Goal: Communication & Community: Answer question/provide support

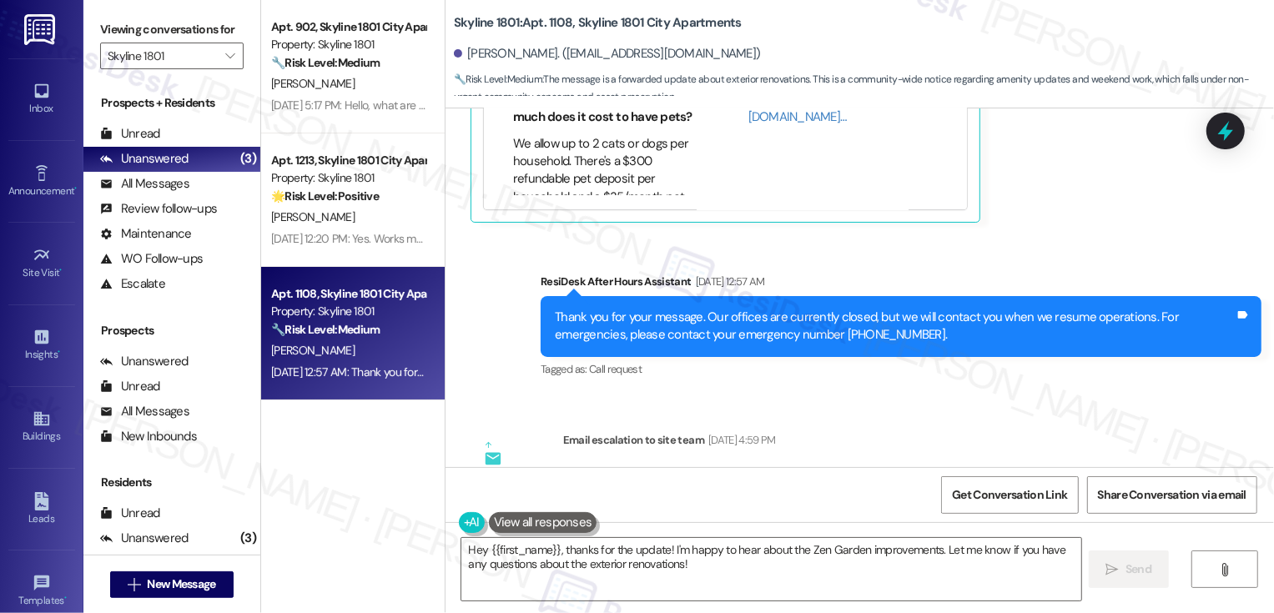
scroll to position [85, 0]
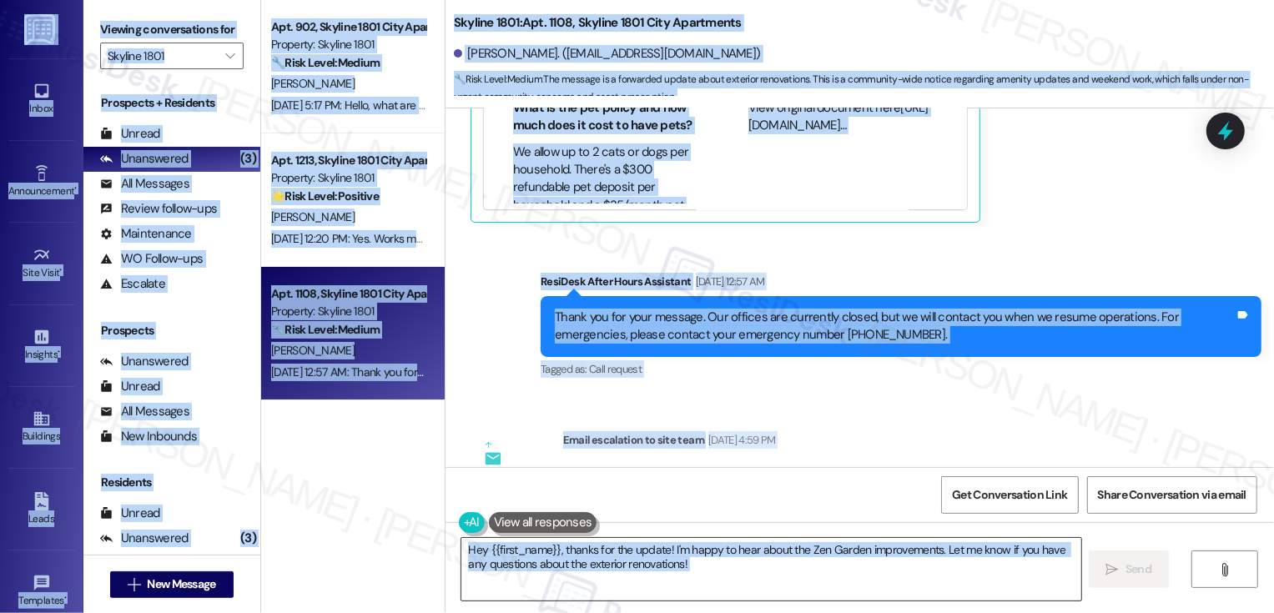
click at [466, 552] on textarea "Hey {{first_name}}, thanks for the update! I'm happy to hear about the Zen Gard…" at bounding box center [772, 569] width 620 height 63
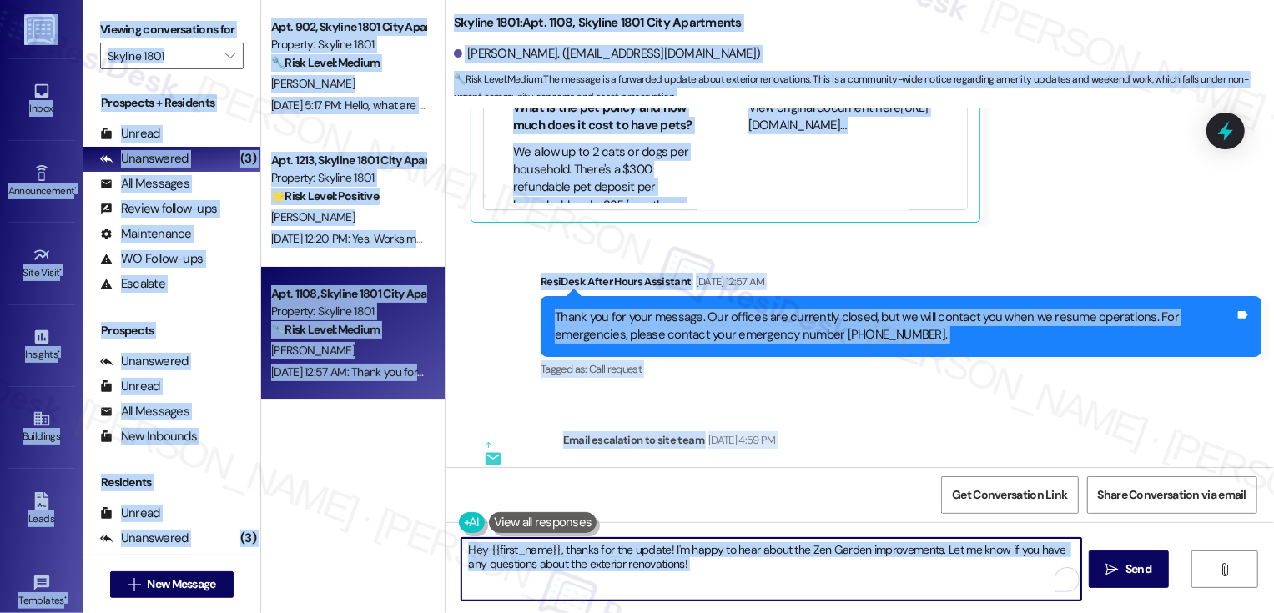
click at [495, 582] on textarea "Hey {{first_name}}, thanks for the update! I'm happy to hear about the Zen Gard…" at bounding box center [772, 569] width 620 height 63
click at [572, 574] on textarea "Hey {{first_name}}, thanks for the update! I'm happy to hear about the Zen Gard…" at bounding box center [772, 569] width 620 height 63
click at [681, 568] on textarea "Hey {{first_name}}, thanks for the update! I'm happy to hear about the Zen Gard…" at bounding box center [772, 569] width 620 height 63
click at [612, 556] on textarea "Hey {{first_name}}, thanks for the update! I'm happy to hear about the Zen Gard…" at bounding box center [772, 569] width 620 height 63
click at [672, 558] on textarea "Hey {{first_name}}, thanks for the update! I'm happy to hear about the Zen Gard…" at bounding box center [772, 569] width 620 height 63
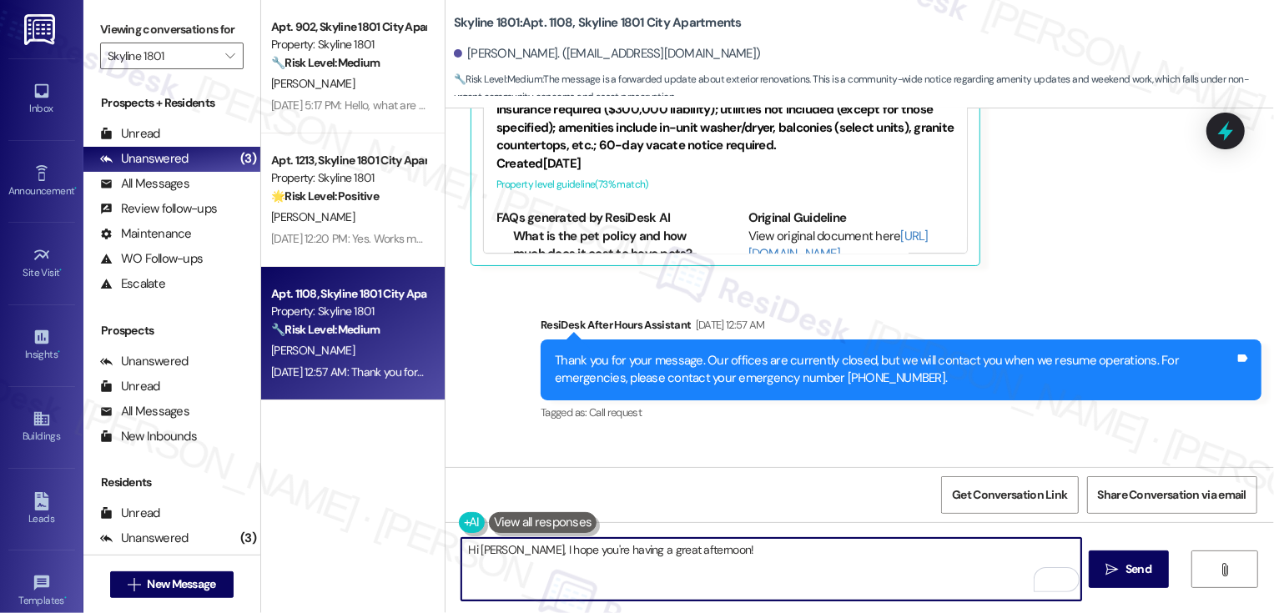
scroll to position [3016, 0]
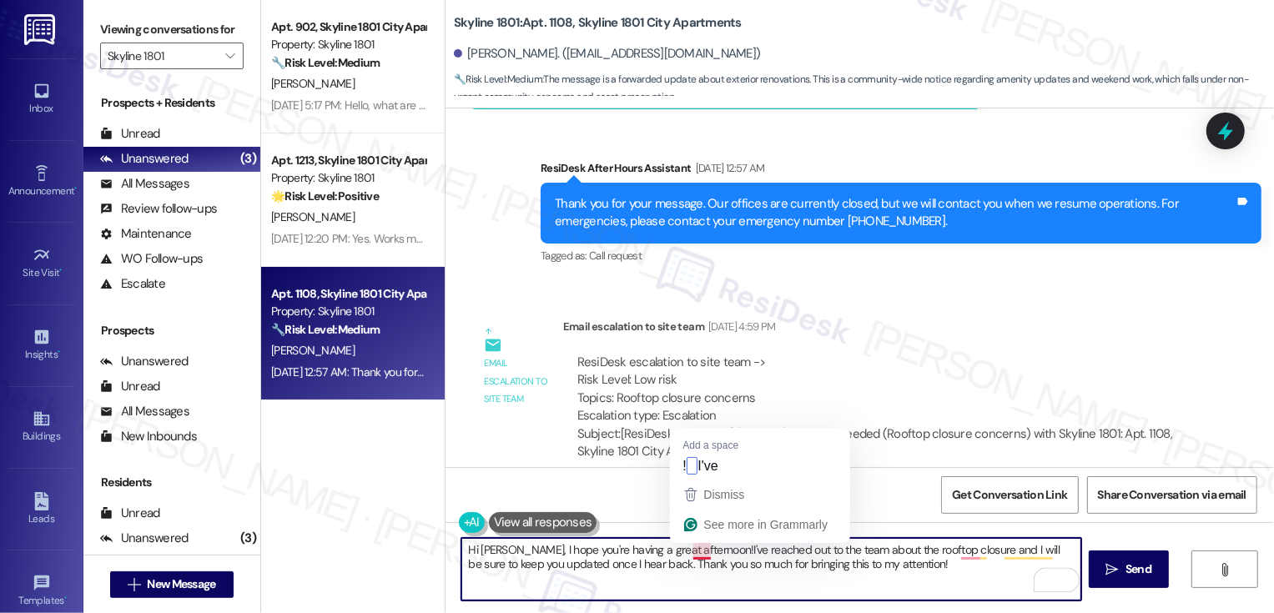
click at [694, 552] on textarea "Hi Navar, I hope you're having a great afternoon!I've reached out to the team a…" at bounding box center [772, 569] width 620 height 63
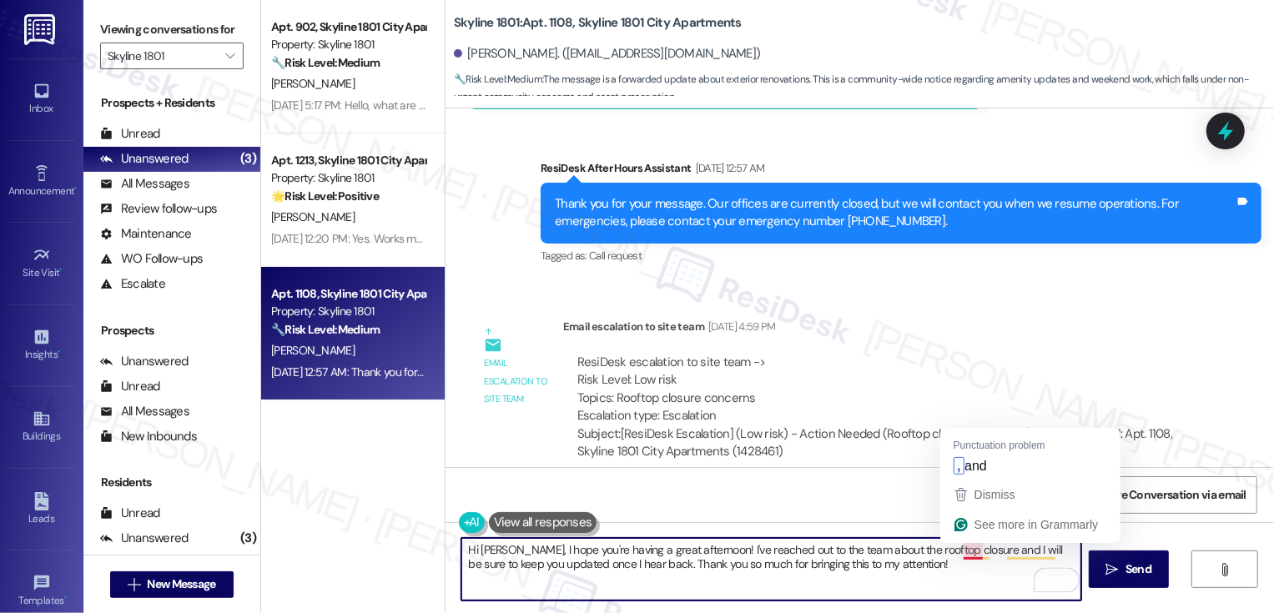
click at [967, 550] on textarea "Hi Navar, I hope you're having a great afternoon! I've reached out to the team …" at bounding box center [772, 569] width 620 height 63
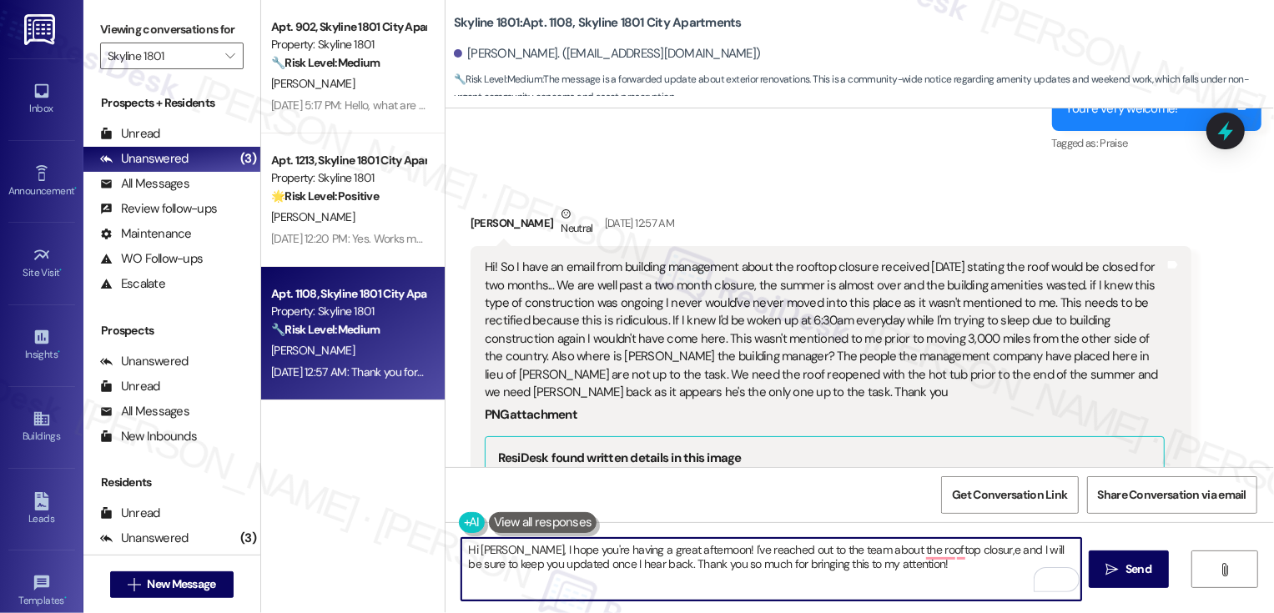
scroll to position [1939, 0]
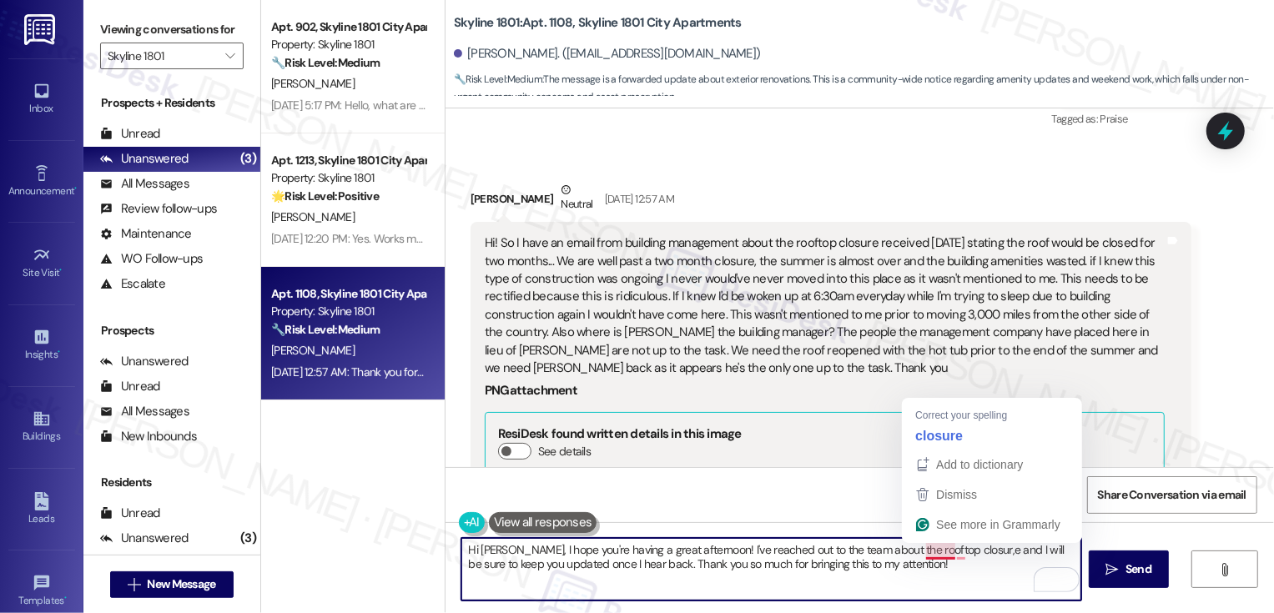
click at [928, 550] on textarea "Hi Navar, I hope you're having a great afternoon! I've reached out to the team …" at bounding box center [772, 569] width 620 height 63
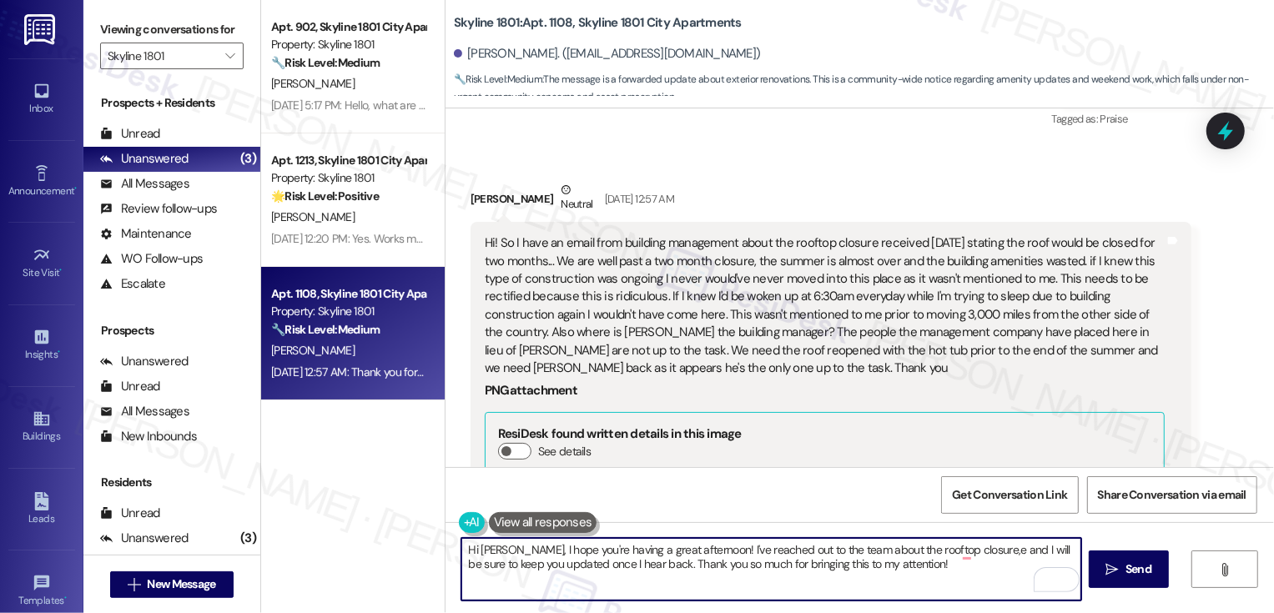
drag, startPoint x: 959, startPoint y: 551, endPoint x: 916, endPoint y: 548, distance: 43.5
click at [916, 548] on textarea "Hi Navar, I hope you're having a great afternoon! I've reached out to the team …" at bounding box center [772, 569] width 620 height 63
click at [971, 558] on textarea "Hi Navar, I hope you're having a great afternoon! I've reached out to the team …" at bounding box center [772, 569] width 620 height 63
click at [638, 565] on textarea "Hi Navar, I hope you're having a great afternoon! I've reached out to the team …" at bounding box center [772, 569] width 620 height 63
drag, startPoint x: 693, startPoint y: 552, endPoint x: 961, endPoint y: 553, distance: 267.9
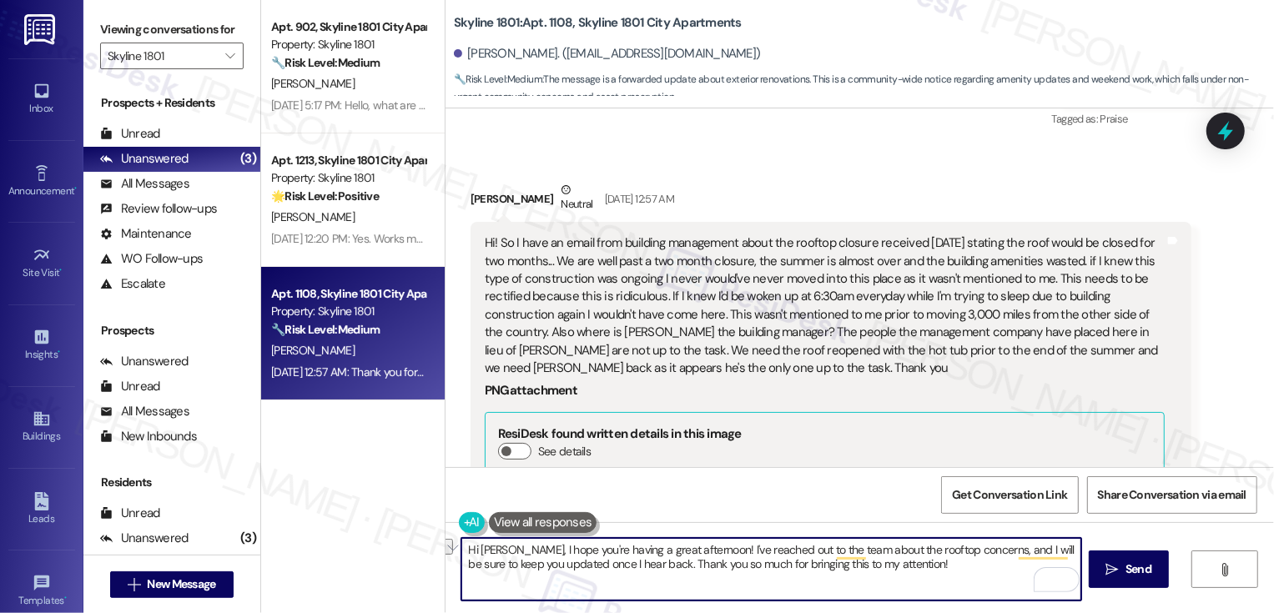
click at [961, 553] on textarea "Hi Navar, I hope you're having a great afternoon! I've reached out to the team …" at bounding box center [772, 569] width 620 height 63
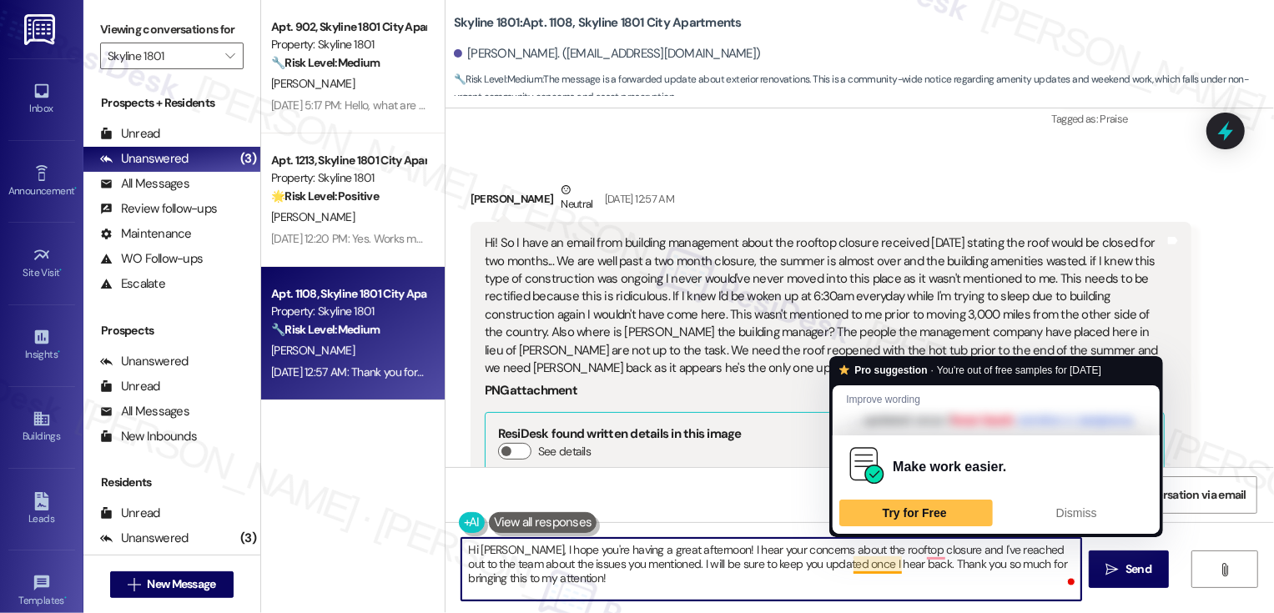
click at [756, 572] on textarea "Hi Navar, I hope you're having a great afternoon! I hear your concerns about th…" at bounding box center [772, 569] width 620 height 63
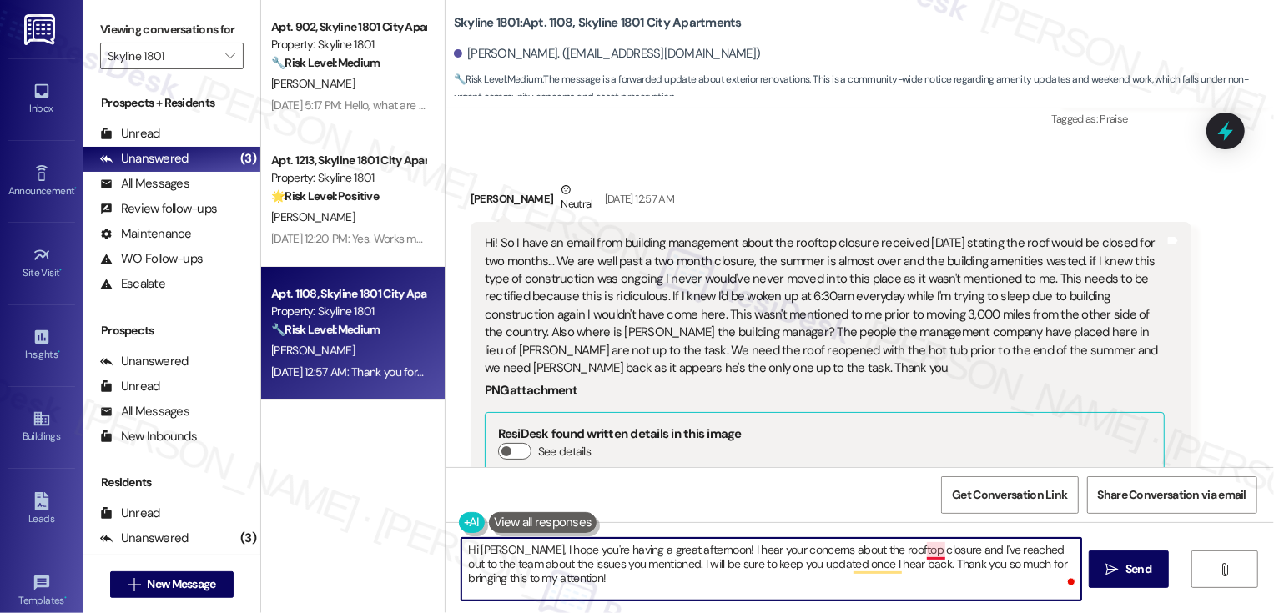
click at [927, 550] on textarea "Hi Navar, I hope you're having a great afternoon! I hear your concerns about th…" at bounding box center [772, 569] width 620 height 63
click at [567, 578] on textarea "Hi Navar, I hope you're having a great afternoon! I hear your concerns about th…" at bounding box center [772, 569] width 620 height 63
click at [827, 577] on textarea "Hi Navar, I hope you're having a great afternoon! I hear your concerns about th…" at bounding box center [772, 569] width 620 height 63
type textarea "Hi Navar, I hope you're having a great afternoon! I hear your concerns about th…"
click at [1131, 573] on span "Send" at bounding box center [1139, 570] width 26 height 18
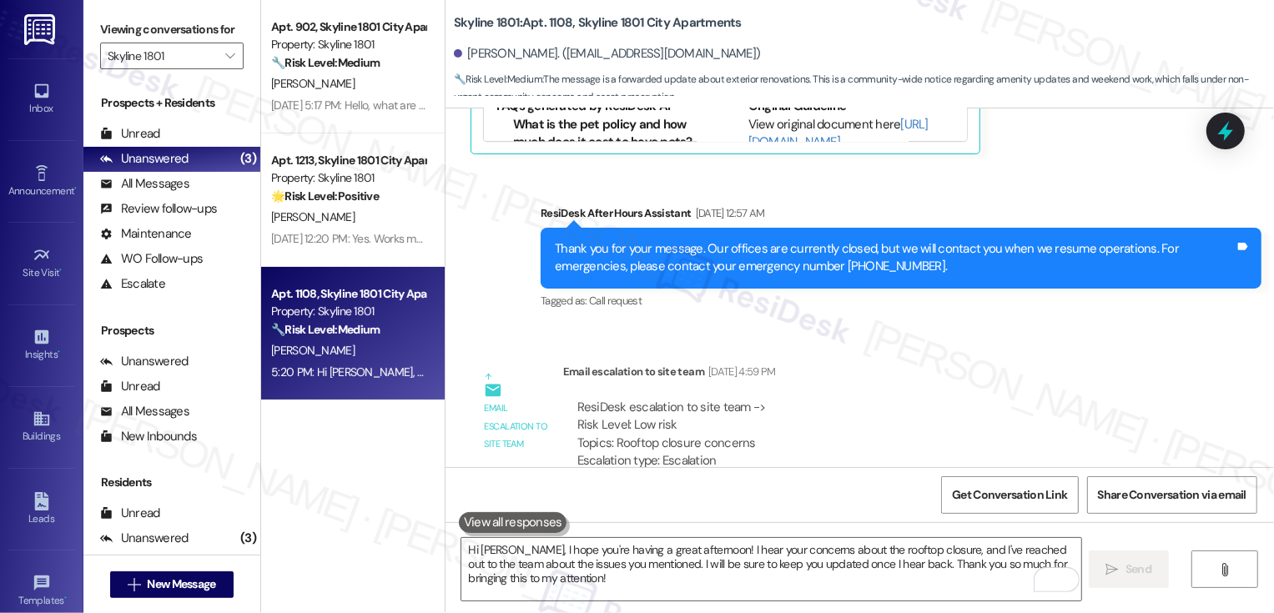
scroll to position [3168, 0]
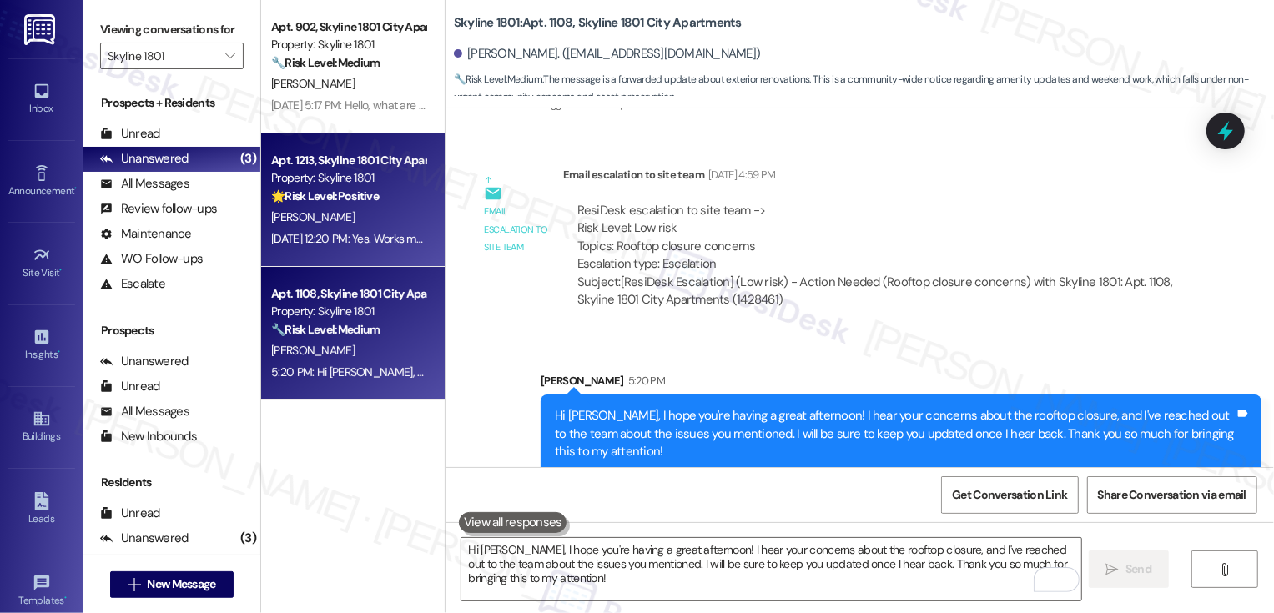
click at [401, 229] on div "Aug 14, 2025 at 12:20 PM: Yes. Works much better now thank you Aug 14, 2025 at …" at bounding box center [349, 239] width 158 height 21
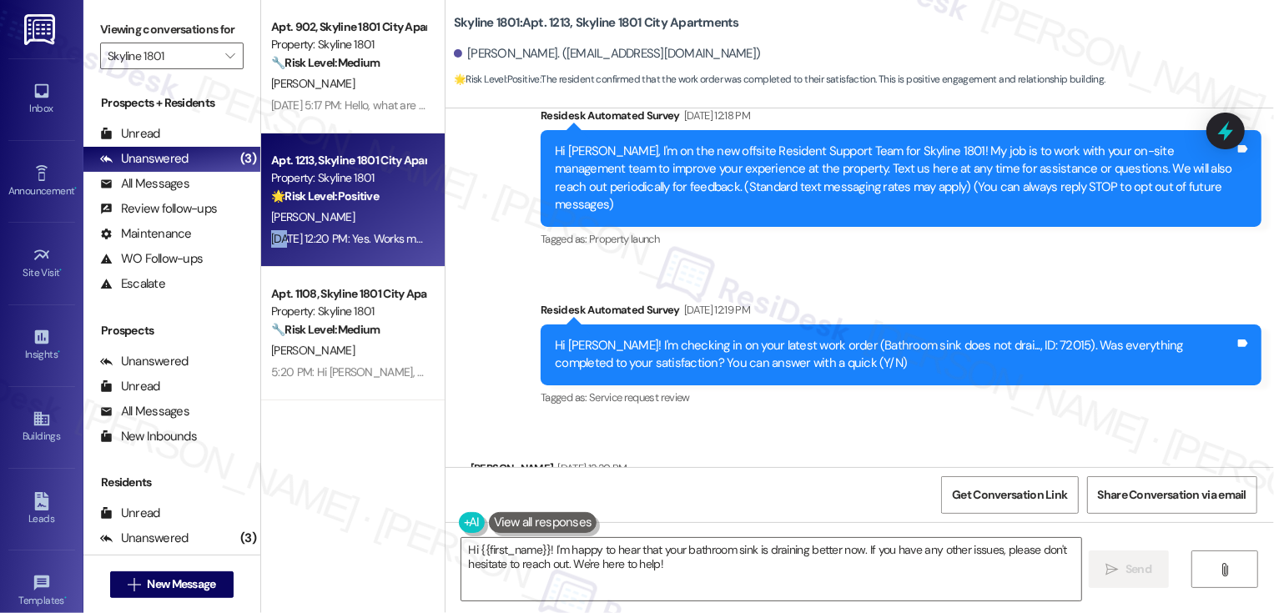
scroll to position [382, 0]
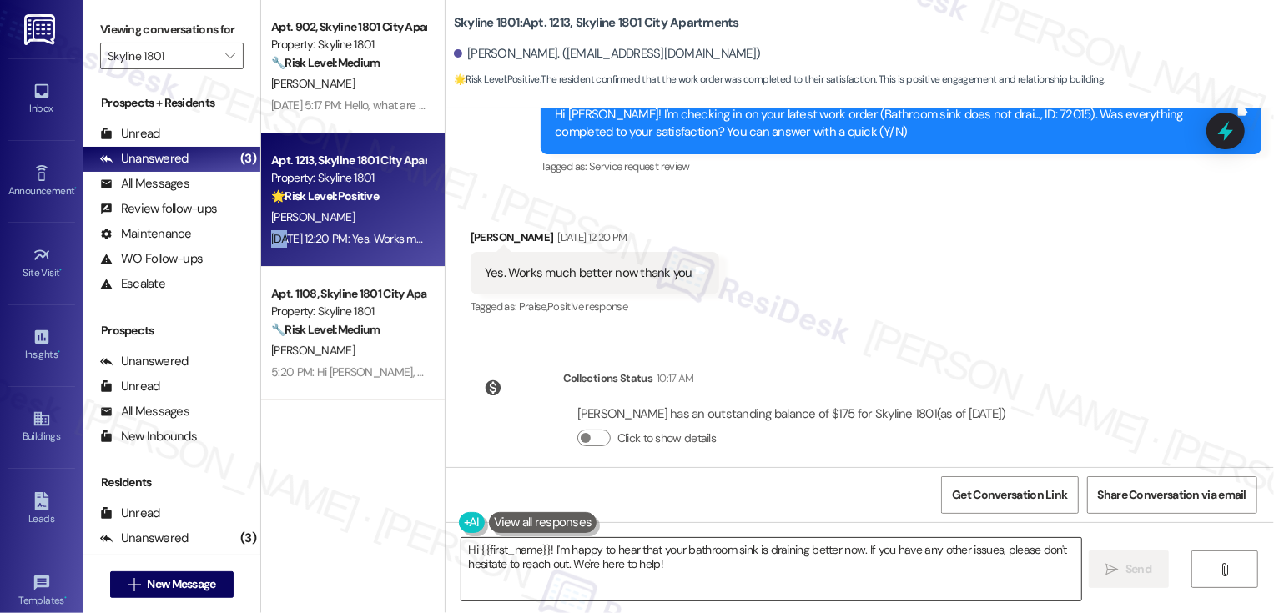
click at [494, 563] on textarea "Hi {{first_name}}! I'm happy to hear that your bathroom sink is draining better…" at bounding box center [772, 569] width 620 height 63
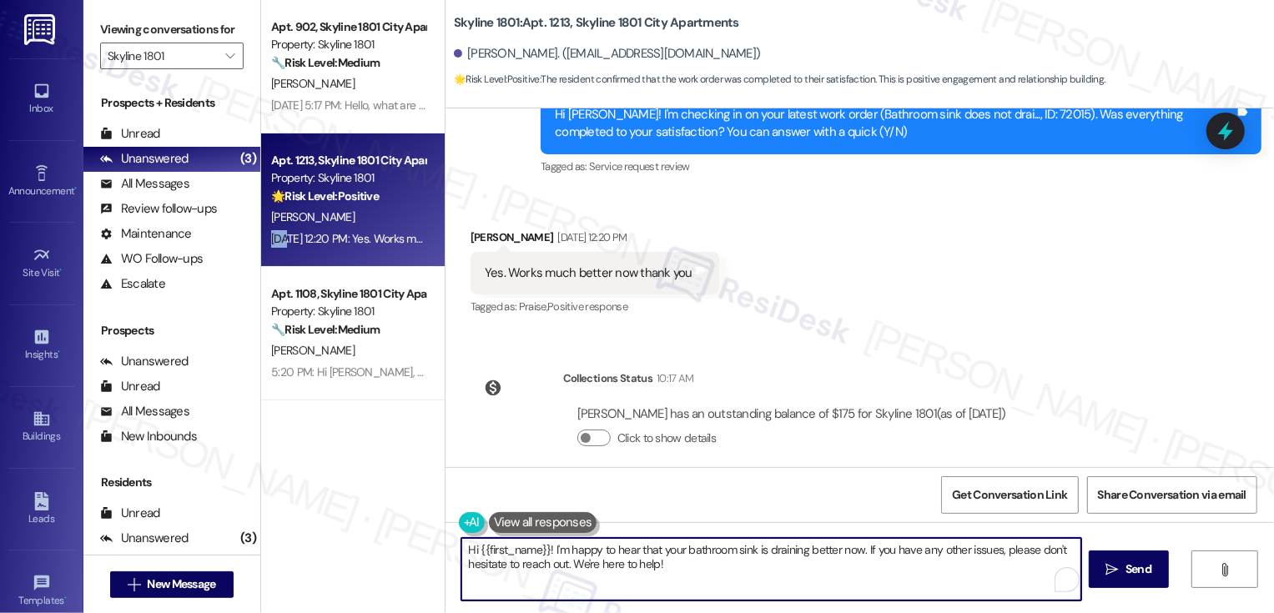
click at [464, 550] on textarea "Hi {{first_name}}! I'm happy to hear that your bathroom sink is draining better…" at bounding box center [772, 569] width 620 height 63
drag, startPoint x: 949, startPoint y: 546, endPoint x: 954, endPoint y: 593, distance: 47.0
click at [954, 593] on textarea "It's nice to meet you, {{first_name}}! I'm happy to hear that your bathroom sin…" at bounding box center [772, 569] width 620 height 63
click at [987, 555] on textarea "It's nice to meet you, {{first_name}}! I'm happy to hear that your bathroom sin…" at bounding box center [772, 569] width 620 height 63
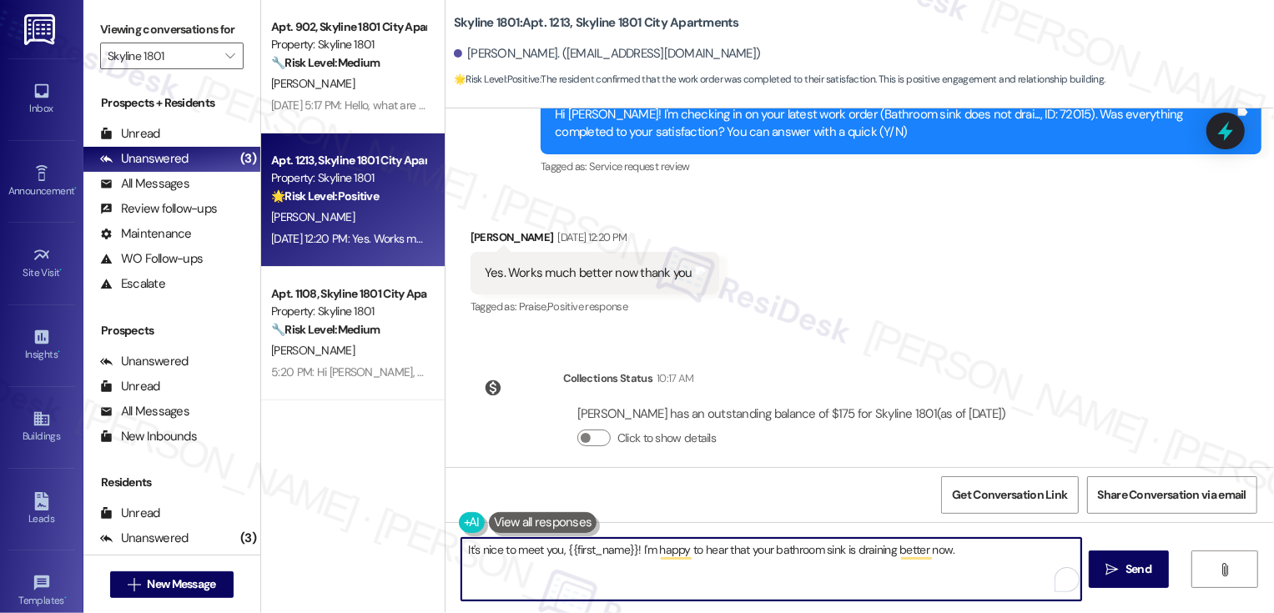
paste textarea "If you don't mind me asking, how has your experience been so far? Has the prope…"
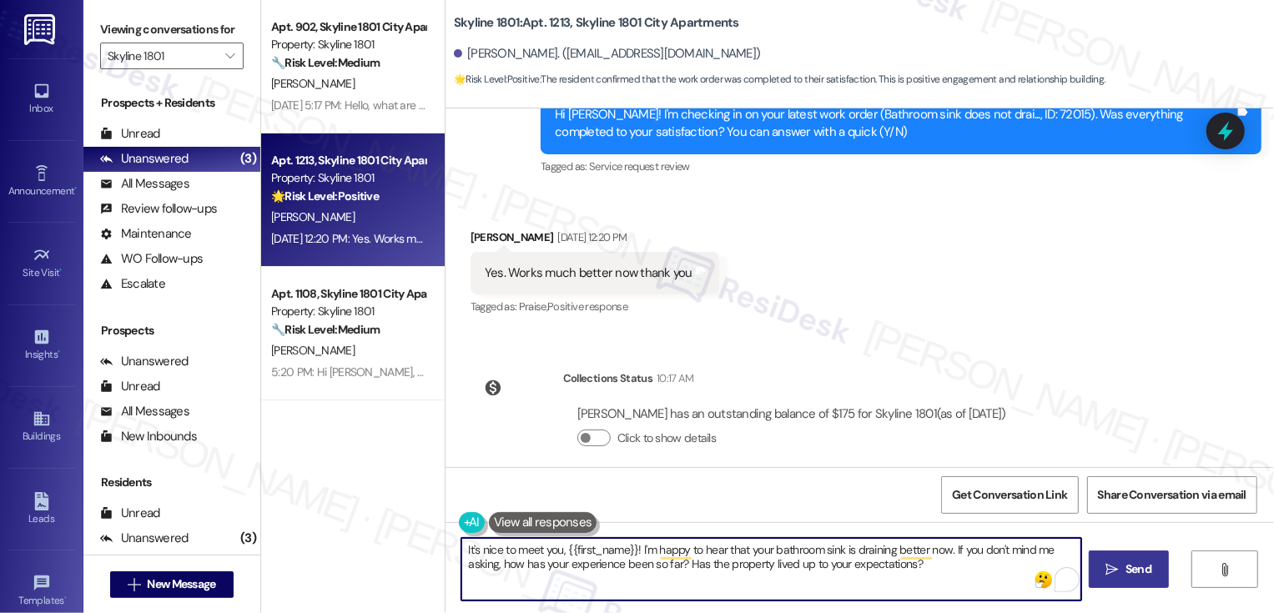
type textarea "It's nice to meet you, {{first_name}}! I'm happy to hear that your bathroom sin…"
click at [1129, 572] on span "Send" at bounding box center [1139, 570] width 26 height 18
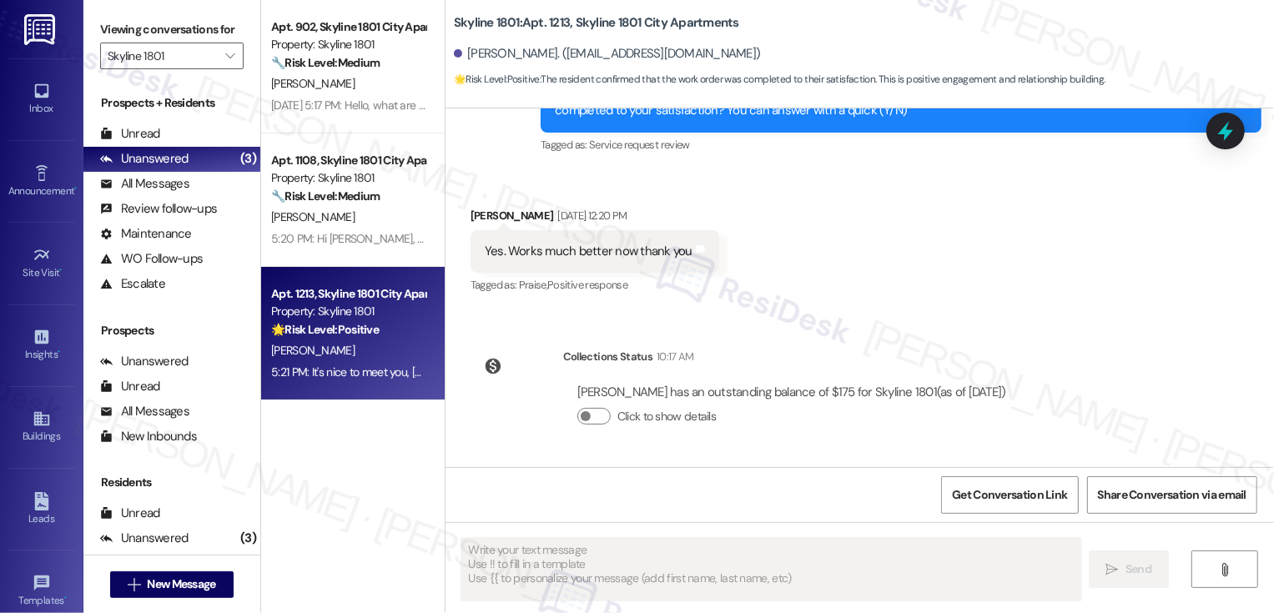
scroll to position [517, 0]
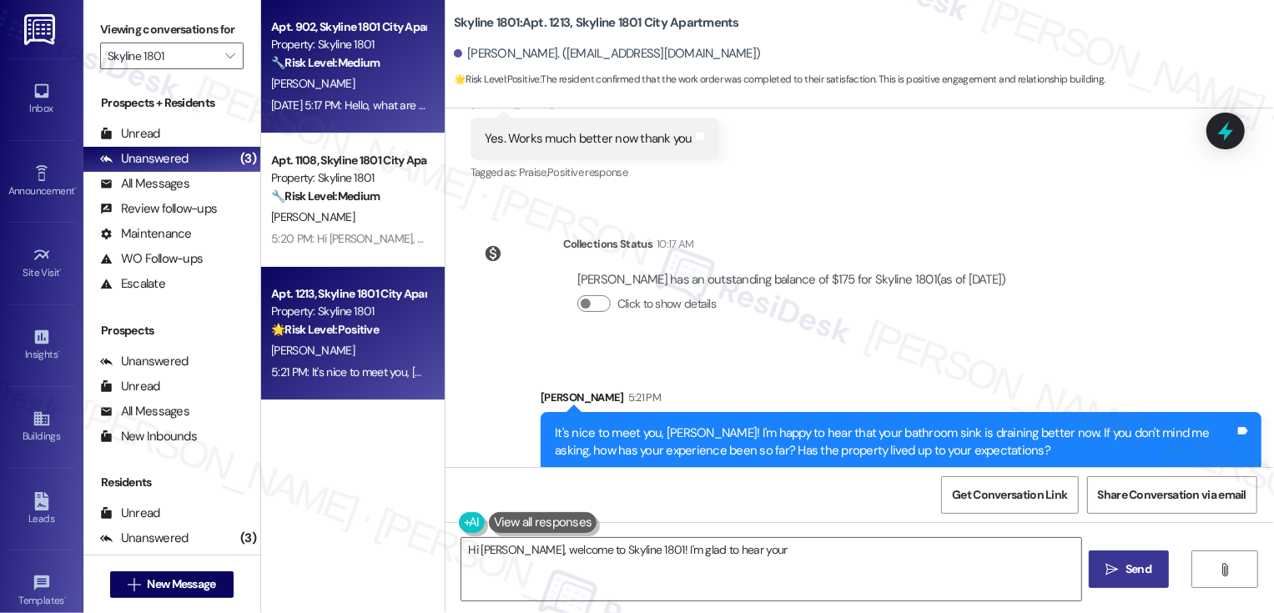
type textarea "Hi Jeffrey, welcome to Skyline 1801! I'm glad to hear your"
click at [346, 85] on div "D. Klassen" at bounding box center [349, 83] width 158 height 21
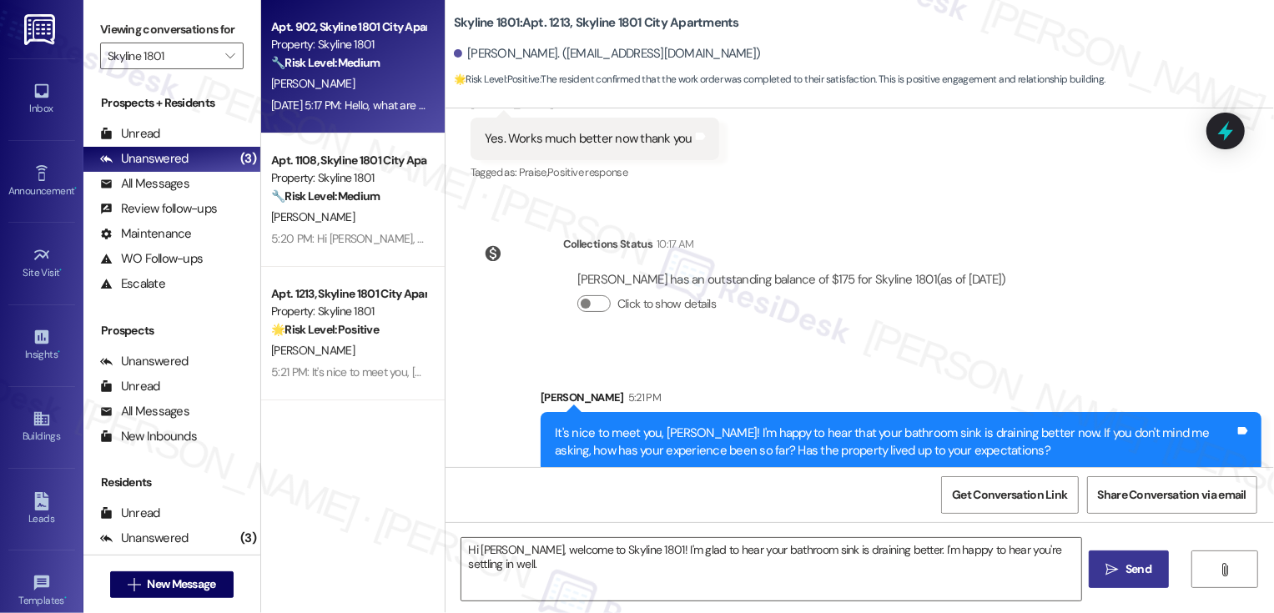
click at [346, 85] on div "D. Klassen" at bounding box center [349, 83] width 158 height 21
type textarea "Hi Jeffrey, welcome to Skyline 1801! I'm glad to hear your bathroom sink is dra…"
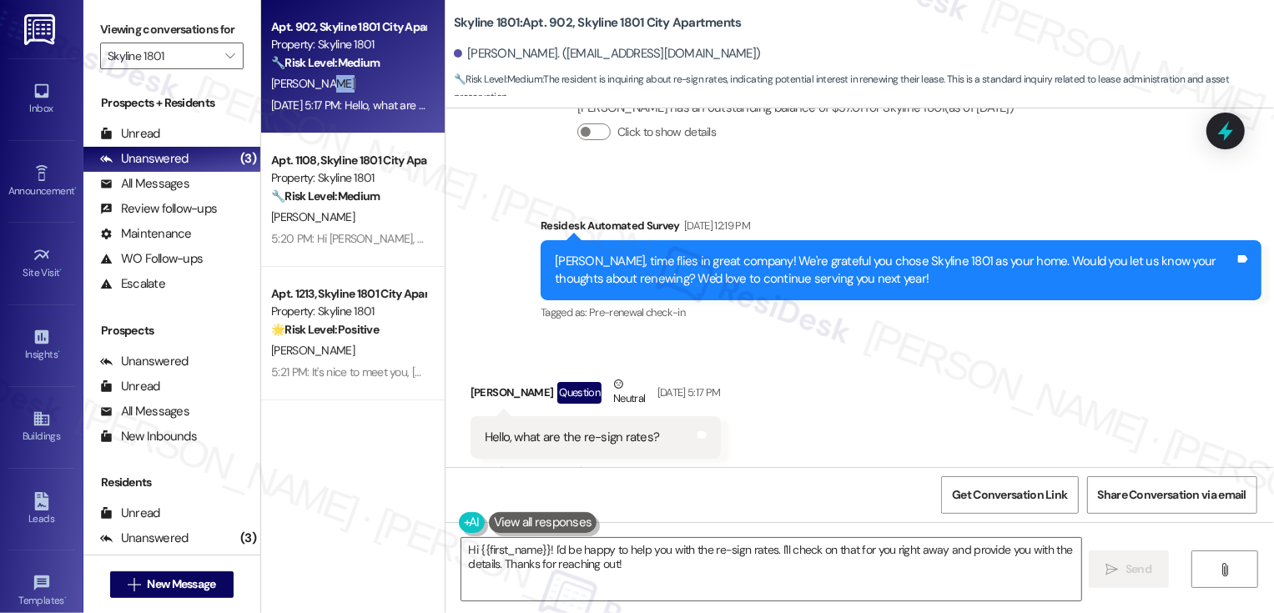
scroll to position [401, 0]
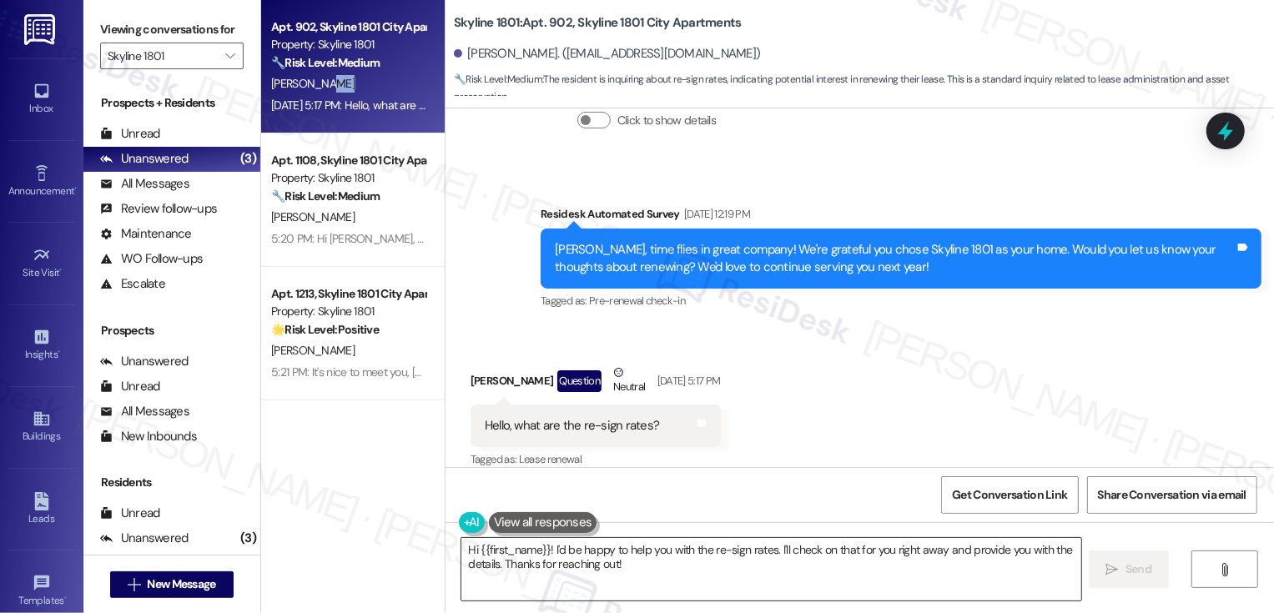
click at [543, 550] on textarea "Hi {{first_name}}! I'd be happy to help you with the re-sign rates. I'll check …" at bounding box center [772, 569] width 620 height 63
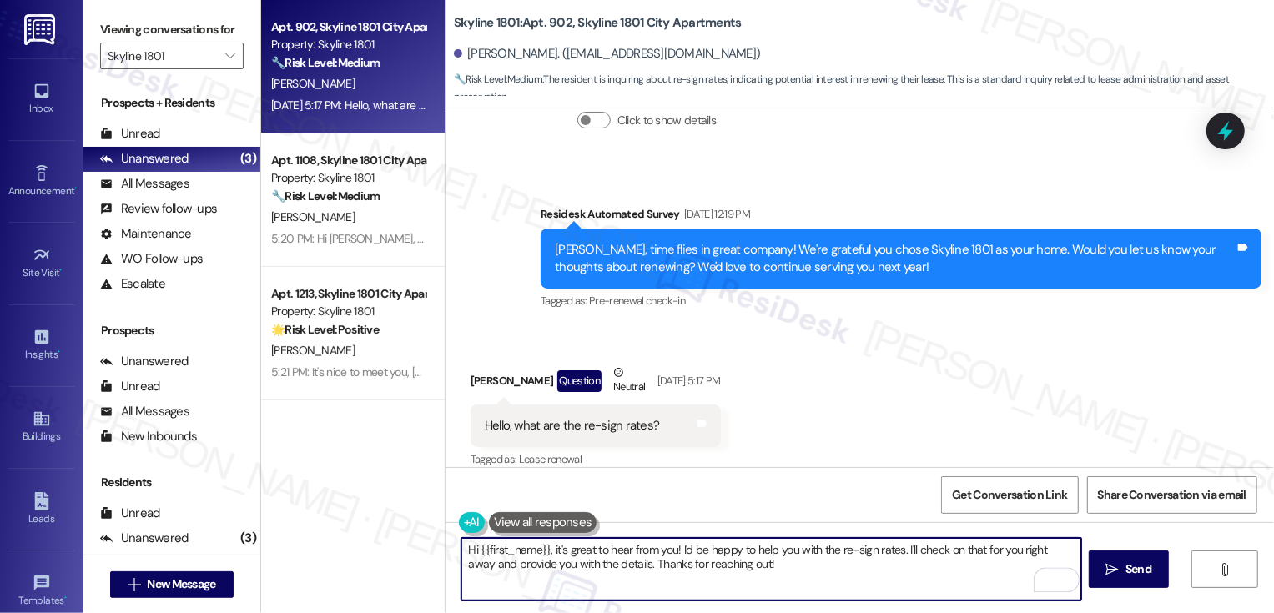
drag, startPoint x: 672, startPoint y: 548, endPoint x: 851, endPoint y: 610, distance: 190.0
click at [851, 610] on div "Hi {{first_name}}, it's great to hear from you! I'd be happy to help you with t…" at bounding box center [860, 584] width 829 height 125
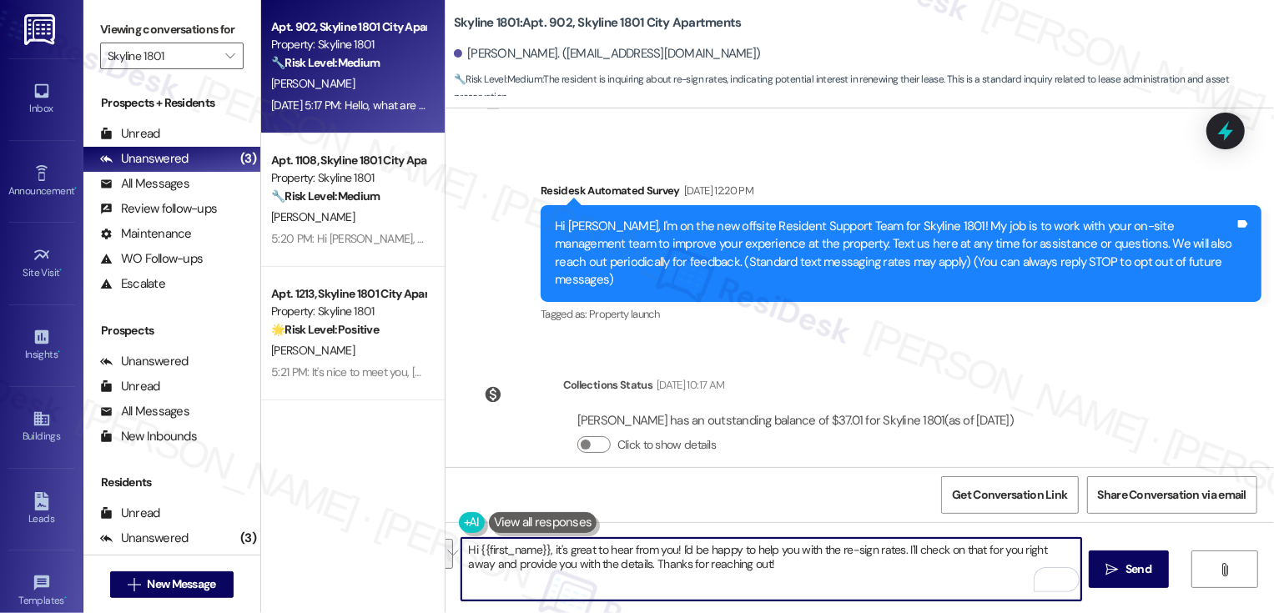
scroll to position [0, 0]
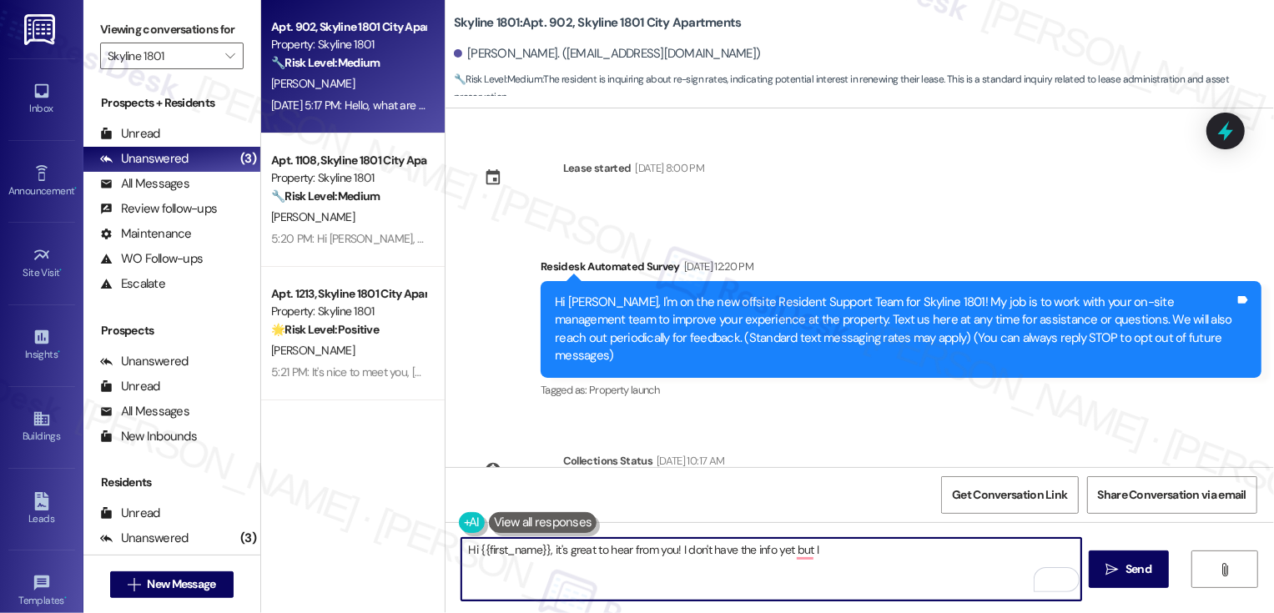
paste textarea "I totally understand that the renewal price will be important for your decision."
click at [796, 554] on textarea "Hi {{first_name}}, it's great to hear from you! I don't have the info yet but I…" at bounding box center [772, 569] width 620 height 63
click at [766, 568] on textarea "Hi {{first_name}}, it's great to hear from you! I don't have the info yet, but …" at bounding box center [772, 569] width 620 height 63
drag, startPoint x: 796, startPoint y: 568, endPoint x: 921, endPoint y: 596, distance: 128.2
click at [922, 597] on textarea "Hi {{first_name}}, it's great to hear from you! I don't have the info yet, but …" at bounding box center [772, 569] width 620 height 63
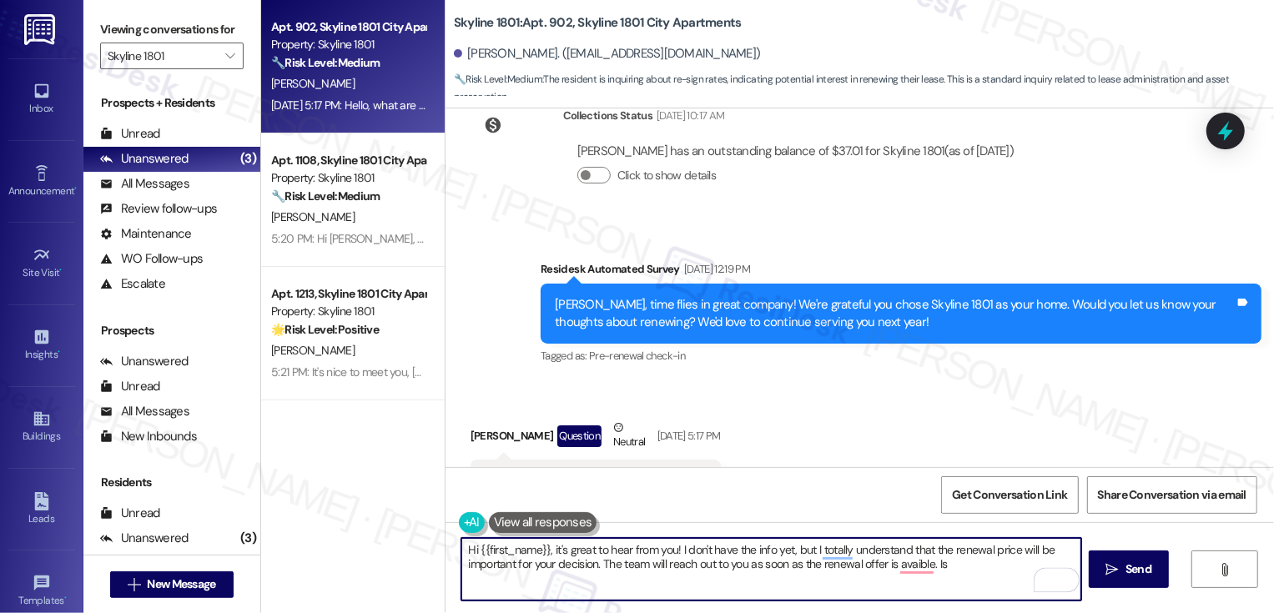
scroll to position [401, 0]
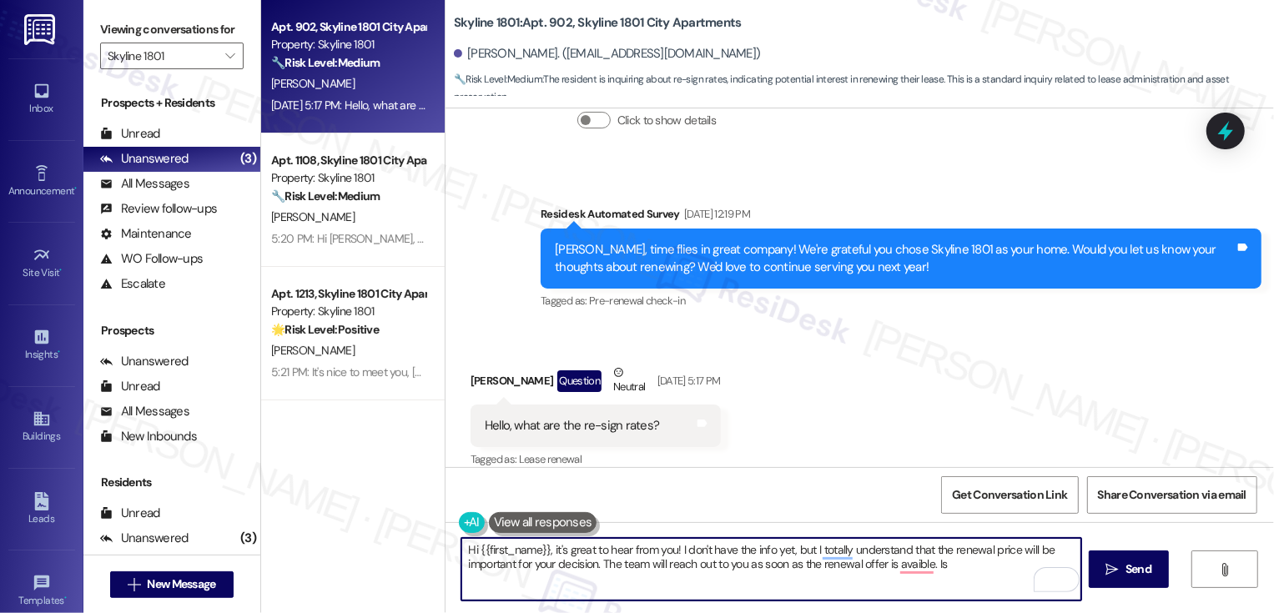
click at [708, 555] on textarea "Hi {{first_name}}, it's great to hear from you! I don't have the info yet, but …" at bounding box center [772, 569] width 620 height 63
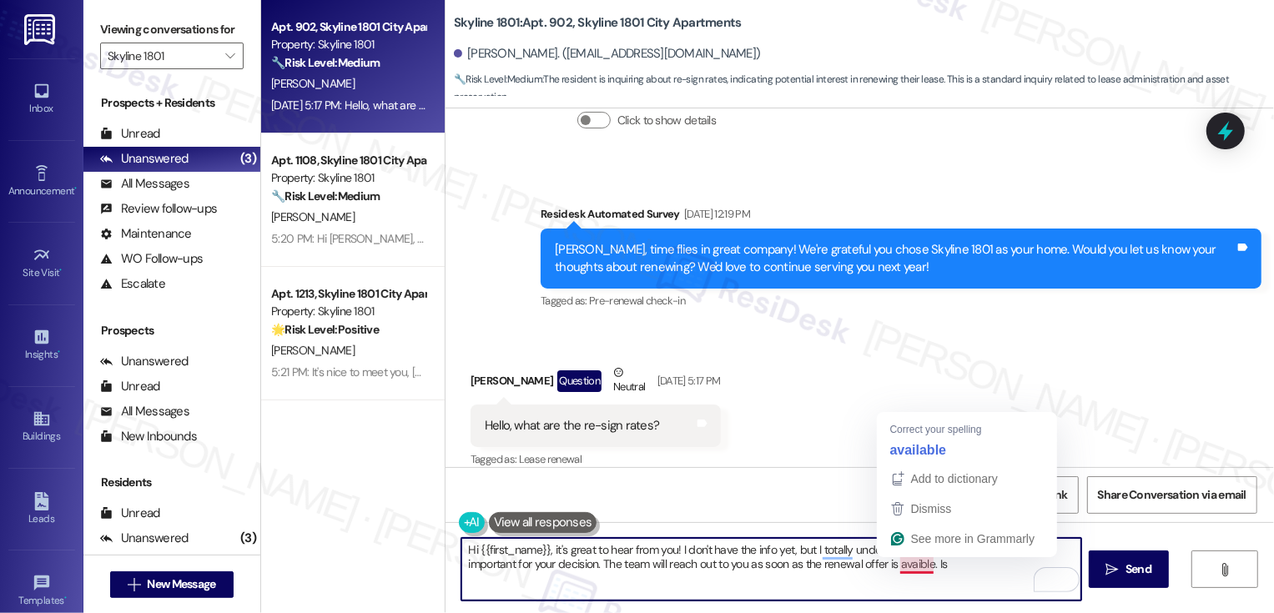
click at [904, 566] on textarea "Hi {{first_name}}, it's great to hear from you! I don't have the info yet, but …" at bounding box center [772, 569] width 620 height 63
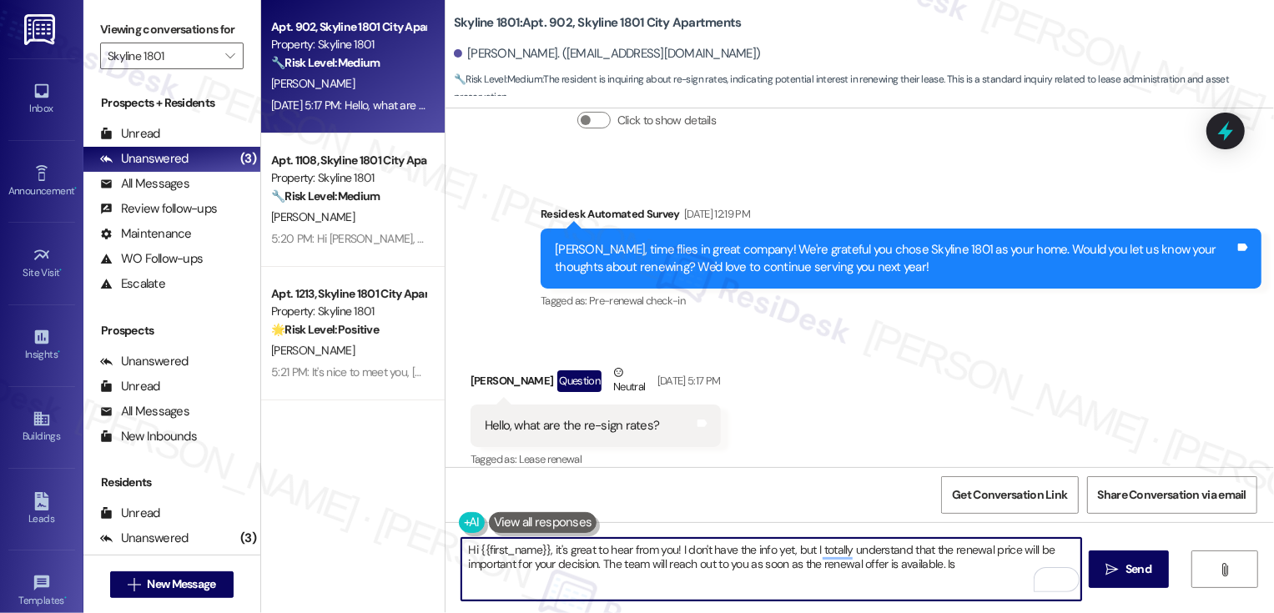
click at [956, 565] on textarea "Hi {{first_name}}, it's great to hear from you! I don't have the info yet, but …" at bounding box center [772, 569] width 620 height 63
type textarea "Hi {{first_name}}, it's great to hear from you! I don't have the info yet, but …"
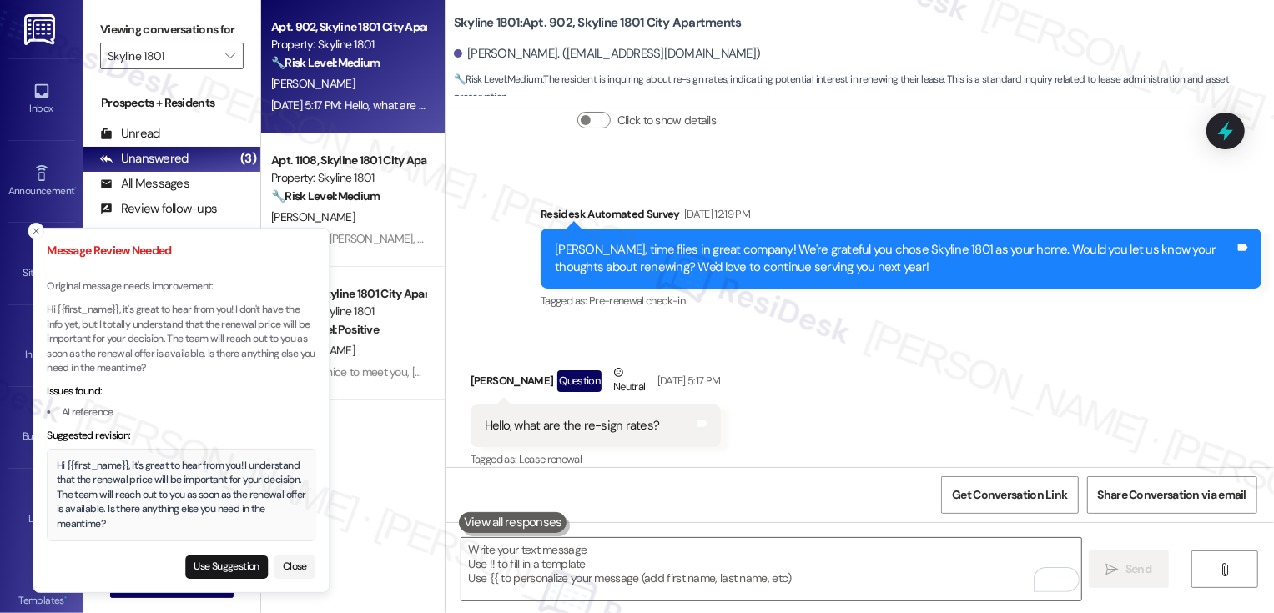
drag, startPoint x: 43, startPoint y: 464, endPoint x: 124, endPoint y: 516, distance: 96.8
click at [124, 516] on div "Hi {{first_name}}, it's great to hear from you! I understand that the renewal p…" at bounding box center [181, 495] width 269 height 93
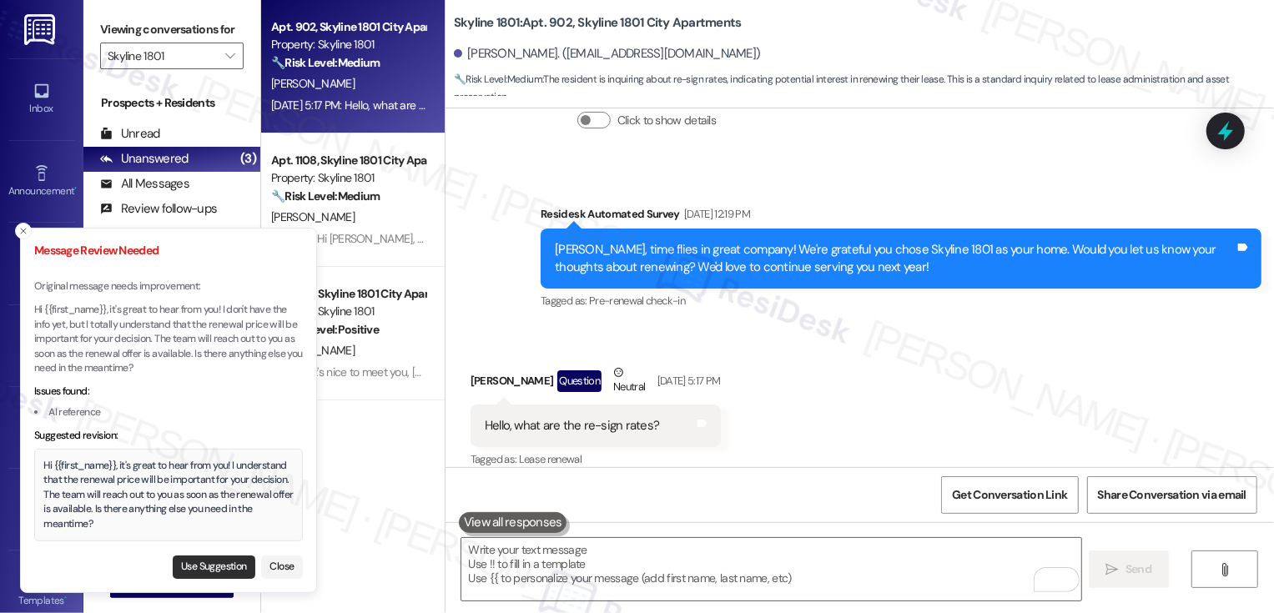
click at [212, 569] on button "Use Suggestion" at bounding box center [214, 567] width 83 height 23
type textarea "Hi {{first_name}}, it's great to hear from you! I understand that the renewal p…"
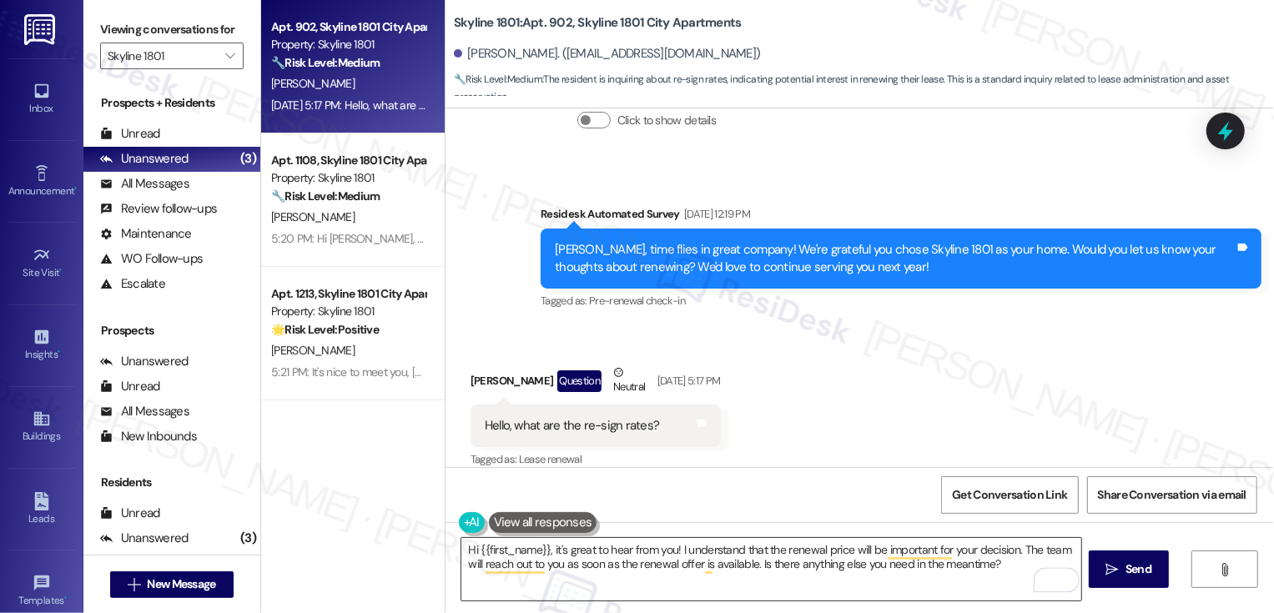
click at [642, 567] on textarea "Hi {{first_name}}, it's great to hear from you! I understand that the renewal p…" at bounding box center [772, 569] width 620 height 63
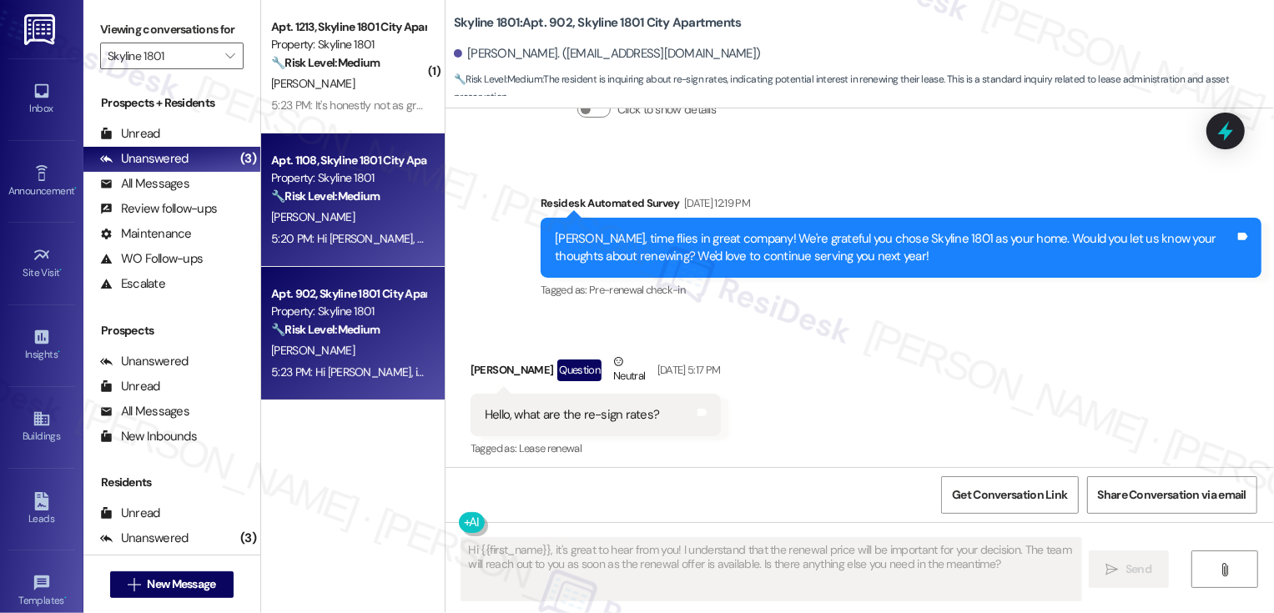
scroll to position [534, 0]
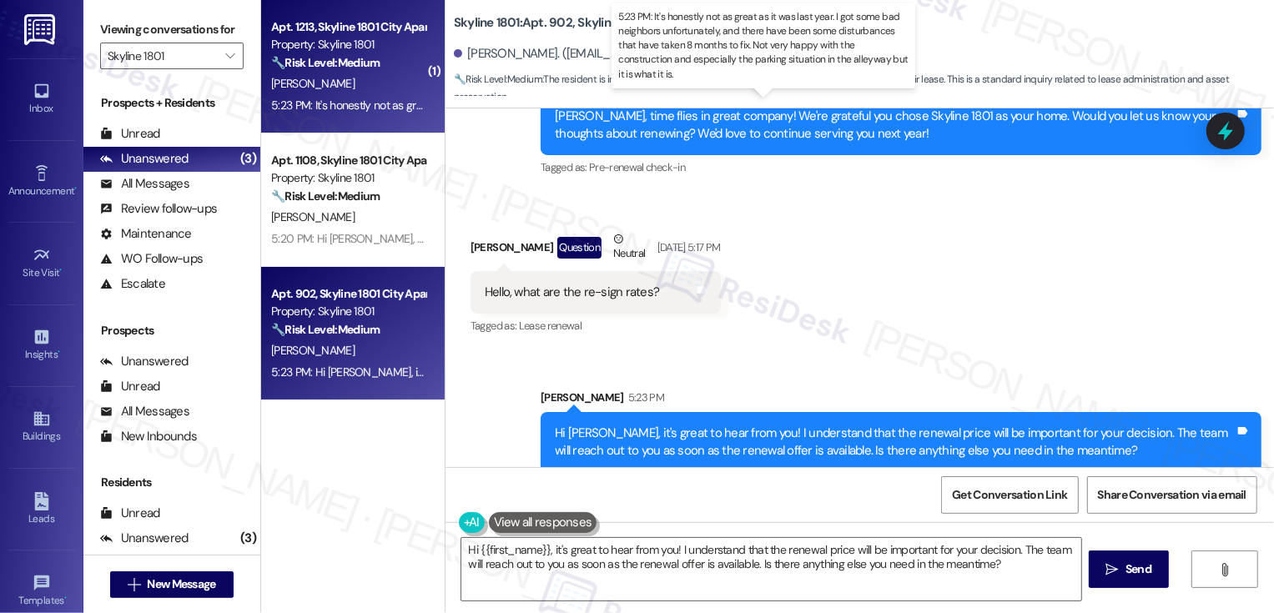
click at [315, 103] on div "5:23 PM: It's honestly not as great as it was last year. I got some bad neighbo…" at bounding box center [929, 105] width 1317 height 15
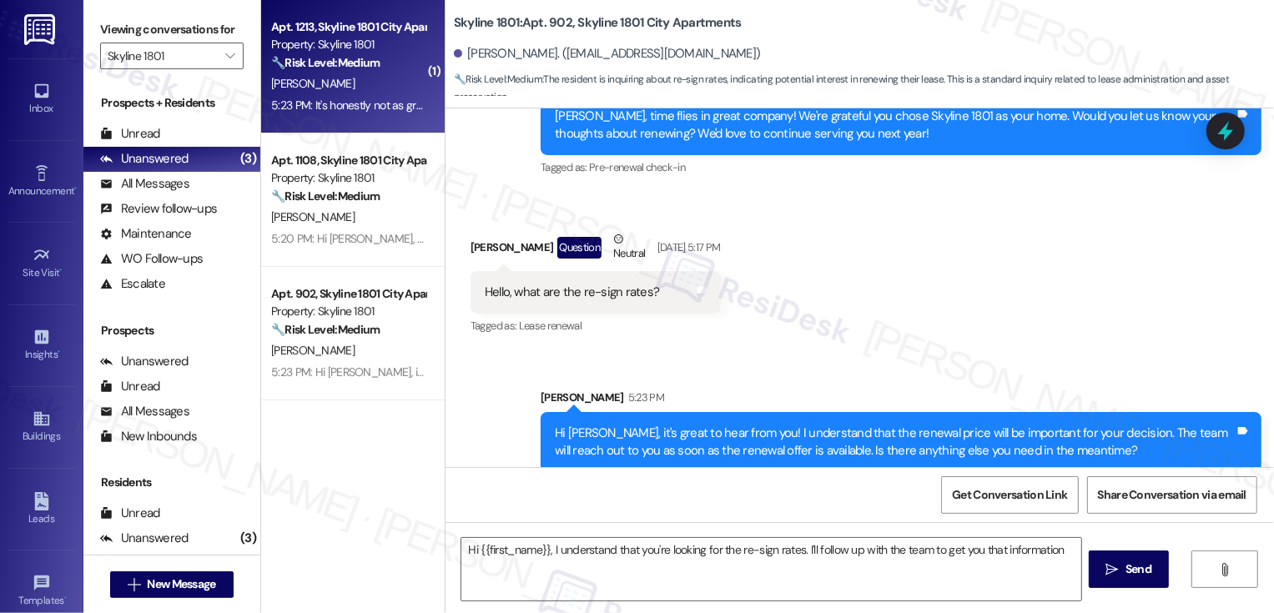
type textarea "Hi {{first_name}}, I understand that you're looking for the re-sign rates. I'll…"
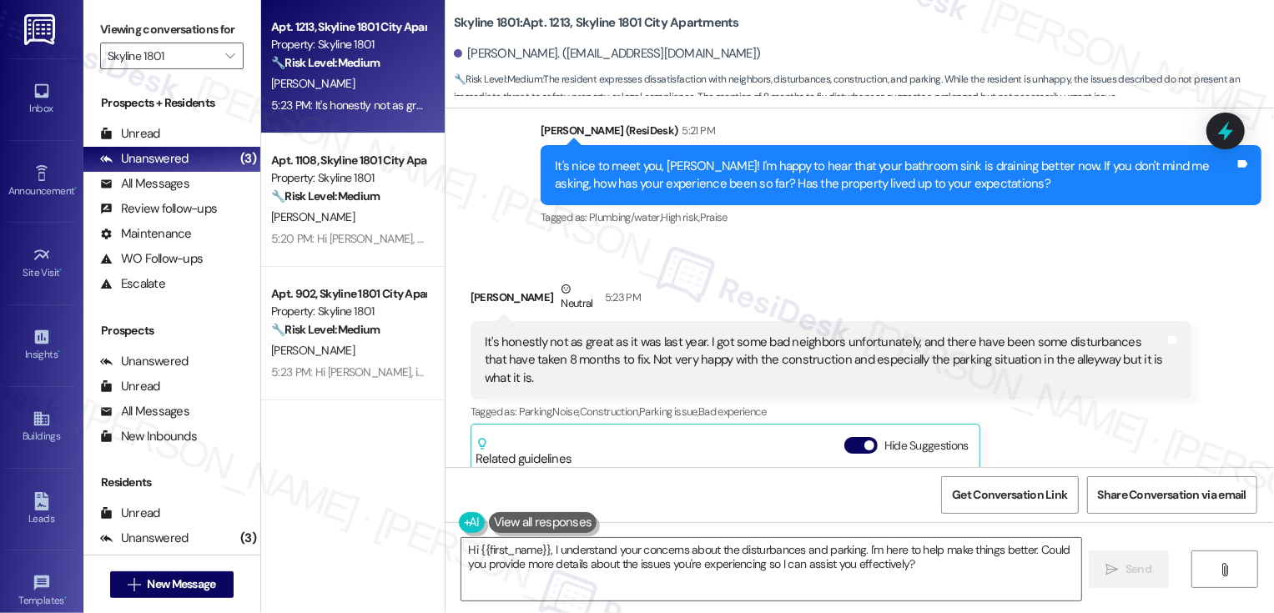
scroll to position [801, 0]
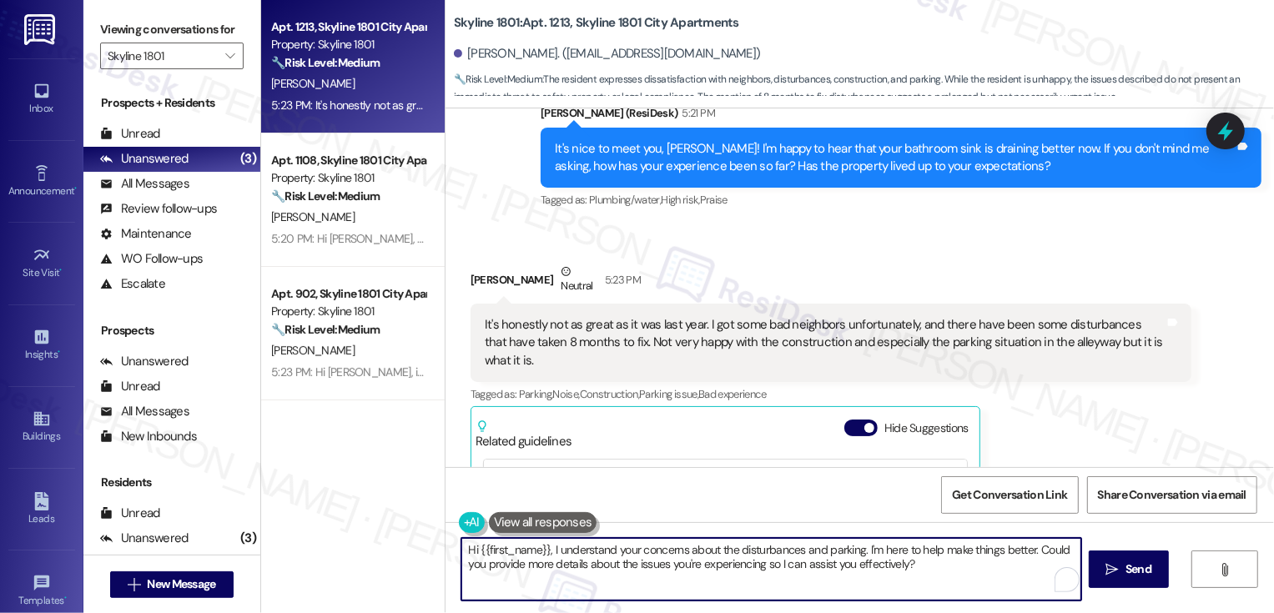
drag, startPoint x: 861, startPoint y: 549, endPoint x: 1029, endPoint y: 552, distance: 167.8
click at [1029, 552] on textarea "Hi {{first_name}}, I understand your concerns about the disturbances and parkin…" at bounding box center [772, 569] width 620 height 63
drag, startPoint x: 609, startPoint y: 552, endPoint x: 407, endPoint y: 549, distance: 202.0
click at [407, 551] on div "Apt. 1213, Skyline 1801 City Apartments Property: Skyline 1801 🔧 Risk Level: Me…" at bounding box center [767, 306] width 1013 height 613
type textarea "I hear your concerns about the disturbances and parking. Could you provide more…"
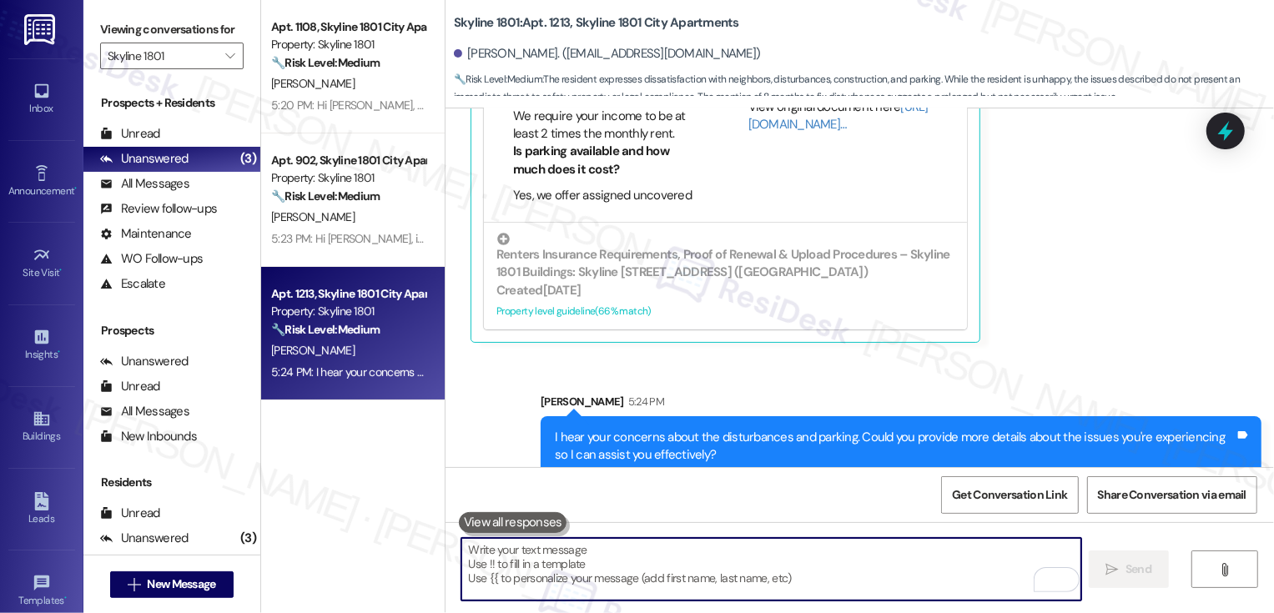
scroll to position [1164, 0]
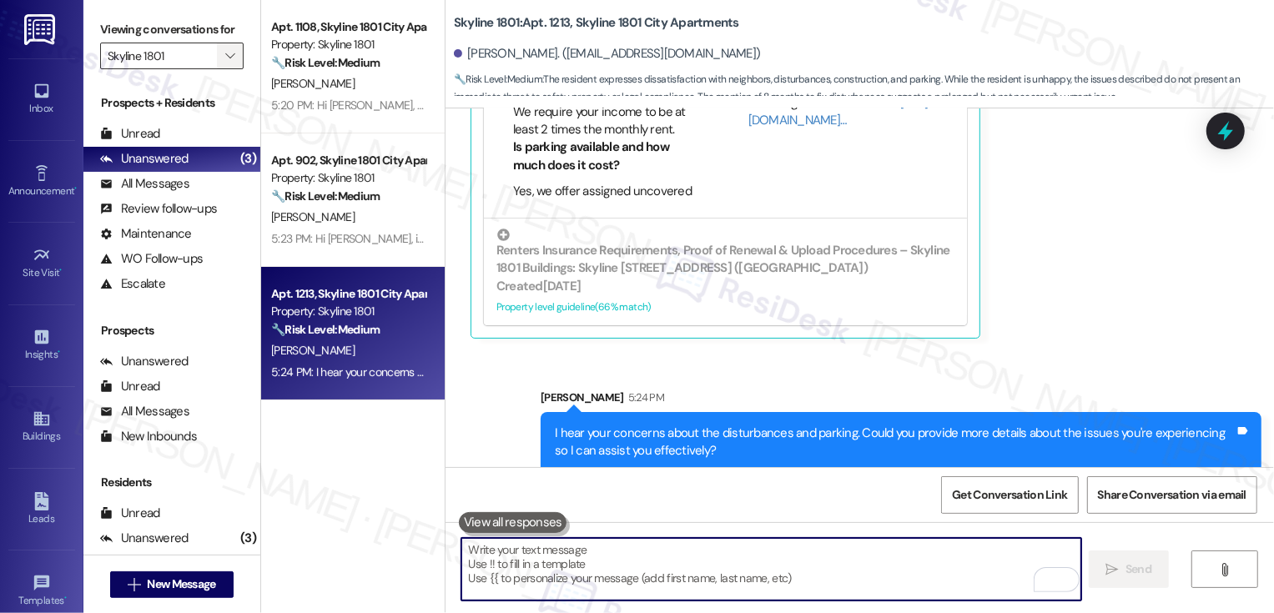
click at [226, 69] on span "" at bounding box center [230, 56] width 16 height 27
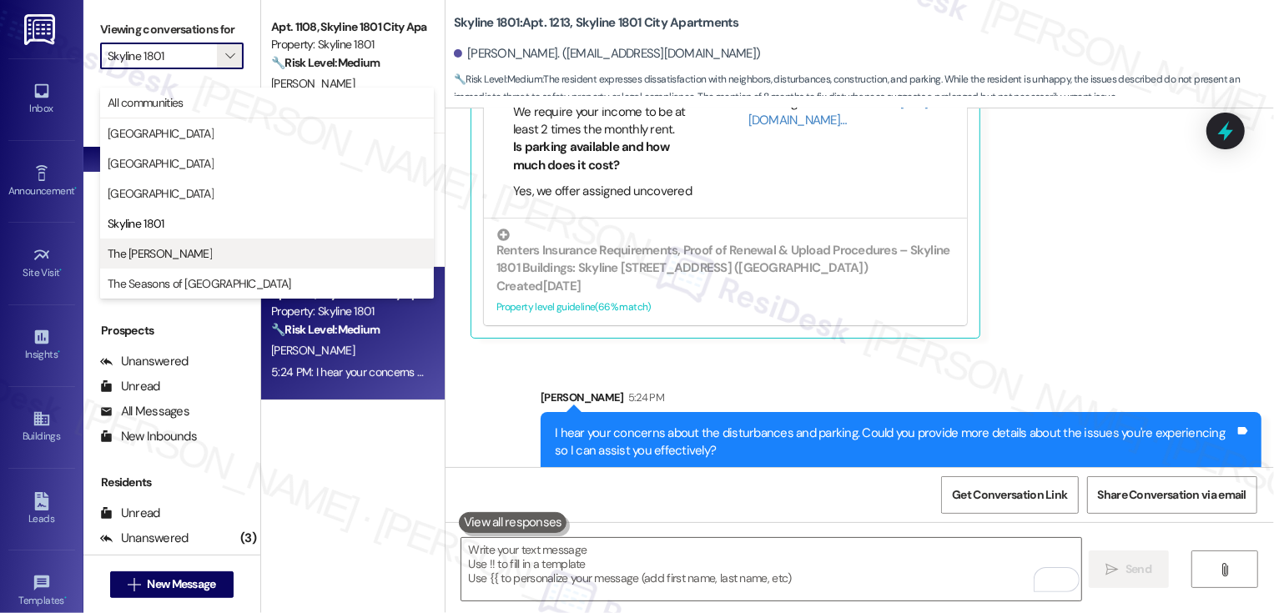
click at [177, 252] on span "The [PERSON_NAME]" at bounding box center [267, 253] width 319 height 17
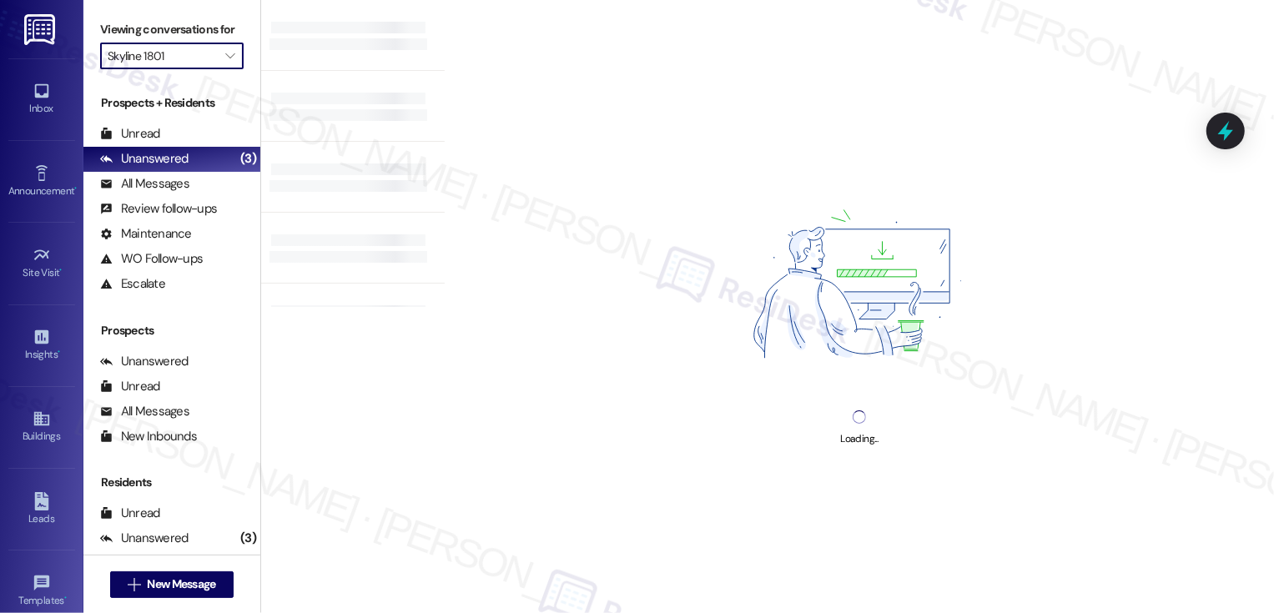
type input "The [PERSON_NAME]"
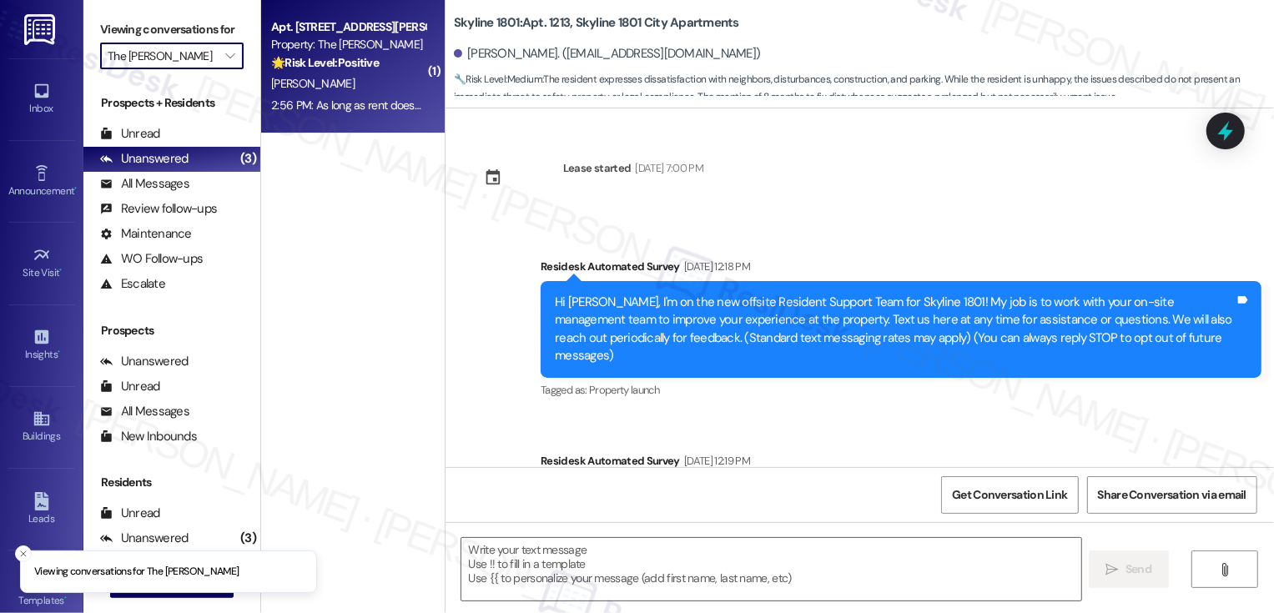
click at [382, 113] on div "2:56 PM: As long as rent doesn't go up, I'll definitely stay! 2:56 PM: As long …" at bounding box center [405, 105] width 269 height 15
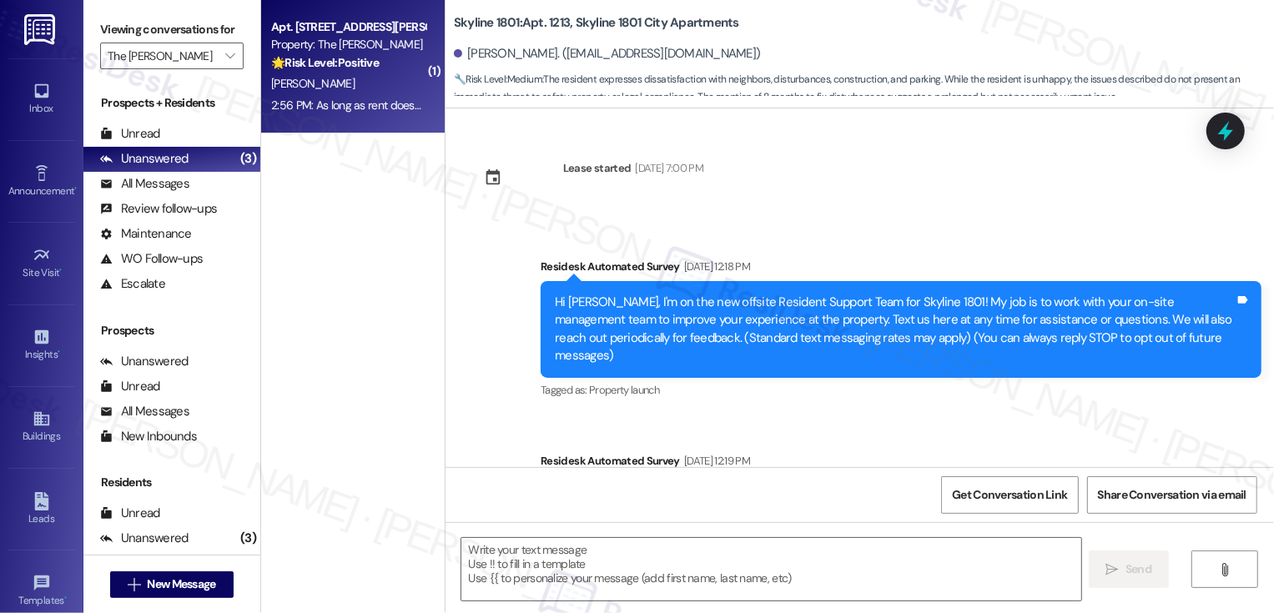
click at [382, 113] on div "2:56 PM: As long as rent doesn't go up, I'll definitely stay! 2:56 PM: As long …" at bounding box center [405, 105] width 269 height 15
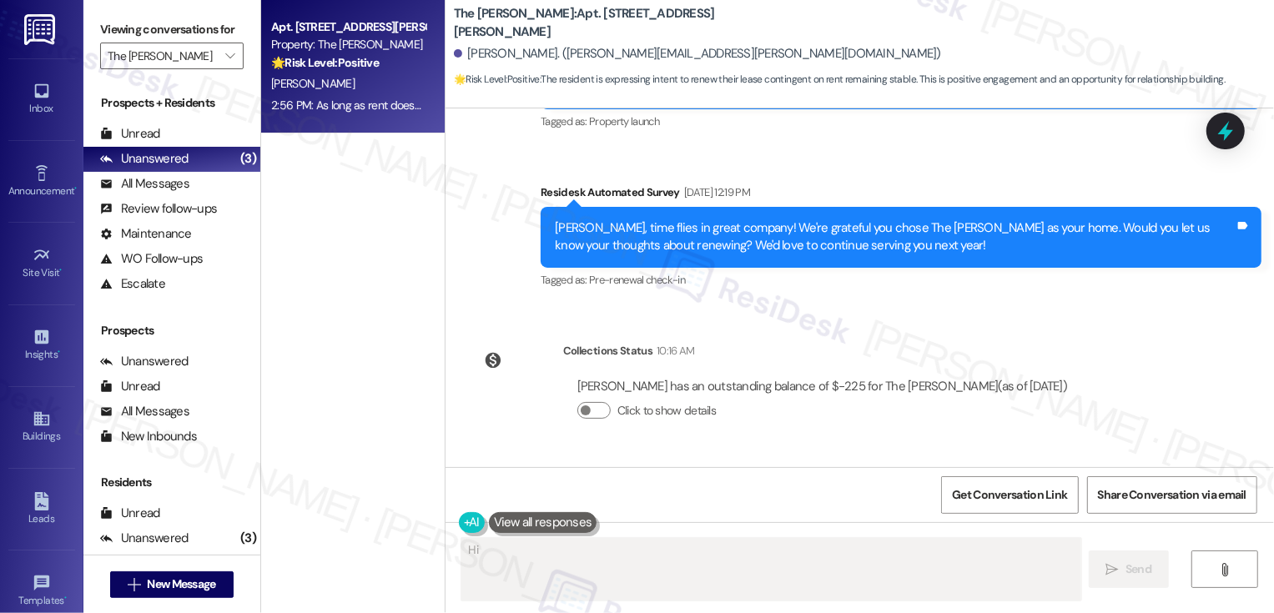
scroll to position [401, 0]
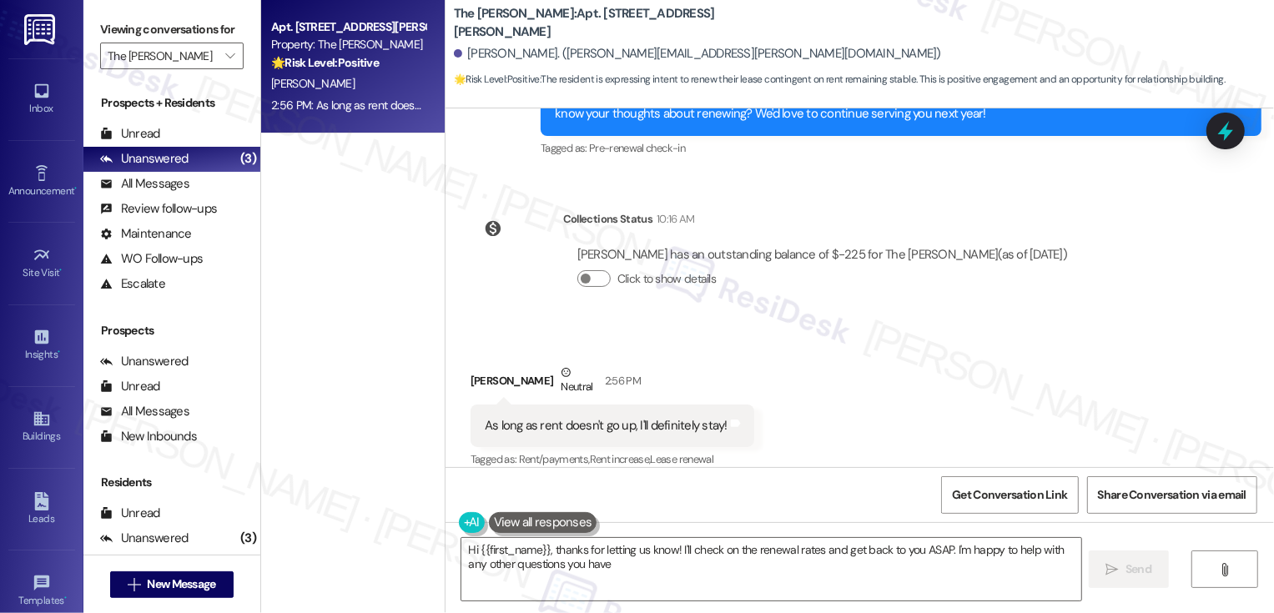
type textarea "Hi {{first_name}}, thanks for letting us know! I'll check on the renewal rates …"
click at [623, 593] on textarea "Hi {{first_name}}, thanks for letting us know! I'll check on the renewal rates …" at bounding box center [772, 569] width 620 height 63
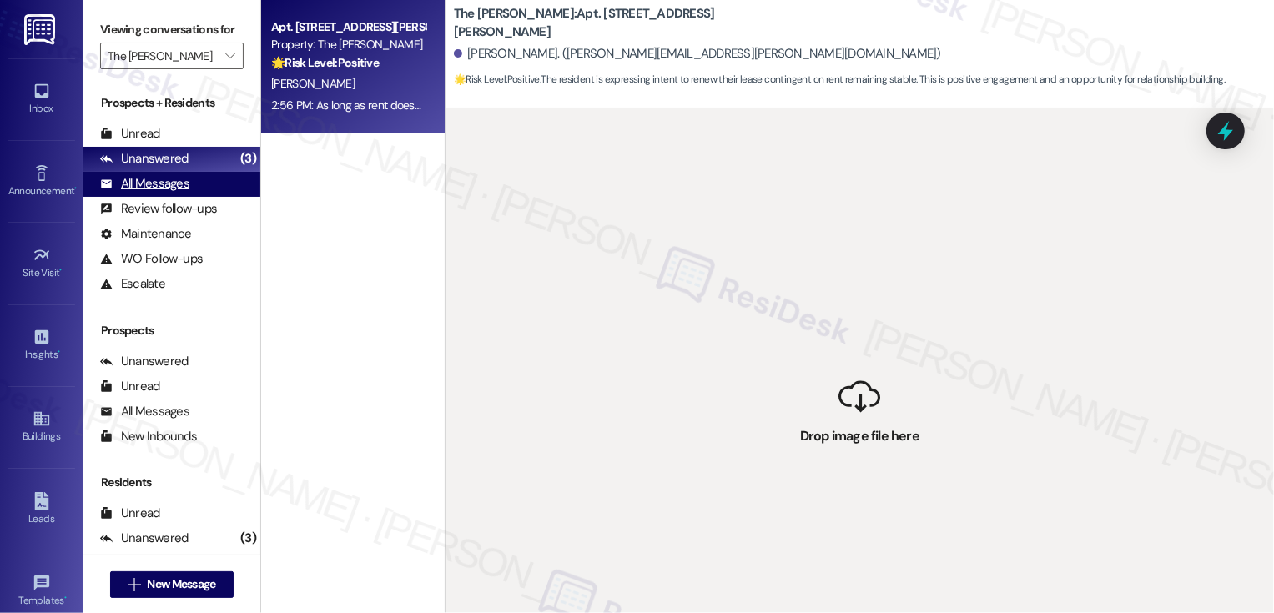
click at [161, 193] on div "All Messages" at bounding box center [144, 184] width 89 height 18
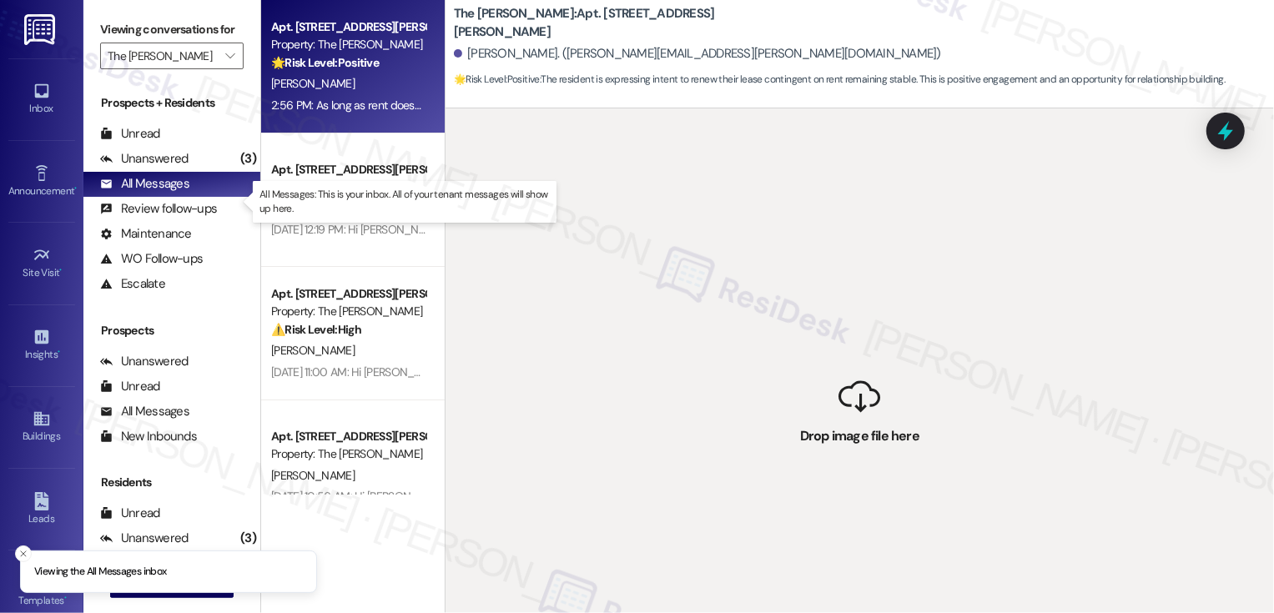
click at [320, 198] on p "All Messages: This is your inbox. All of your tenant messages will show up here." at bounding box center [405, 202] width 290 height 28
click at [320, 217] on div "L. Davison M. Mcneely" at bounding box center [349, 209] width 158 height 21
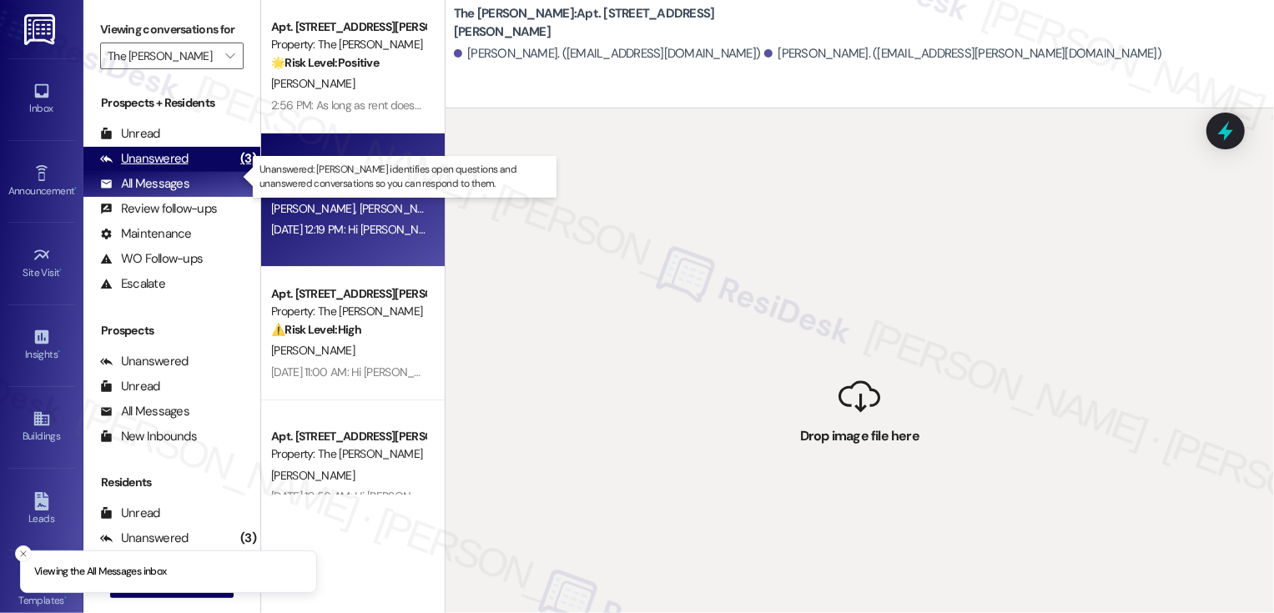
click at [192, 172] on div "Unanswered (3)" at bounding box center [171, 159] width 177 height 25
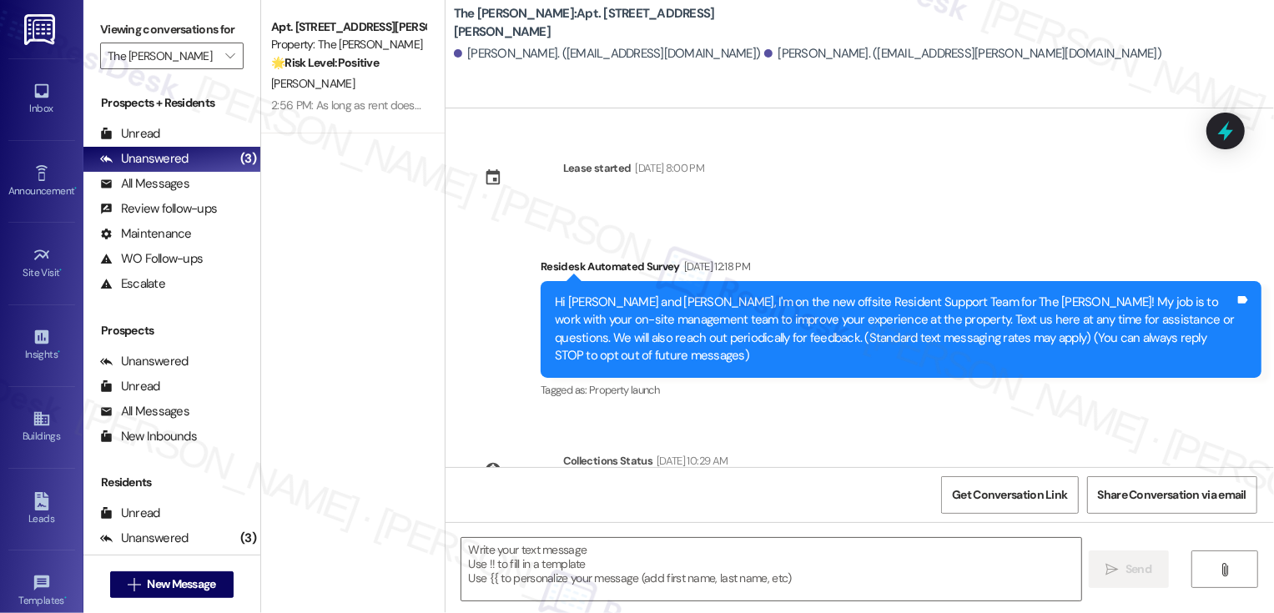
type textarea "Fetching suggested responses. Please feel free to read through the conversation…"
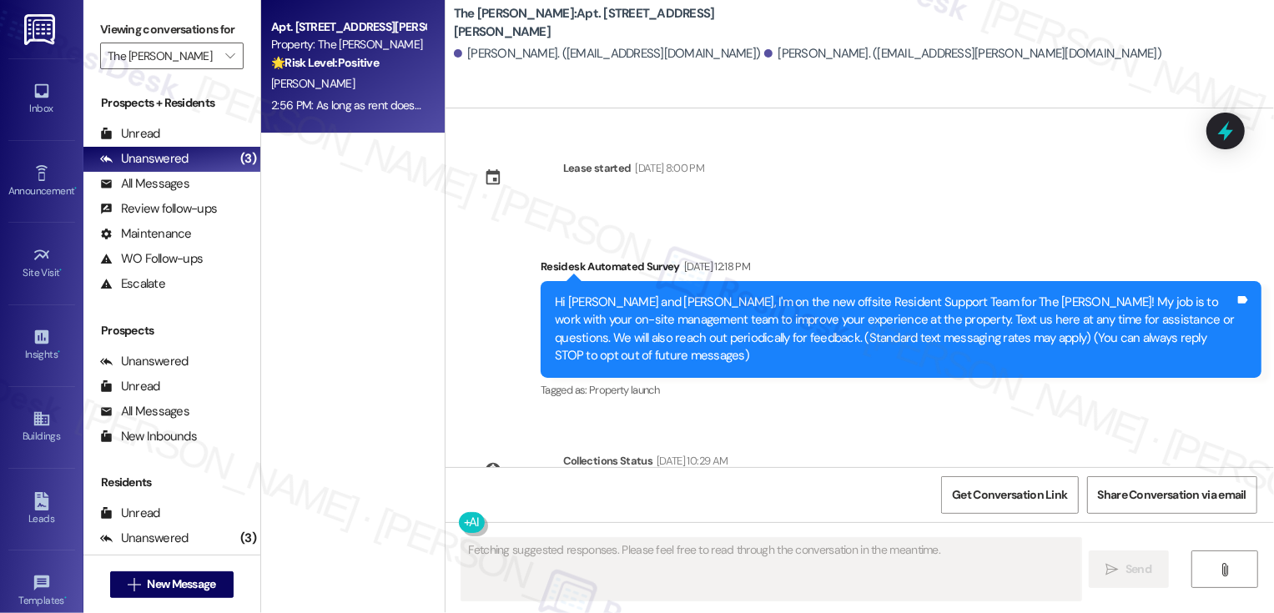
click at [272, 124] on div "Apt. 406, 99 South Downing Street Property: The Norman 🌟 Risk Level: Positive T…" at bounding box center [353, 67] width 184 height 134
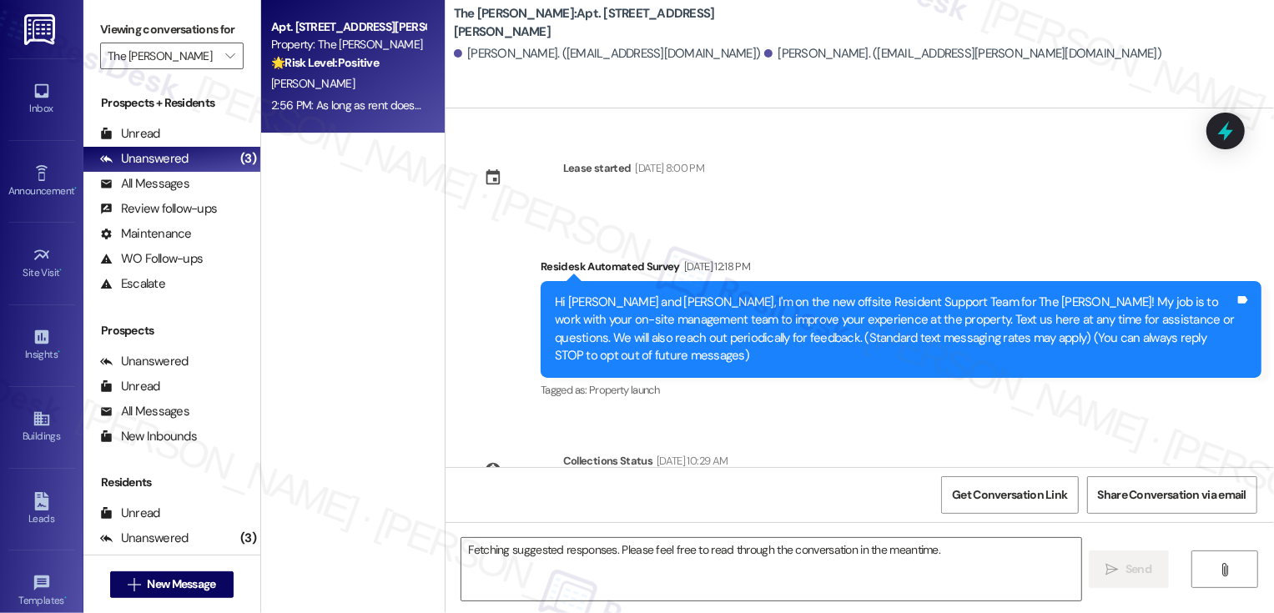
click at [272, 124] on div "Apt. 406, 99 South Downing Street Property: The Norman 🌟 Risk Level: Positive T…" at bounding box center [353, 67] width 184 height 134
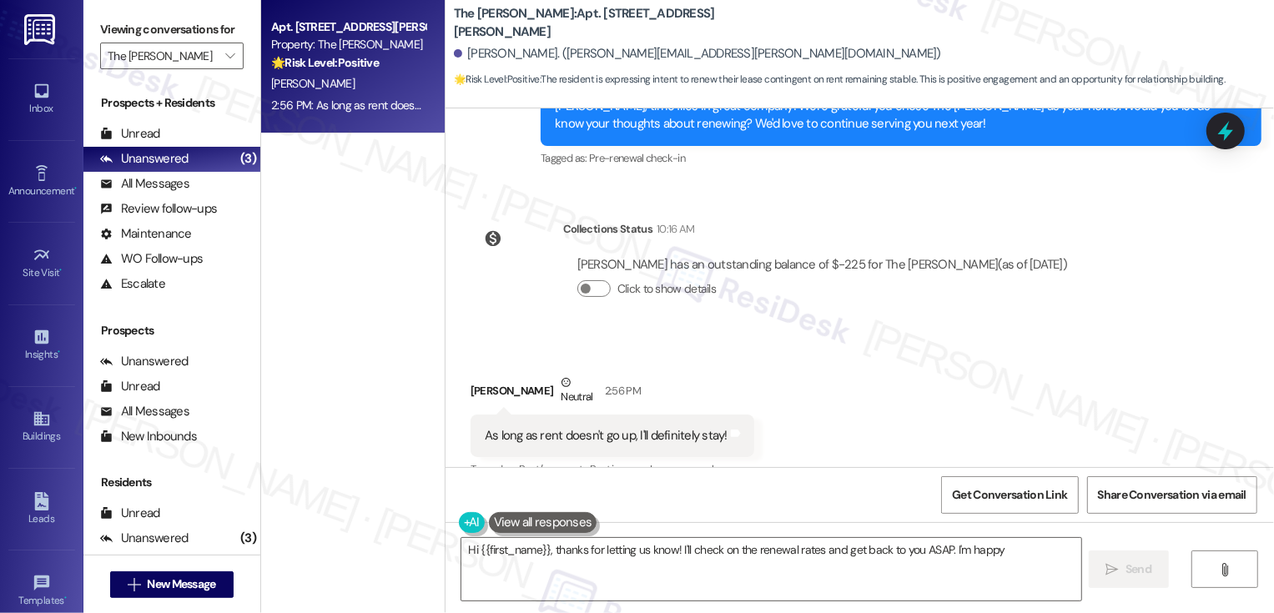
scroll to position [399, 0]
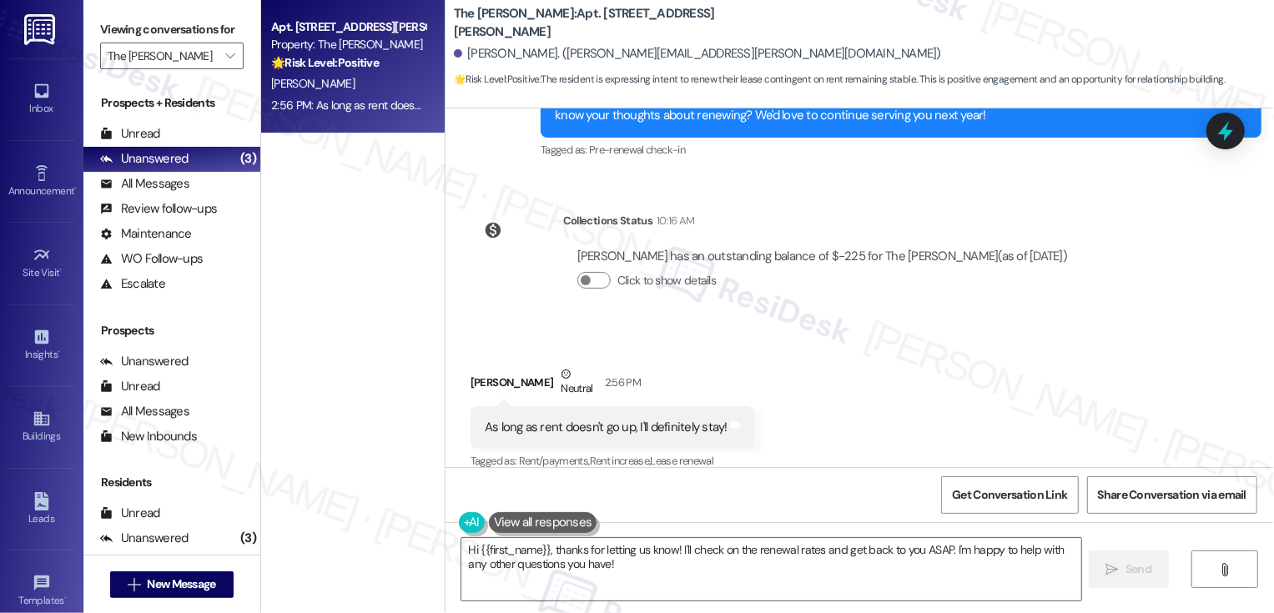
drag, startPoint x: 545, startPoint y: 543, endPoint x: 652, endPoint y: 616, distance: 129.2
click at [652, 613] on html "Inbox Go to Inbox Announcement • Send A Text Announcement Site Visit • Go to Si…" at bounding box center [637, 306] width 1274 height 613
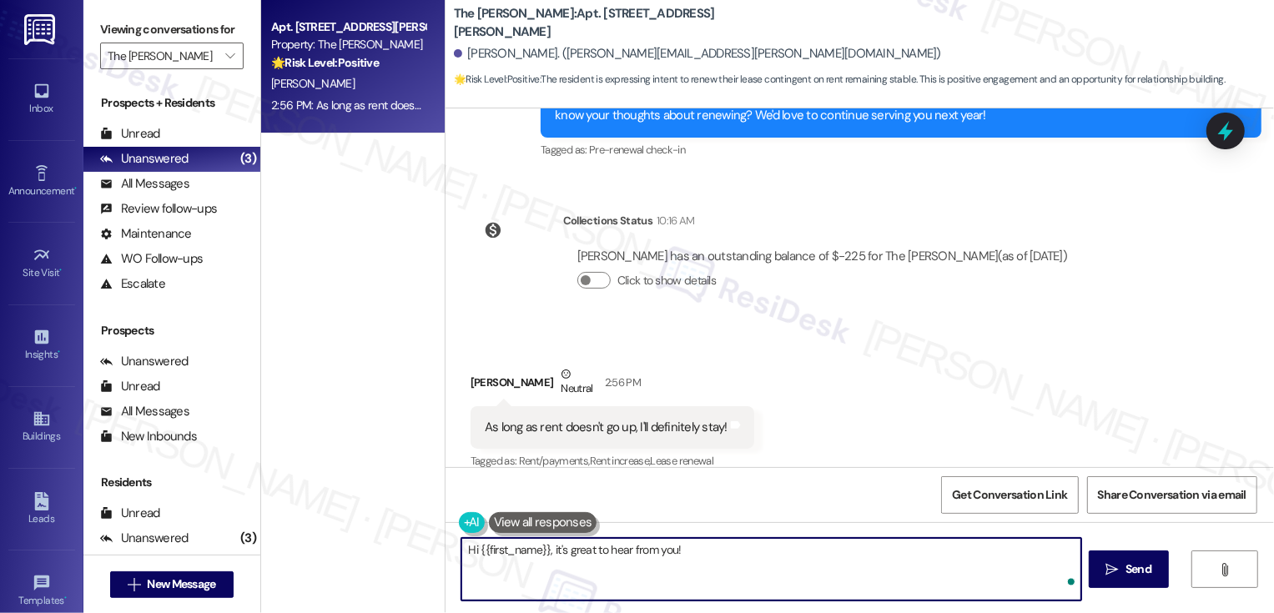
paste textarea "I totally understand that the renewal price will be important for your decision."
click at [1047, 550] on textarea "Hi {{first_name}}, it's great to hear from you! I totally understand that the r…" at bounding box center [772, 569] width 620 height 63
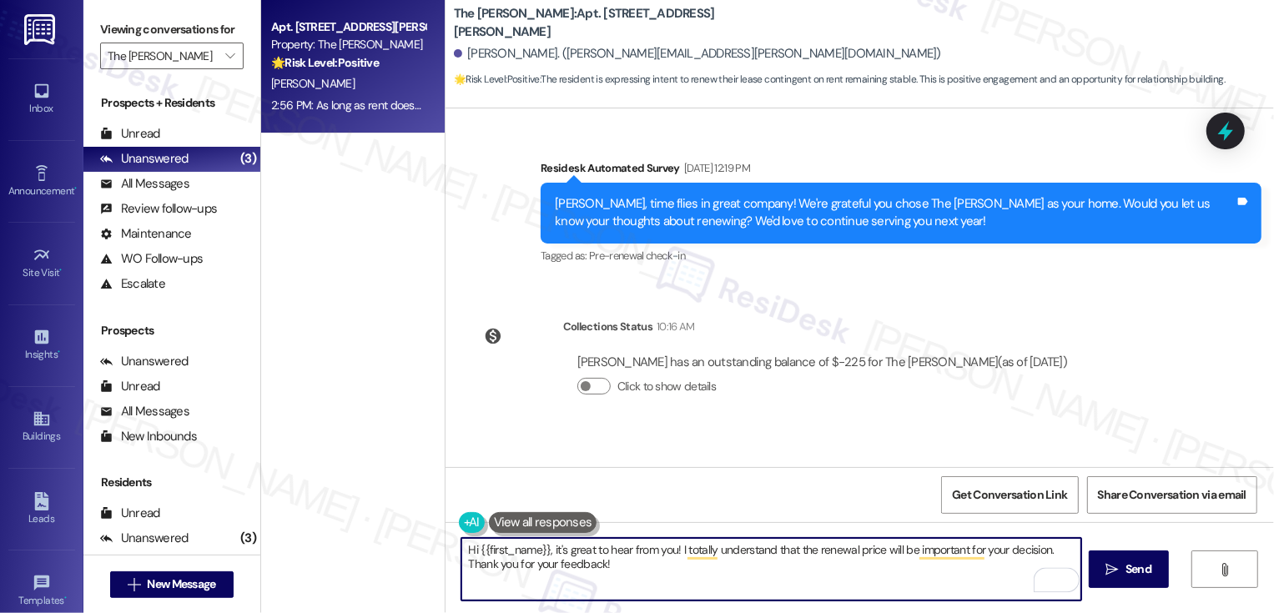
scroll to position [401, 0]
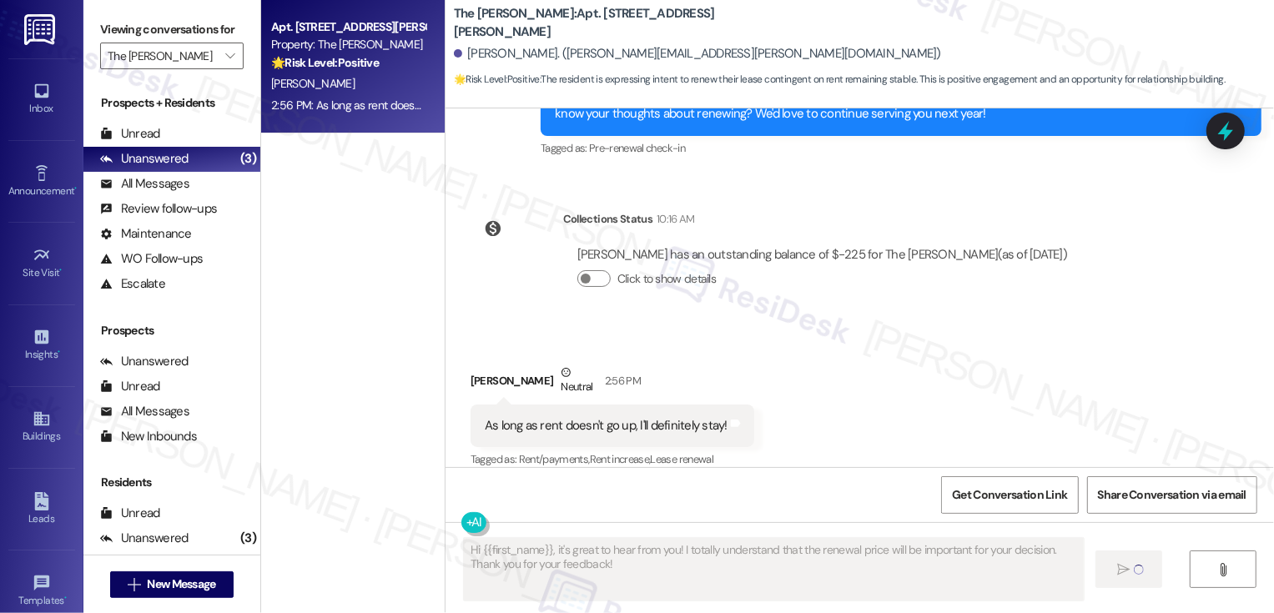
type textarea "Fetching suggested responses. Please feel free to read through the conversation…"
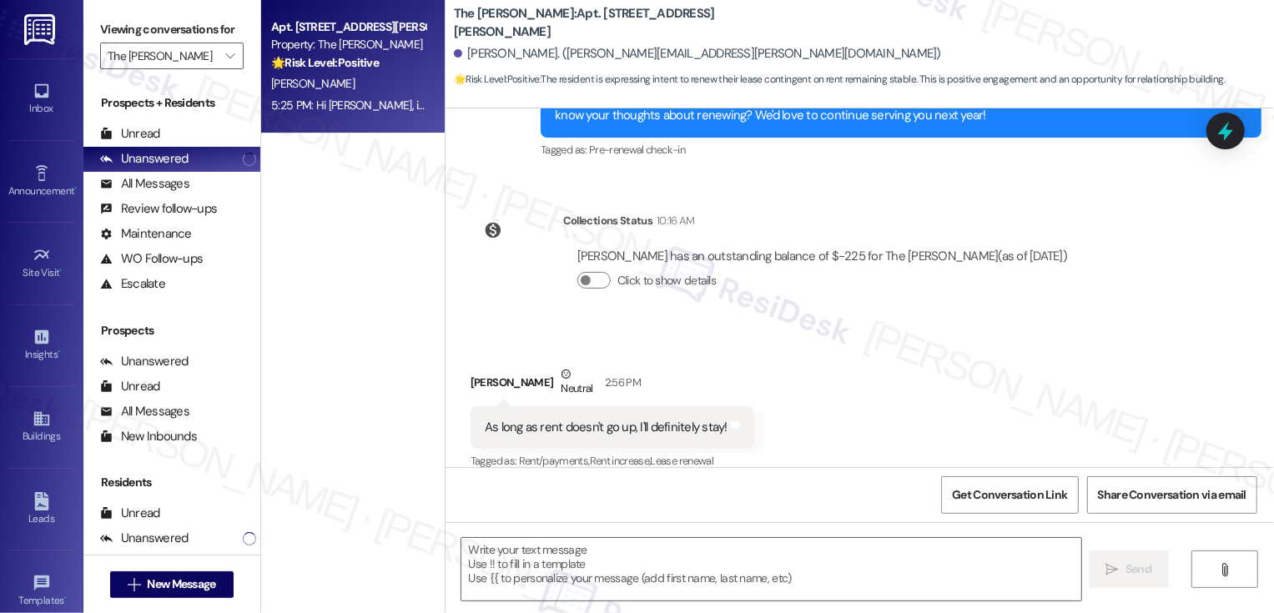
scroll to position [534, 0]
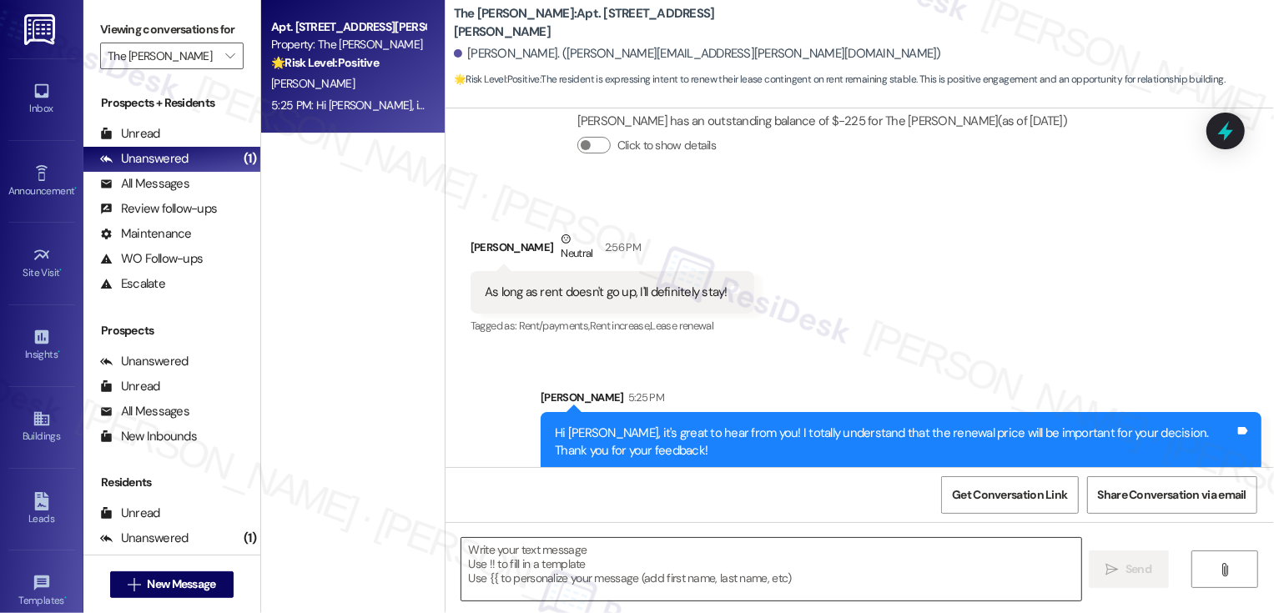
click at [636, 569] on textarea "To enrich screen reader interactions, please activate Accessibility in Grammarl…" at bounding box center [772, 569] width 620 height 63
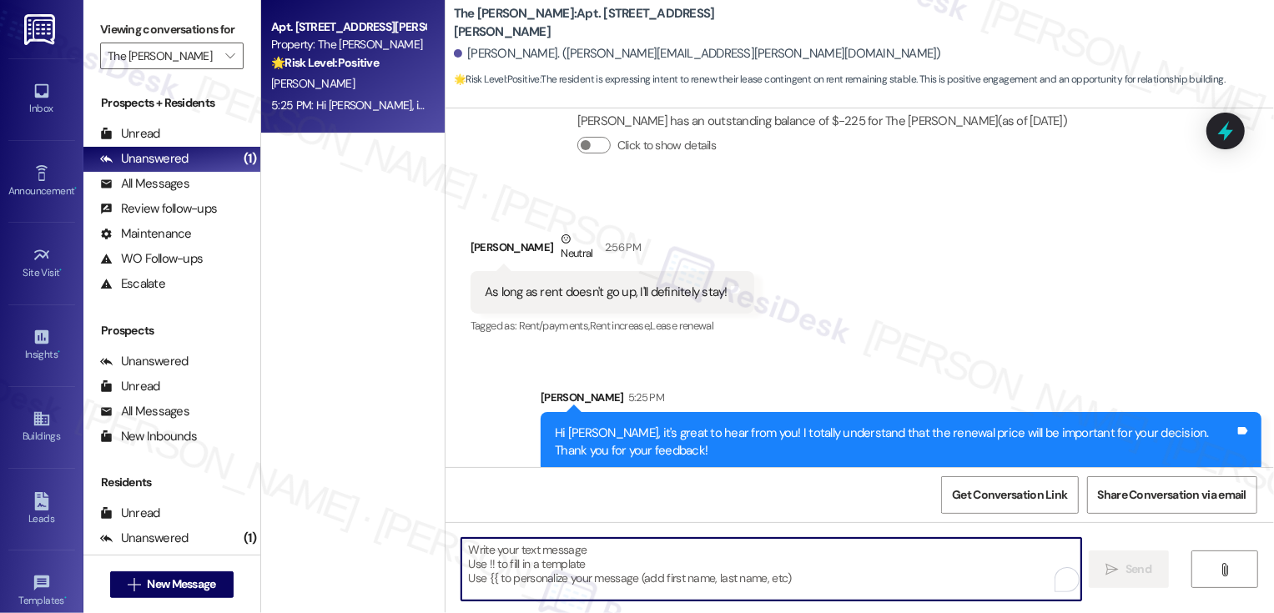
paste textarea "If you don't mind me asking, how has your experience been so far? Has the prope…"
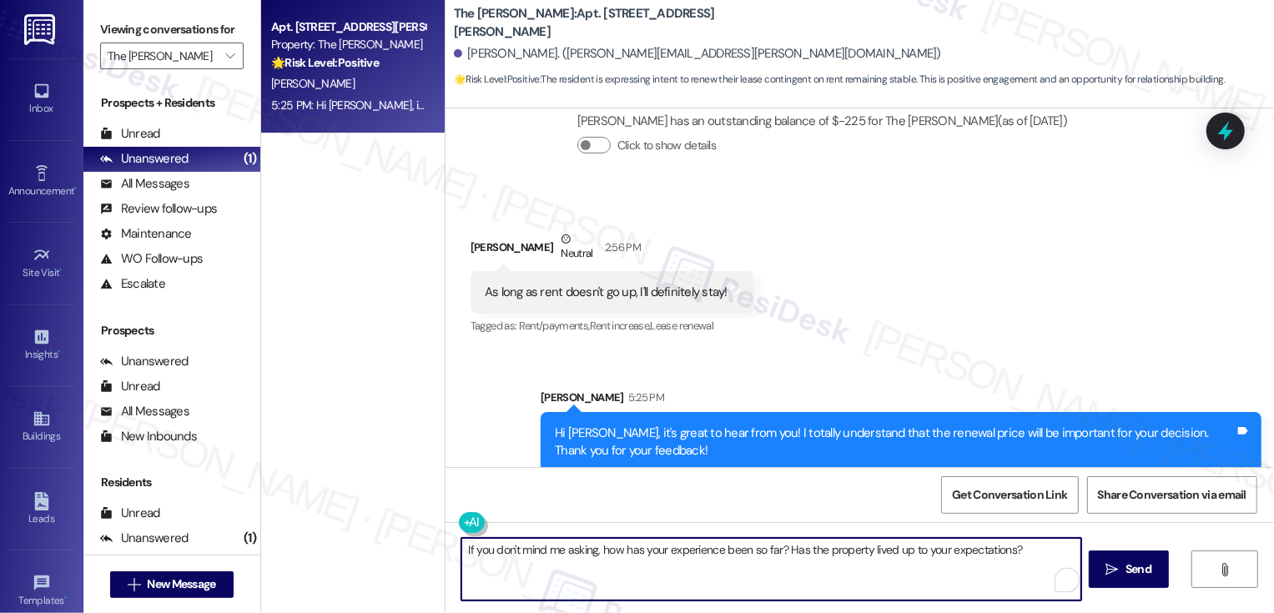
click at [482, 552] on textarea "If you don't mind me asking, how has your experience been so far? Has the prope…" at bounding box center [772, 569] width 620 height 63
type textarea "If you also don't mind me asking, how has your experience been so far? Has the …"
click at [862, 566] on textarea "If you also don't mind me asking, how has your experience been so far? Has the …" at bounding box center [772, 569] width 620 height 63
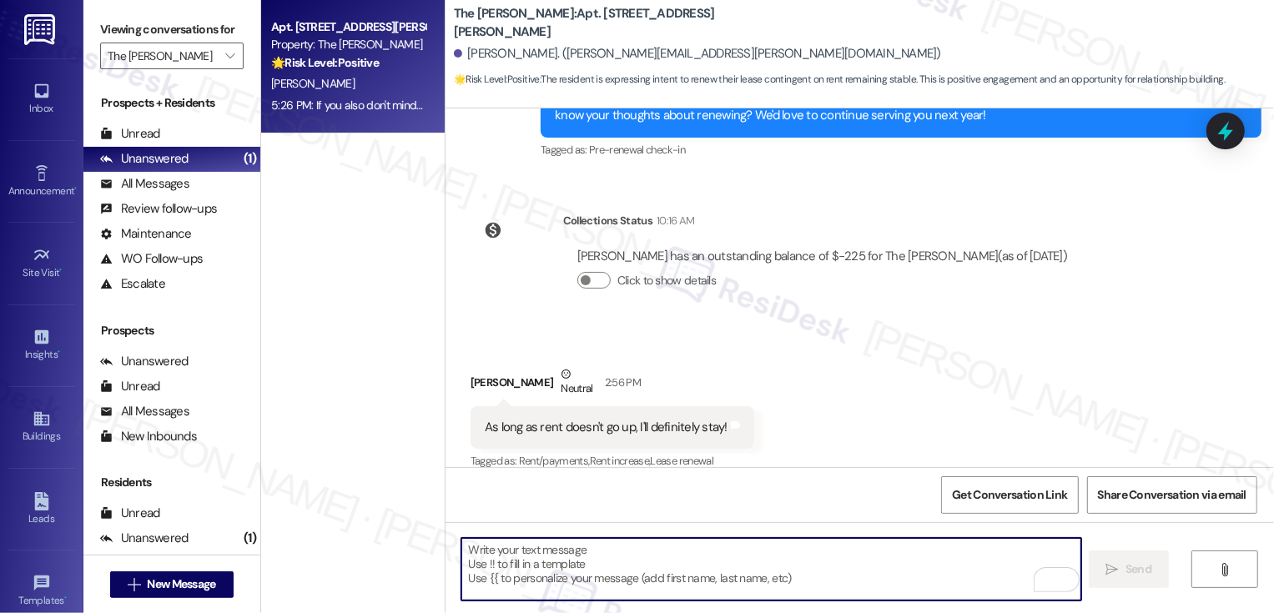
scroll to position [651, 0]
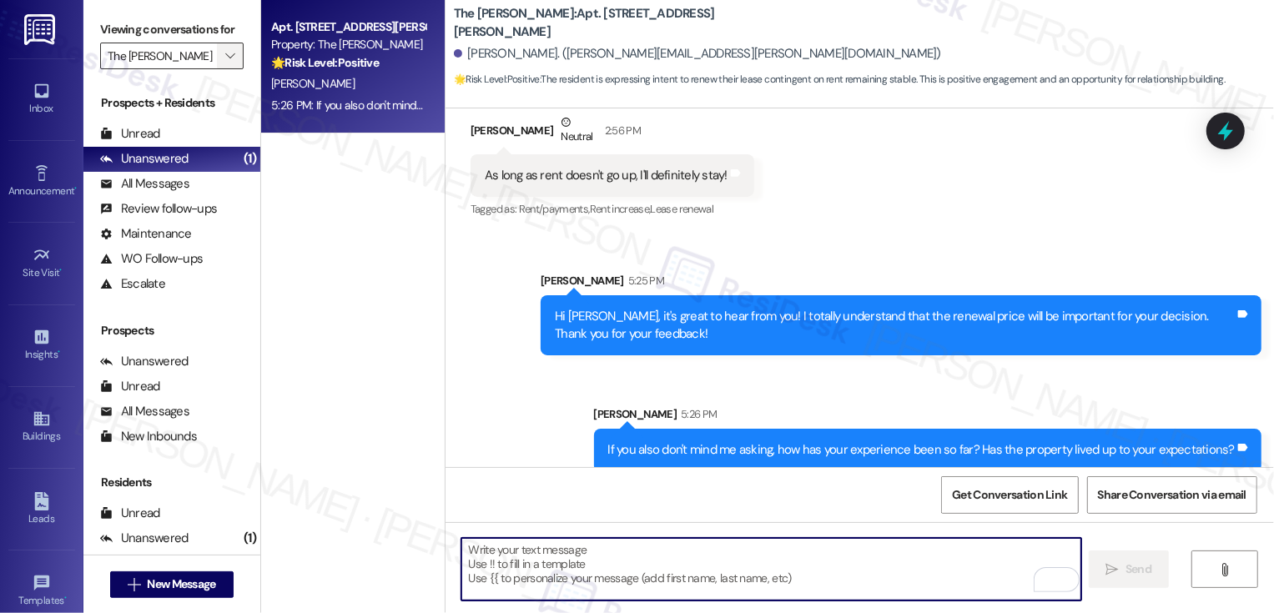
click at [224, 65] on span "" at bounding box center [230, 56] width 16 height 27
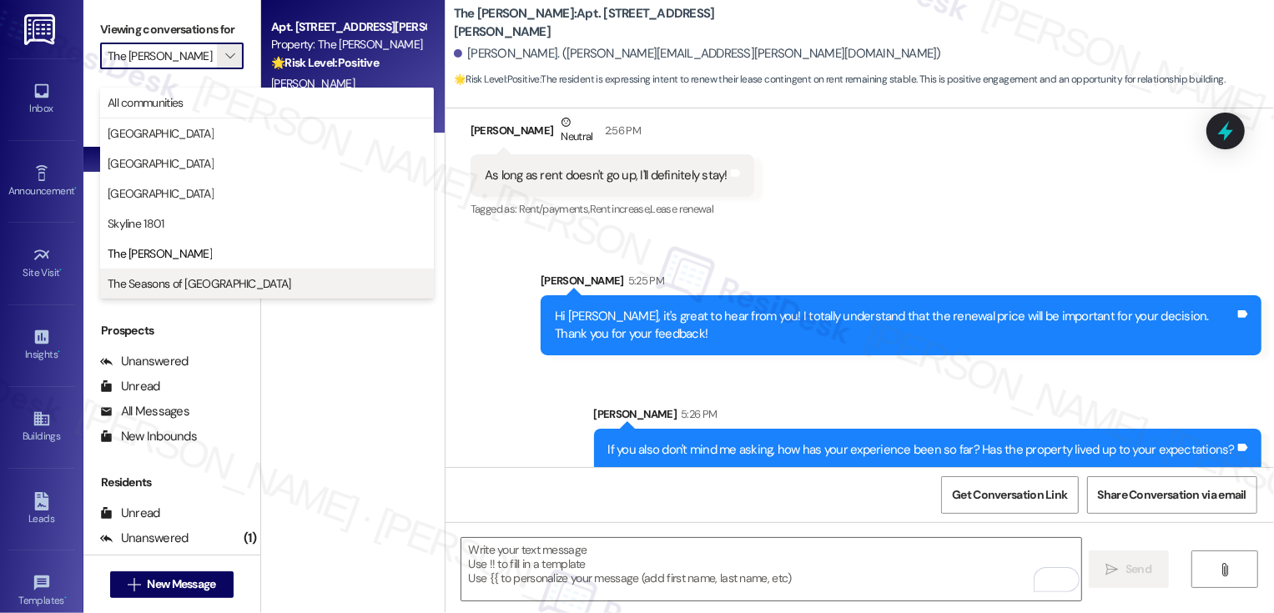
click at [177, 274] on button "The Seasons of Cherry Creek" at bounding box center [267, 284] width 334 height 30
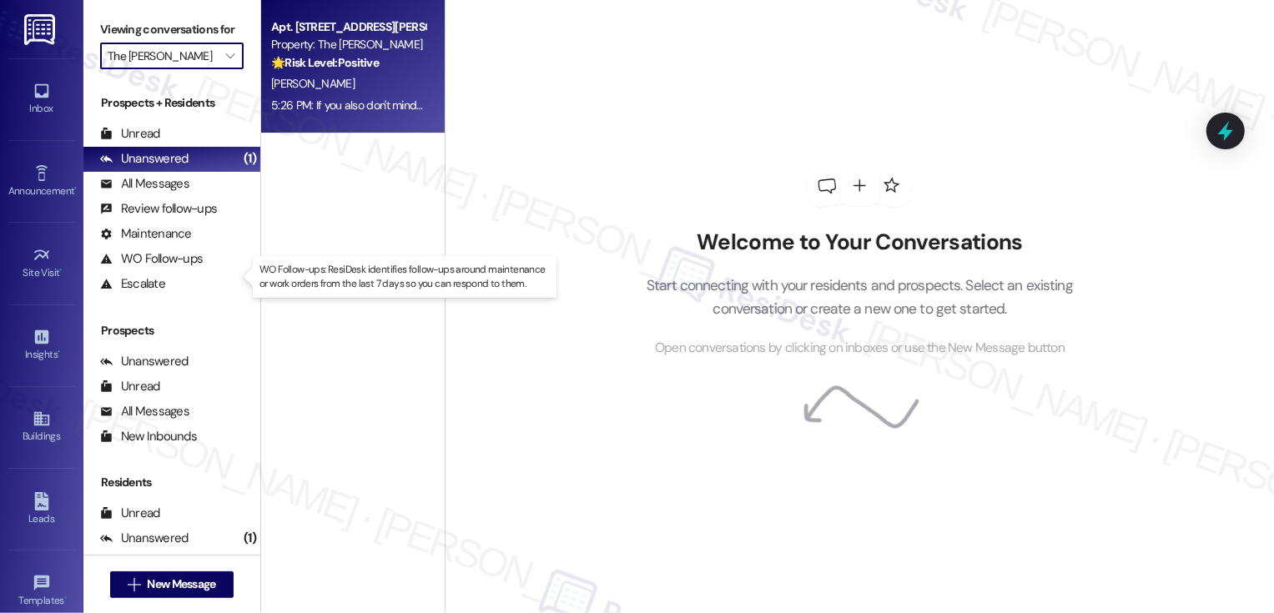
type input "The Seasons of Cherry Creek"
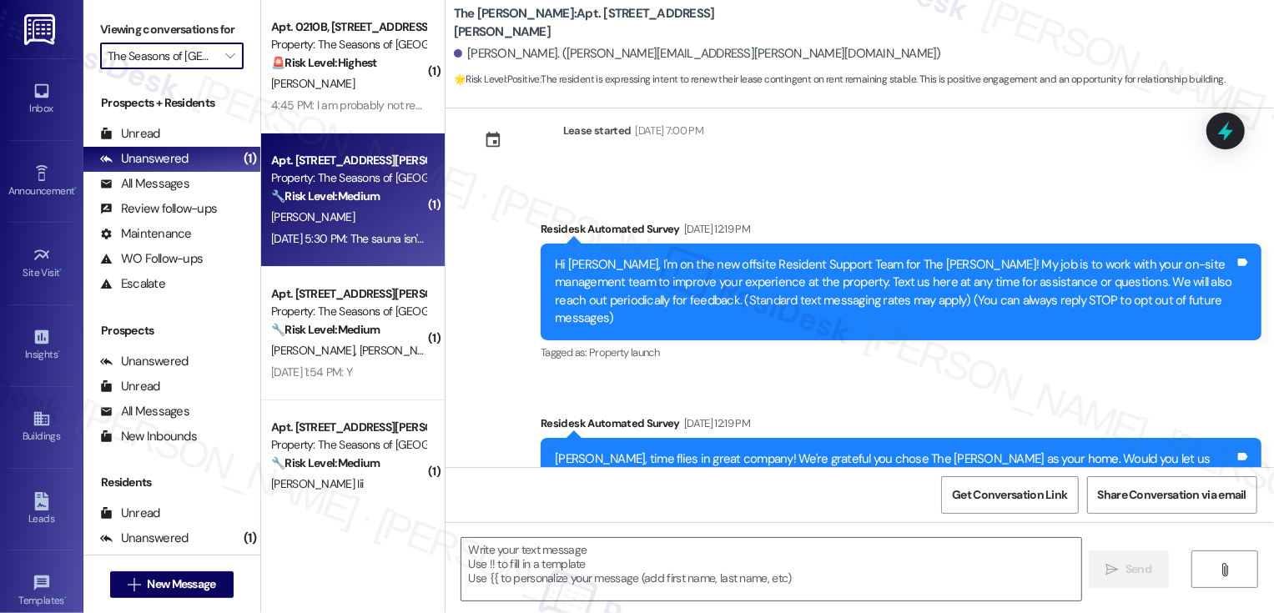
scroll to position [8, 0]
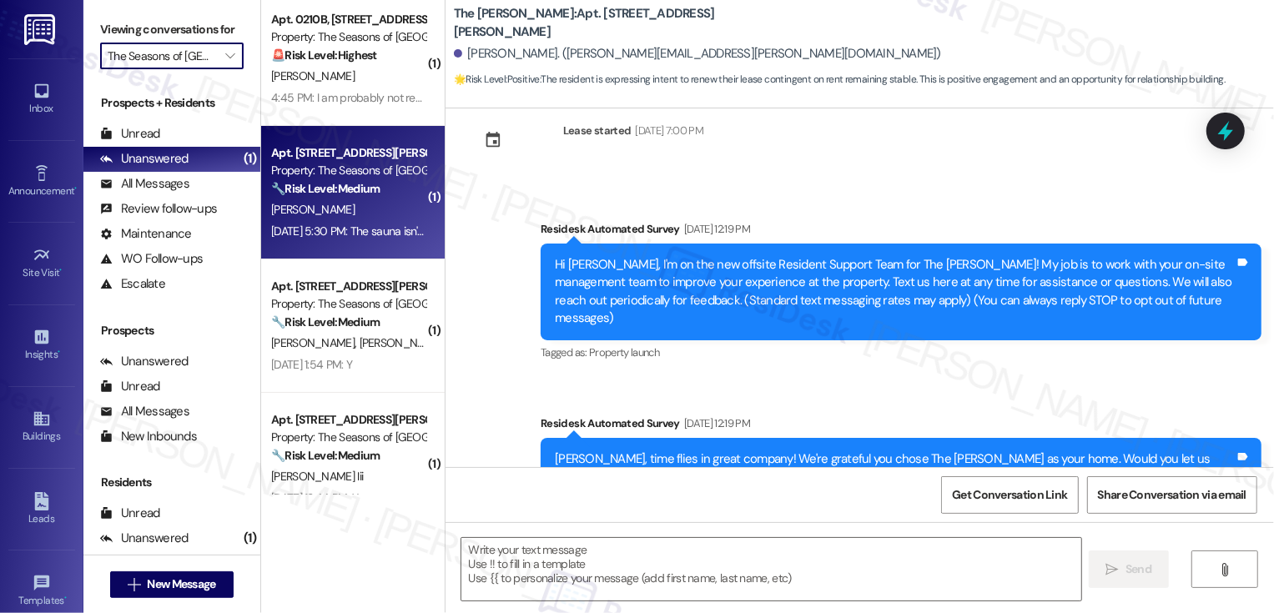
type textarea "Fetching suggested responses. Please feel free to read through the conversation…"
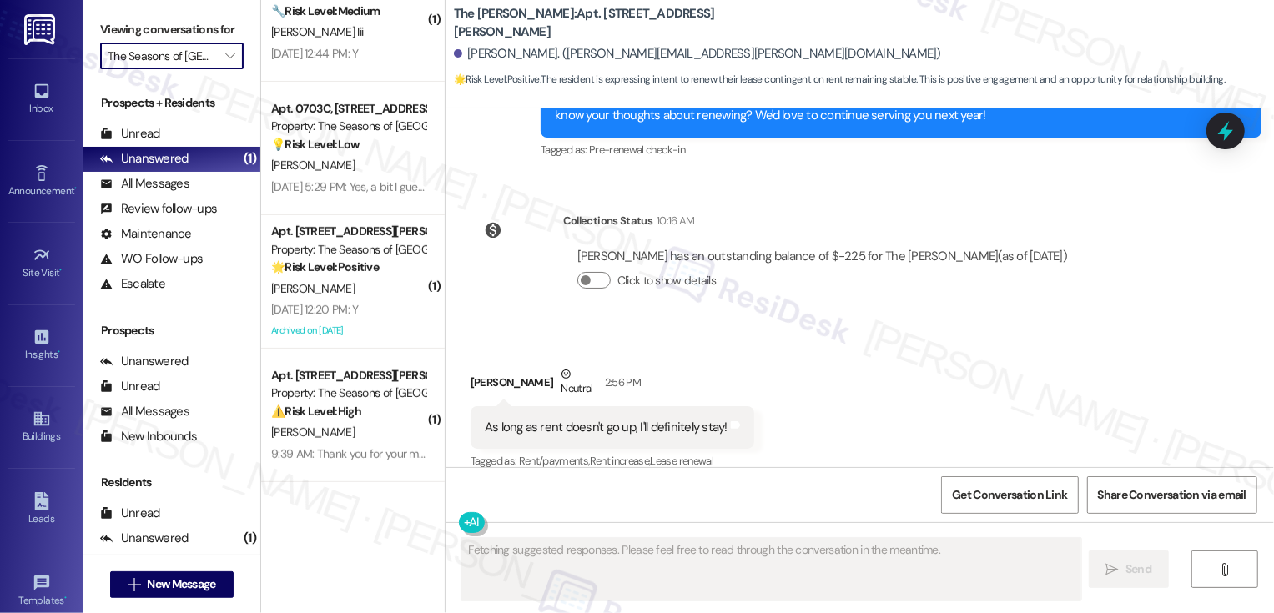
scroll to position [0, 0]
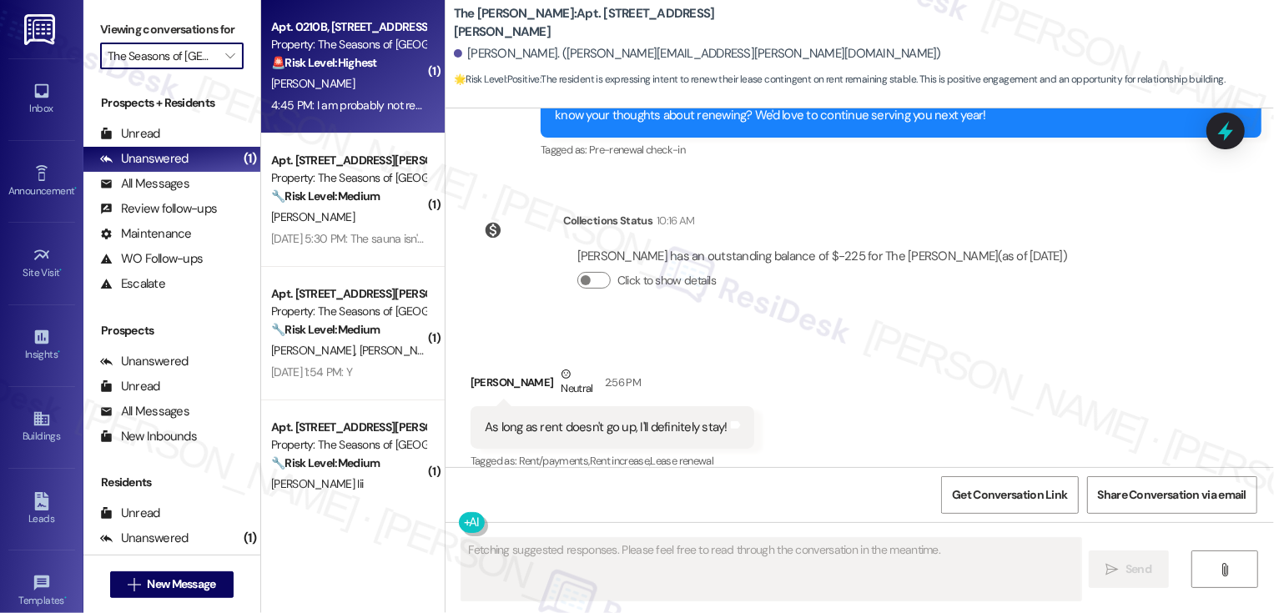
click at [361, 61] on strong "🚨 Risk Level: Highest" at bounding box center [324, 62] width 106 height 15
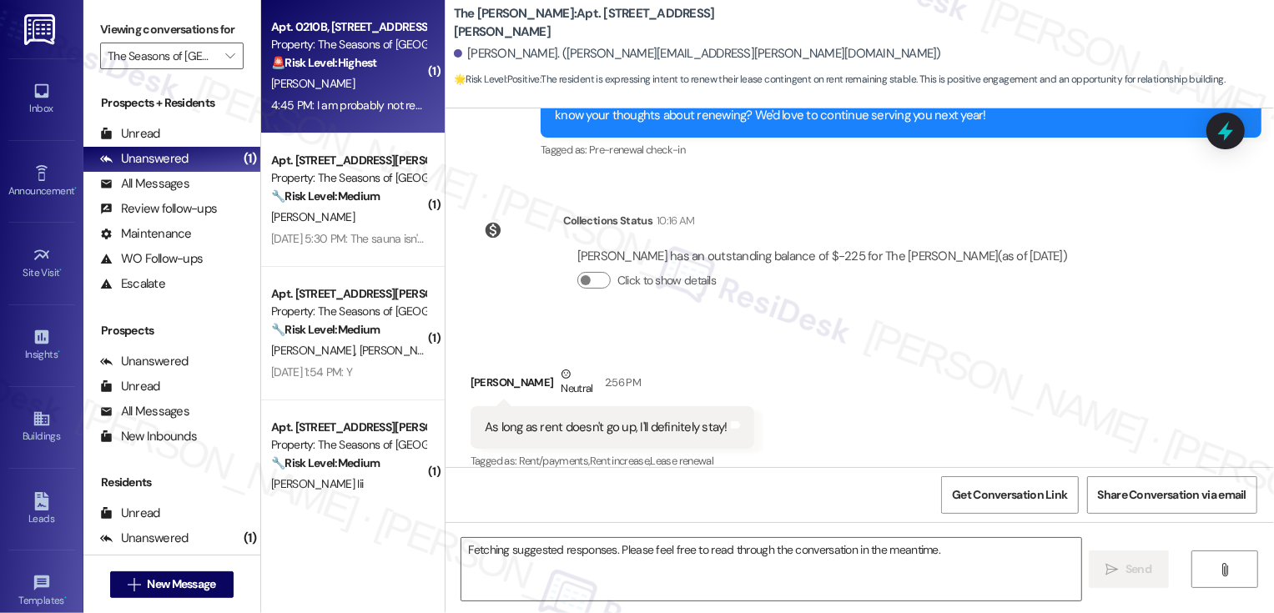
click at [361, 61] on strong "🚨 Risk Level: Highest" at bounding box center [324, 62] width 106 height 15
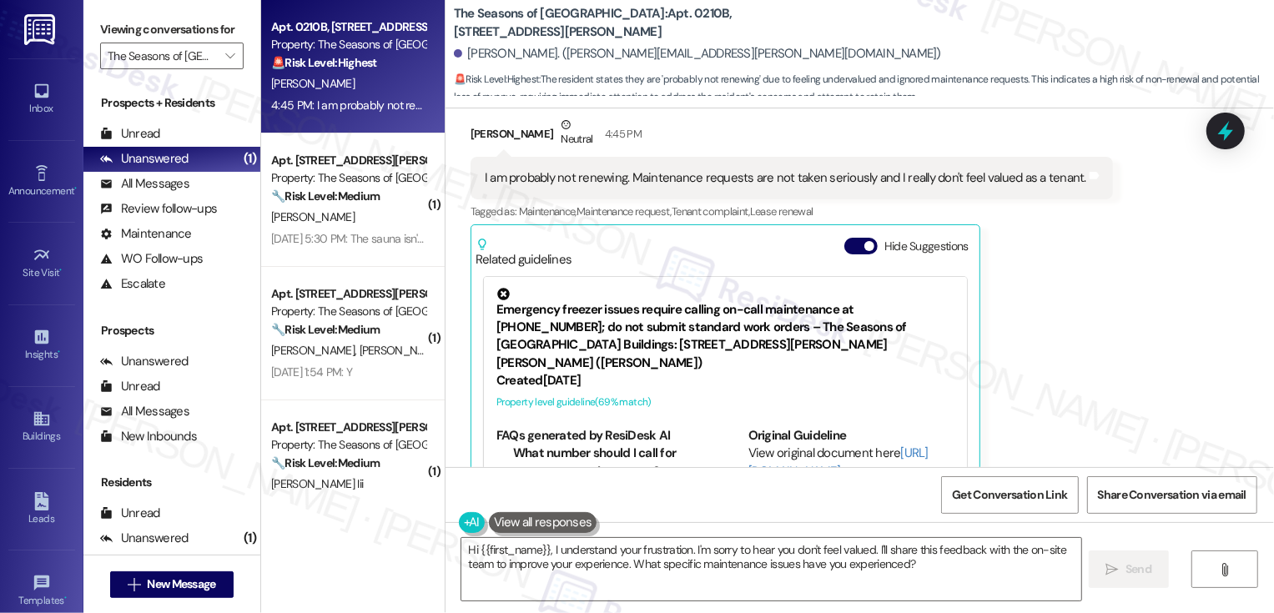
scroll to position [559, 0]
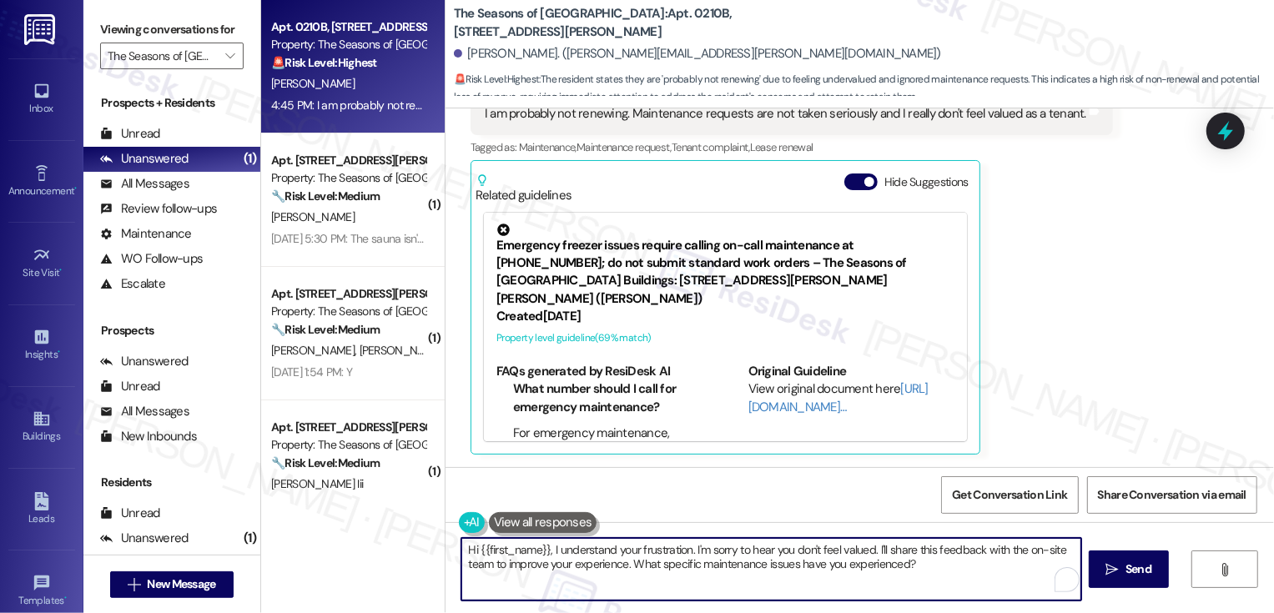
drag, startPoint x: 686, startPoint y: 547, endPoint x: 593, endPoint y: 542, distance: 93.6
click at [593, 542] on textarea "Hi {{first_name}}, I understand your frustration. I'm sorry to hear you don't f…" at bounding box center [772, 569] width 620 height 63
click at [672, 554] on textarea "Hi {{first_name}}, it's nice to hear from you and thank you so much for your ho…" at bounding box center [772, 569] width 620 height 63
drag, startPoint x: 911, startPoint y: 548, endPoint x: 839, endPoint y: 550, distance: 71.8
click at [840, 554] on textarea "Hi {{first_name}}, it's nice to hear from you, and thank you so much for your h…" at bounding box center [772, 569] width 620 height 63
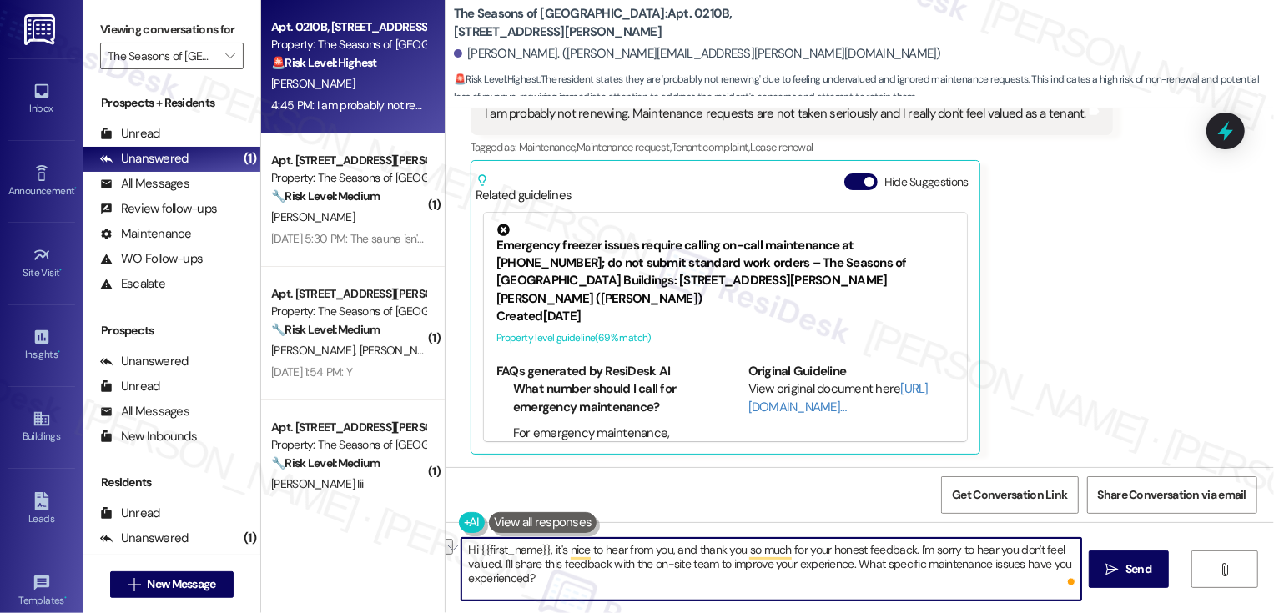
click at [839, 550] on textarea "Hi {{first_name}}, it's nice to hear from you, and thank you so much for your h…" at bounding box center [772, 569] width 620 height 63
drag, startPoint x: 910, startPoint y: 548, endPoint x: 876, endPoint y: 565, distance: 38.4
click at [876, 565] on textarea "Hi {{first_name}}, it's nice to hear from you, and thank you so much for your h…" at bounding box center [772, 569] width 620 height 63
click at [579, 569] on textarea "Hi {{first_name}}, it's nice to hear from you, and thank you so much for your h…" at bounding box center [772, 569] width 620 height 63
click at [733, 587] on textarea "Hi {{first_name}}, it's nice to hear from you, and thank you so much for your h…" at bounding box center [772, 569] width 620 height 63
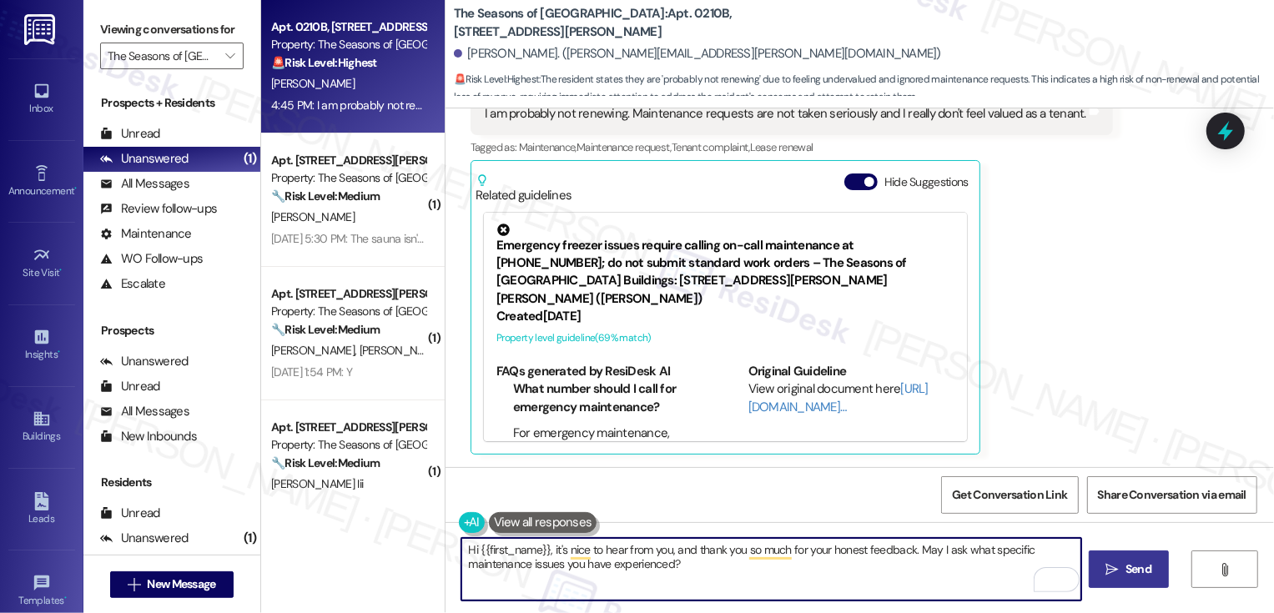
click at [1120, 573] on span " Send" at bounding box center [1129, 570] width 53 height 18
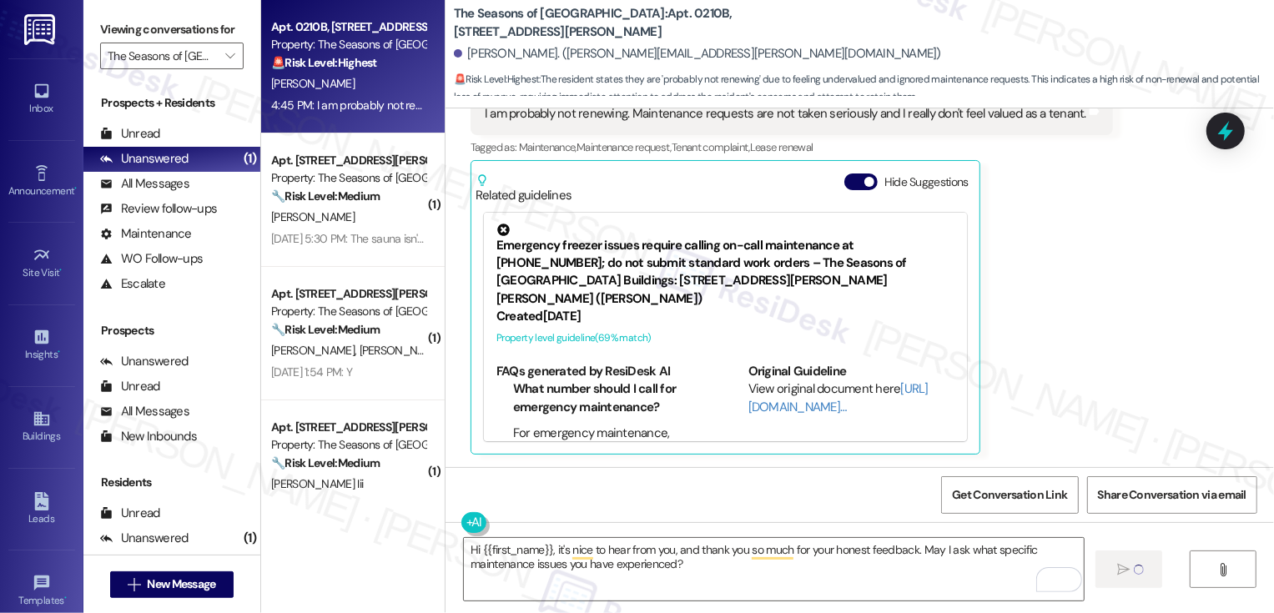
type textarea "Fetching suggested responses. Please feel free to read through the conversation…"
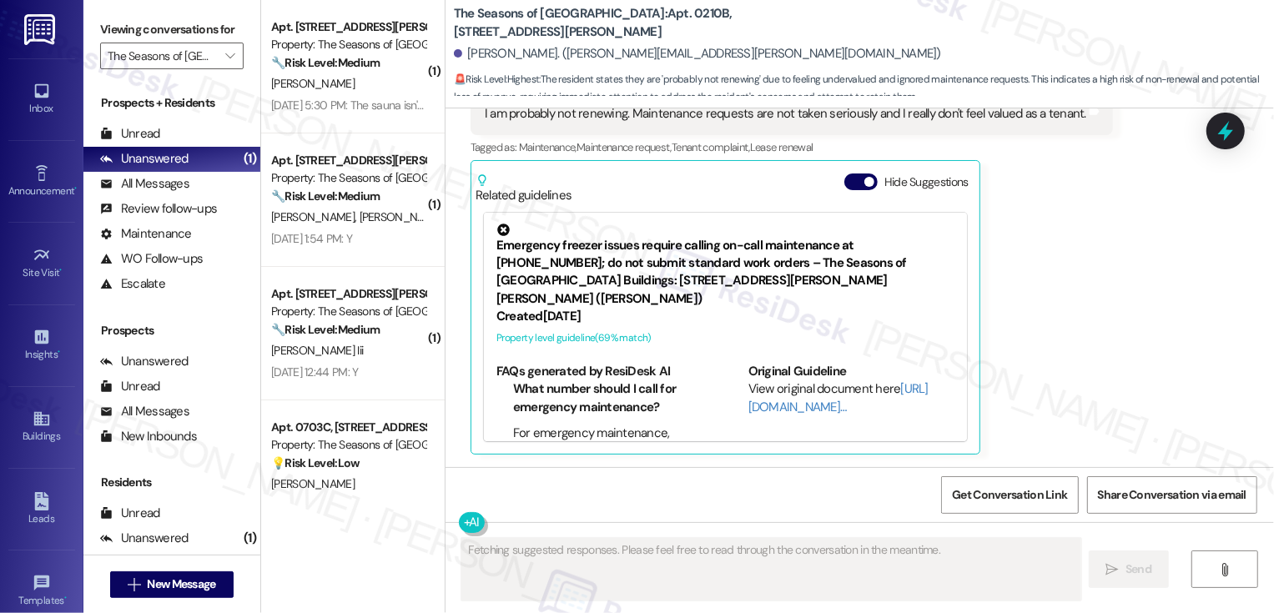
scroll to position [694, 0]
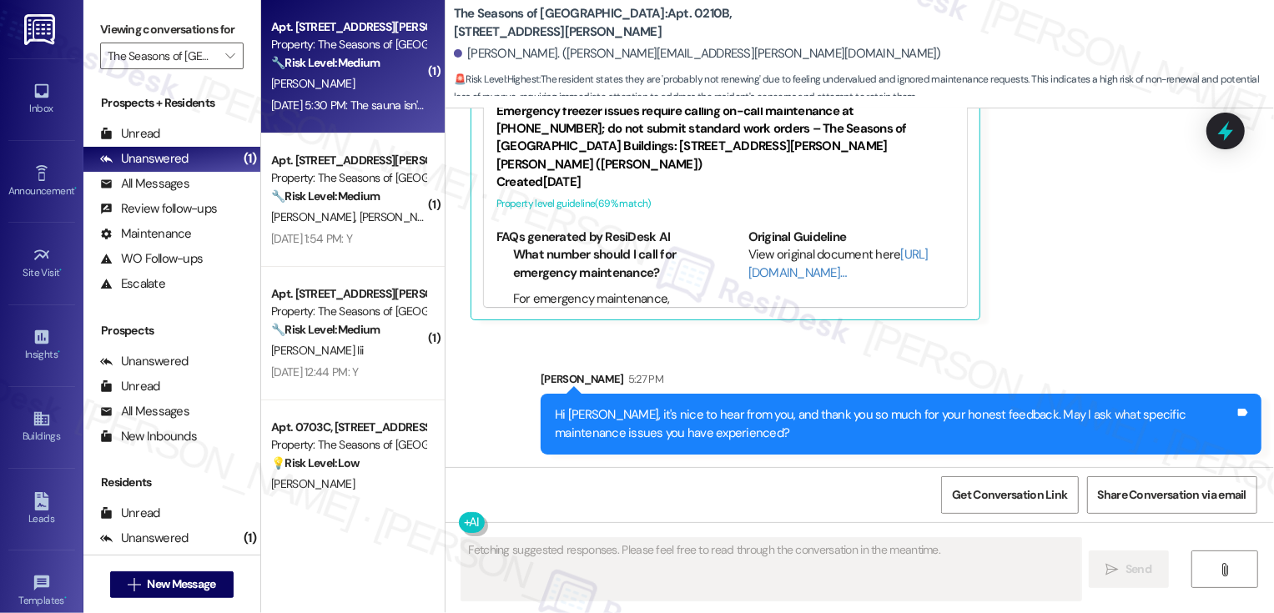
click at [415, 73] on div "Apt. 0501B, 3498 Seasons E Ellsworth Ave Property: The Seasons of Cherry Creek …" at bounding box center [353, 67] width 184 height 134
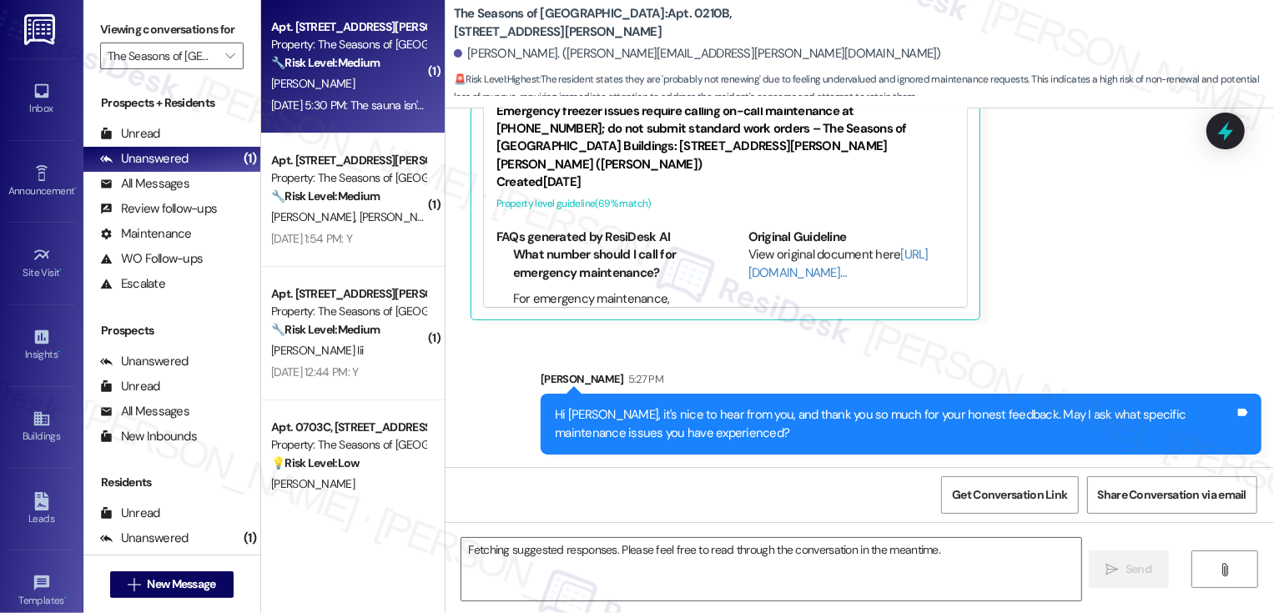
click at [415, 73] on div "Apt. 0501B, 3498 Seasons E Ellsworth Ave Property: The Seasons of Cherry Creek …" at bounding box center [353, 67] width 184 height 134
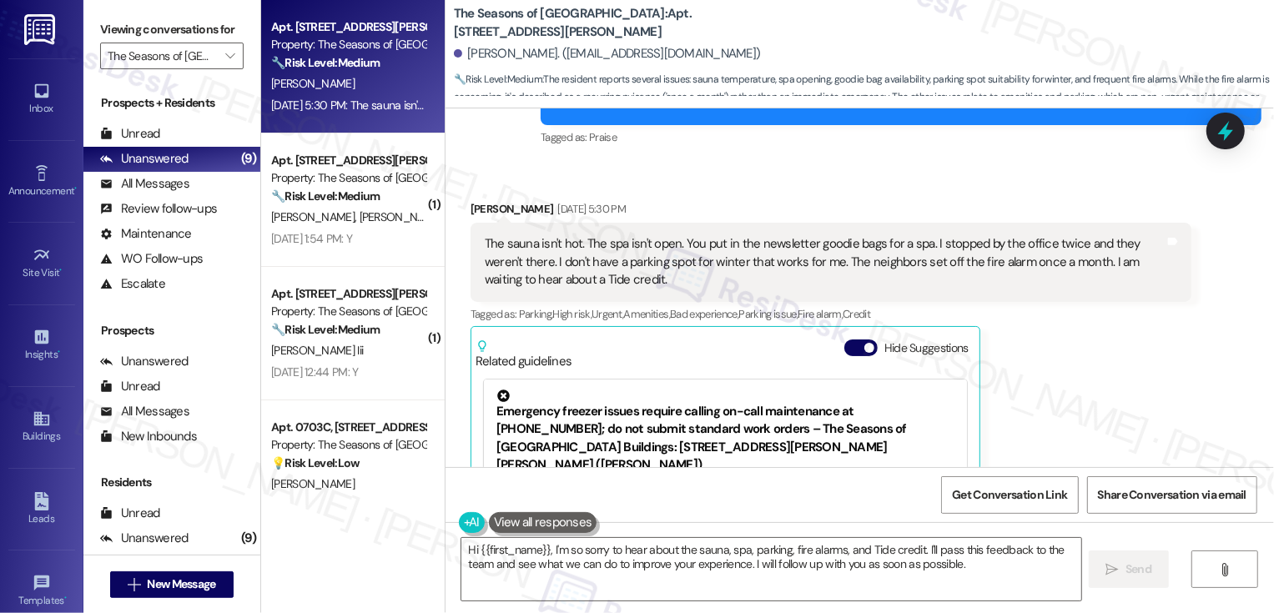
scroll to position [1030, 0]
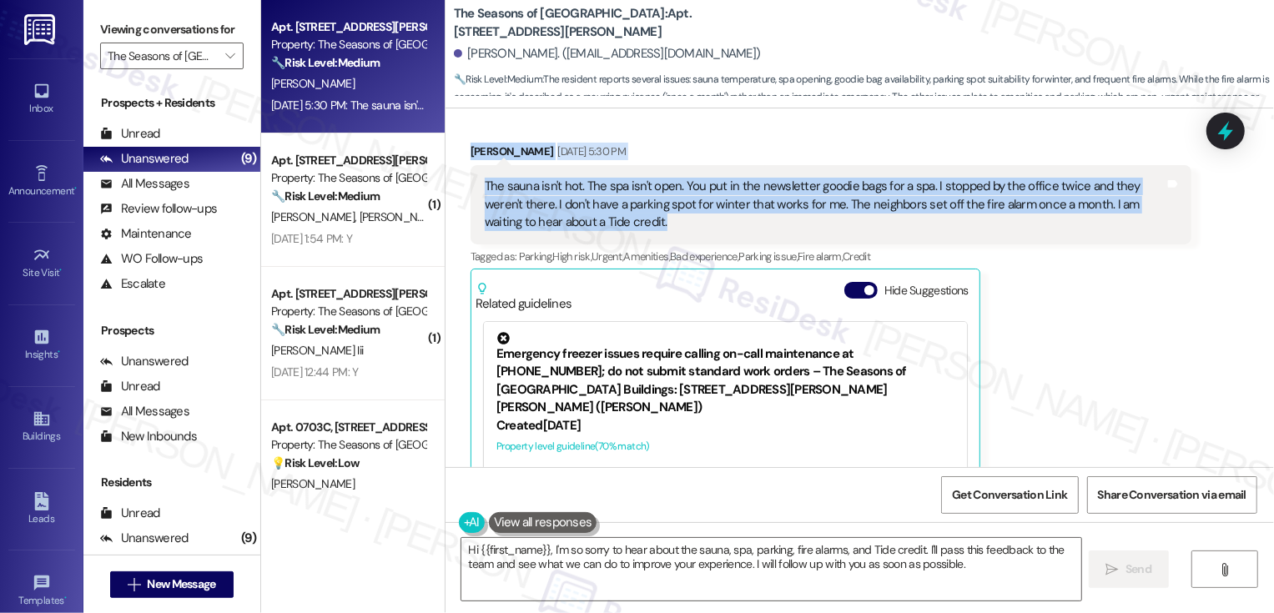
drag, startPoint x: 461, startPoint y: 150, endPoint x: 589, endPoint y: 226, distance: 149.3
click at [589, 226] on div "Janelle Wald Aug 14, 2025 at 5:30 PM The sauna isn't hot. The spa isn't open. Y…" at bounding box center [831, 353] width 721 height 421
click at [576, 572] on textarea "Hi {{first_name}}, I'm so sorry to hear about the sauna, spa, parking, fire ala…" at bounding box center [772, 569] width 620 height 63
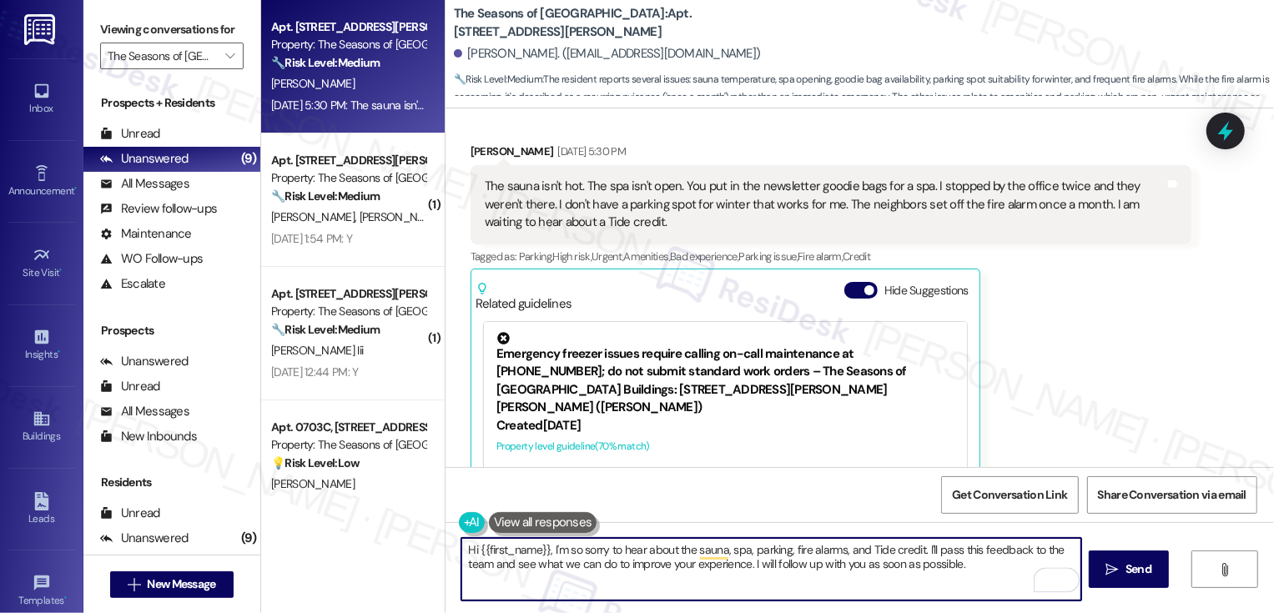
click at [542, 550] on textarea "Hi {{first_name}}, I'm so sorry to hear about the sauna, spa, parking, fire ala…" at bounding box center [772, 569] width 620 height 63
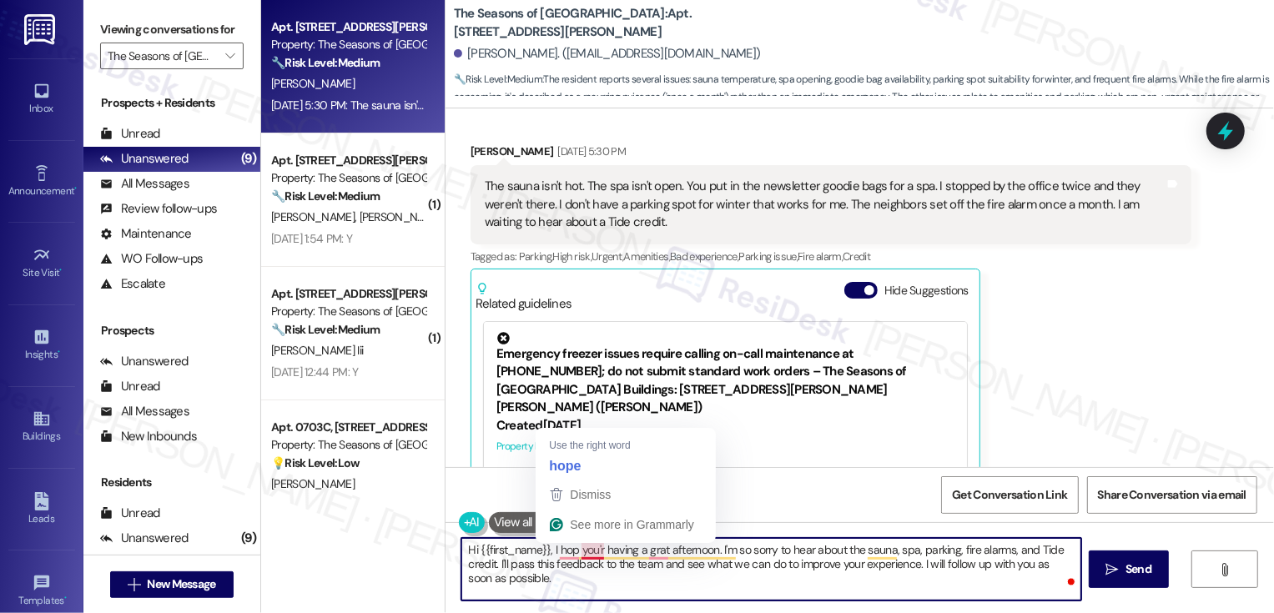
click at [572, 548] on textarea "Hi {{first_name}}, I hop you'r having a grat afternoon. I'm so sorry to hear ab…" at bounding box center [772, 569] width 620 height 63
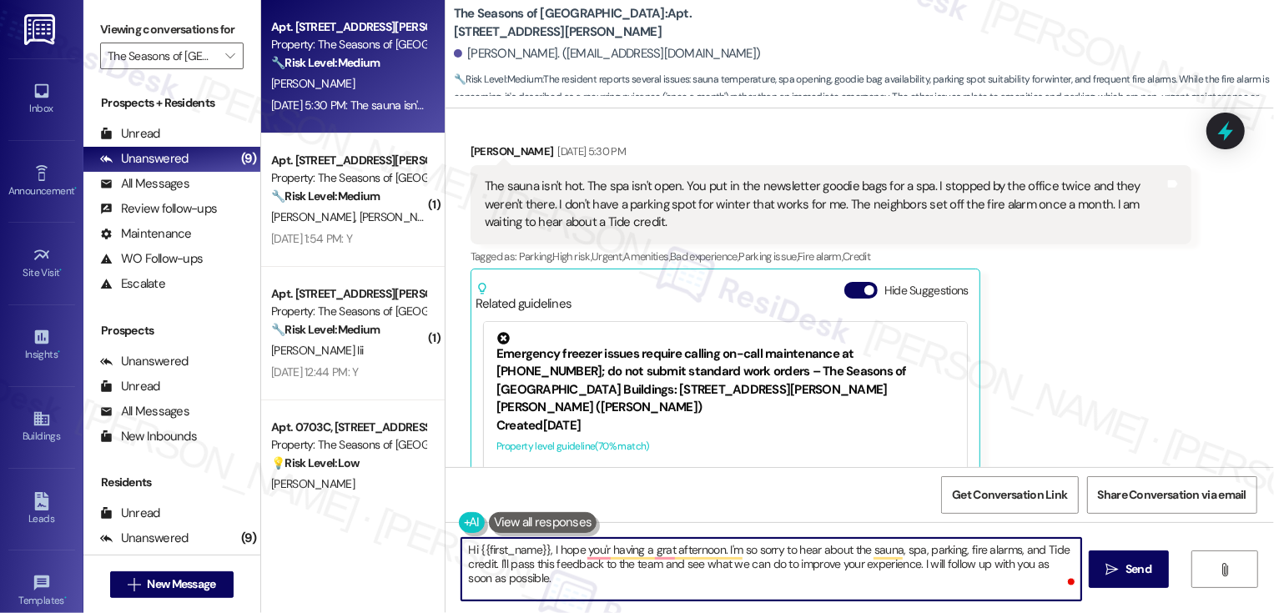
click at [542, 550] on textarea "Hi {{first_name}}, I hope you'r having a grat afternoon. I'm so sorry to hear a…" at bounding box center [772, 569] width 620 height 63
drag, startPoint x: 542, startPoint y: 550, endPoint x: 386, endPoint y: 550, distance: 156.9
click at [386, 550] on div "Apt. 0501B, 3498 Seasons E Ellsworth Ave Property: The Seasons of Cherry Creek …" at bounding box center [767, 306] width 1013 height 613
click at [477, 148] on div "Janelle Wald Aug 14, 2025 at 5:30 PM" at bounding box center [831, 154] width 721 height 23
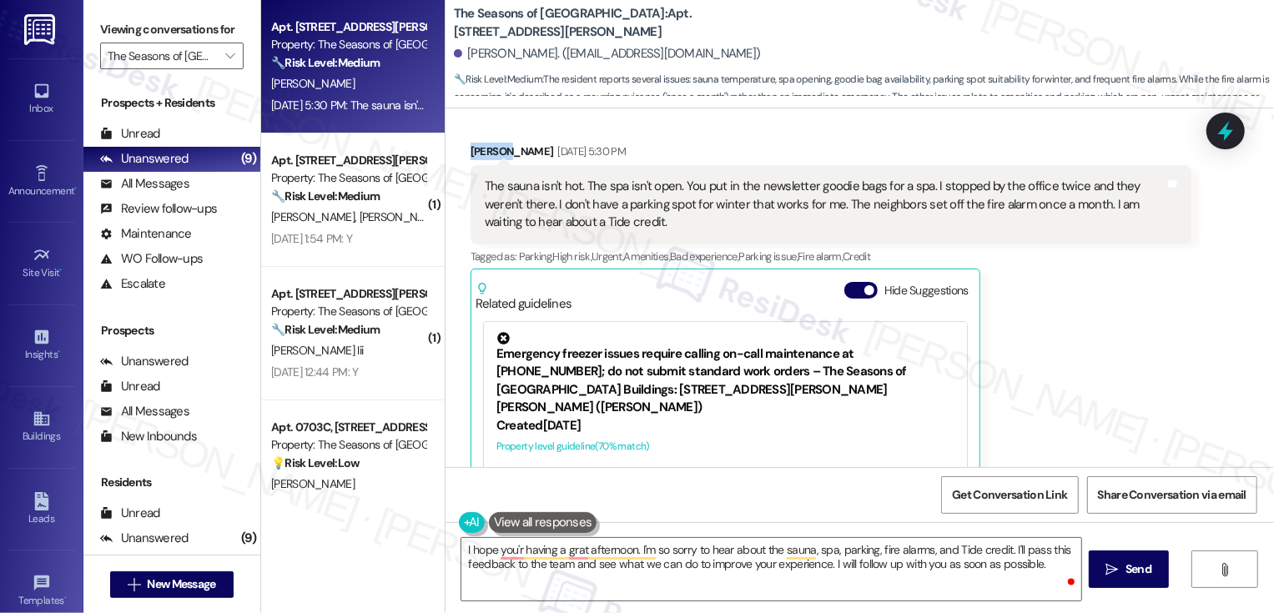
copy div "Janelle"
click at [627, 551] on textarea "I hope you'r having a grat afternoon. I'm so sorry to hear about the sauna, spa…" at bounding box center [772, 569] width 620 height 63
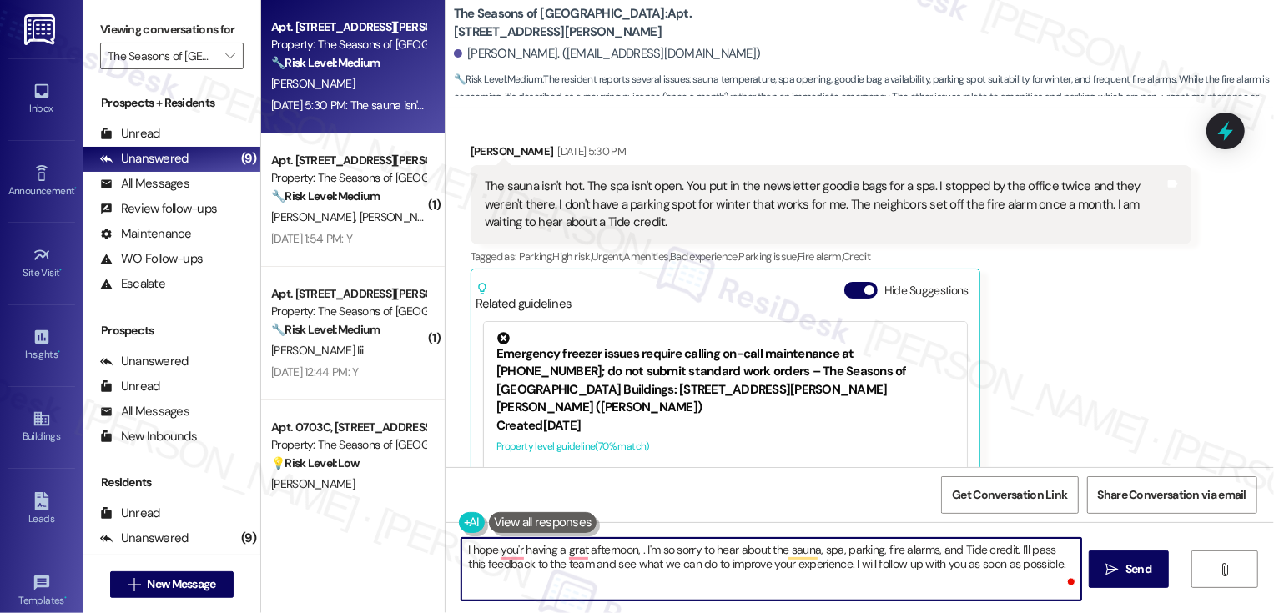
paste textarea "Janelle"
type textarea "I hope you'r having a grat afternoon, Janelle. I'm so sorry to hear about the s…"
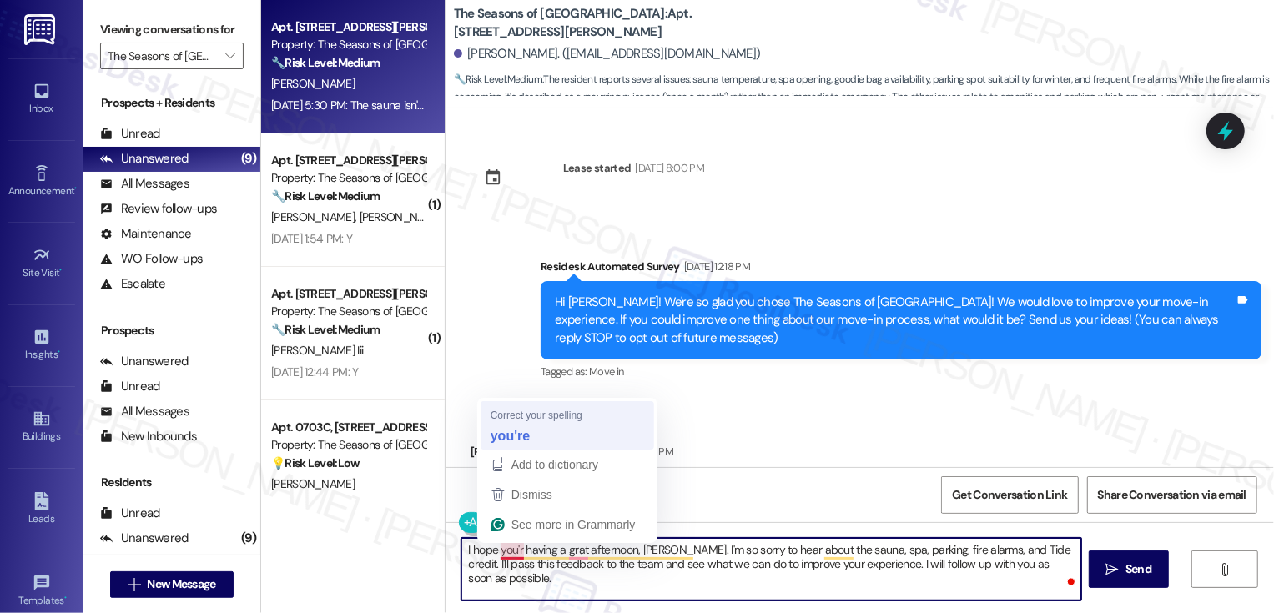
scroll to position [1030, 0]
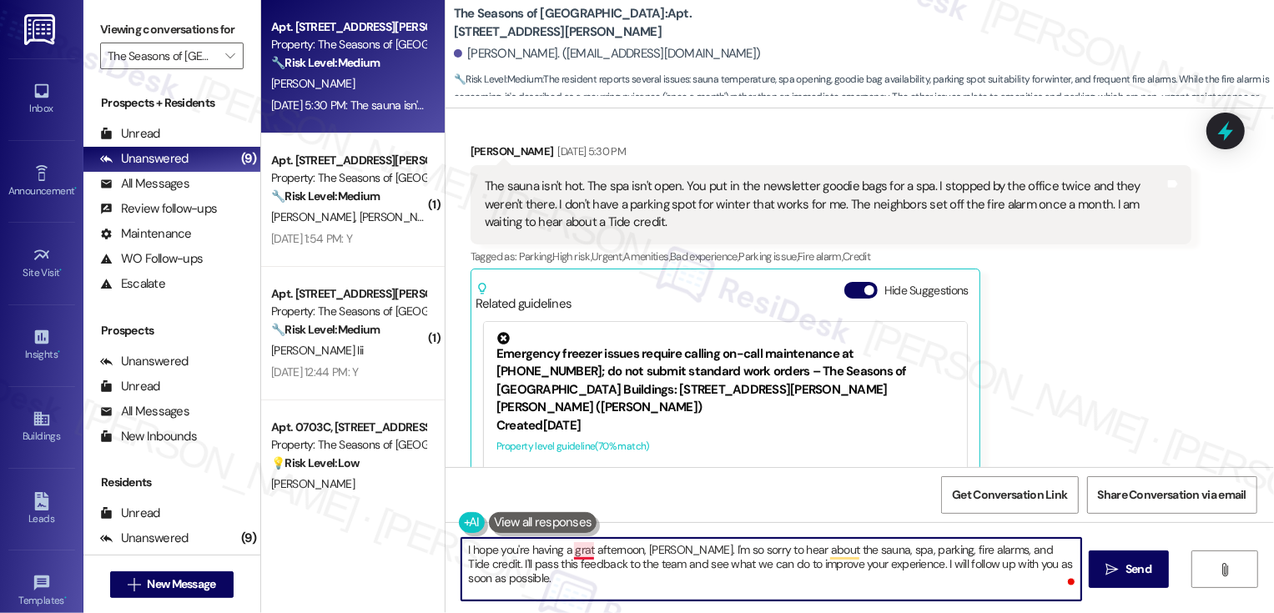
click at [578, 558] on textarea "I hope you're having a grat afternoon, Janelle. I'm so sorry to hear about the …" at bounding box center [772, 569] width 620 height 63
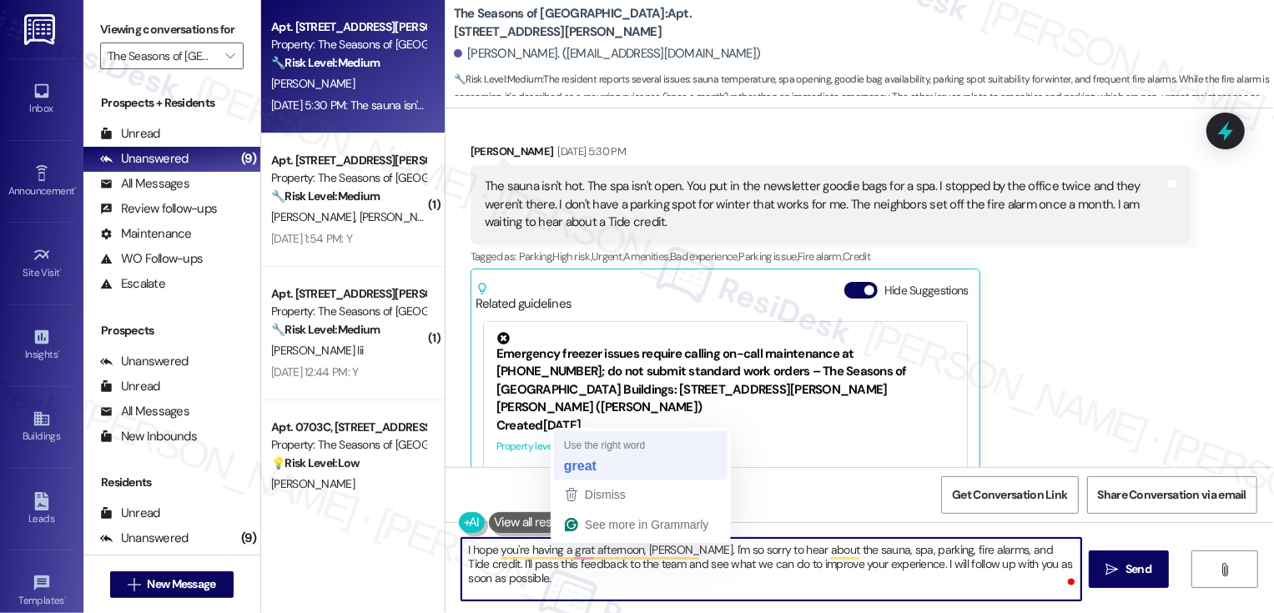
click at [568, 553] on textarea "I hope you're having a grat afternoon, Janelle. I'm so sorry to hear about the …" at bounding box center [772, 569] width 620 height 63
click at [596, 459] on div "Emergency freezer issues require calling on-call maintenance at 720-688-2812; d…" at bounding box center [725, 394] width 483 height 144
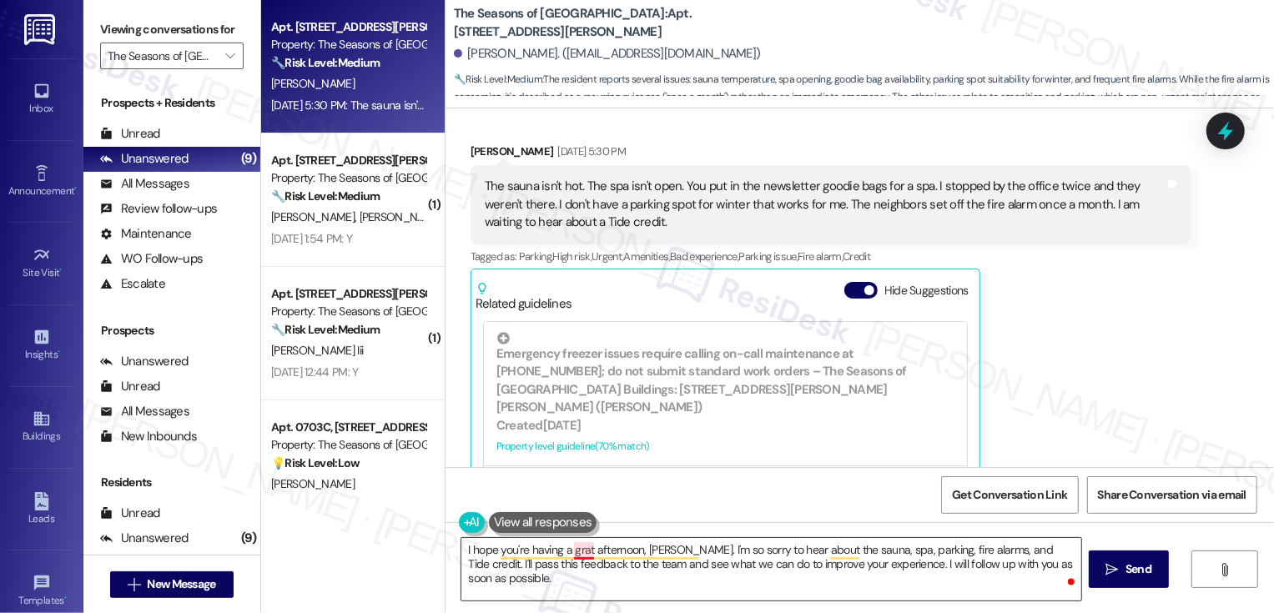
click at [577, 553] on textarea "I hope you're having a grat afternoon, Janelle. I'm so sorry to hear about the …" at bounding box center [772, 569] width 620 height 63
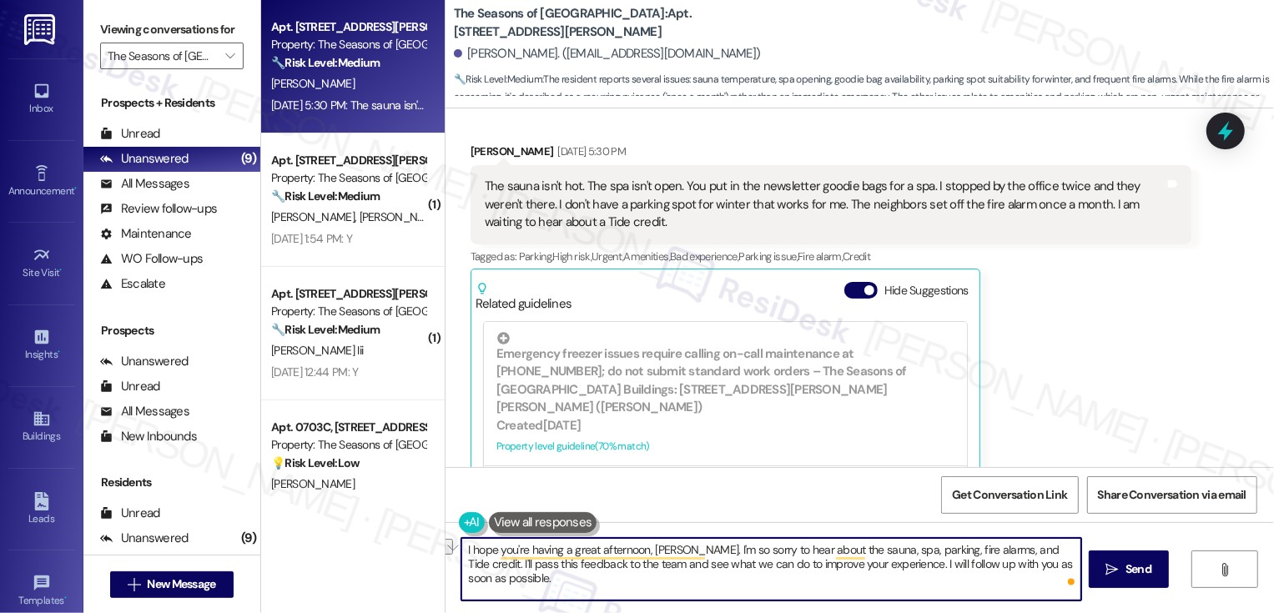
drag, startPoint x: 681, startPoint y: 551, endPoint x: 774, endPoint y: 553, distance: 92.7
click at [774, 553] on textarea "I hope you're having a great afternoon, Janelle. I'm so sorry to hear about the…" at bounding box center [772, 569] width 620 height 63
click at [881, 573] on textarea "I hope you're having a great afternoon, Janelle. Thank you again for your feedb…" at bounding box center [772, 569] width 620 height 63
drag, startPoint x: 704, startPoint y: 563, endPoint x: 956, endPoint y: 565, distance: 252.9
click at [956, 565] on textarea "I hope you're having a great afternoon, Janelle. Thank you again for your feedb…" at bounding box center [772, 569] width 620 height 63
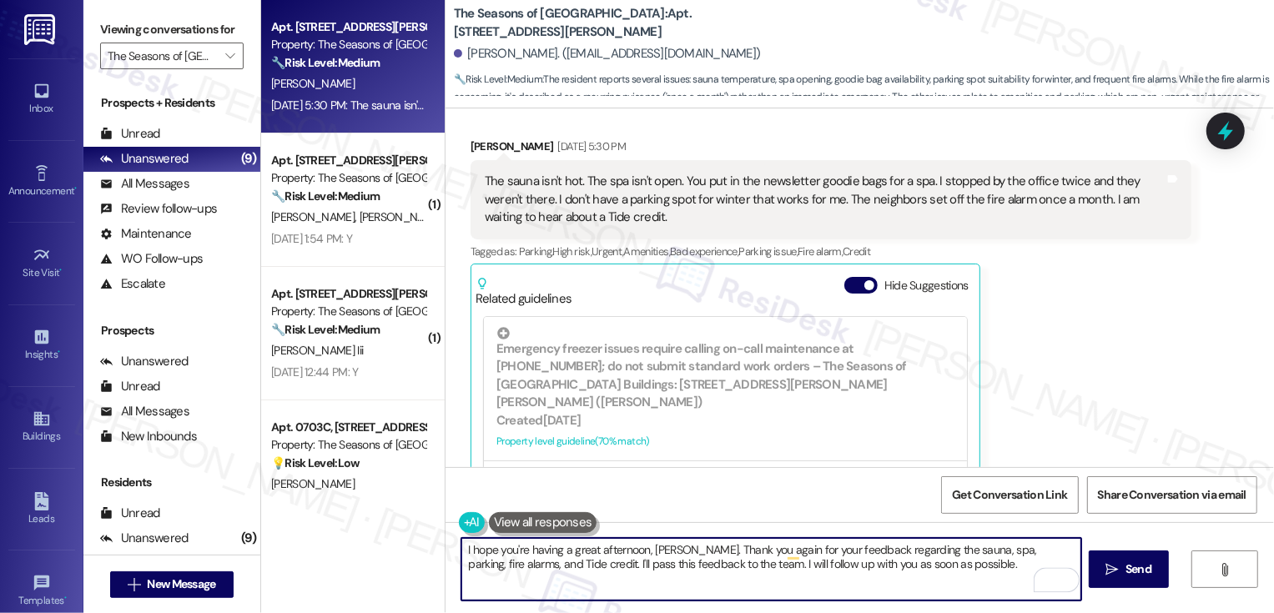
scroll to position [1164, 0]
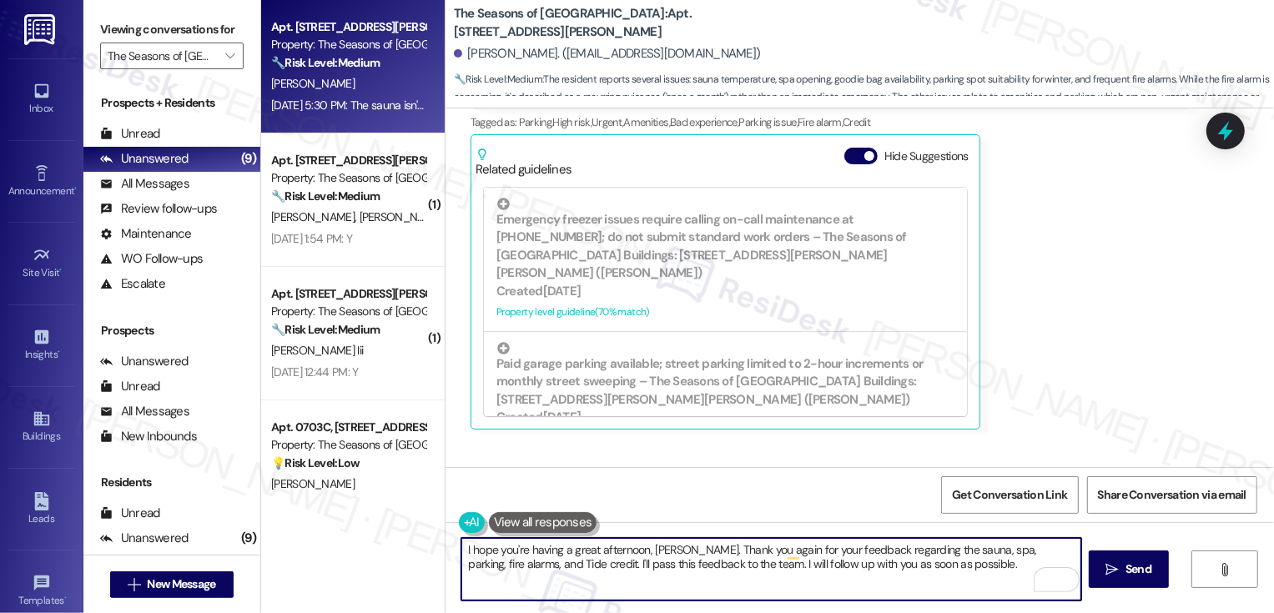
drag, startPoint x: 867, startPoint y: 566, endPoint x: 962, endPoint y: 566, distance: 95.1
click at [962, 566] on textarea "I hope you're having a great afternoon, Janelle. Thank you again for your feedb…" at bounding box center [772, 569] width 620 height 63
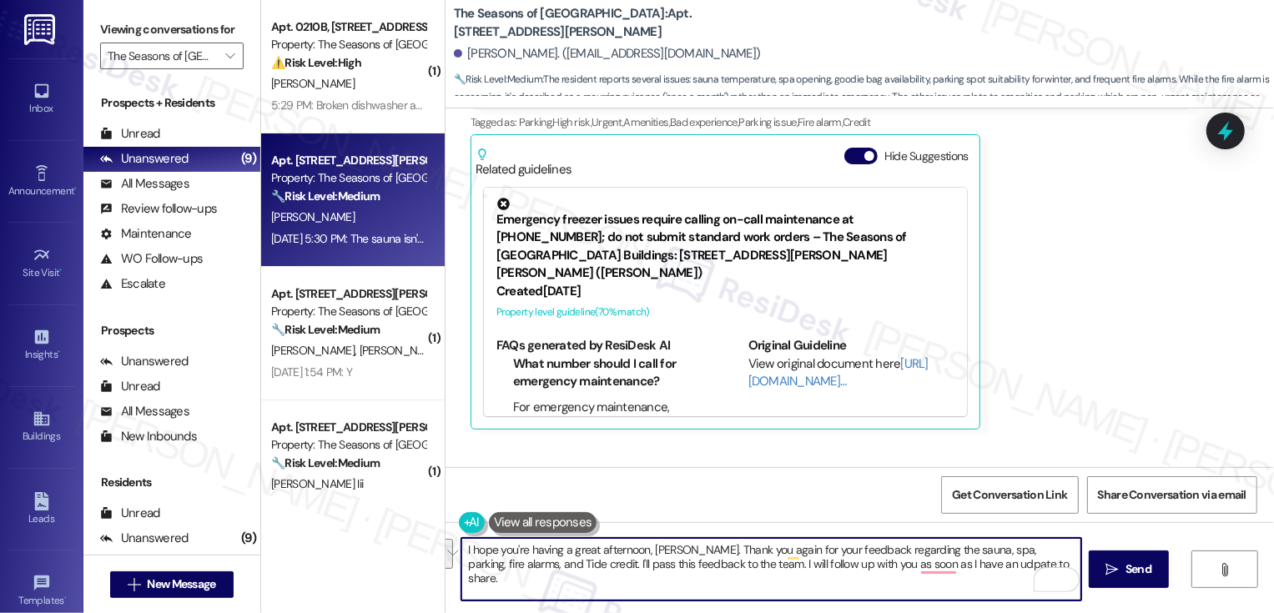
paste textarea "’re having a great afternoon, Janelle. Thank you again for sharing your feedbac…"
click at [720, 558] on textarea "I hope you’re having a great afternoon, Janelle. Thank you again for sharing yo…" at bounding box center [772, 569] width 620 height 63
click at [608, 564] on textarea "I hope you’re having a great afternoon, Janelle. Thank you again for sharing yo…" at bounding box center [772, 569] width 620 height 63
click at [677, 564] on textarea "I hope you’re having a great afternoon, Janelle. Thank you again for sharing yo…" at bounding box center [772, 569] width 620 height 63
click at [754, 564] on textarea "I hope you’re having a great afternoon, Janelle. Thank you again for sharing yo…" at bounding box center [772, 569] width 620 height 63
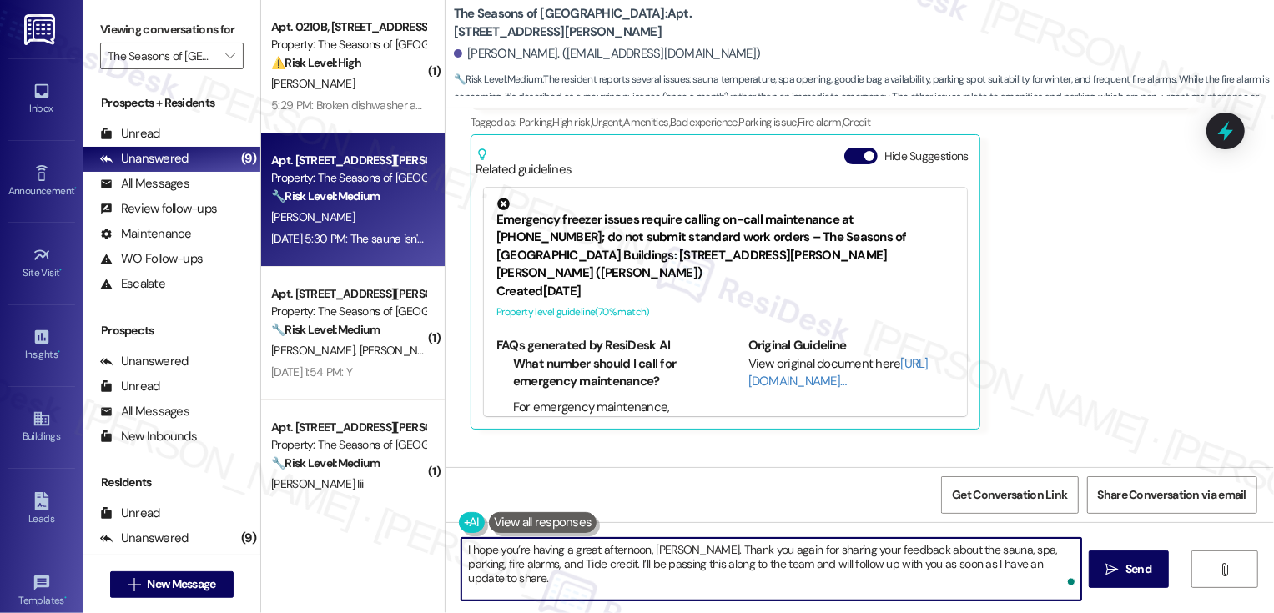
click at [497, 573] on textarea "I hope you’re having a great afternoon, Janelle. Thank you again for sharing yo…" at bounding box center [772, 569] width 620 height 63
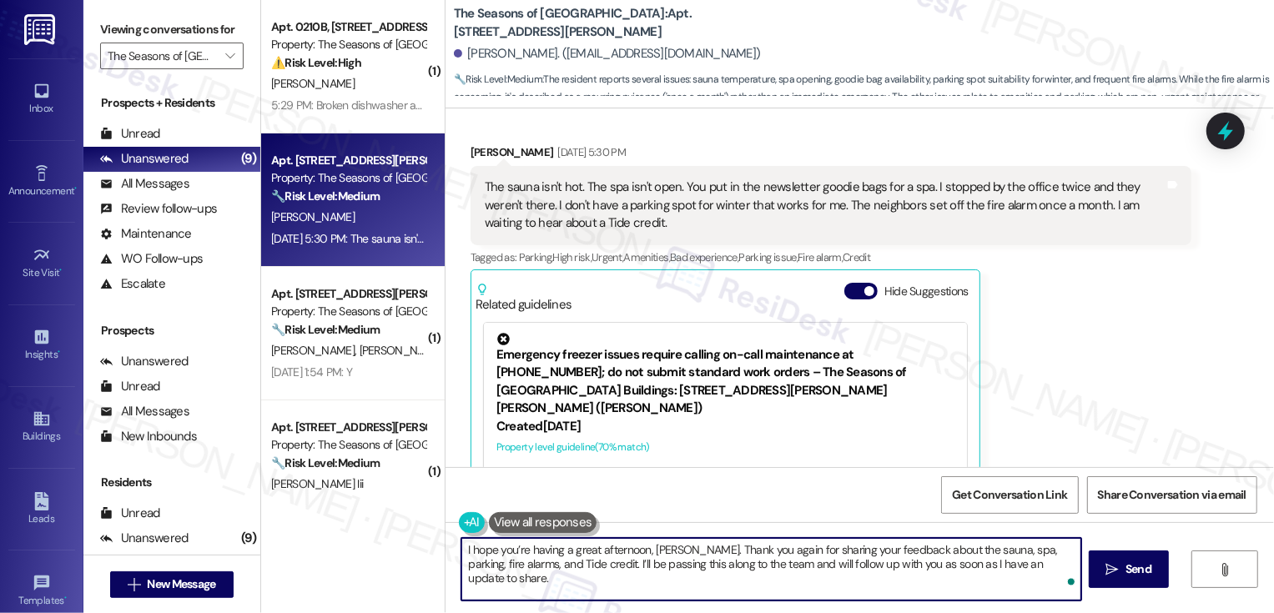
scroll to position [1006, 0]
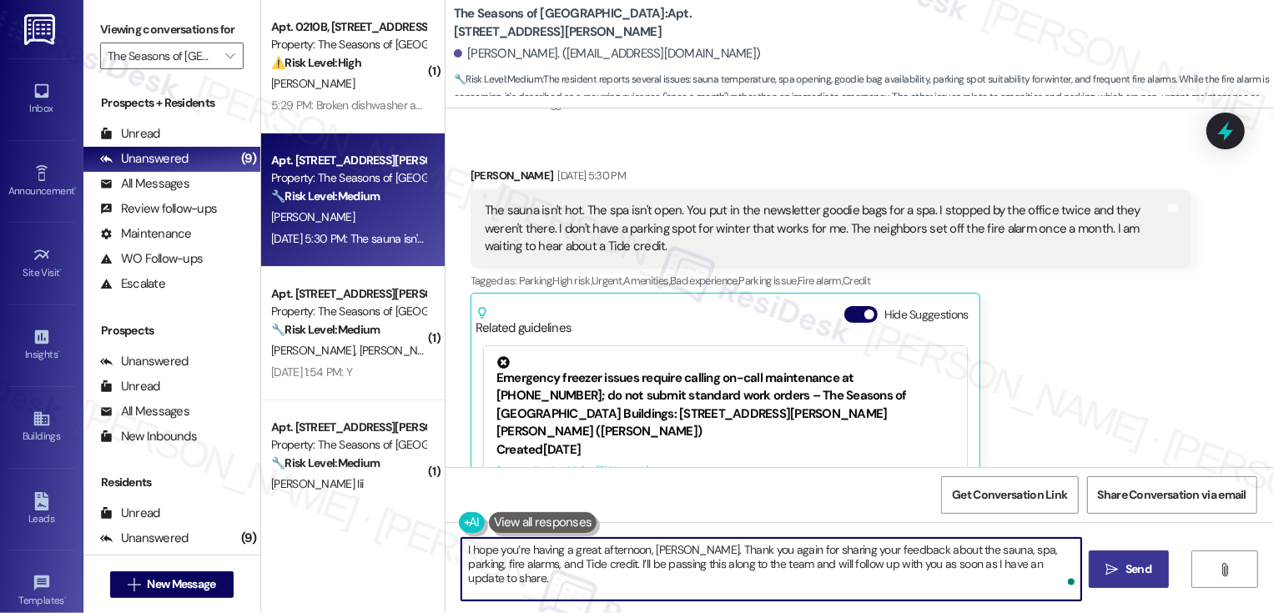
type textarea "I hope you’re having a great afternoon, Janelle. Thank you again for sharing yo…"
click at [1119, 567] on span " Send" at bounding box center [1129, 570] width 53 height 18
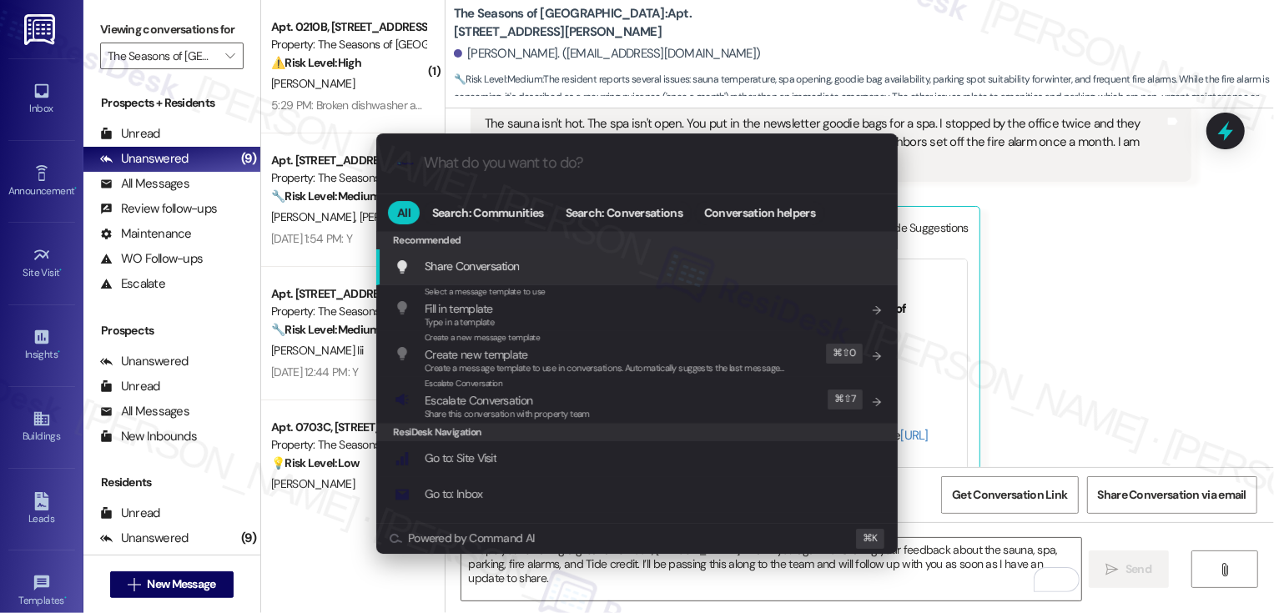
scroll to position [1042, 0]
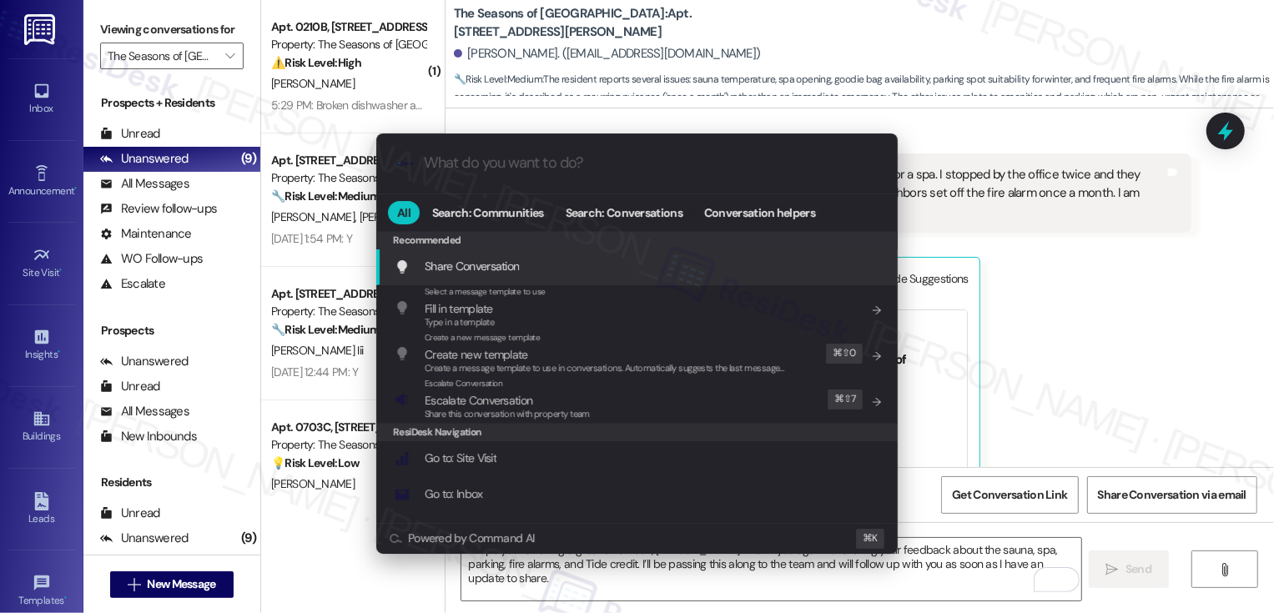
click at [1094, 373] on div ".cls-1{fill:#0a055f;}.cls-2{fill:#0cc4c4;} resideskLogoBlueOrange All Search: C…" at bounding box center [637, 306] width 1274 height 613
click at [1094, 373] on div "[PERSON_NAME] [DATE] 5:30 PM The sauna isn't hot. The spa isn't open. You put i…" at bounding box center [831, 341] width 721 height 421
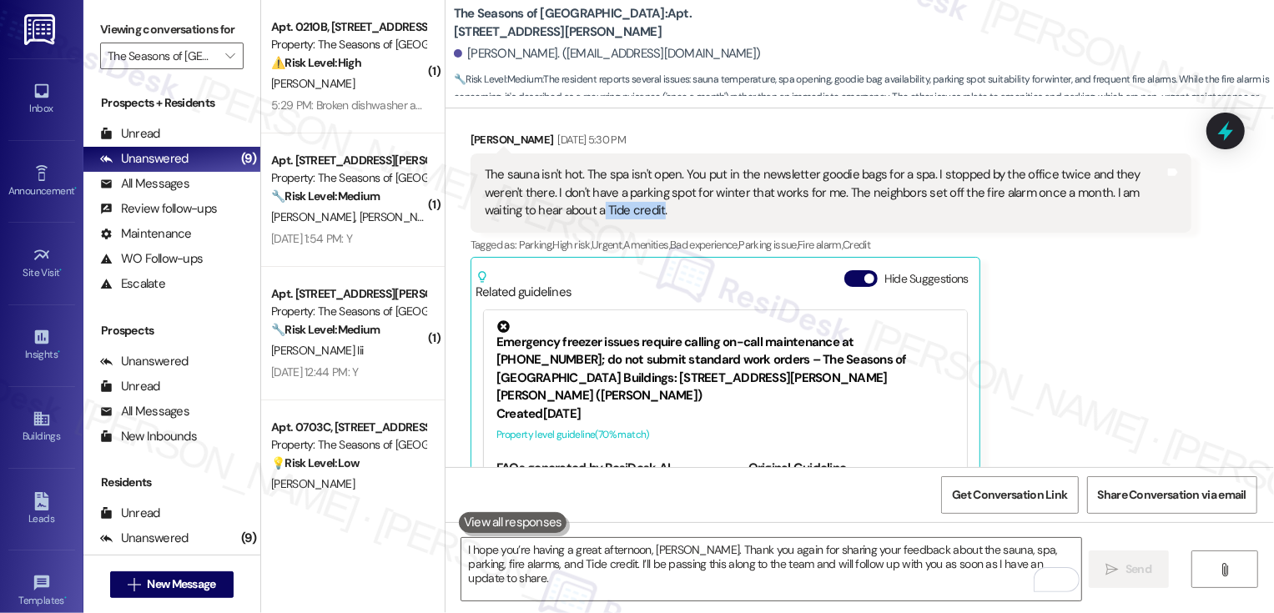
drag, startPoint x: 512, startPoint y: 212, endPoint x: 572, endPoint y: 214, distance: 59.3
click at [571, 214] on div "The sauna isn't hot. The spa isn't open. You put in the newsletter goodie bags …" at bounding box center [825, 192] width 680 height 53
copy div "Tide credit"
click at [1098, 376] on div "[PERSON_NAME] [DATE] 5:30 PM The sauna isn't hot. The spa isn't open. You put i…" at bounding box center [831, 341] width 721 height 421
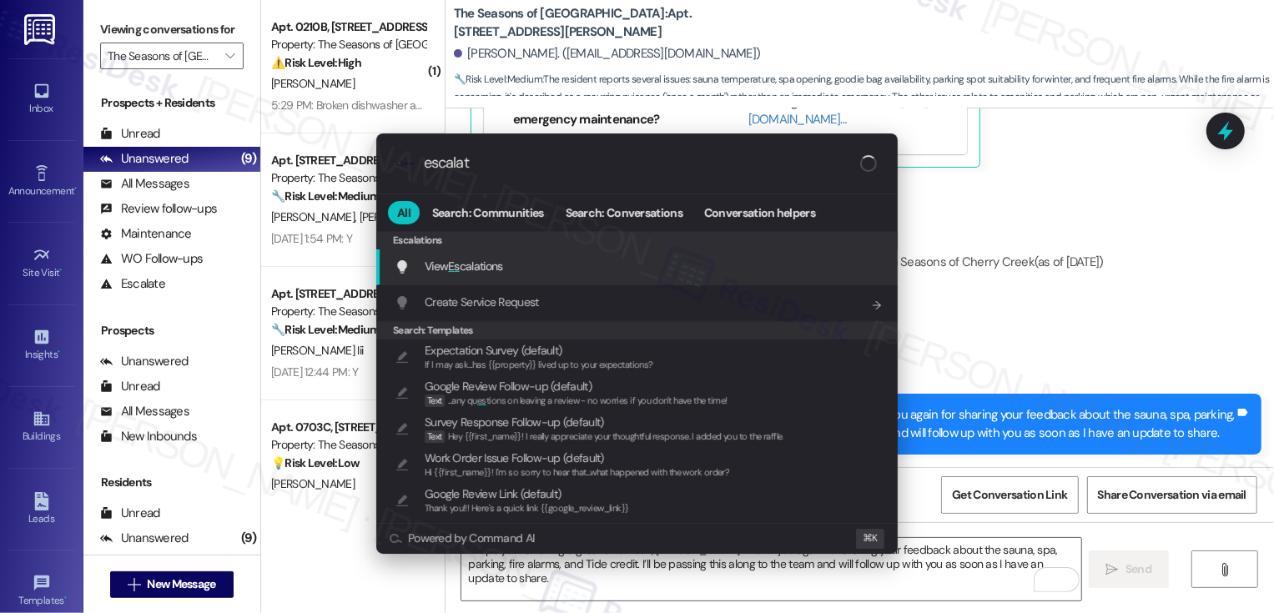
type input "escalate"
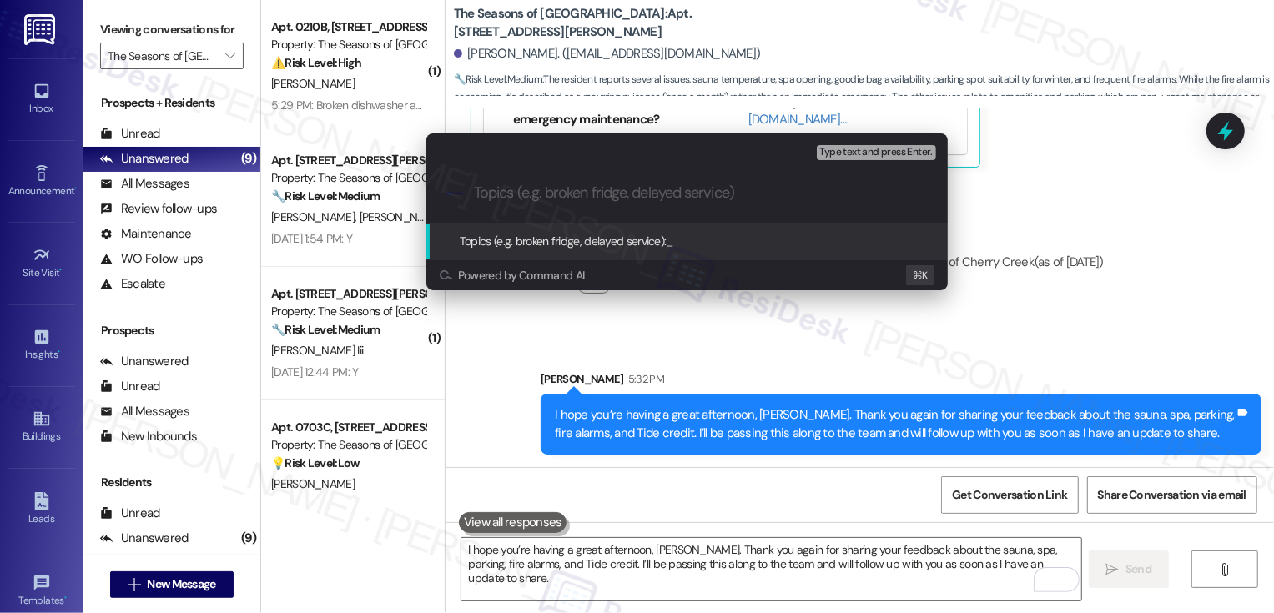
paste input "Tide credit"
type input "F"
type input "General Feedback and Tide credit"
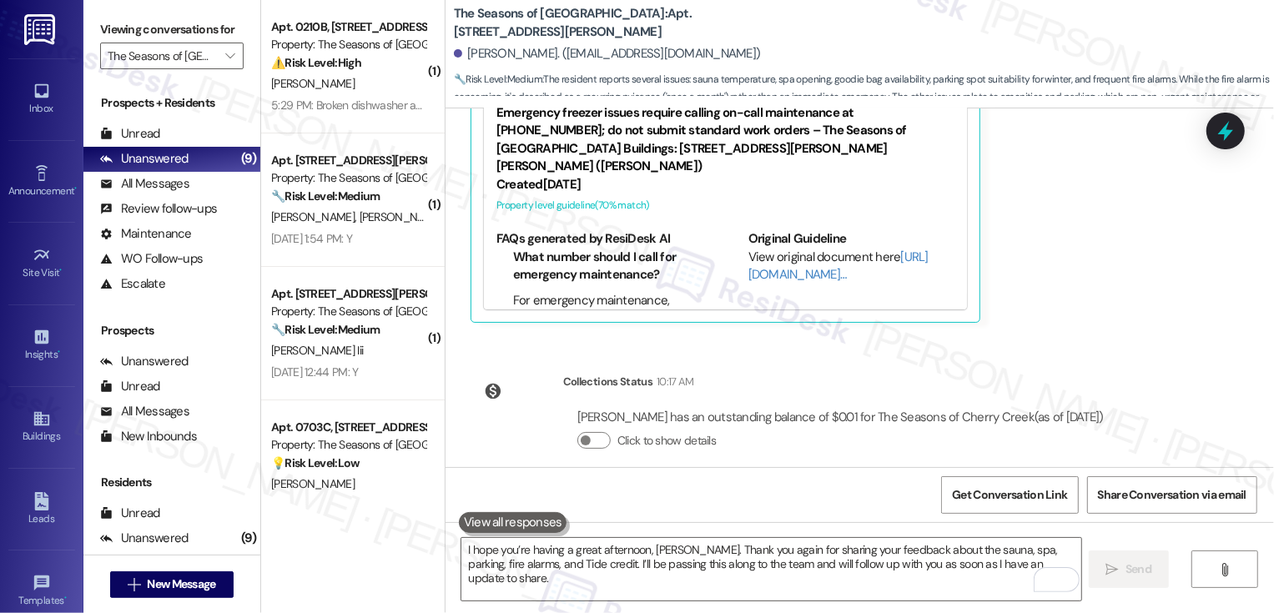
scroll to position [1451, 0]
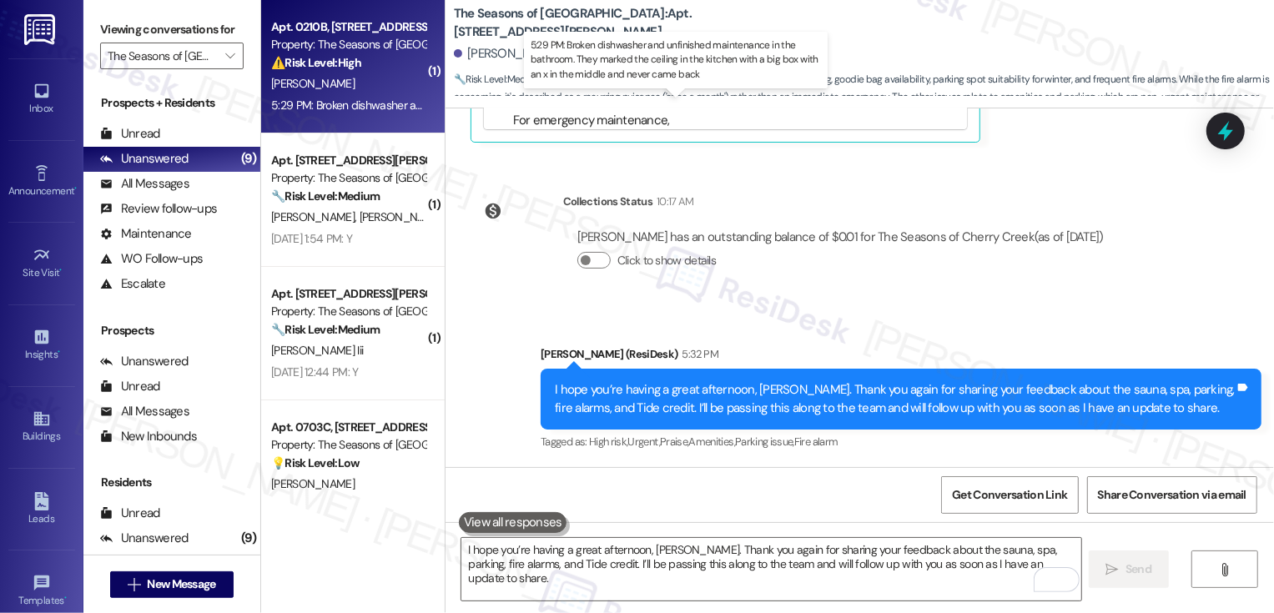
click at [376, 101] on div "5:29 PM: Broken dishwasher and unfinished maintenance in the bathroom. They mar…" at bounding box center [688, 105] width 835 height 15
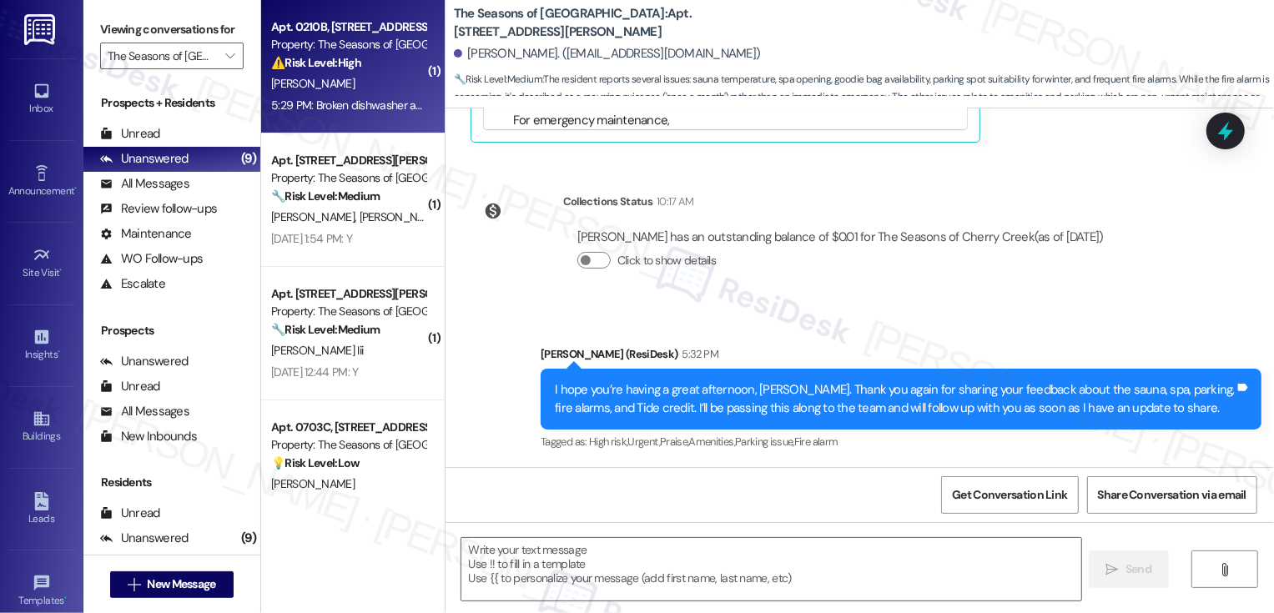
type textarea "Fetching suggested responses. Please feel free to read through the conversation…"
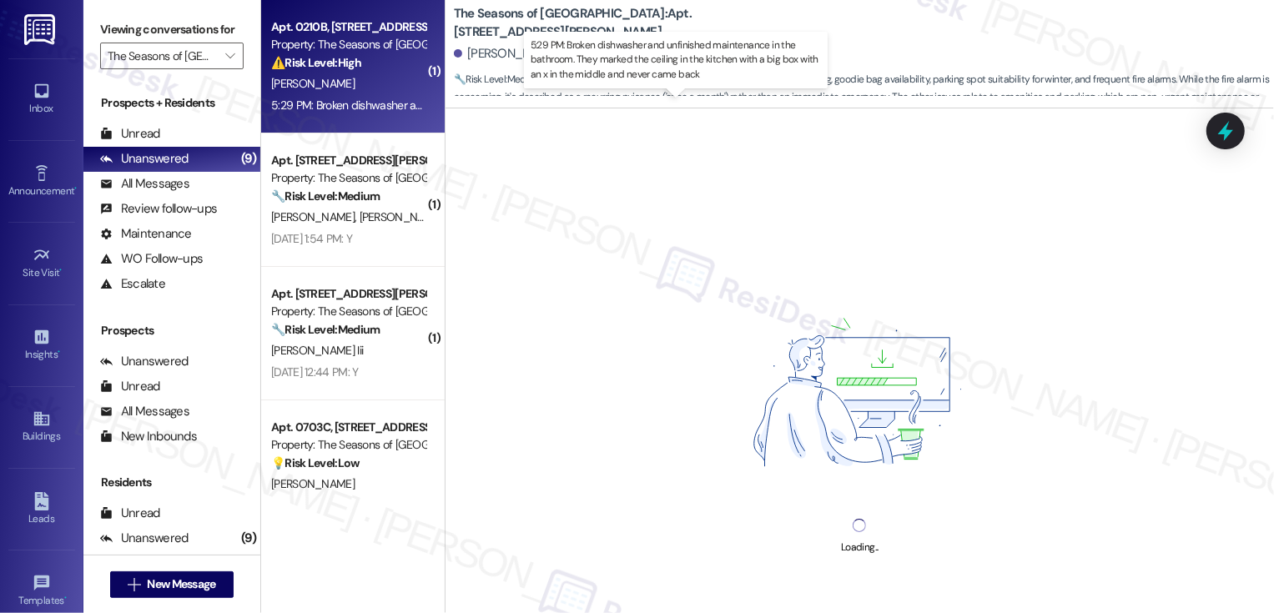
click at [376, 101] on div "5:29 PM: Broken dishwasher and unfinished maintenance in the bathroom. They mar…" at bounding box center [688, 105] width 835 height 15
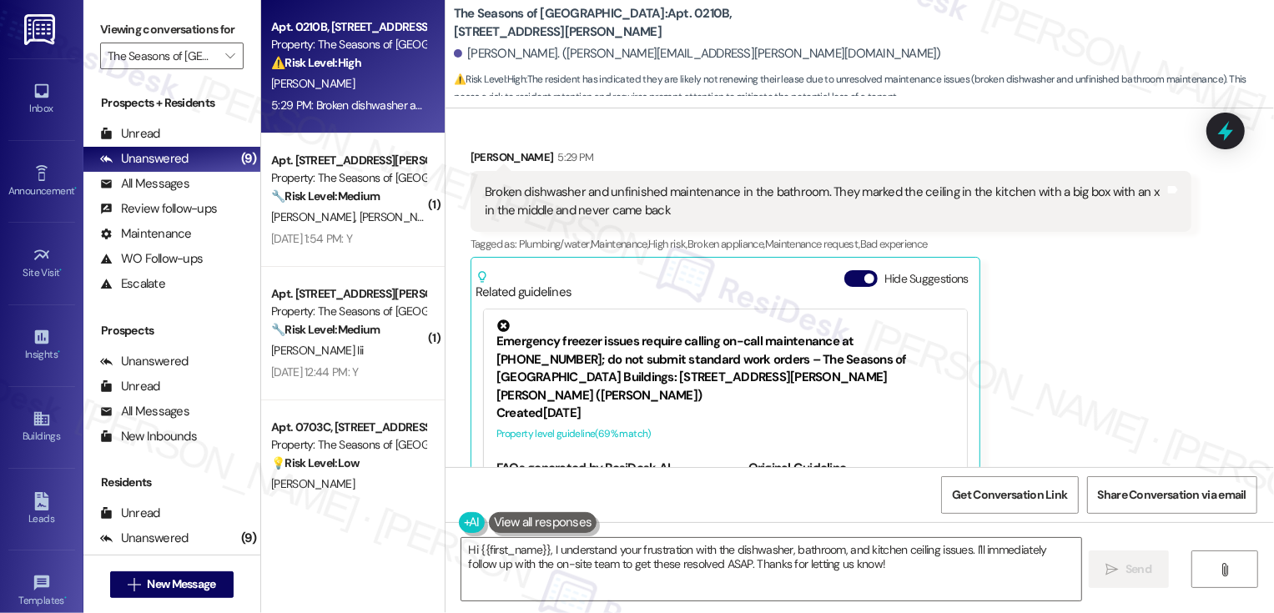
scroll to position [825, 0]
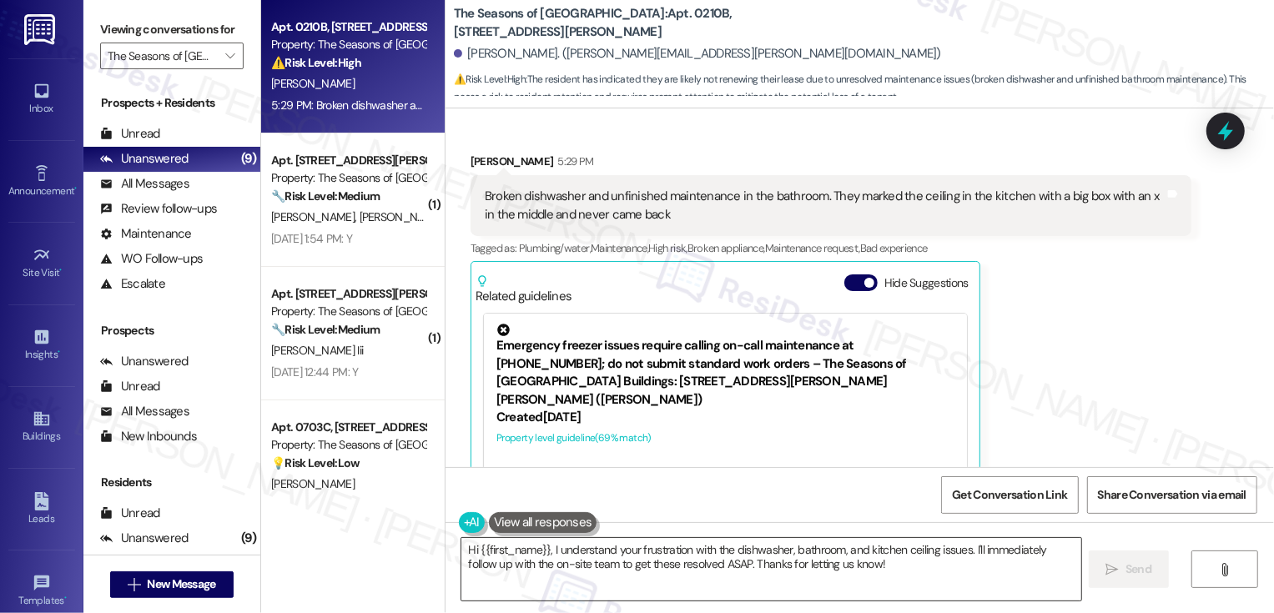
click at [563, 569] on textarea "Hi {{first_name}}, I understand your frustration with the dishwasher, bathroom,…" at bounding box center [772, 569] width 620 height 63
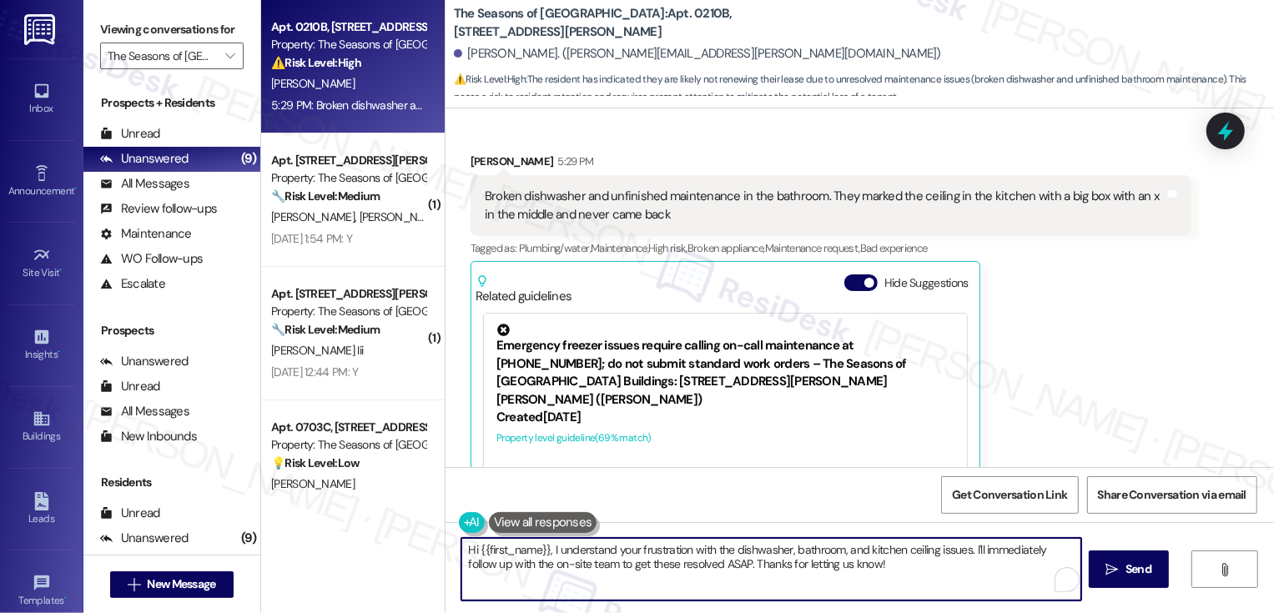
click at [688, 563] on textarea "Hi {{first_name}}, I understand your frustration with the dishwasher, bathroom,…" at bounding box center [772, 569] width 620 height 63
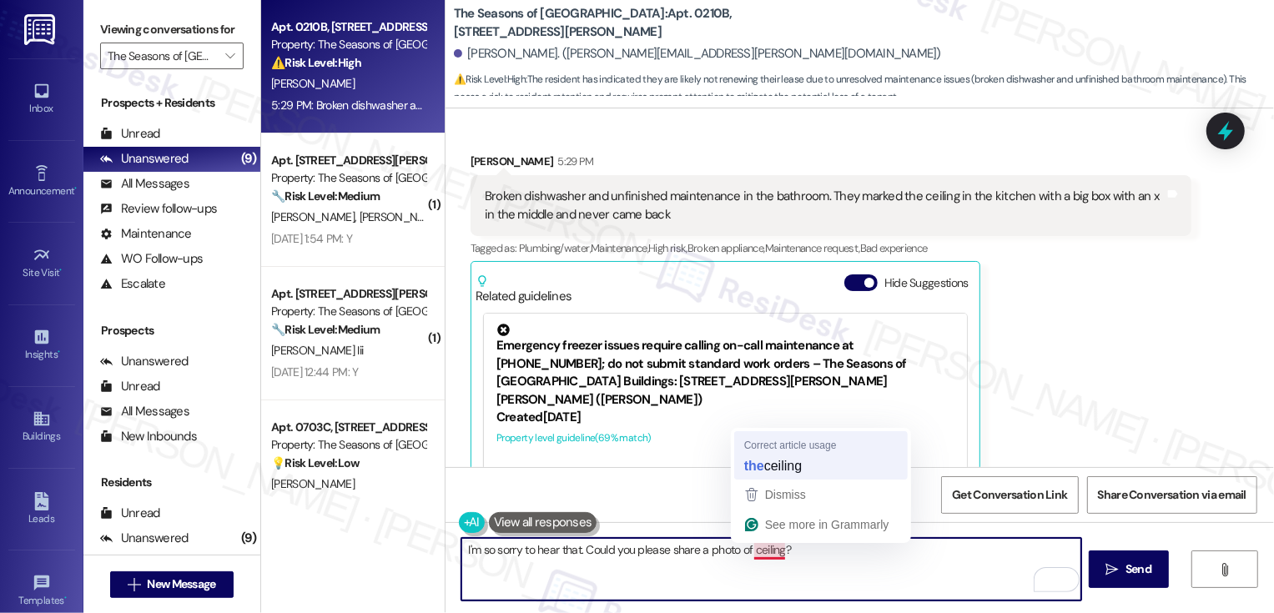
type textarea "I'm so sorry to hear that. Could you please share a photo of the ceiling?"
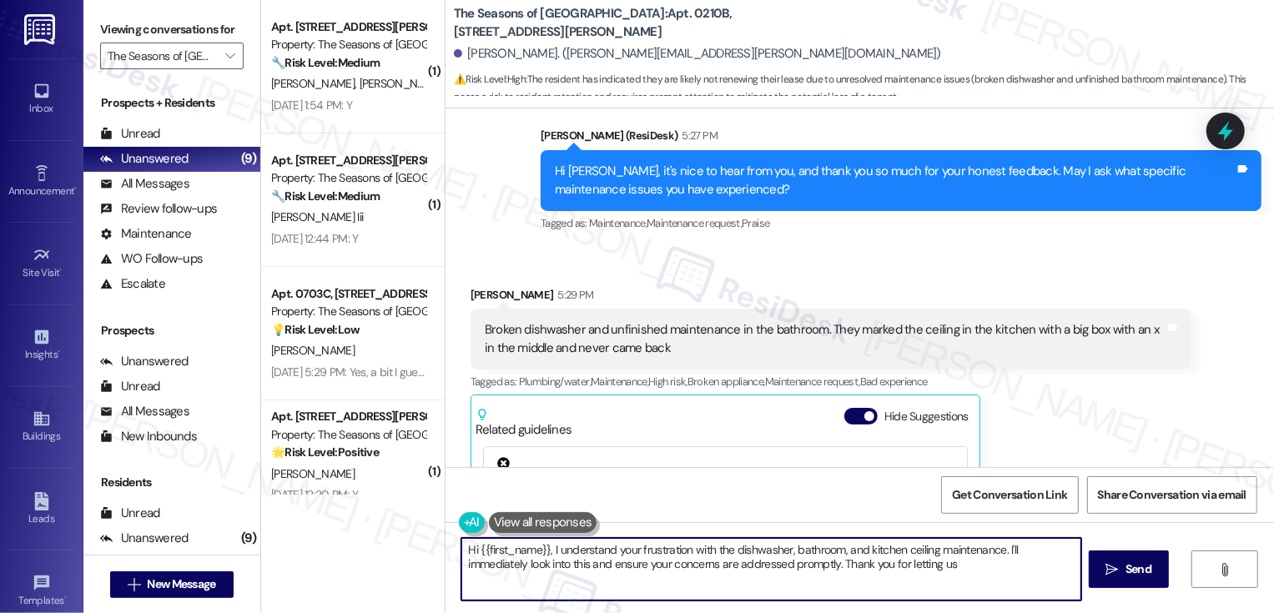
scroll to position [1043, 0]
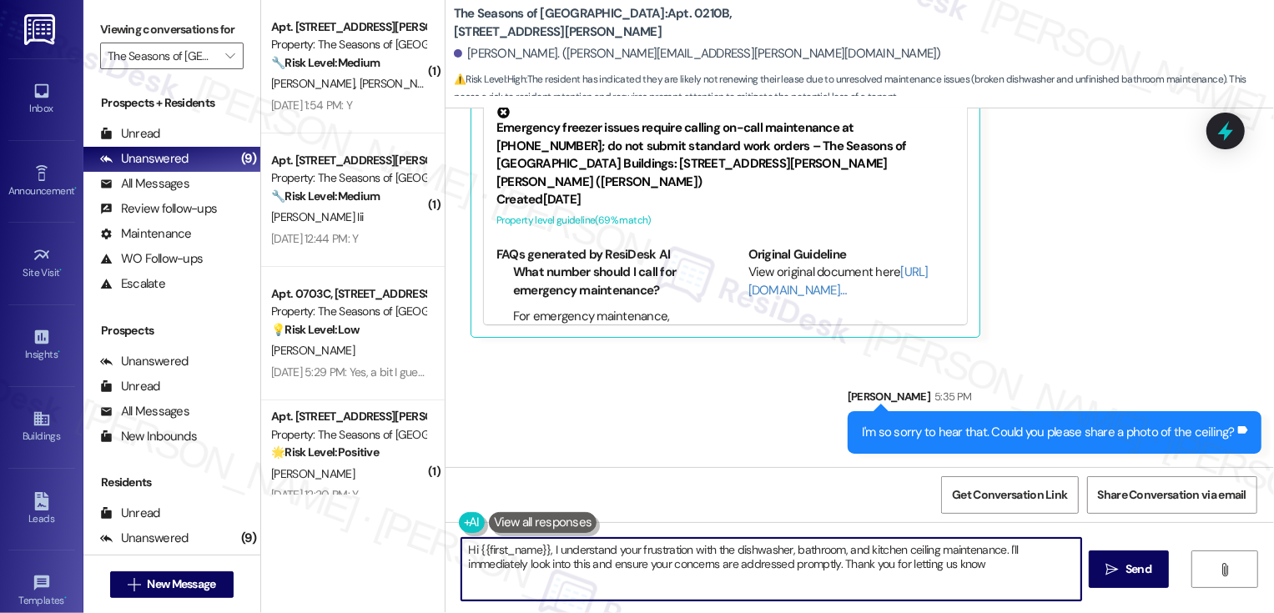
type textarea "Hi {{first_name}}, I understand your frustration with the dishwasher, bathroom,…"
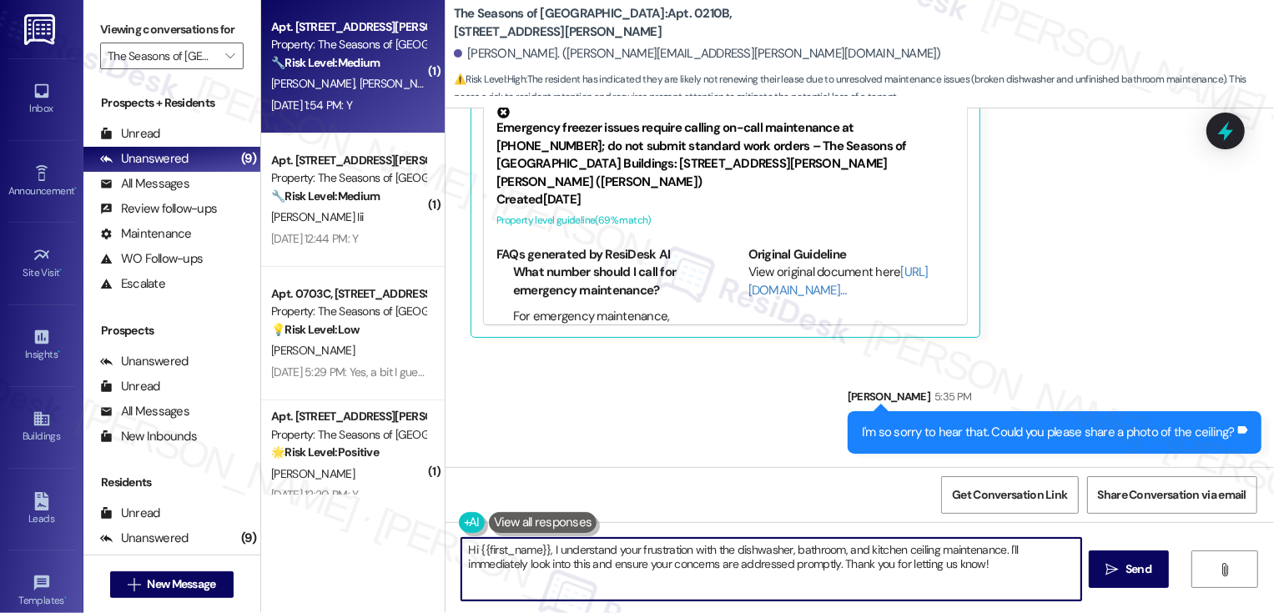
click at [352, 103] on div "Aug 14, 2025 at 1:54 PM: Y Aug 14, 2025 at 1:54 PM: Y" at bounding box center [311, 105] width 81 height 15
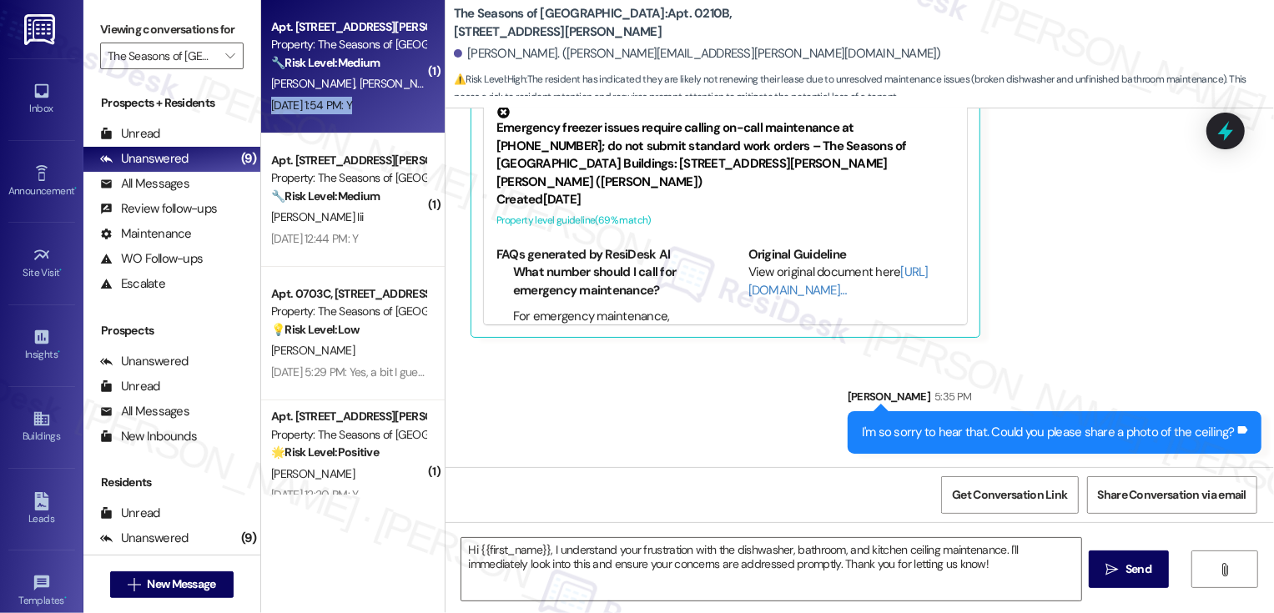
click at [390, 98] on div "Aug 14, 2025 at 1:54 PM: Y Aug 14, 2025 at 1:54 PM: Y" at bounding box center [349, 105] width 158 height 21
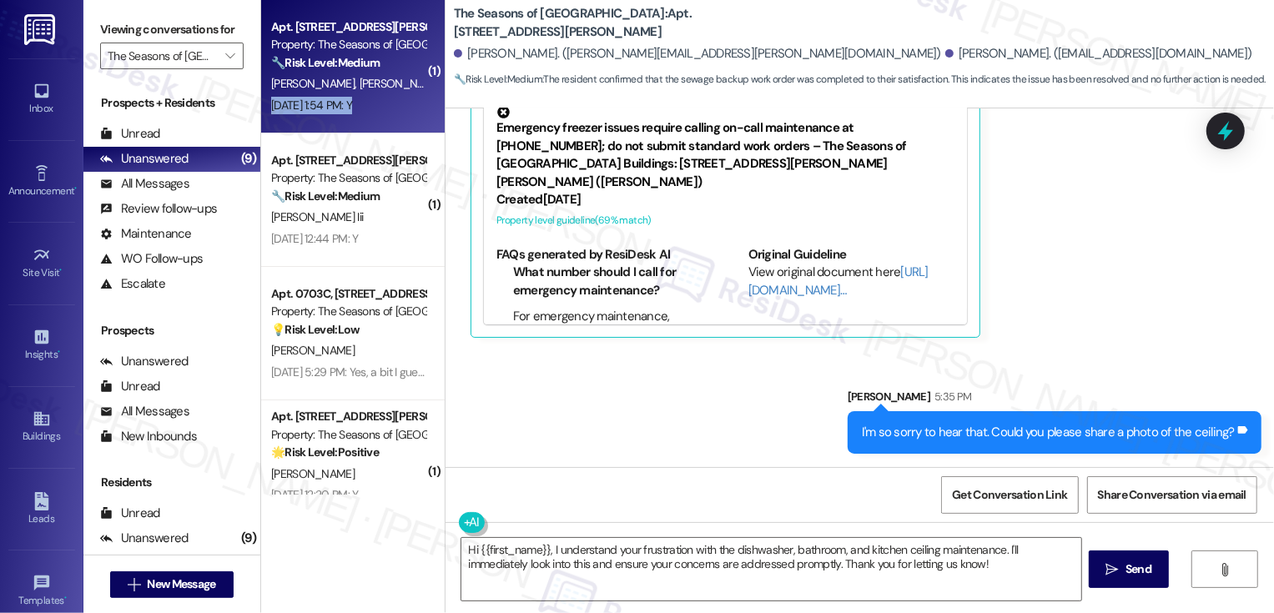
click at [390, 98] on div "Aug 14, 2025 at 1:54 PM: Y Aug 14, 2025 at 1:54 PM: Y" at bounding box center [349, 105] width 158 height 21
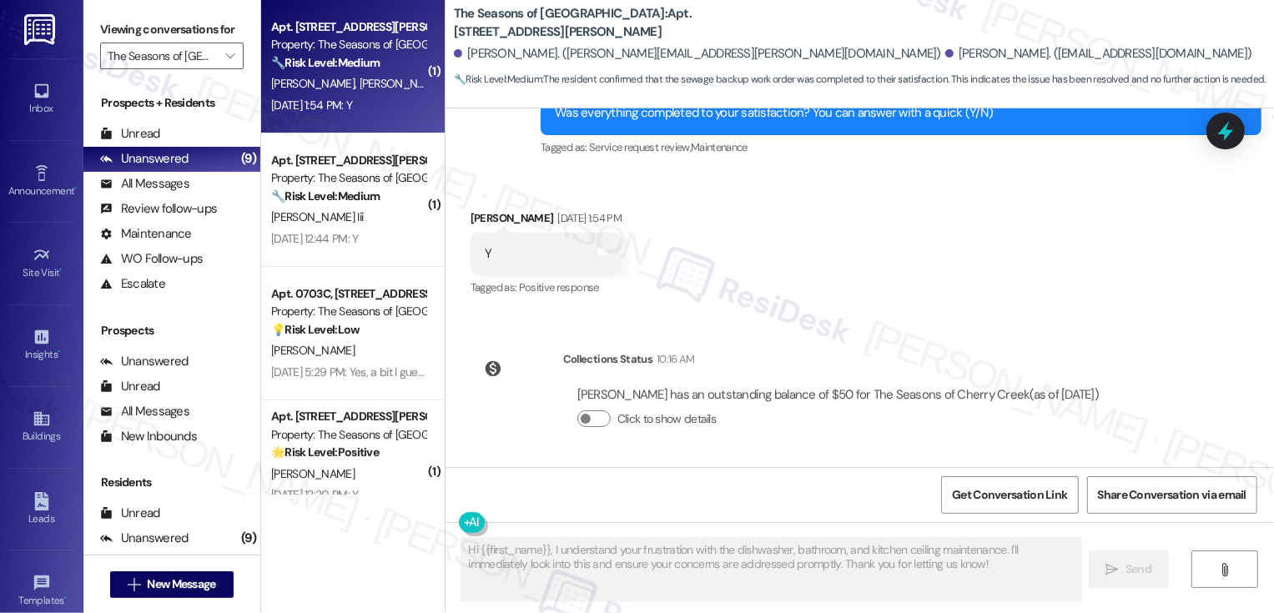
type textarea "Fetching suggested responses. Please feel free to read through the conversation…"
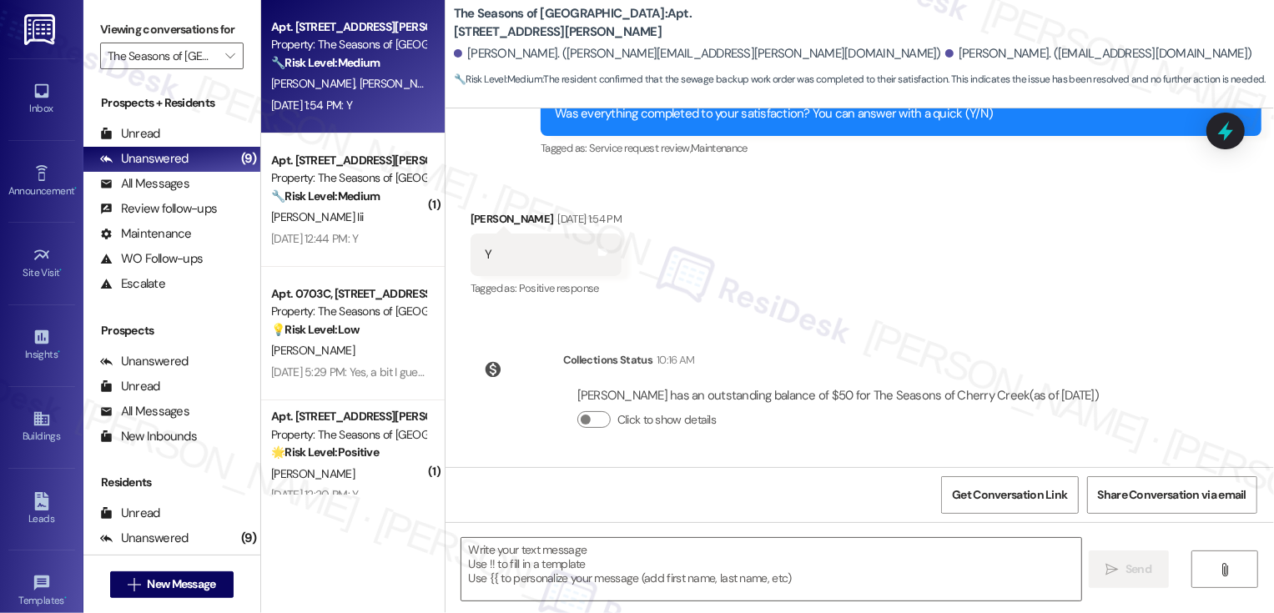
scroll to position [188, 0]
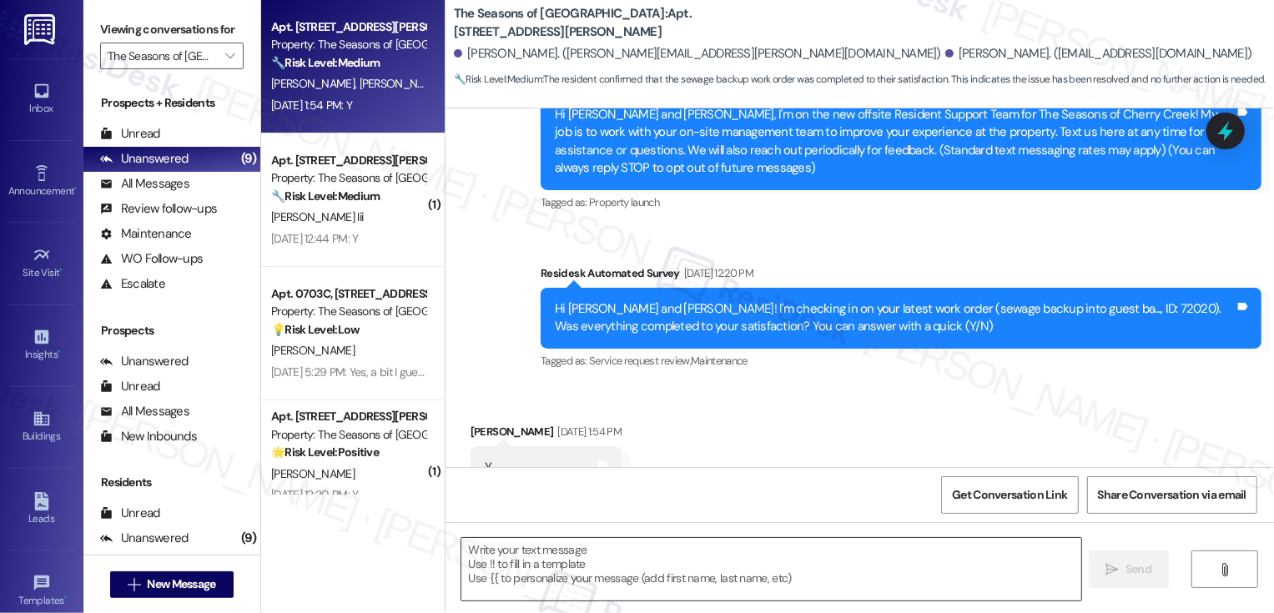
click at [512, 558] on textarea at bounding box center [772, 569] width 620 height 63
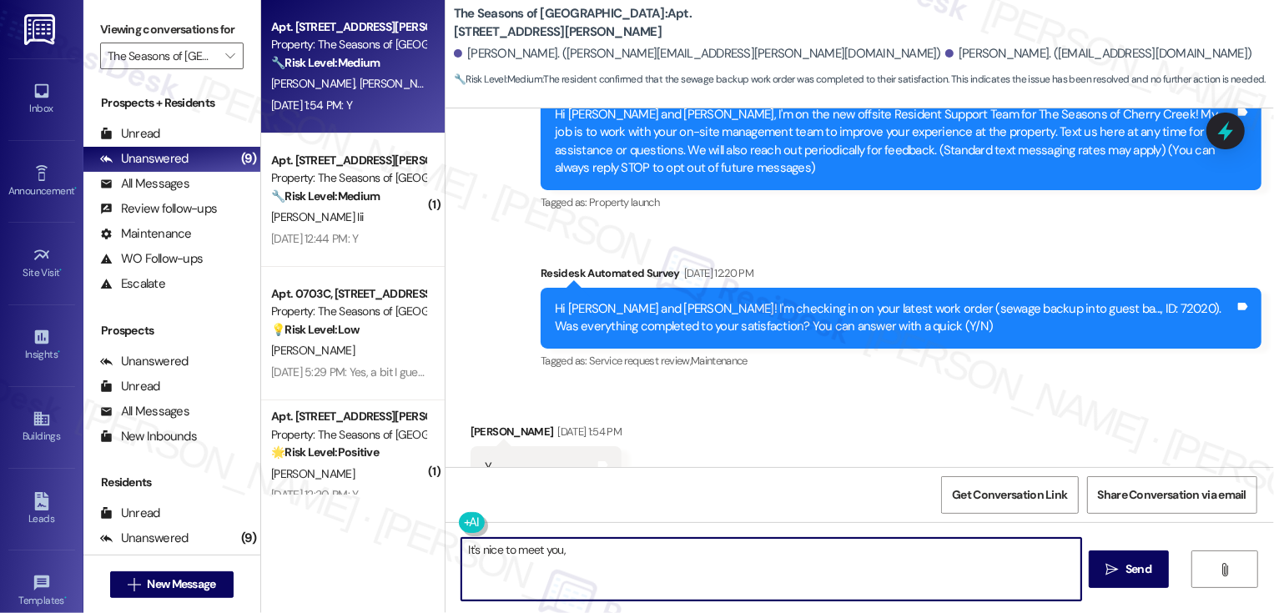
click at [483, 447] on div "Y Tags and notes" at bounding box center [546, 468] width 151 height 43
click at [474, 436] on div "Vincent Massey Aug 14, 2025 at 1:54 PM" at bounding box center [546, 434] width 151 height 23
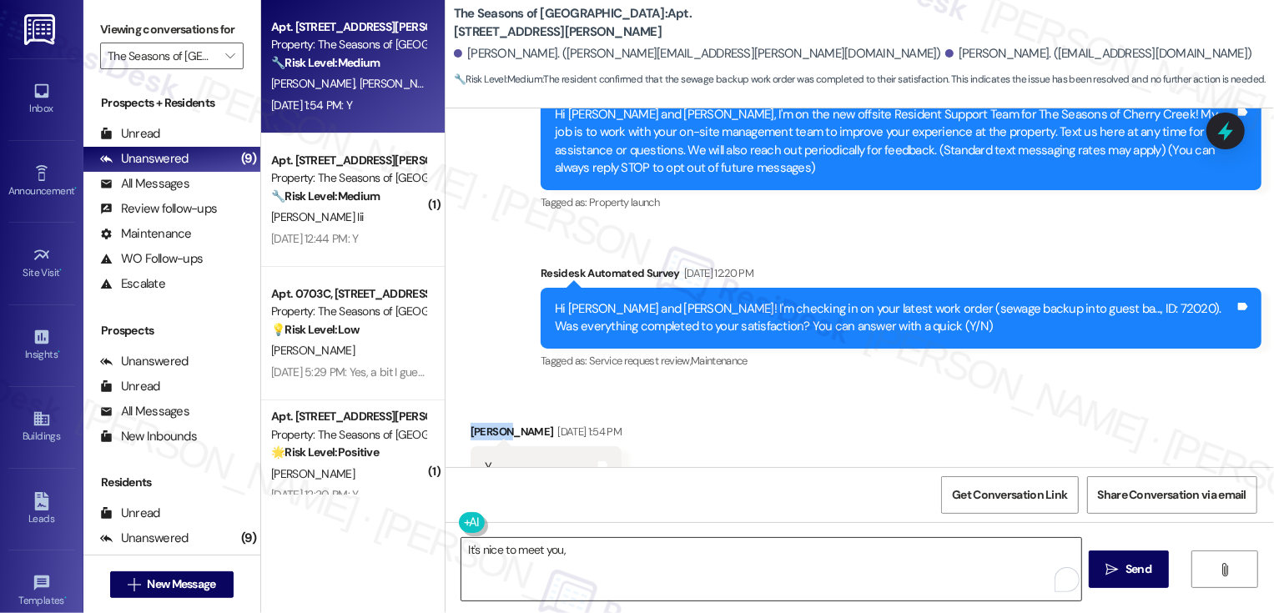
click at [600, 558] on textarea "It's nice to meet you," at bounding box center [772, 569] width 620 height 63
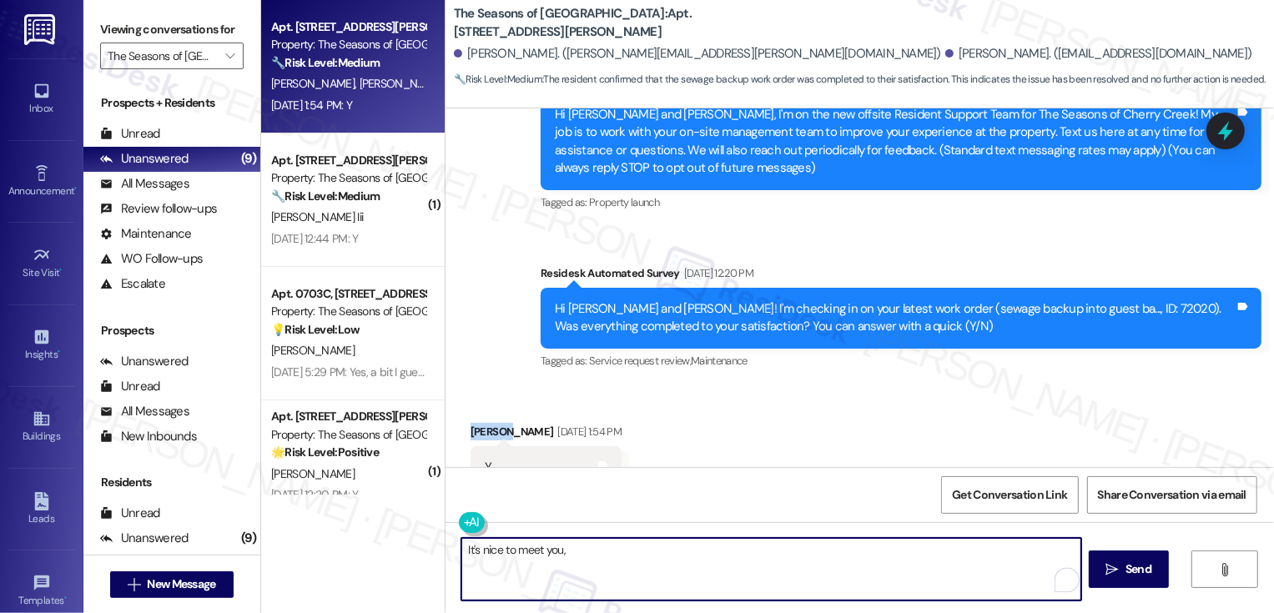
paste textarea "Vincent"
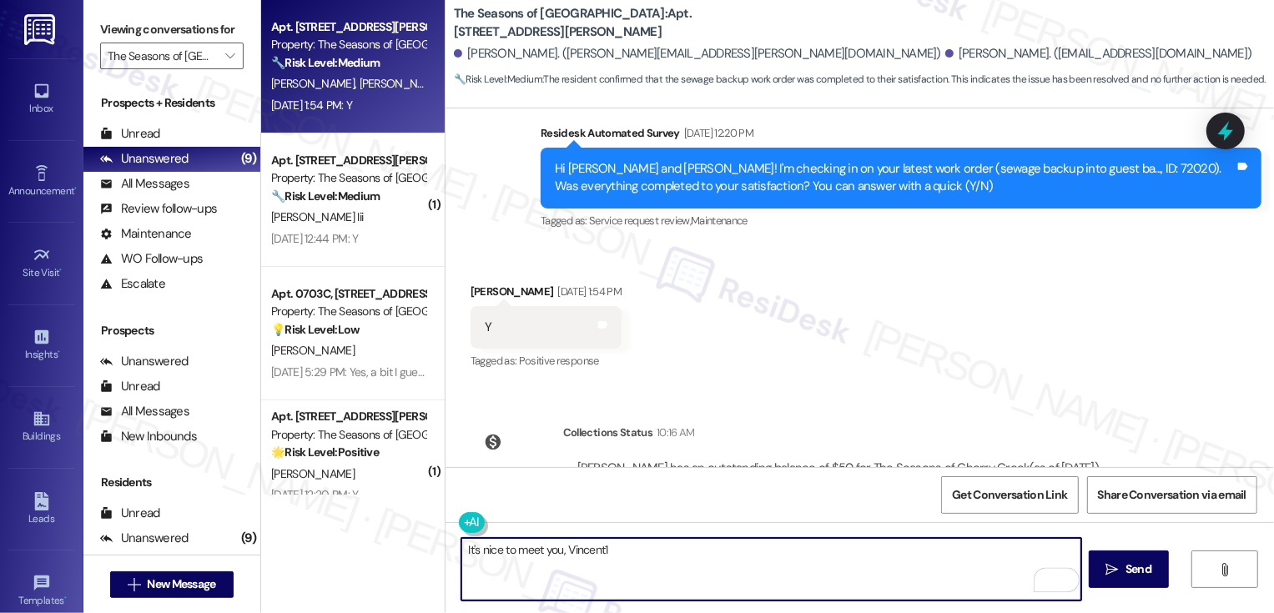
scroll to position [401, 0]
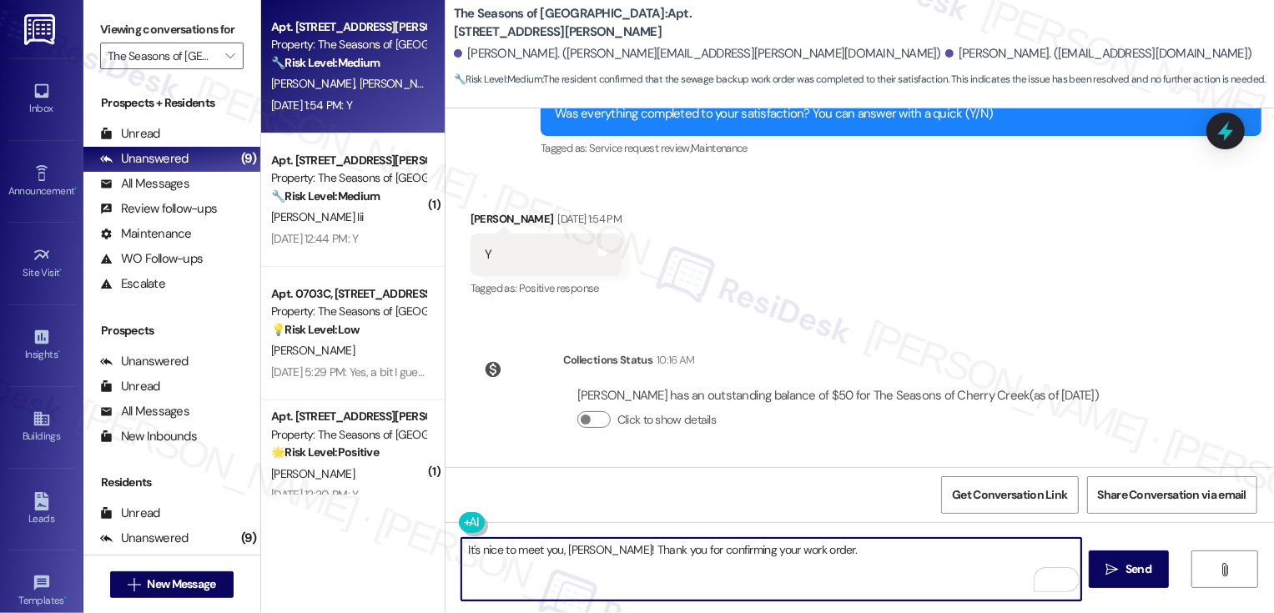
click at [860, 557] on textarea "It's nice to meet you, Vincent! Thank you for confirming your work order." at bounding box center [772, 569] width 620 height 63
paste textarea "If I may ask, how has your experience been living at {{property}}? Has the prop…"
click at [836, 553] on textarea "It's nice to meet you, Vincent! Thank you for confirming your work order. If I …" at bounding box center [772, 569] width 620 height 63
click at [826, 568] on textarea "It's nice to meet you, Vincent! Thank you for confirming your work order. If I …" at bounding box center [772, 569] width 620 height 63
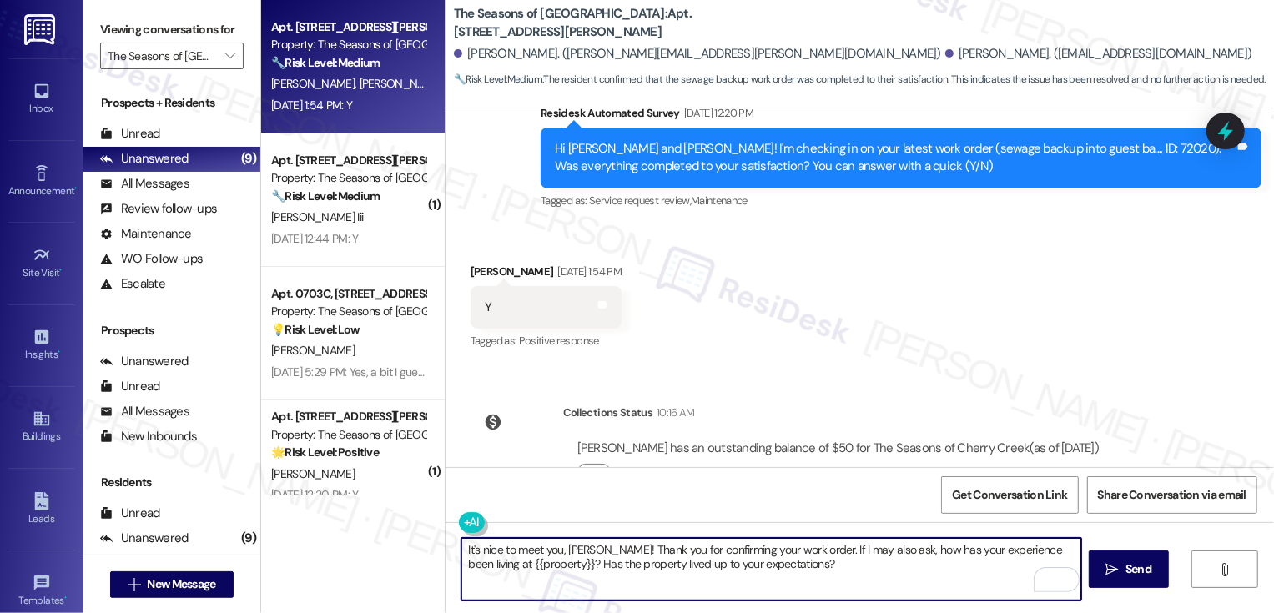
scroll to position [338, 0]
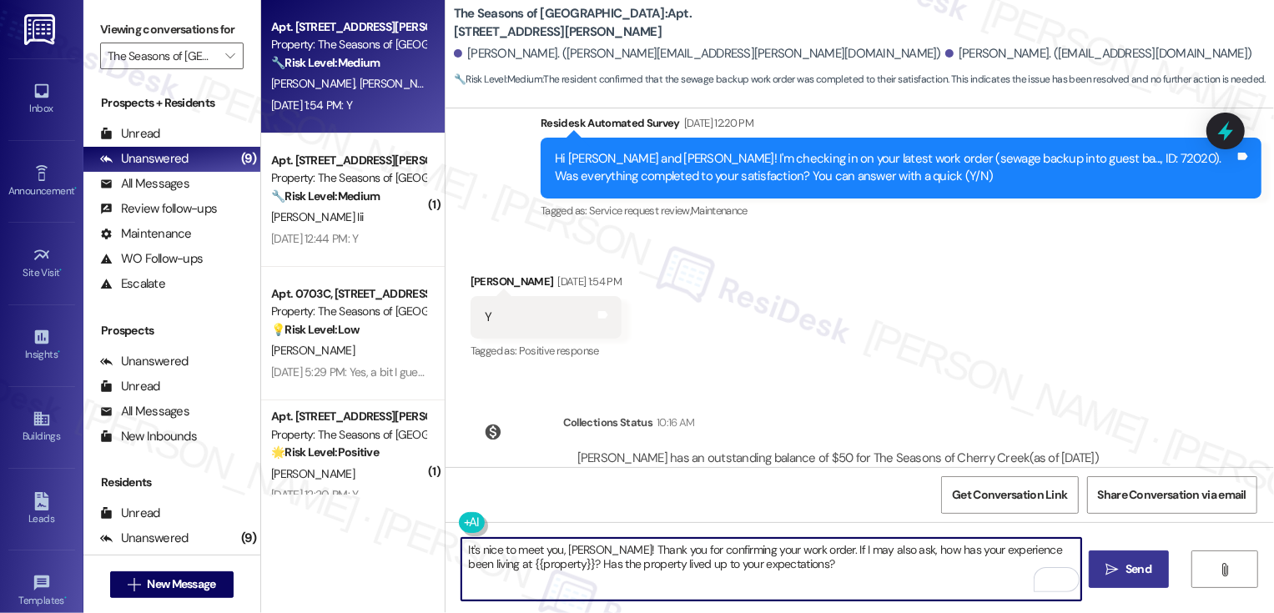
type textarea "It's nice to meet you, Vincent! Thank you for confirming your work order. If I …"
click at [1137, 567] on span "Send" at bounding box center [1139, 570] width 26 height 18
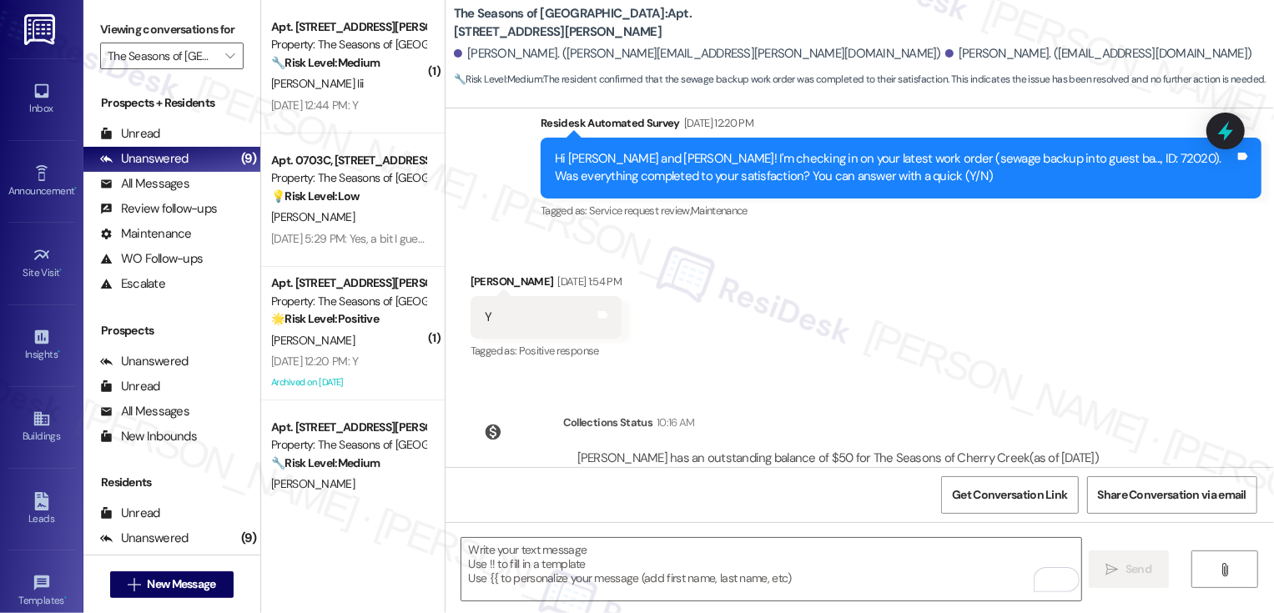
scroll to position [534, 0]
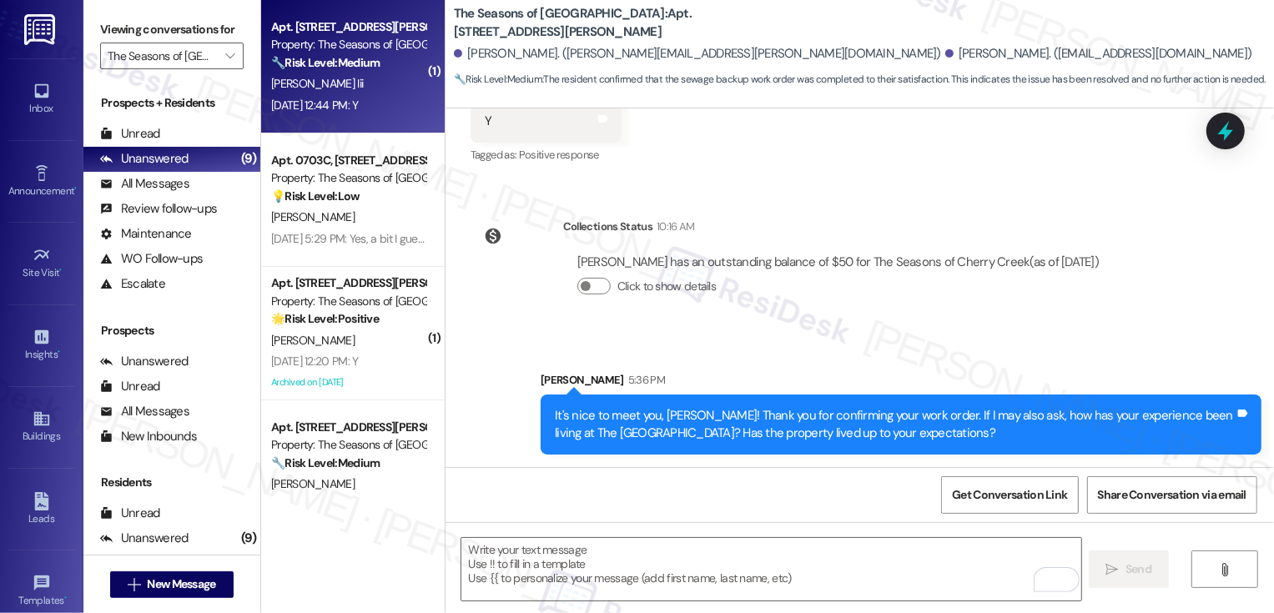
click at [378, 68] on div "🔧 Risk Level: Medium The resident confirmed that the work order was completed t…" at bounding box center [348, 63] width 154 height 18
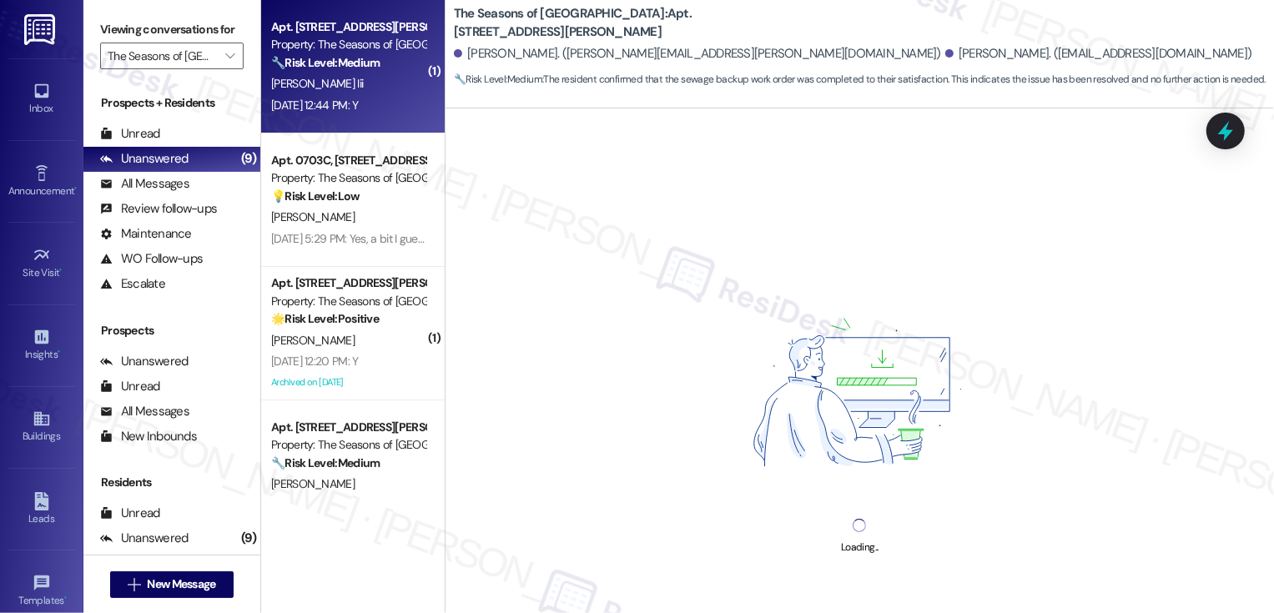
click at [378, 68] on div "🔧 Risk Level: Medium The resident confirmed that the work order was completed t…" at bounding box center [348, 63] width 154 height 18
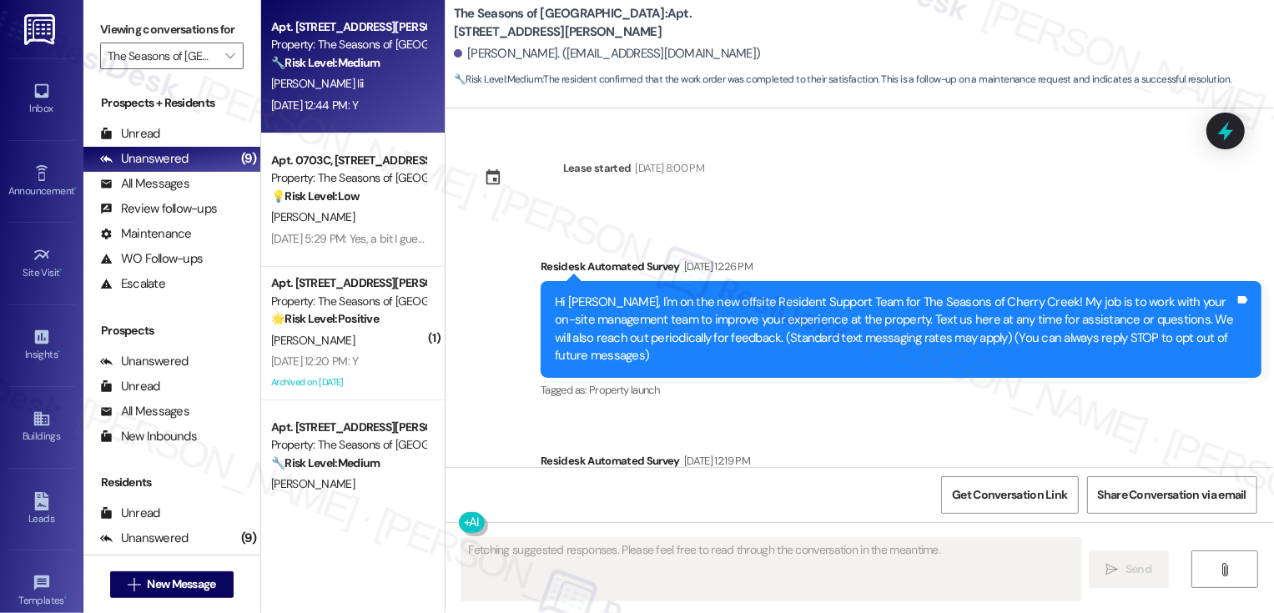
scroll to position [401, 0]
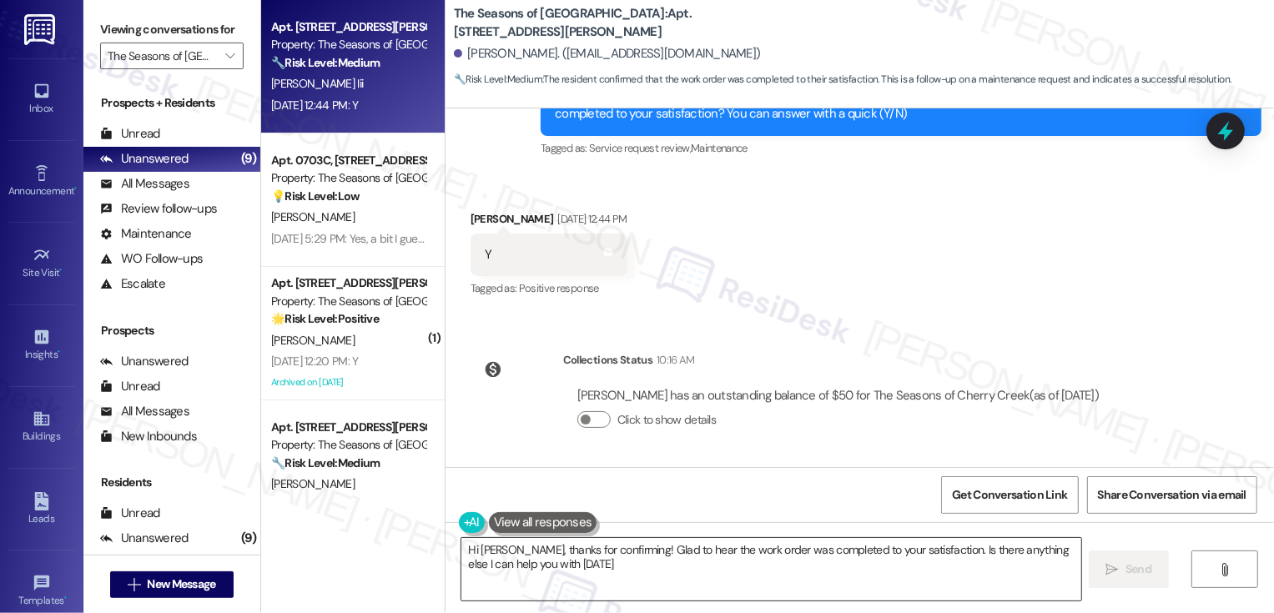
type textarea "Hi James, thanks for confirming! Glad to hear the work order was completed to y…"
click at [551, 564] on textarea "Hi James, thanks for confirming! Glad to hear the work order was completed to y…" at bounding box center [772, 569] width 620 height 63
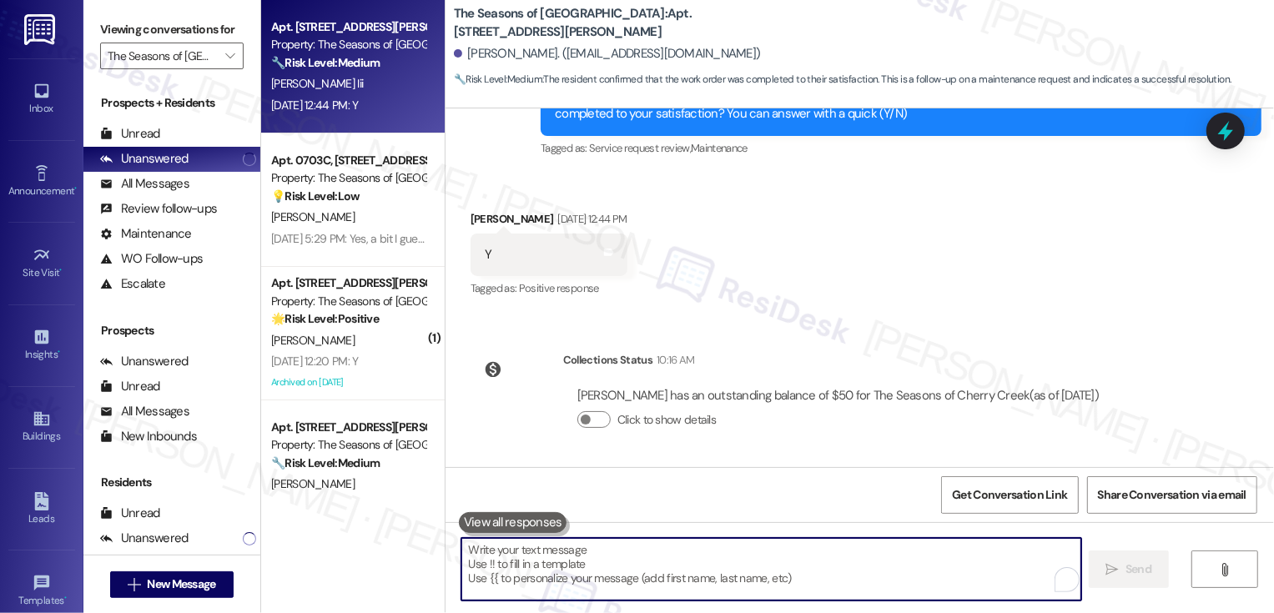
paste textarea "It's nice to meet you, Vincent! Thank you for confirming your work order. If I …"
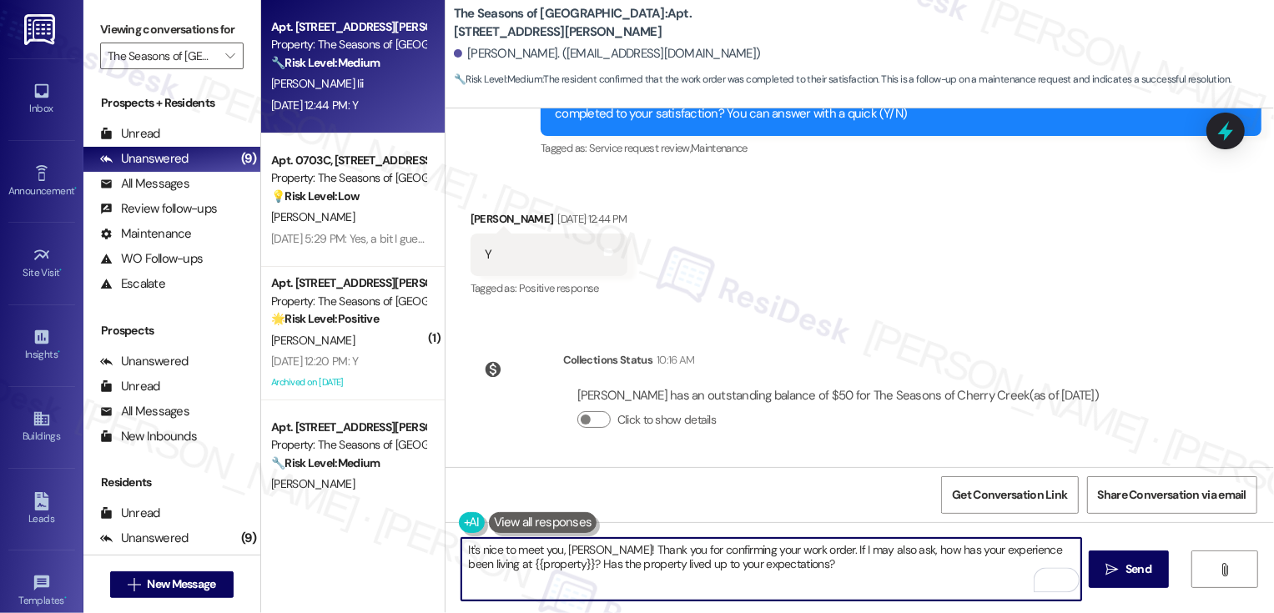
click at [580, 543] on textarea "It's nice to meet you, Vincent! Thank you for confirming your work order. If I …" at bounding box center [772, 569] width 620 height 63
type textarea "It's nice to meet you, James! Thank you for confirming your work order. If I ma…"
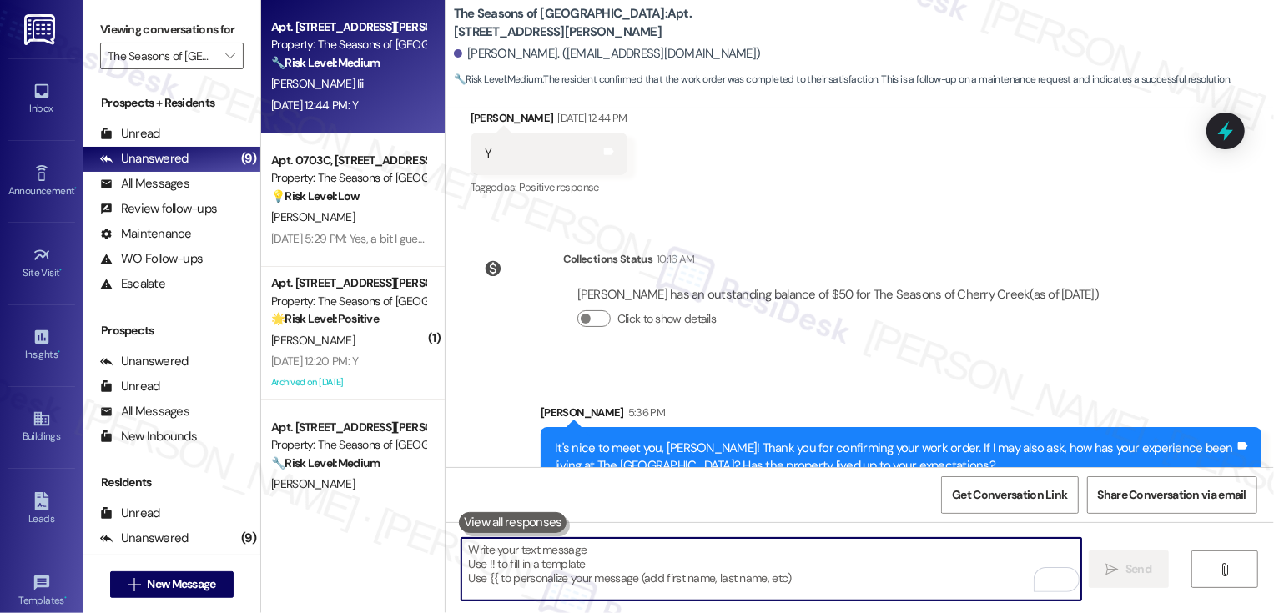
scroll to position [534, 0]
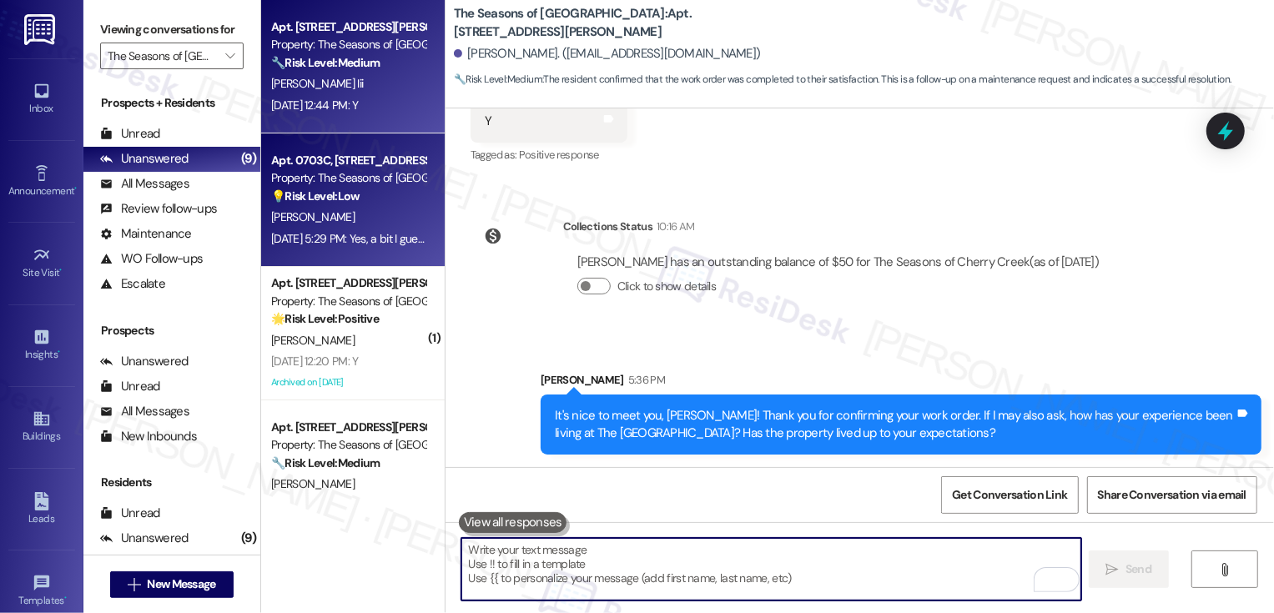
click at [339, 171] on div "Property: The Seasons of [GEOGRAPHIC_DATA]" at bounding box center [348, 178] width 154 height 18
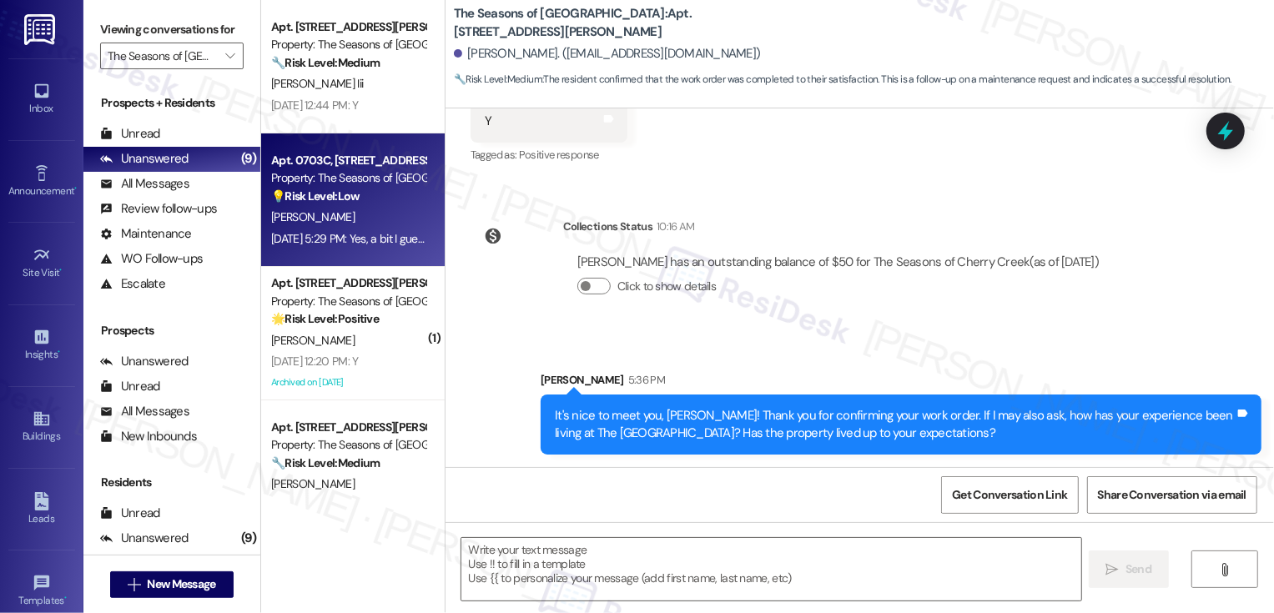
click at [339, 171] on div "Property: The Seasons of [GEOGRAPHIC_DATA]" at bounding box center [348, 178] width 154 height 18
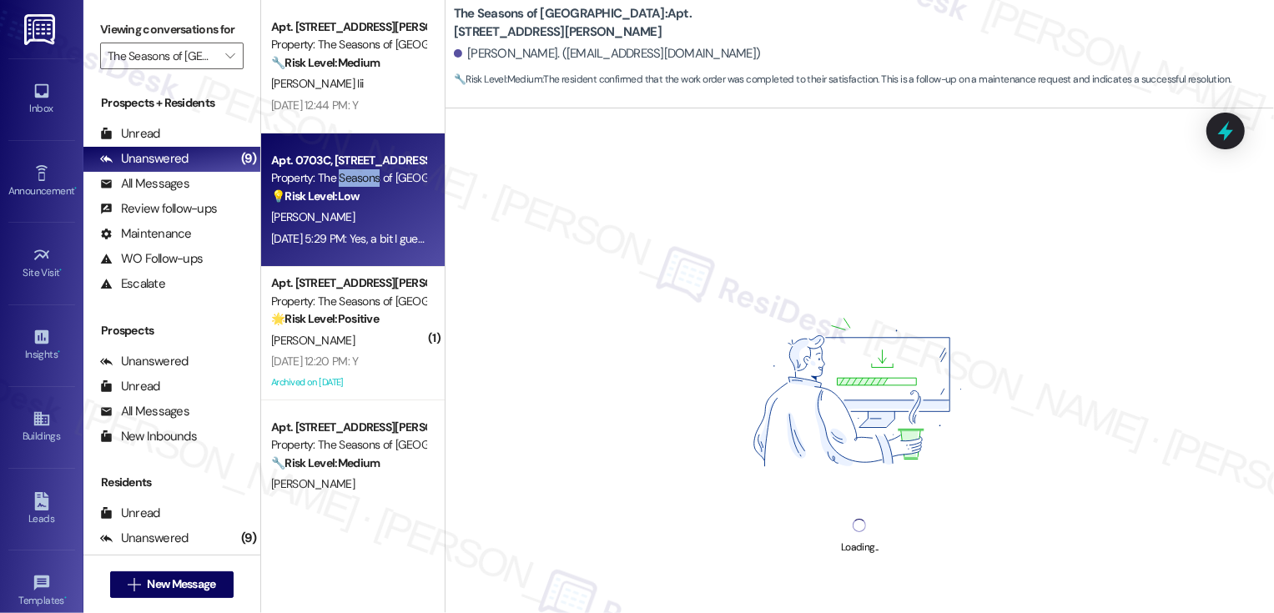
click at [377, 209] on div "[PERSON_NAME]" at bounding box center [349, 217] width 158 height 21
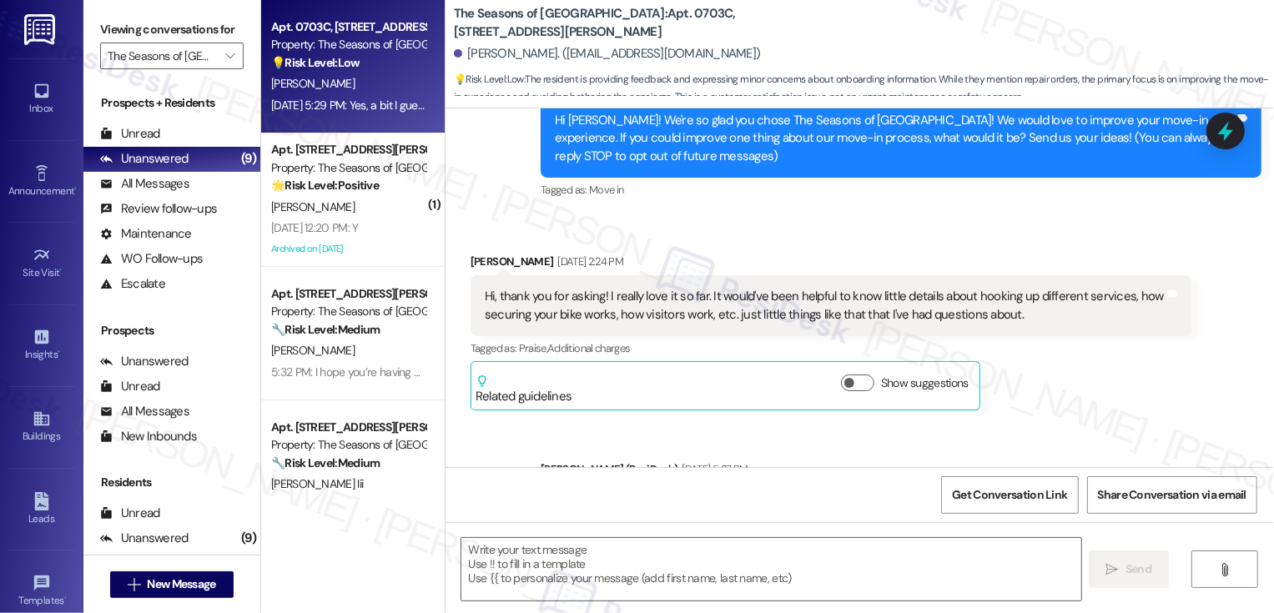
type textarea "Fetching suggested responses. Please feel free to read through the conversation…"
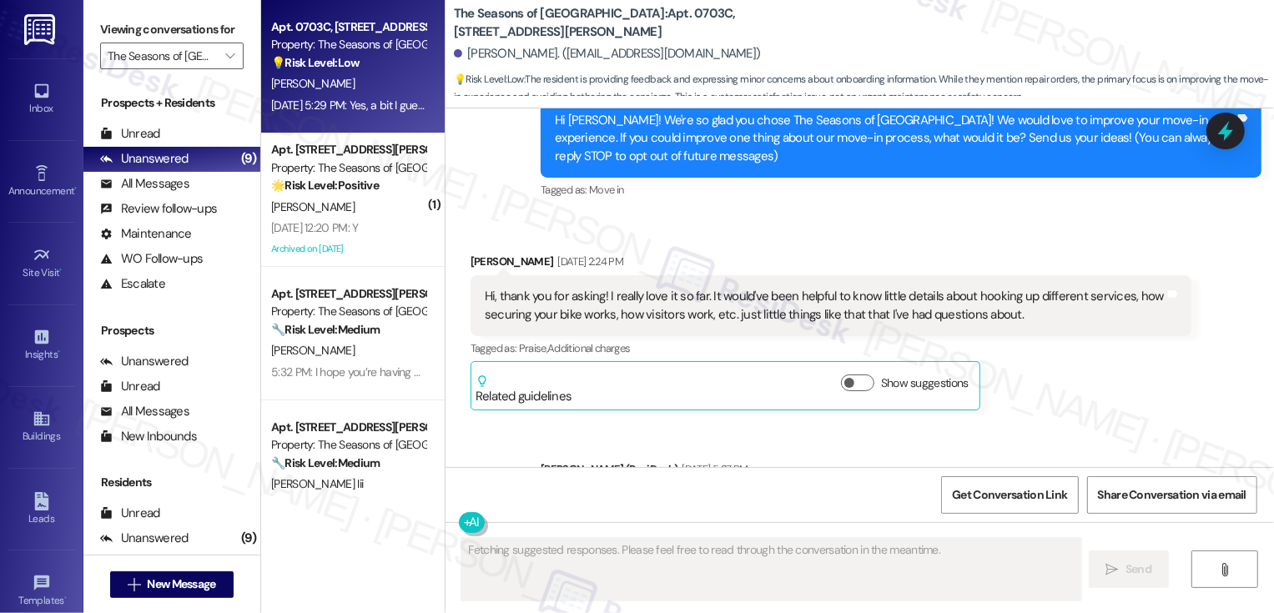
scroll to position [712, 0]
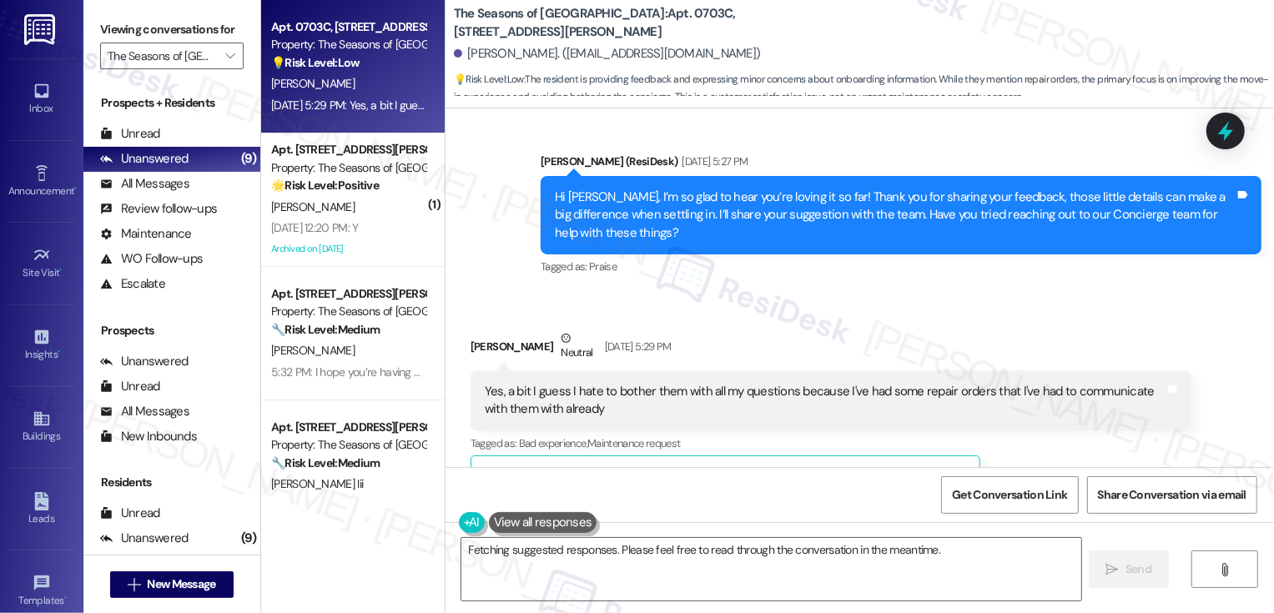
scroll to position [514, 0]
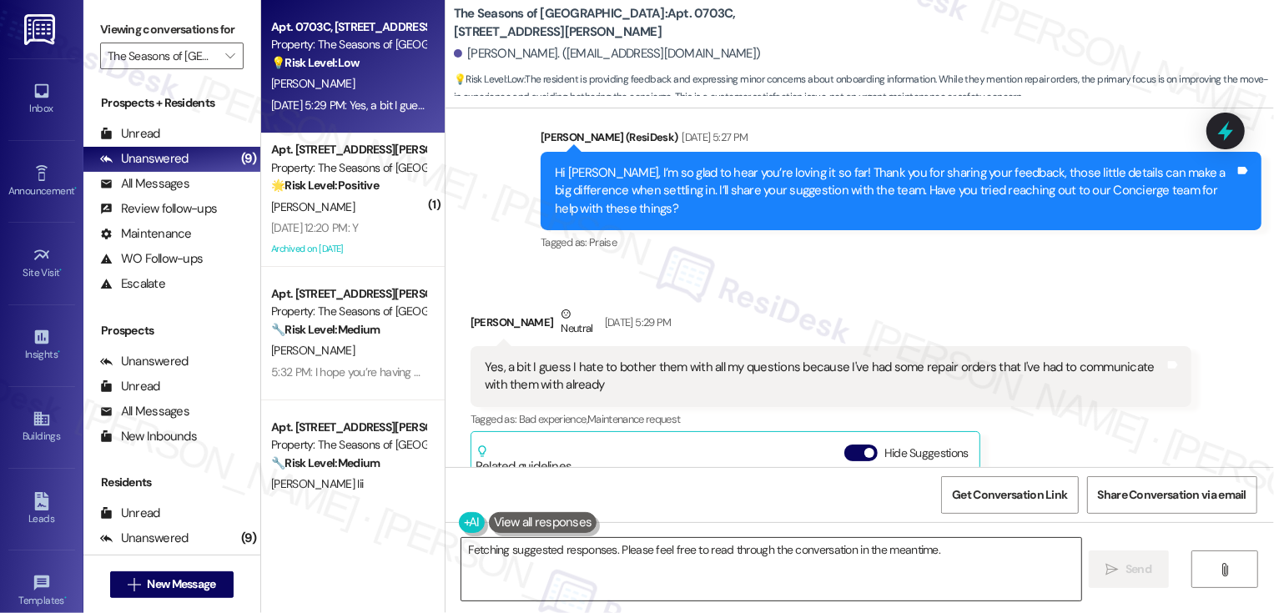
click at [599, 559] on textarea "Hi {{first_name}}! I understand wanting to avoid bothering the concierge. They'…" at bounding box center [772, 569] width 620 height 63
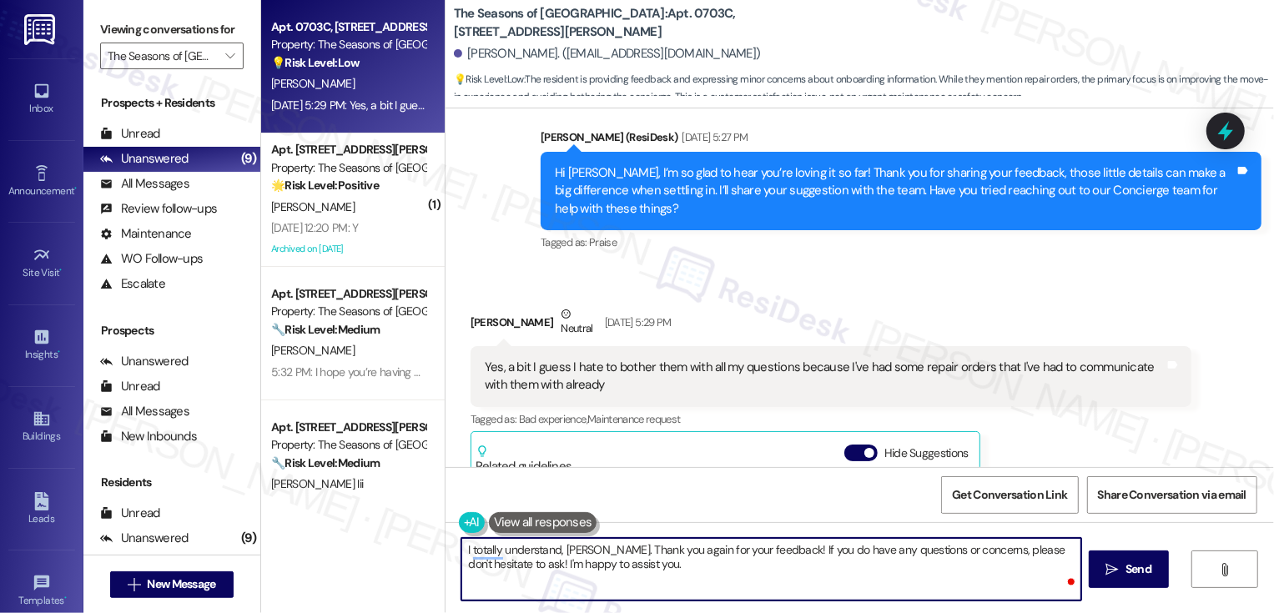
type textarea "I totally understand, [PERSON_NAME]. Thank you again for your feedback! If you …"
click at [506, 566] on textarea "I totally understand, [PERSON_NAME]. Thank you again for your feedback! If you …" at bounding box center [772, 569] width 620 height 63
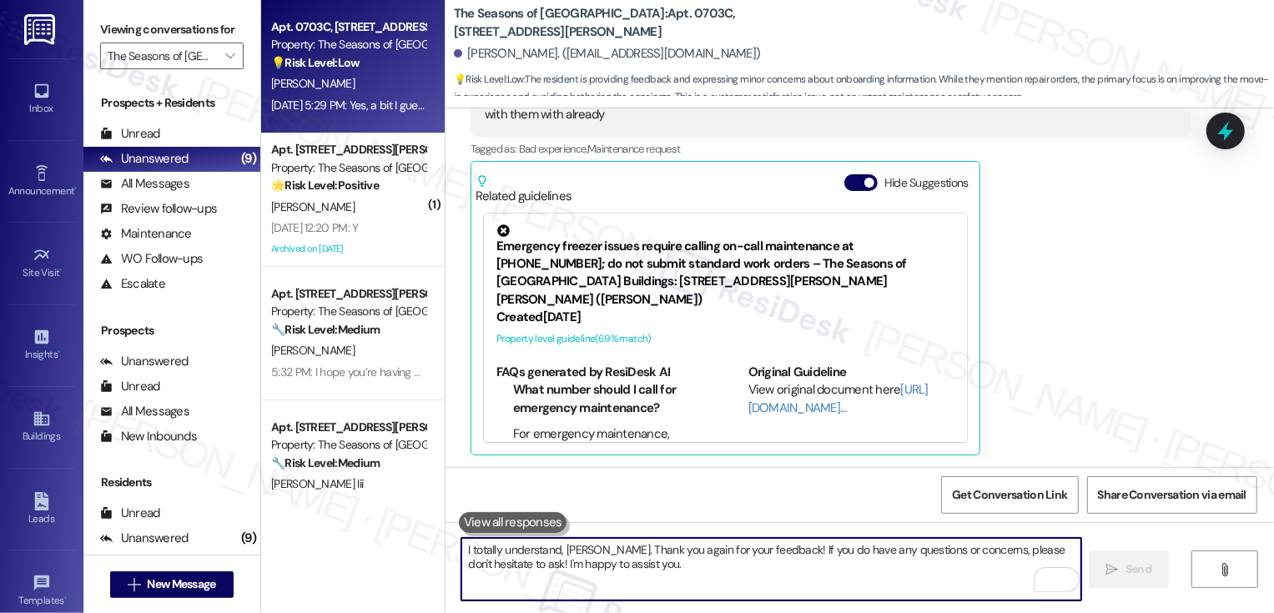
scroll to position [920, 0]
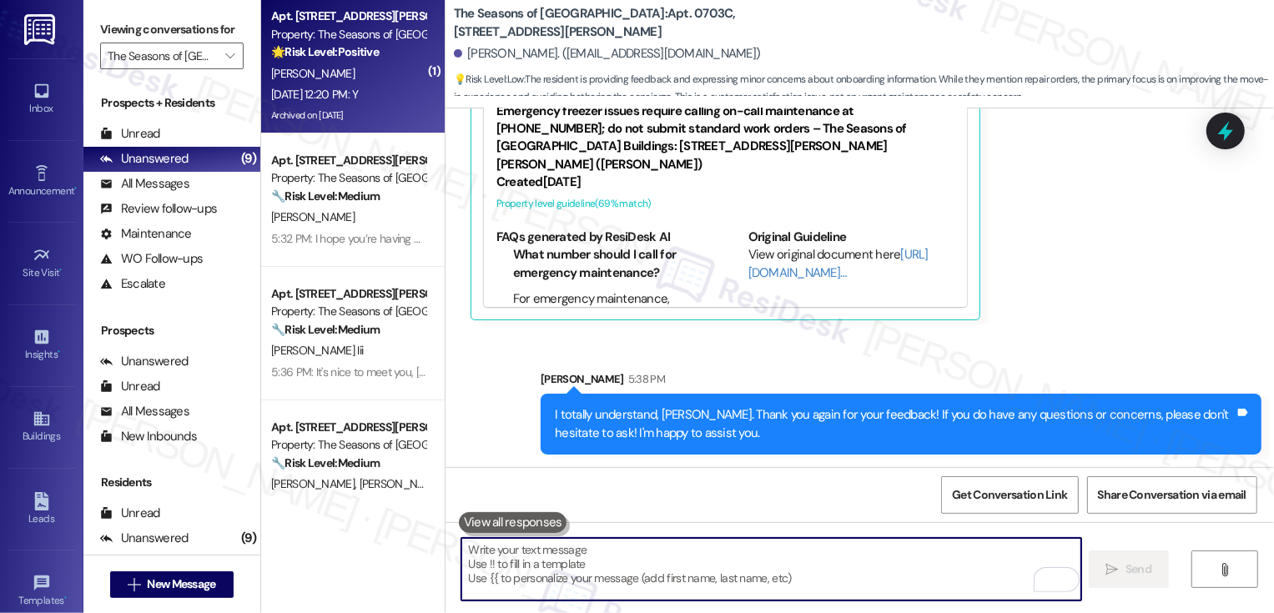
click at [339, 99] on div "Aug 14, 2025 at 12:20 PM: Y Aug 14, 2025 at 12:20 PM: Y" at bounding box center [314, 94] width 87 height 15
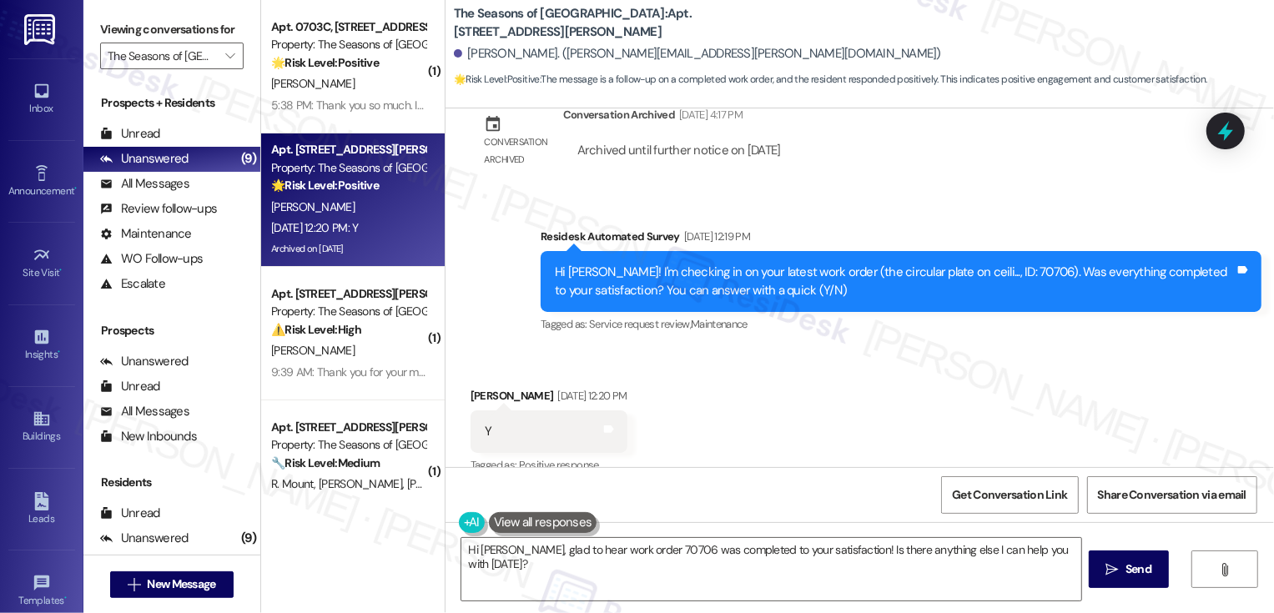
scroll to position [1246, 0]
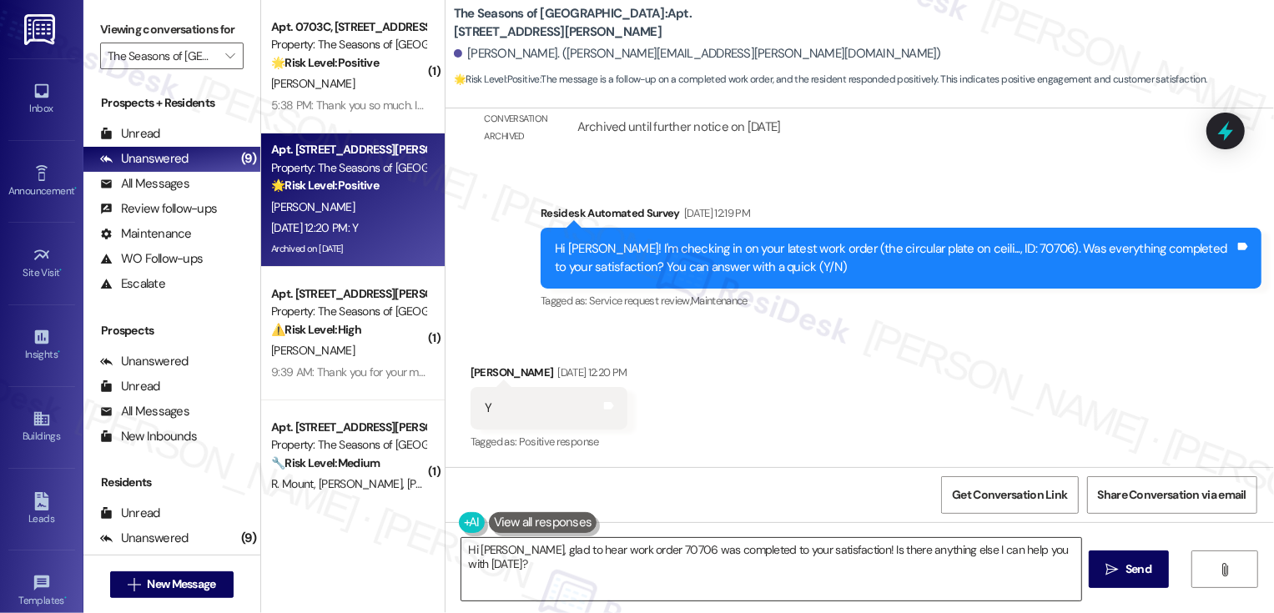
click at [674, 555] on textarea "Hi Jodi, glad to hear work order 70706 was completed to your satisfaction! Is t…" at bounding box center [772, 569] width 620 height 63
click at [684, 560] on textarea "Hi Jodi, glad to hear work order 70706 was completed to your satisfaction! Is t…" at bounding box center [772, 569] width 620 height 63
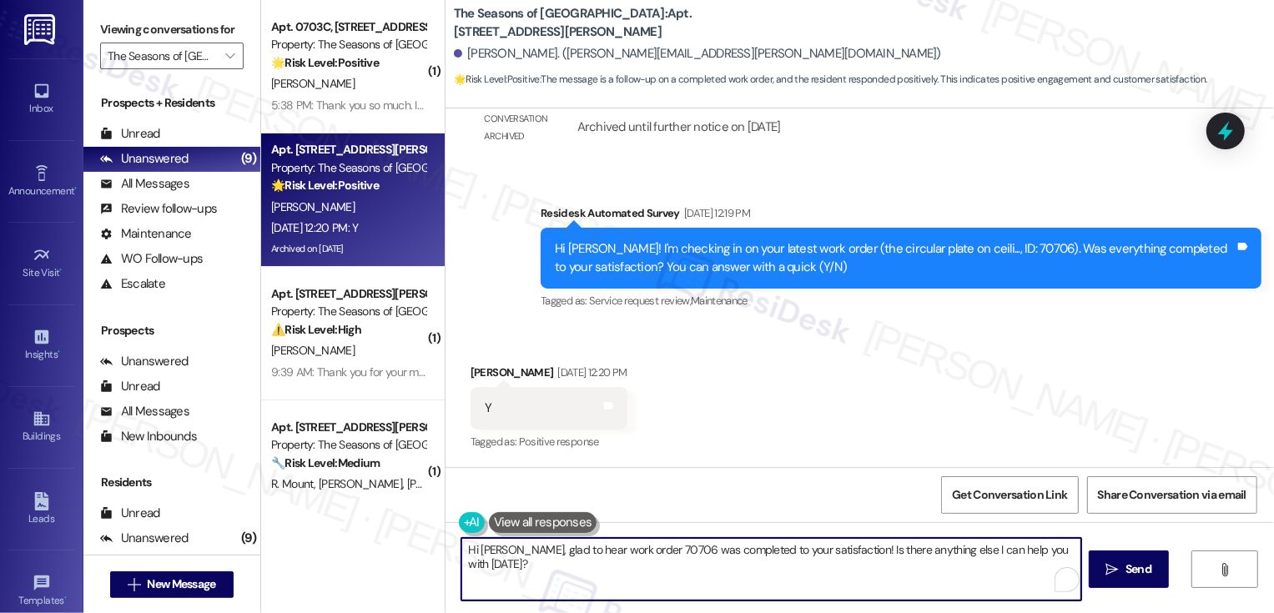
click at [780, 564] on textarea "Hi Jodi, glad to hear work order 70706 was completed to your satisfaction! Is t…" at bounding box center [772, 569] width 620 height 63
drag, startPoint x: 820, startPoint y: 549, endPoint x: 847, endPoint y: 593, distance: 51.0
click at [847, 593] on textarea "Hi Jodi, glad to hear work order 70706 was completed to your satisfaction! Is t…" at bounding box center [772, 569] width 620 height 63
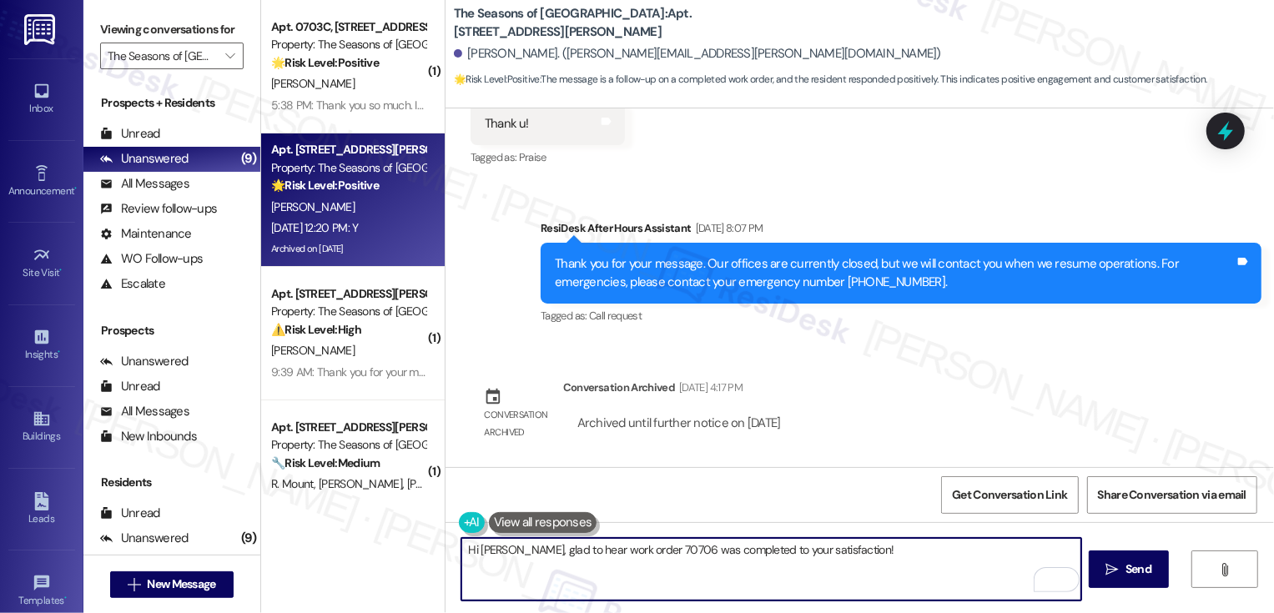
paste textarea "It's nice to meet you, Vincent! Thank you for confirming your work order. If I …"
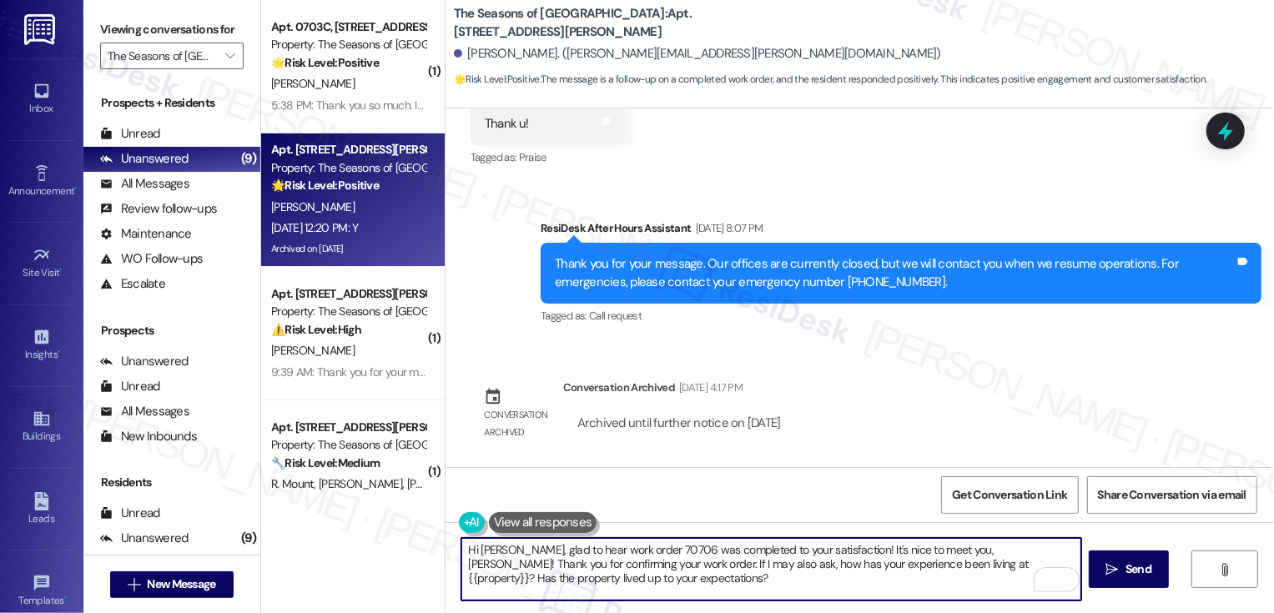
scroll to position [1033, 0]
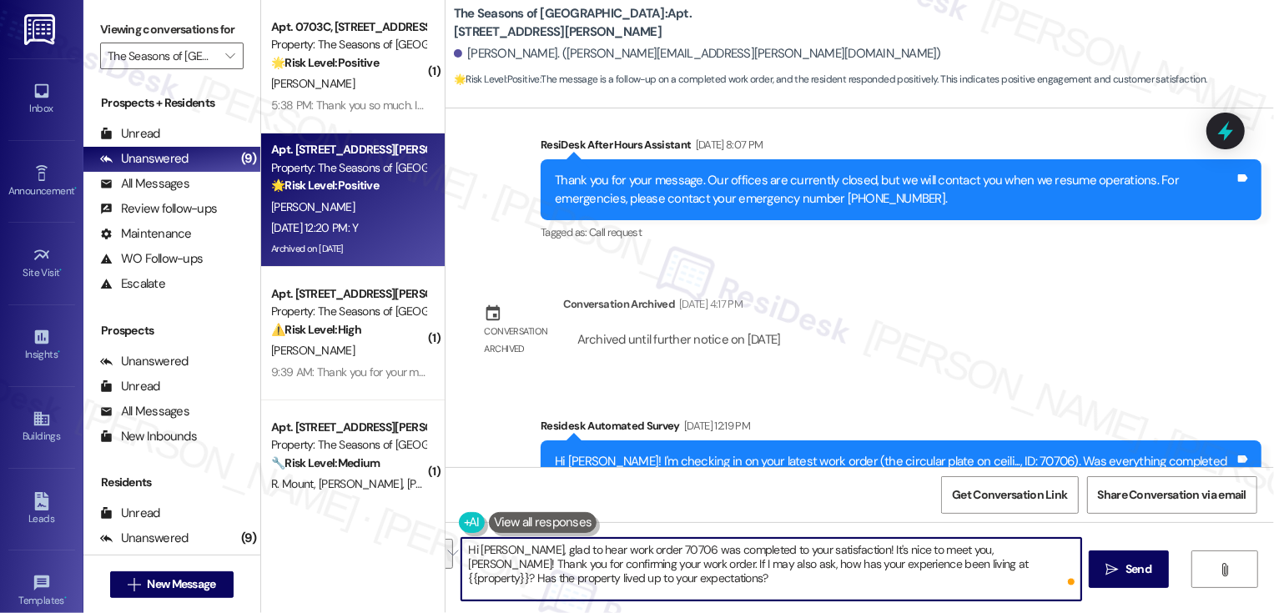
drag, startPoint x: 822, startPoint y: 550, endPoint x: 585, endPoint y: 564, distance: 237.5
click at [585, 564] on textarea "Hi Jodi, glad to hear work order 70706 was completed to your satisfaction! It's…" at bounding box center [772, 569] width 620 height 63
type textarea "Hi Jodi, glad to hear work order 70706 was completed to your satisfaction! If I…"
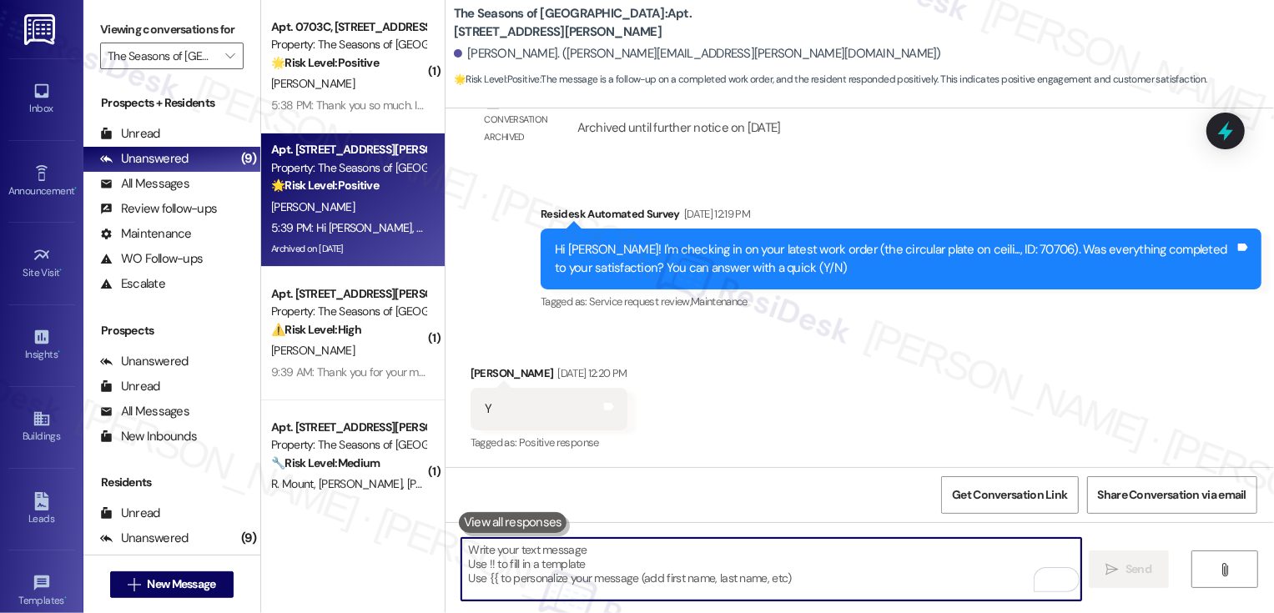
scroll to position [1380, 0]
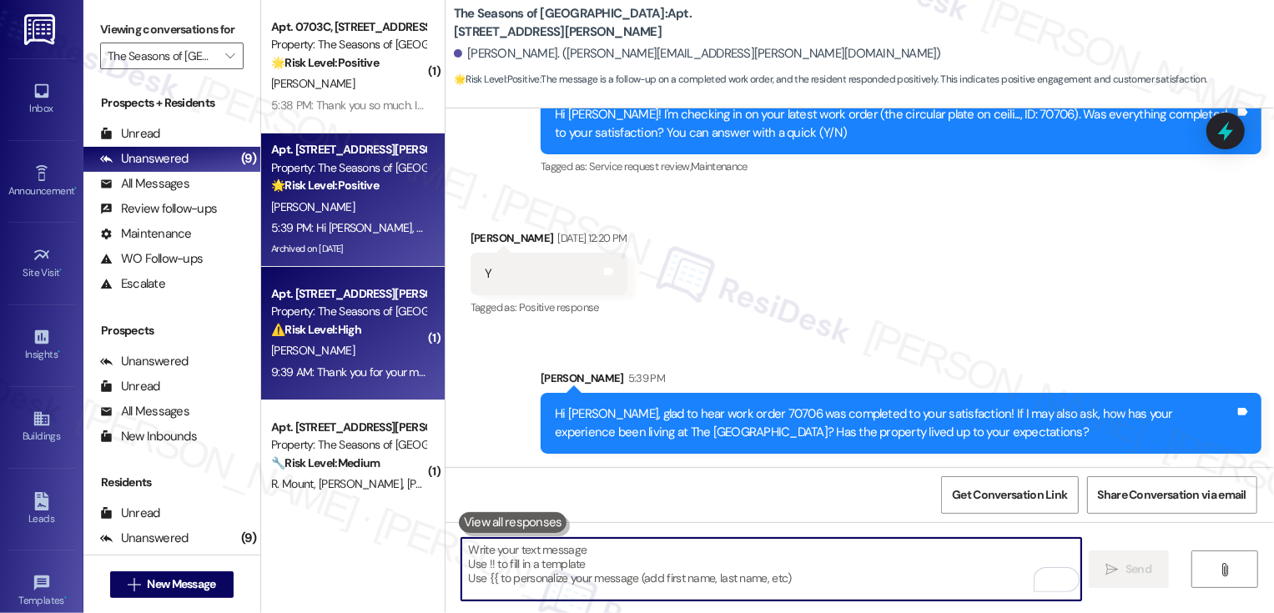
click at [340, 325] on strong "⚠️ Risk Level: High" at bounding box center [316, 329] width 90 height 15
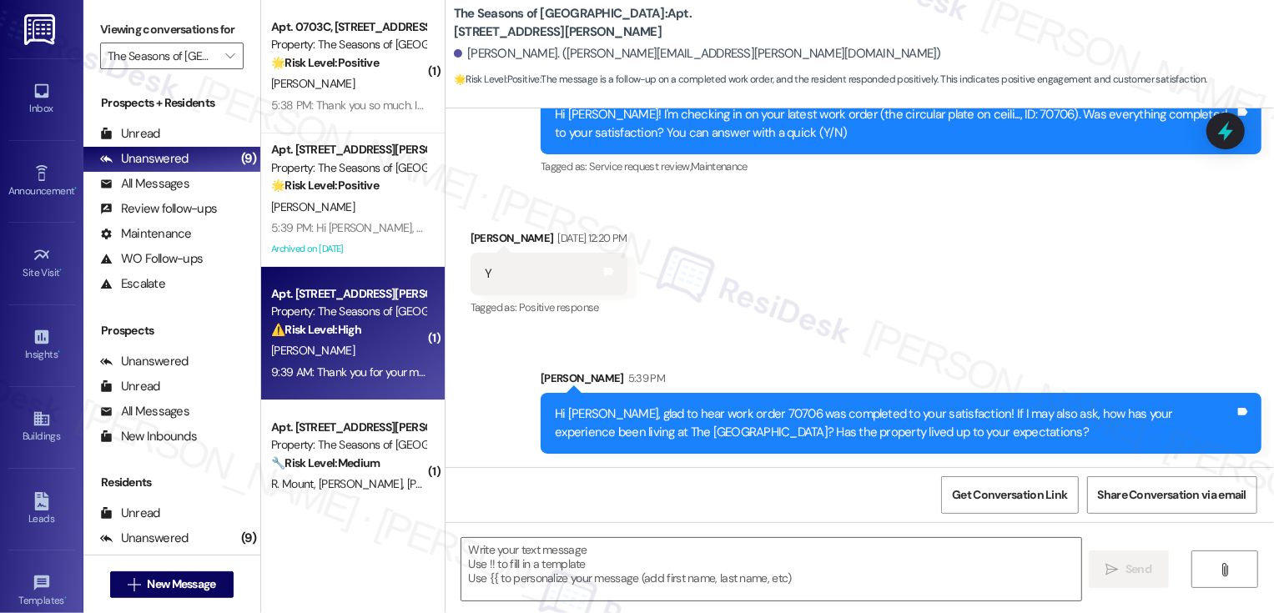
click at [340, 325] on strong "⚠️ Risk Level: High" at bounding box center [316, 329] width 90 height 15
type textarea "Fetching suggested responses. Please feel free to read through the conversation…"
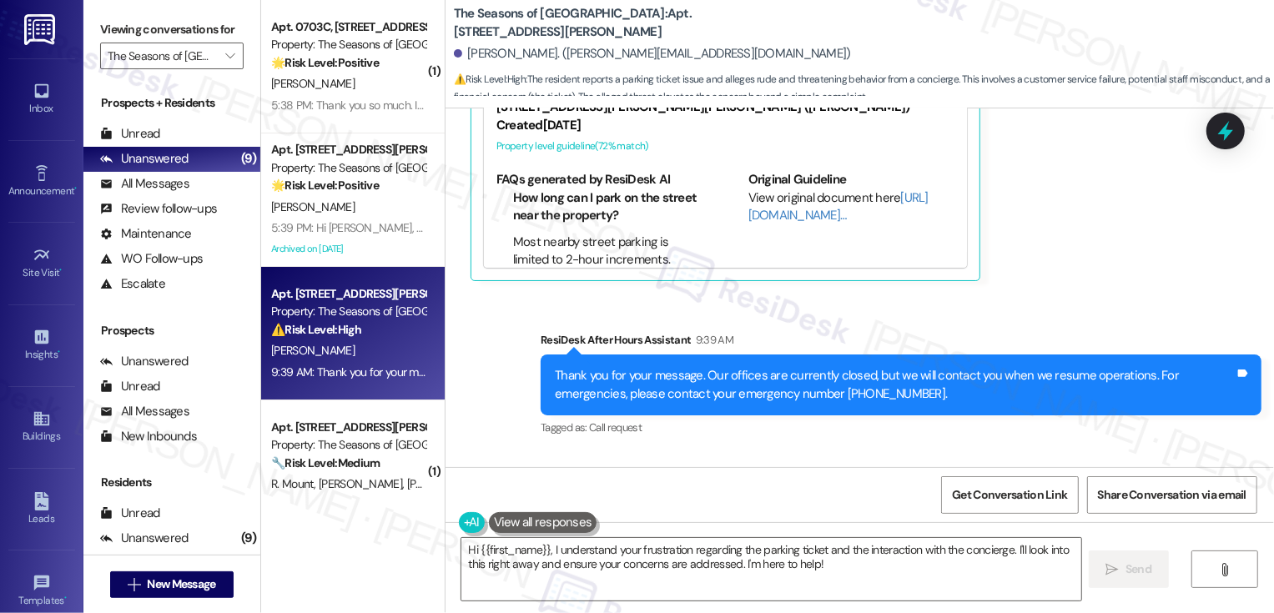
scroll to position [2107, 0]
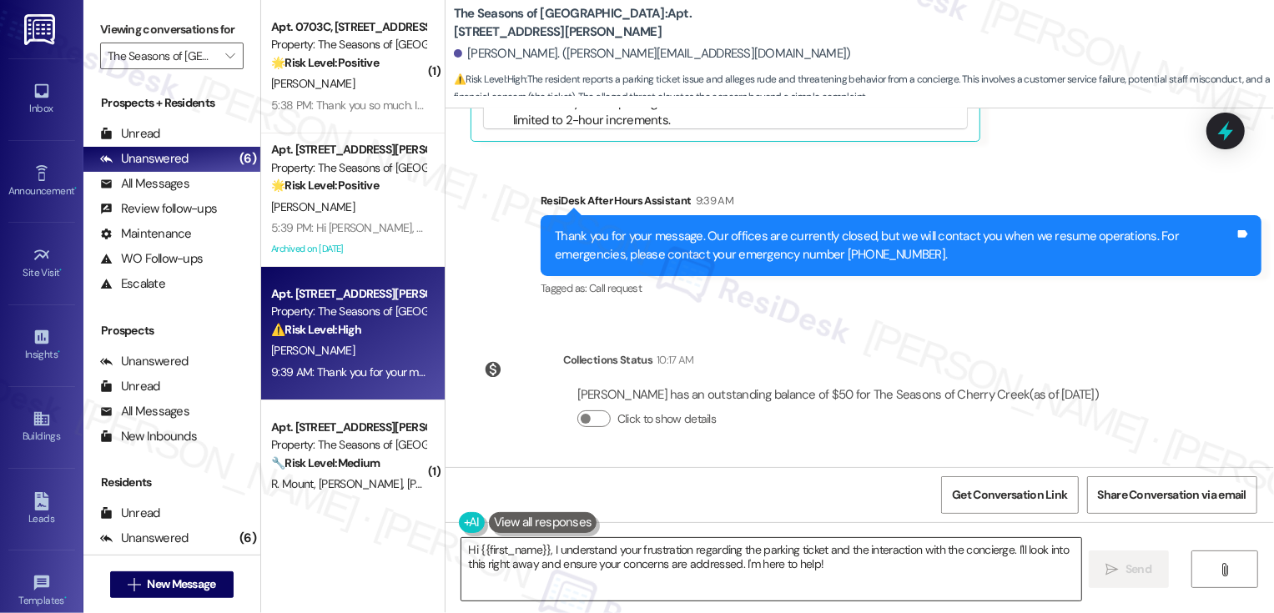
click at [585, 538] on textarea "Hi {{first_name}}, I understand your frustration regarding the parking ticket a…" at bounding box center [772, 569] width 620 height 63
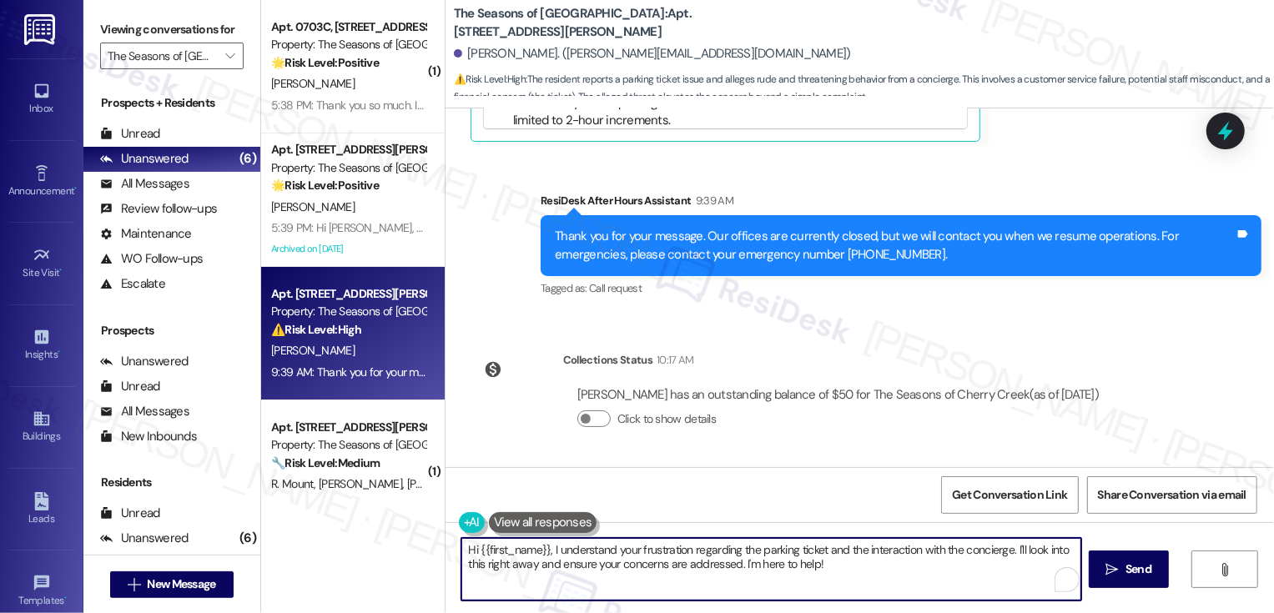
click at [547, 547] on textarea "Hi {{first_name}}, I understand your frustration regarding the parking ticket a…" at bounding box center [772, 569] width 620 height 63
click at [704, 553] on textarea "Hi {{first_name}}, thank you for reaching out! I understand your frustration re…" at bounding box center [772, 569] width 620 height 63
click at [780, 549] on textarea "Hi {{first_name}}, thank you for reaching out! I hear your frustration regardin…" at bounding box center [772, 569] width 620 height 63
drag, startPoint x: 510, startPoint y: 564, endPoint x: 942, endPoint y: 570, distance: 432.4
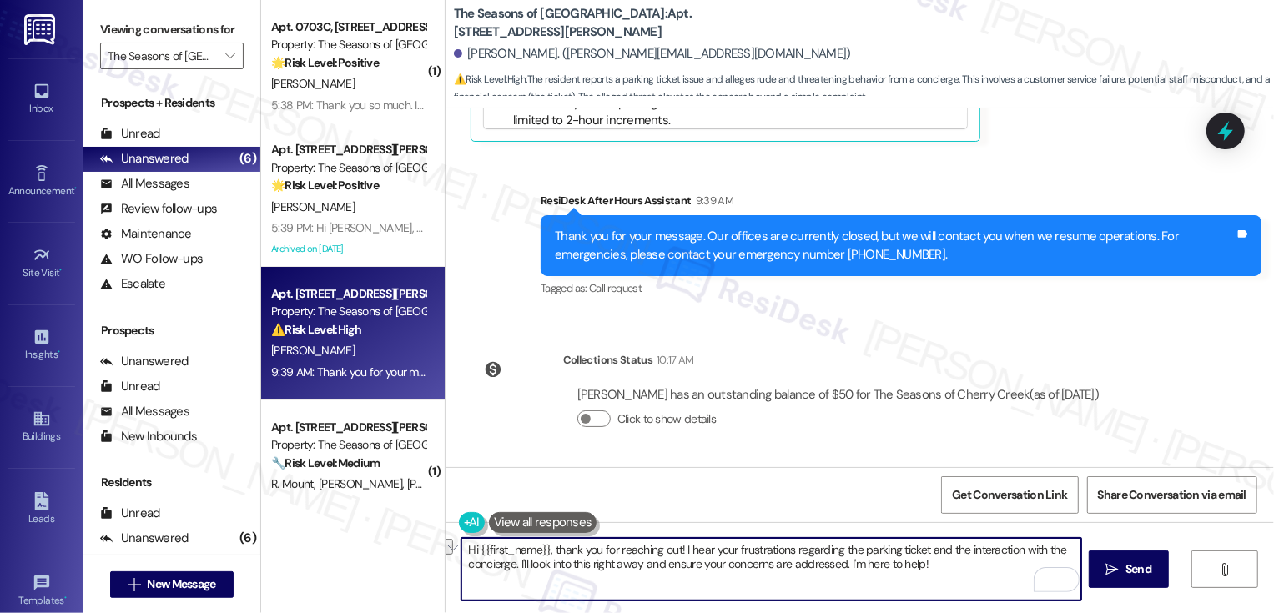
click at [942, 570] on textarea "Hi {{first_name}}, thank you for reaching out! I hear your frustrations regardi…" at bounding box center [772, 569] width 620 height 63
type textarea "Hi {{first_name}}, thank you for reaching out! I hear your frustrations regardi…"
click at [1131, 579] on button " Send" at bounding box center [1129, 570] width 81 height 38
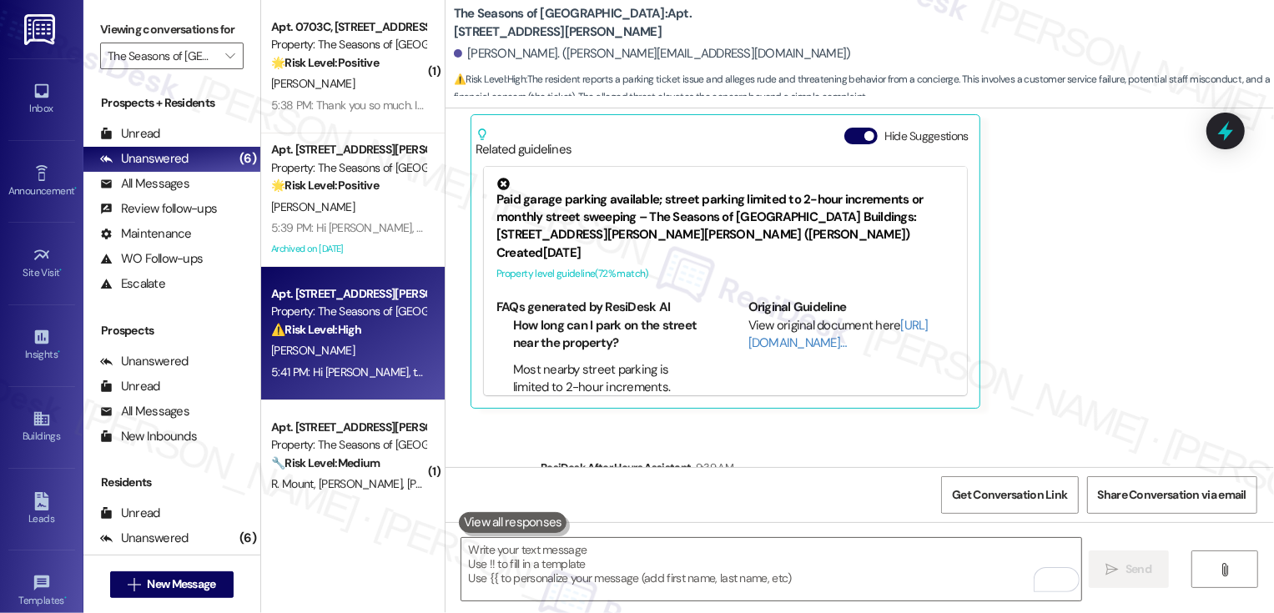
scroll to position [2241, 0]
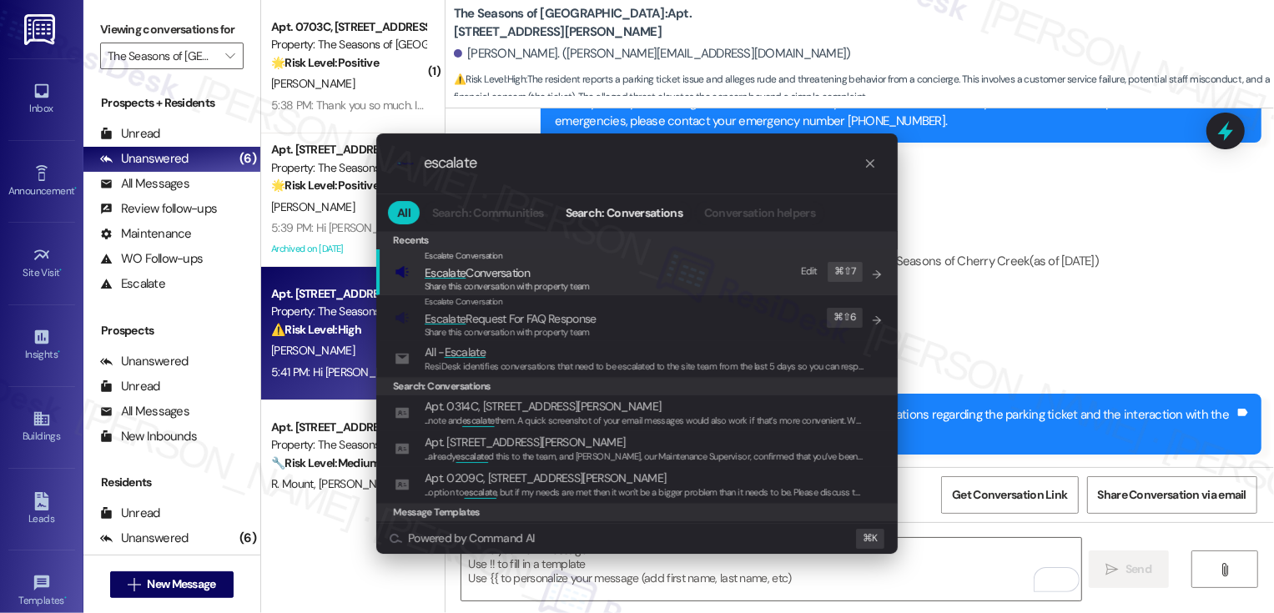
type input "escalate"
click at [504, 273] on span "Escalate Conversation" at bounding box center [477, 272] width 105 height 15
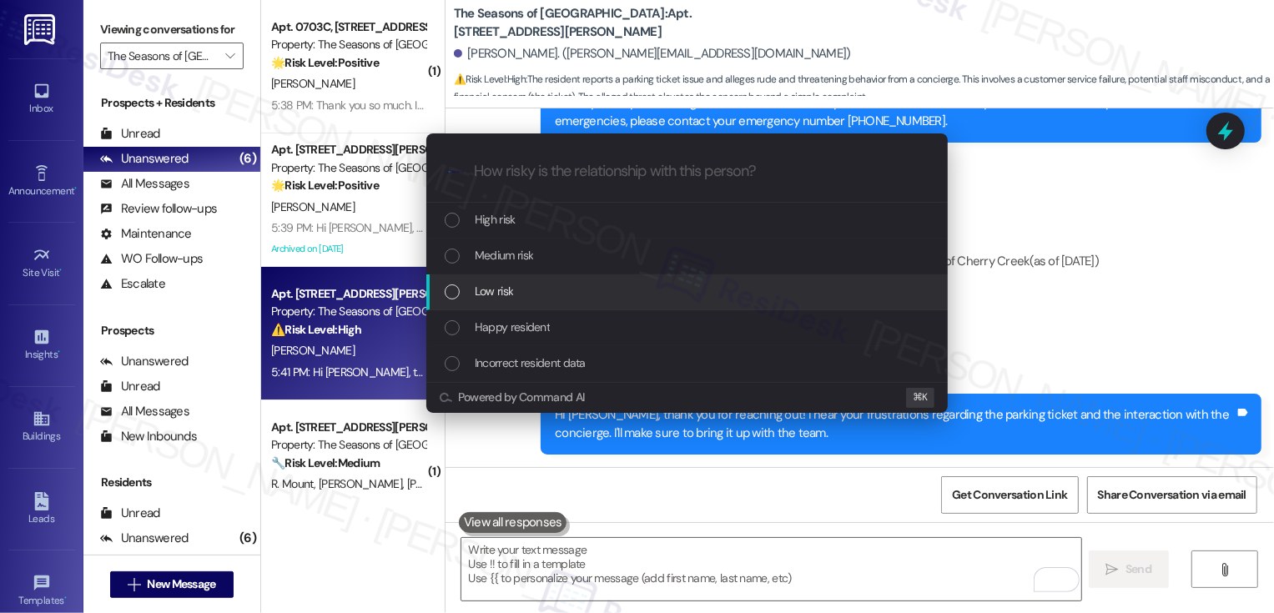
click at [501, 295] on span "Low risk" at bounding box center [494, 291] width 38 height 18
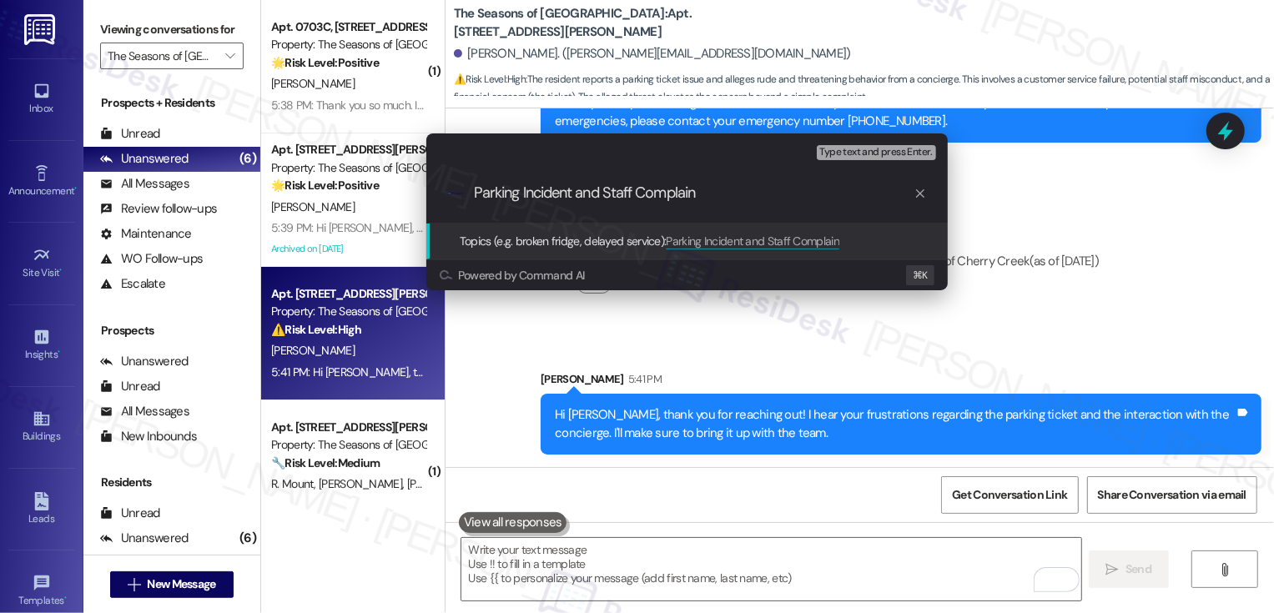
type input "Parking Incident and Staff Complaint"
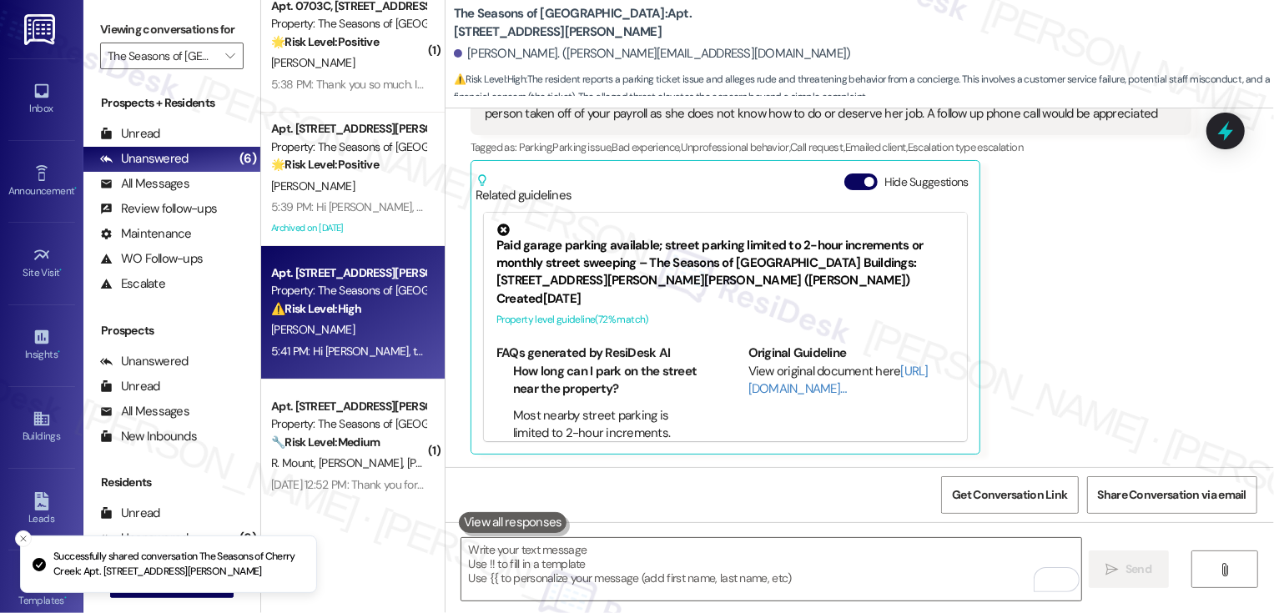
scroll to position [114, 0]
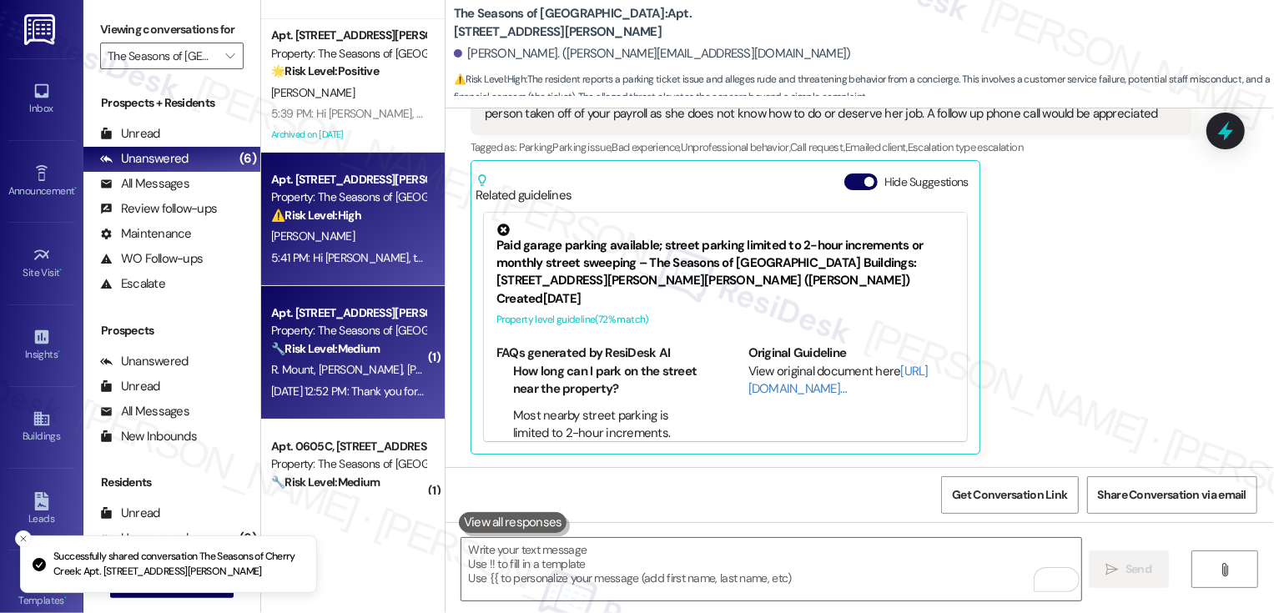
click at [319, 372] on span "[PERSON_NAME]" at bounding box center [363, 369] width 88 height 15
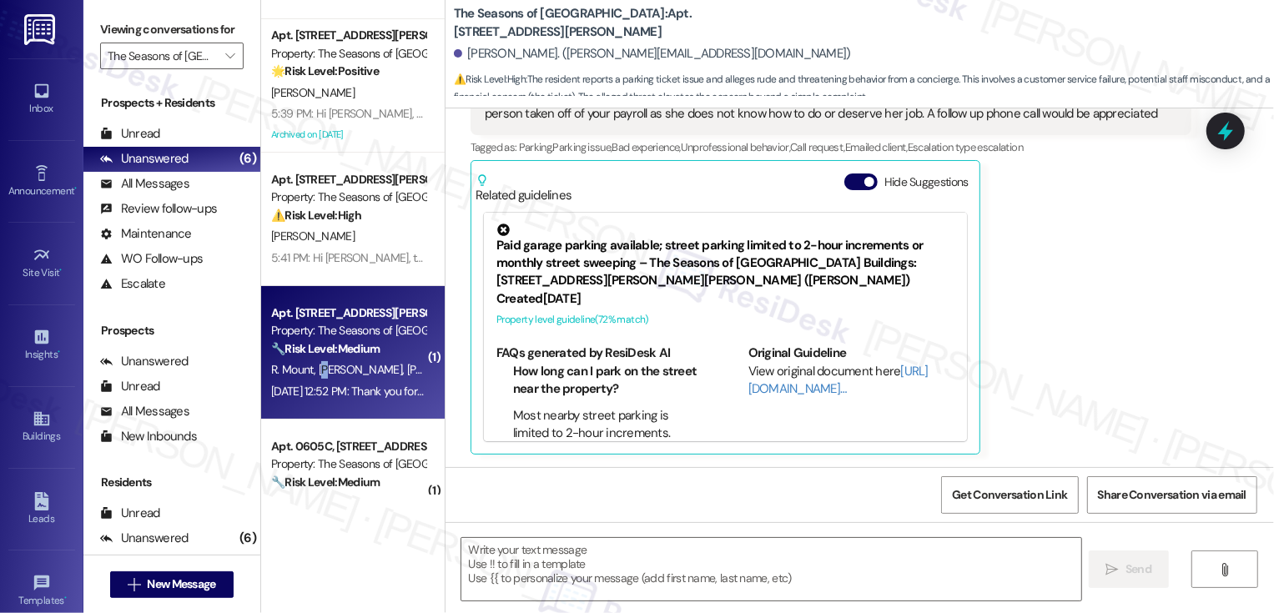
type textarea "Fetching suggested responses. Please feel free to read through the conversation…"
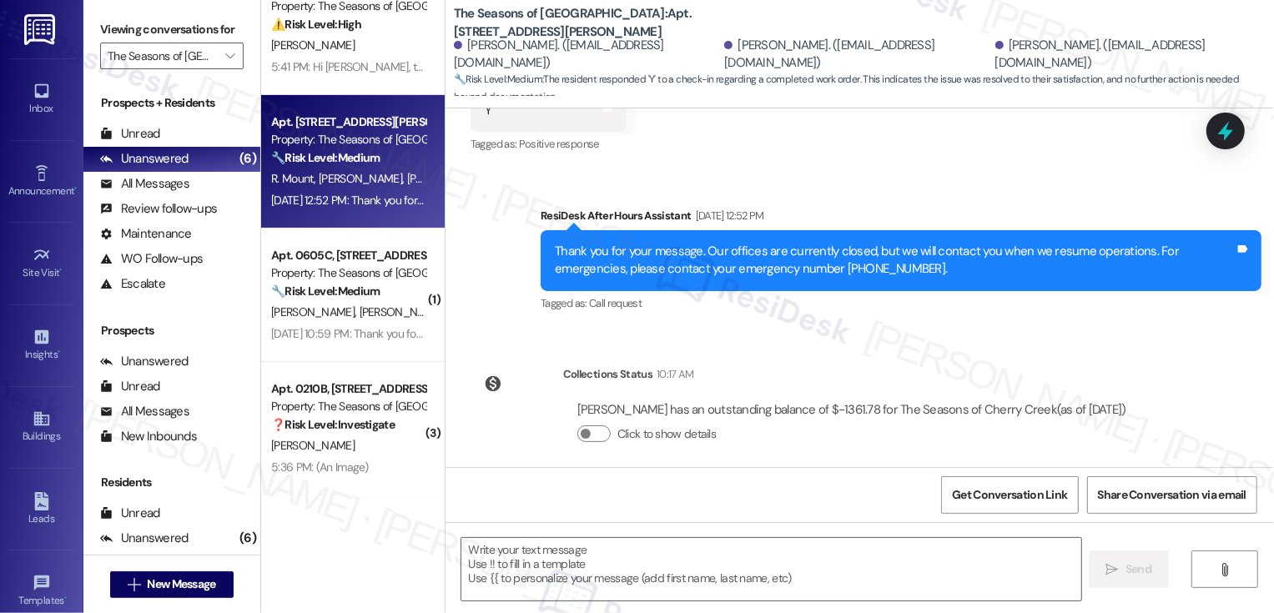
scroll to position [559, 0]
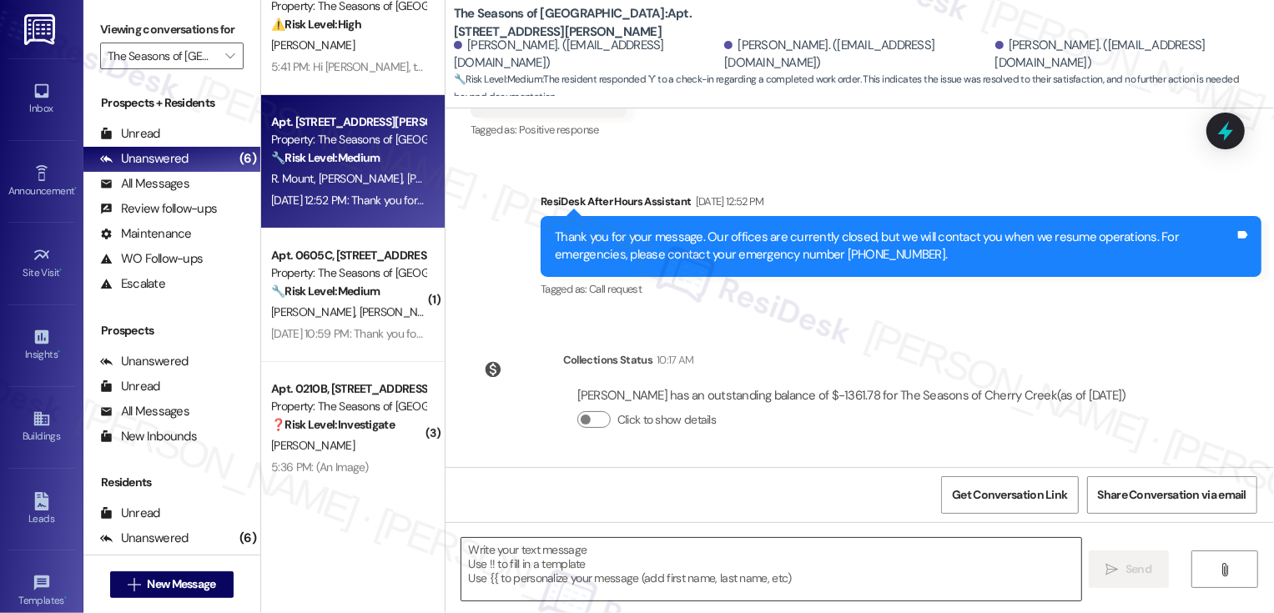
click at [608, 548] on textarea at bounding box center [772, 569] width 620 height 63
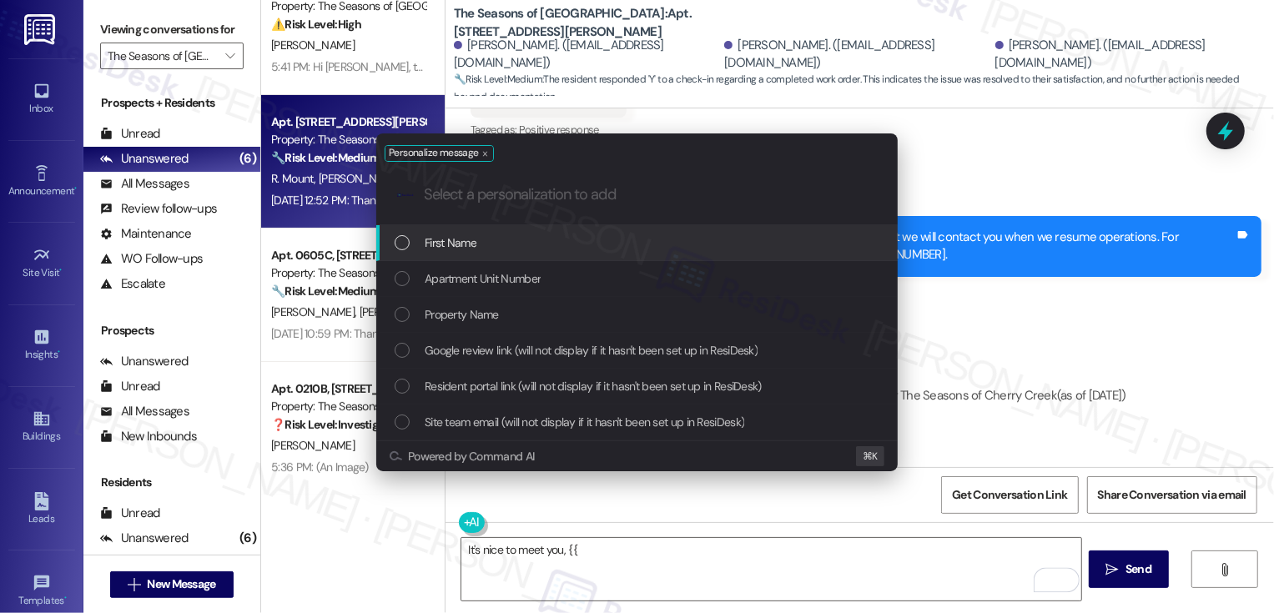
click at [445, 243] on span "First Name" at bounding box center [451, 243] width 52 height 18
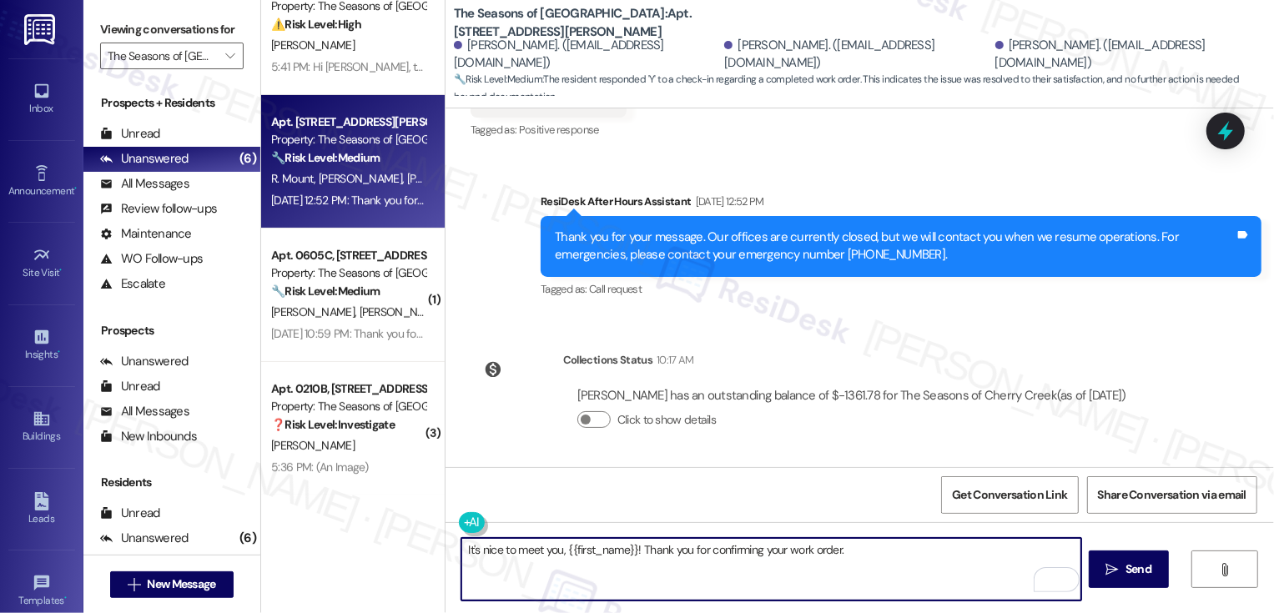
paste textarea "Parking Incident and Staff Complaint"
paste textarea "If I may ask, how has your experience been living at {{property}}? Has the prop…"
click at [875, 552] on textarea "It's nice to meet you, {{first_name}}! Thank you for confirming your work order…" at bounding box center [772, 569] width 620 height 63
click at [803, 389] on div "Brandon Gonzales has an outstanding balance of $-1361.78 for The Seasons of Che…" at bounding box center [852, 396] width 549 height 18
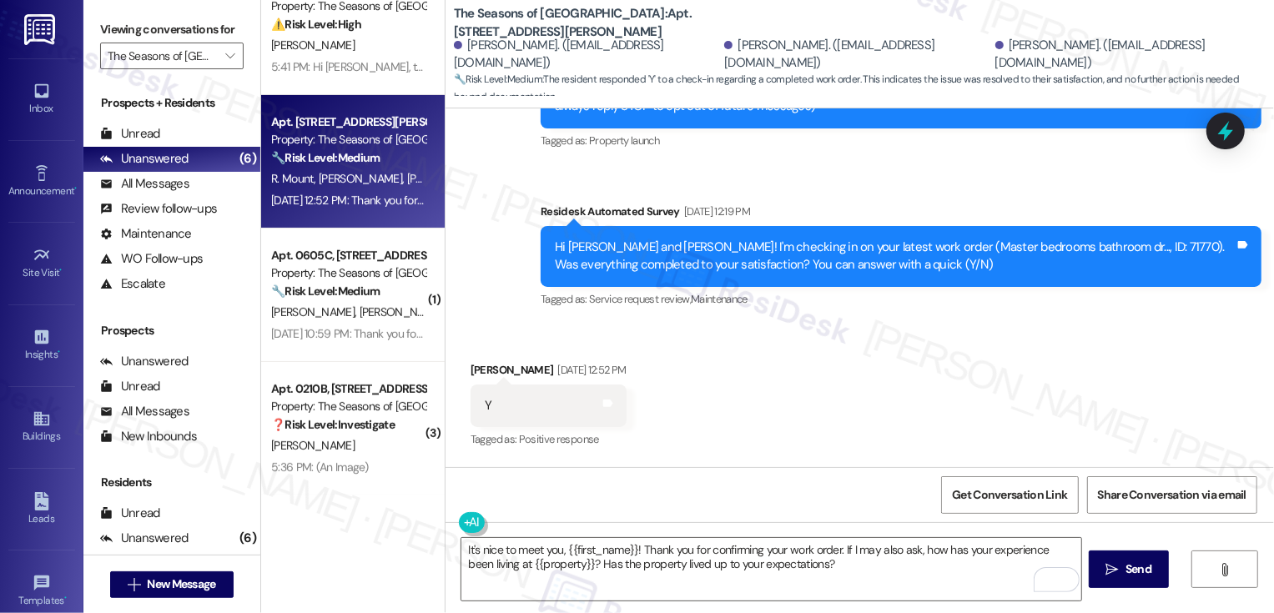
scroll to position [294, 0]
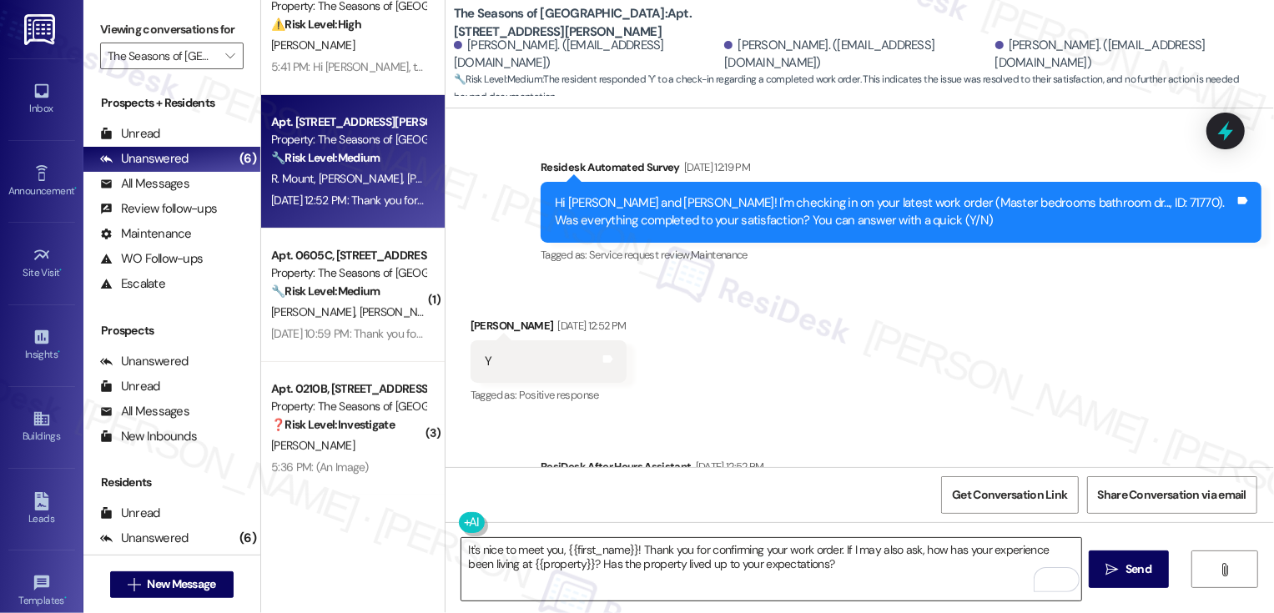
click at [595, 548] on textarea "It's nice to meet you, {{first_name}}! Thank you for confirming your work order…" at bounding box center [772, 569] width 620 height 63
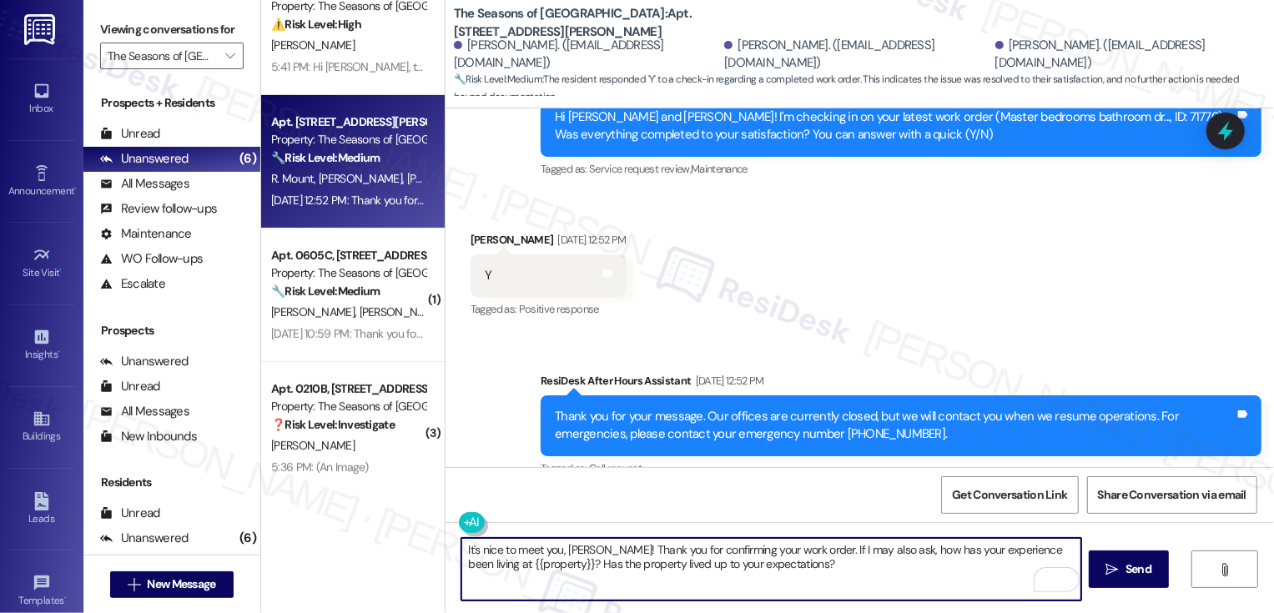
scroll to position [338, 0]
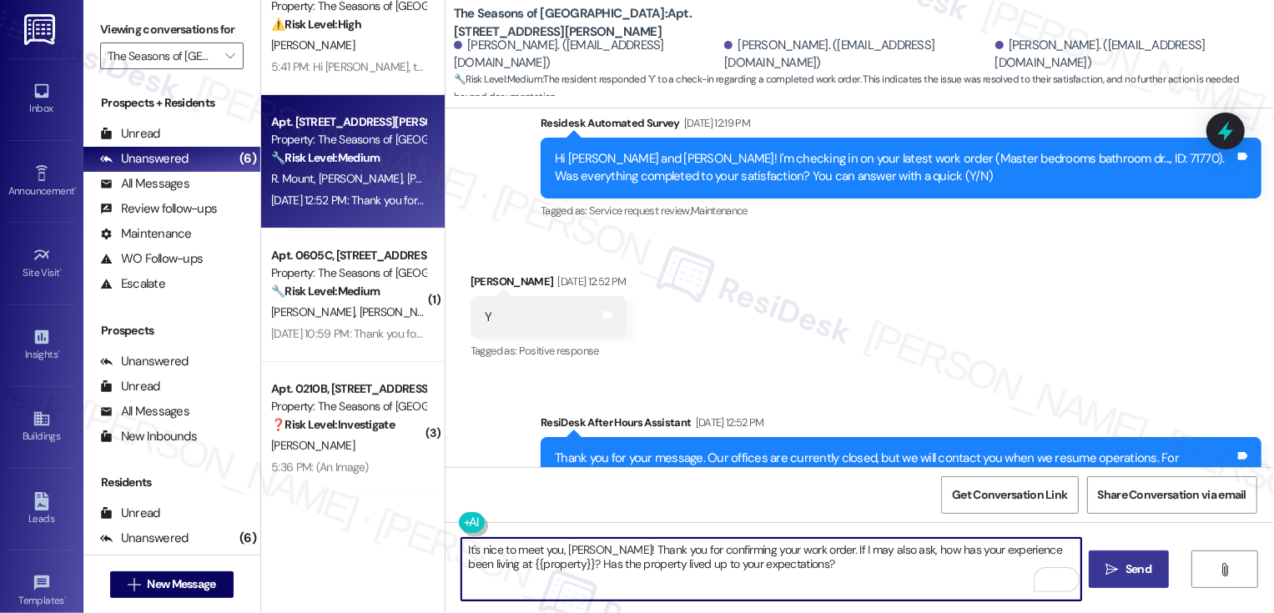
type textarea "It's nice to meet you, Robert! Thank you for confirming your work order. If I m…"
click at [1140, 577] on span "Send" at bounding box center [1139, 570] width 26 height 18
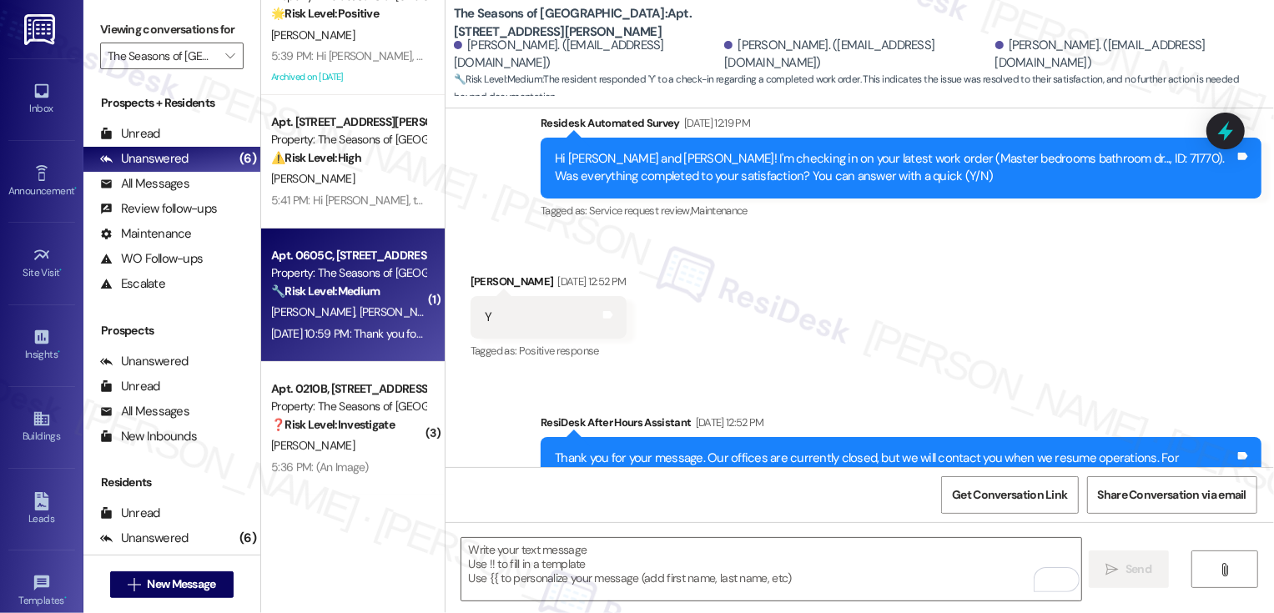
click at [387, 322] on div "M. Hennessy T. Hennessy" at bounding box center [349, 312] width 158 height 21
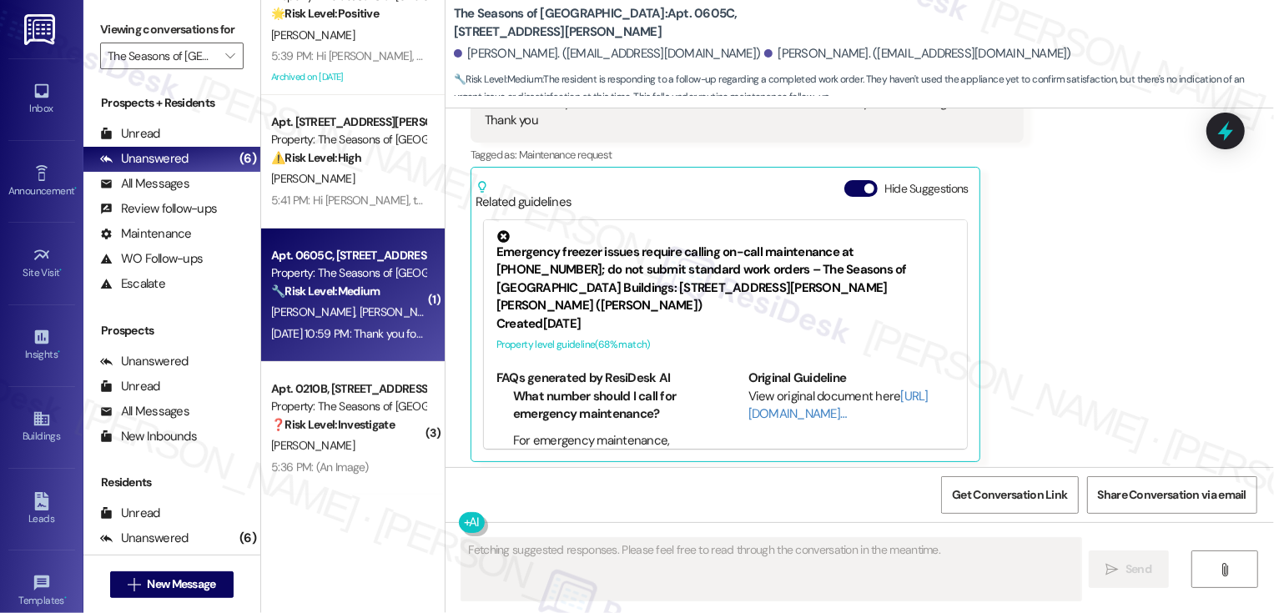
scroll to position [577, 0]
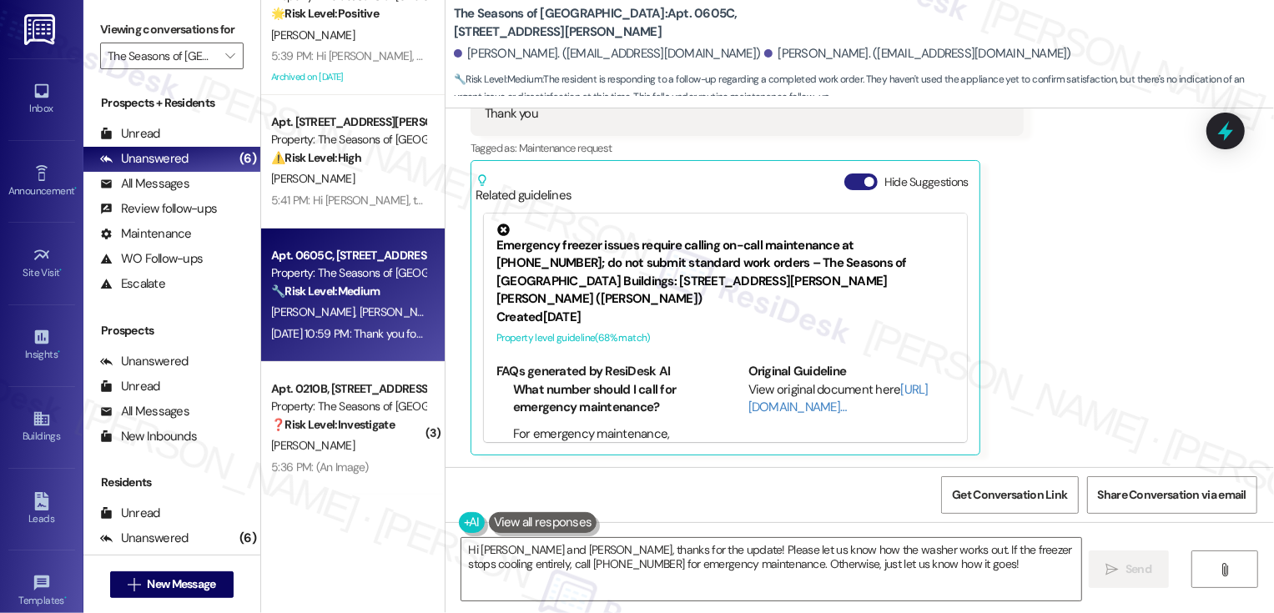
click at [865, 180] on span "button" at bounding box center [870, 182] width 10 height 10
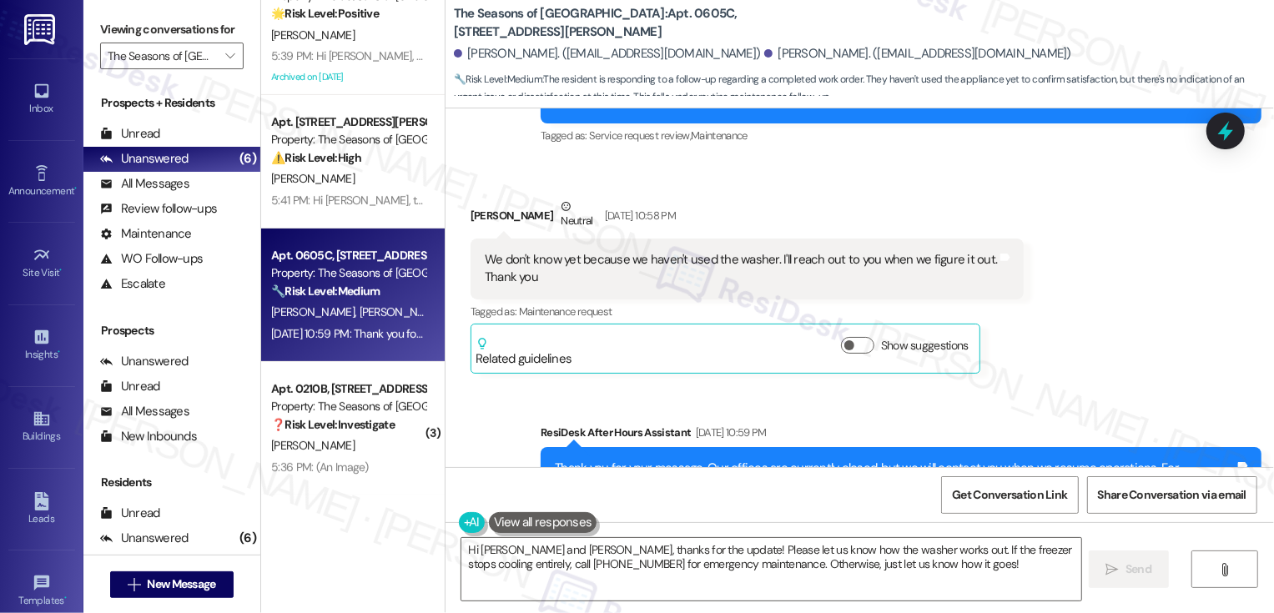
scroll to position [411, 0]
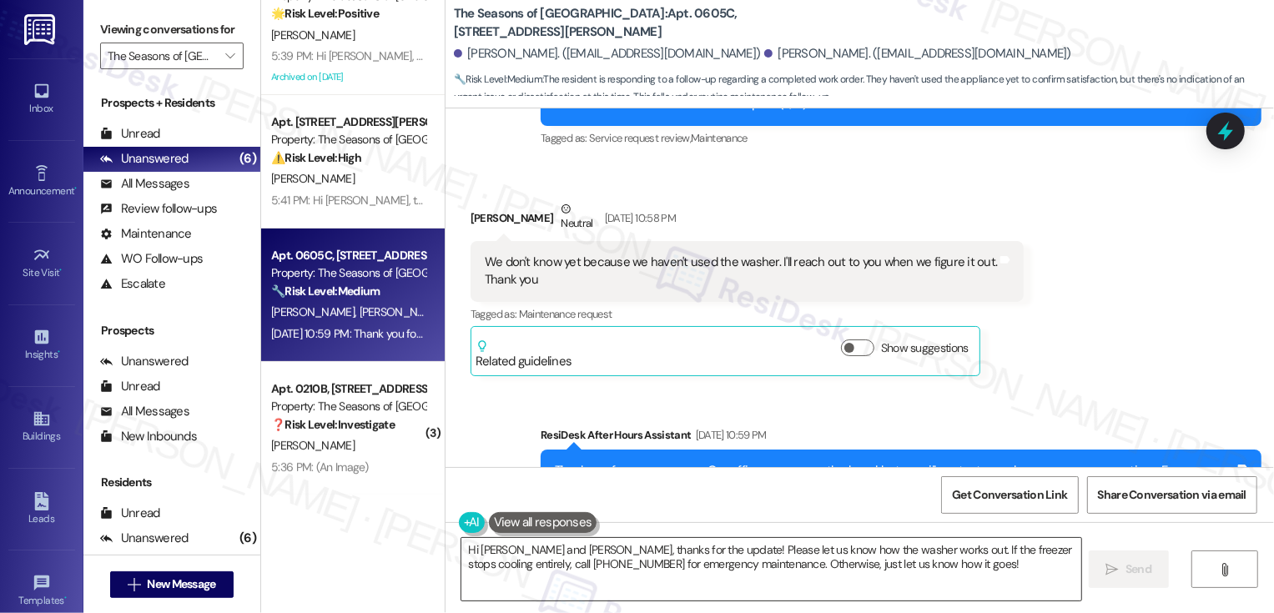
click at [527, 548] on textarea "Hi Toni and Michael, thanks for the update! Please let us know how the washer w…" at bounding box center [772, 569] width 620 height 63
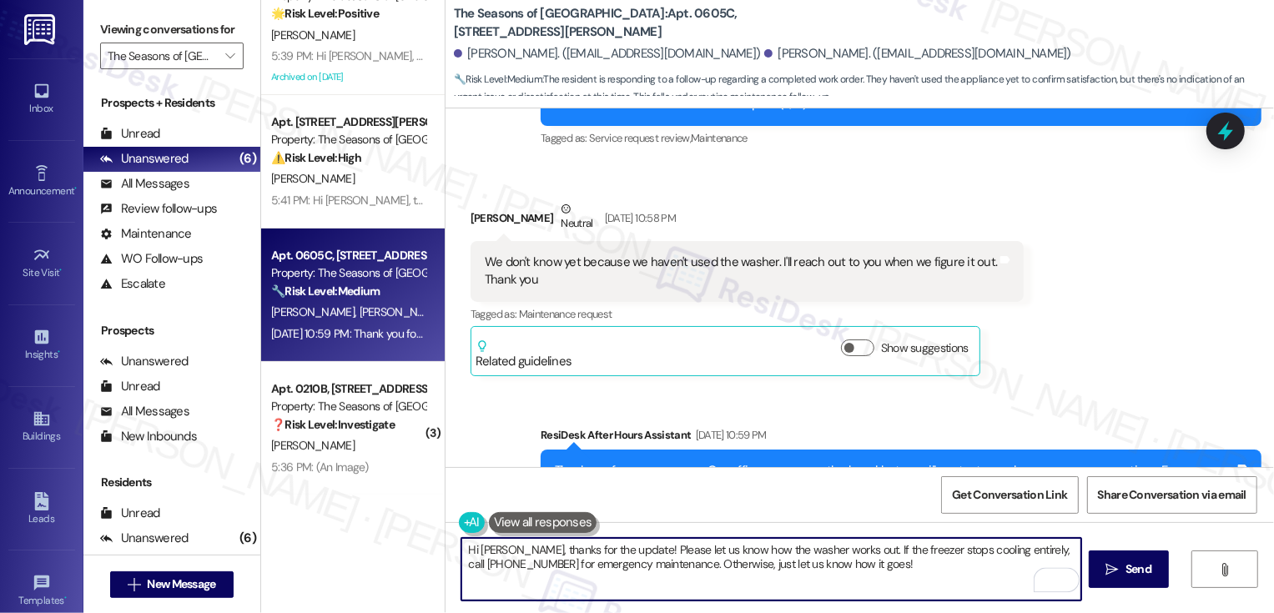
click at [576, 554] on textarea "Hi Toni, thanks for the update! Please let us know how the washer works out. If…" at bounding box center [772, 569] width 620 height 63
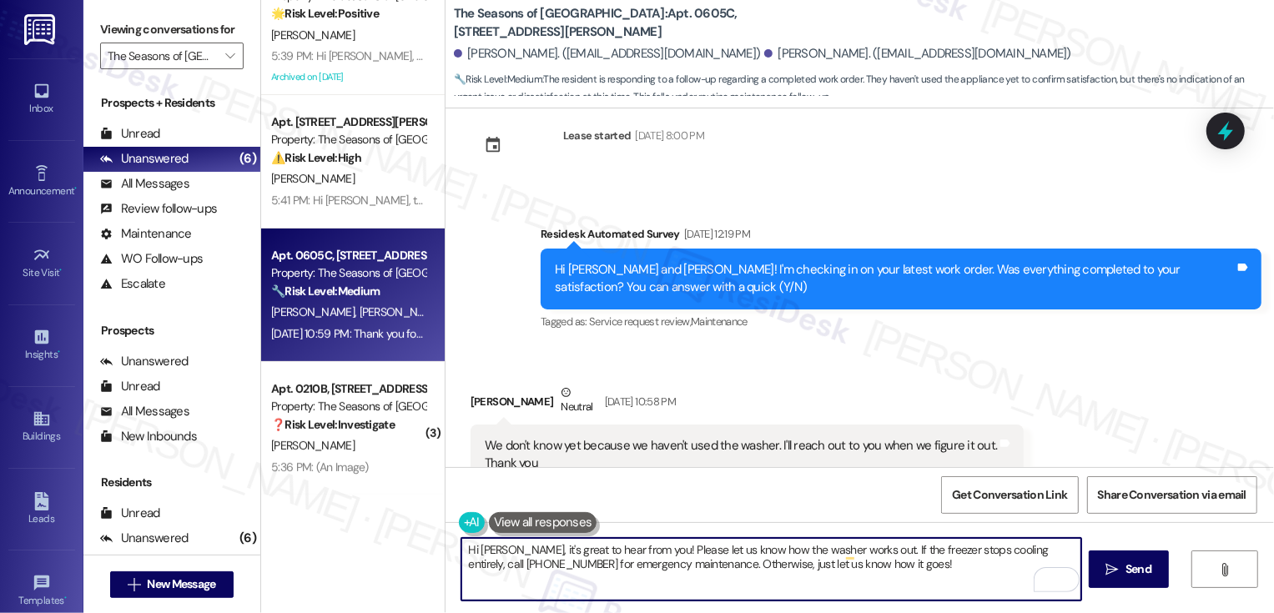
scroll to position [234, 0]
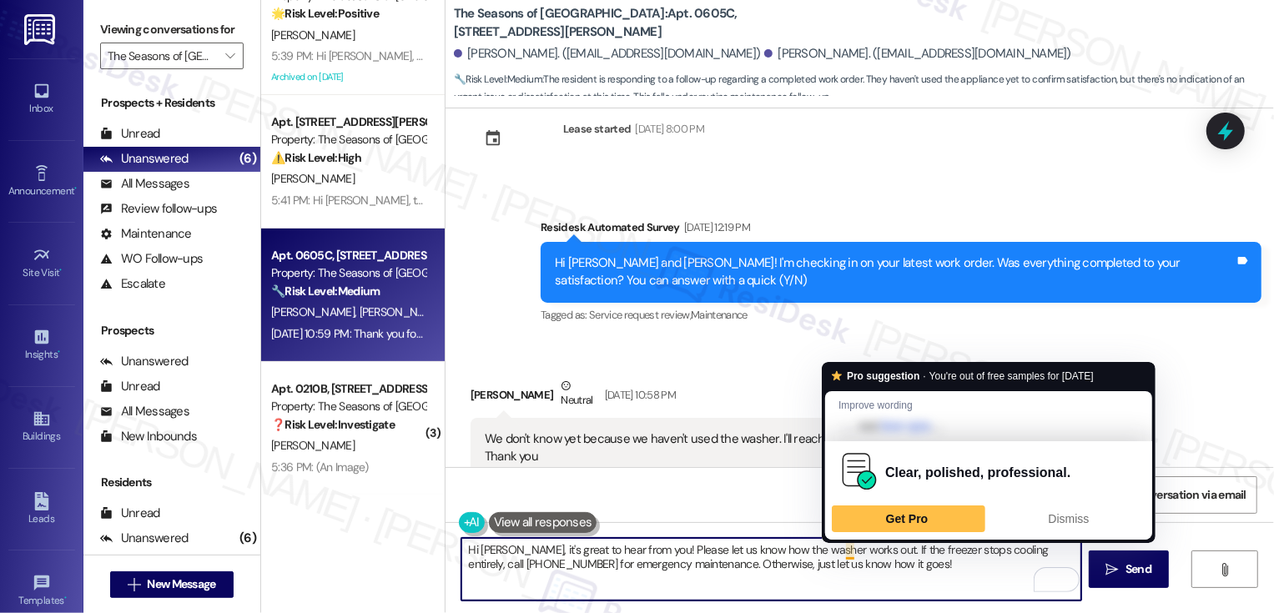
drag, startPoint x: 842, startPoint y: 550, endPoint x: 858, endPoint y: 575, distance: 29.6
click at [858, 575] on textarea "Hi Toni, it's great to hear from you! Please let us know how the washer works o…" at bounding box center [772, 569] width 620 height 63
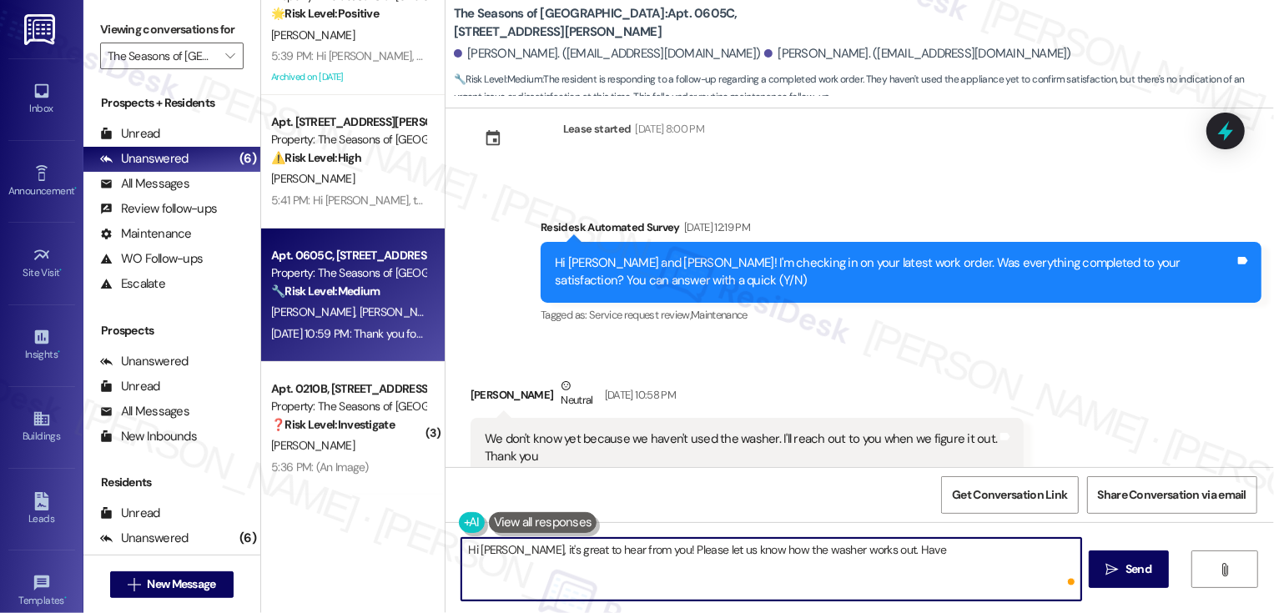
click at [922, 563] on textarea "Hi Toni, it's great to hear from you! Please let us know how the washer works o…" at bounding box center [772, 569] width 620 height 63
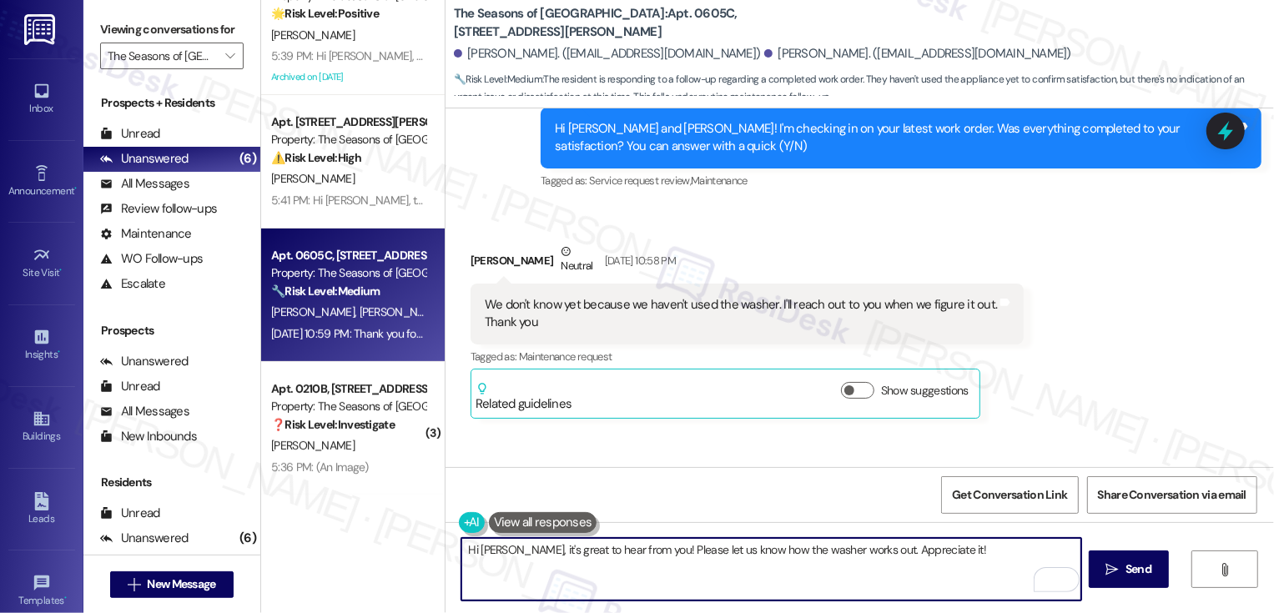
type textarea "Hi Toni, it's great to hear from you! Please let us know how the washer works o…"
click at [1123, 557] on button " Send" at bounding box center [1129, 570] width 81 height 38
click at [877, 587] on textarea "Hi Toni, it's great to hear from you! Please let us know how the washer works o…" at bounding box center [772, 569] width 620 height 63
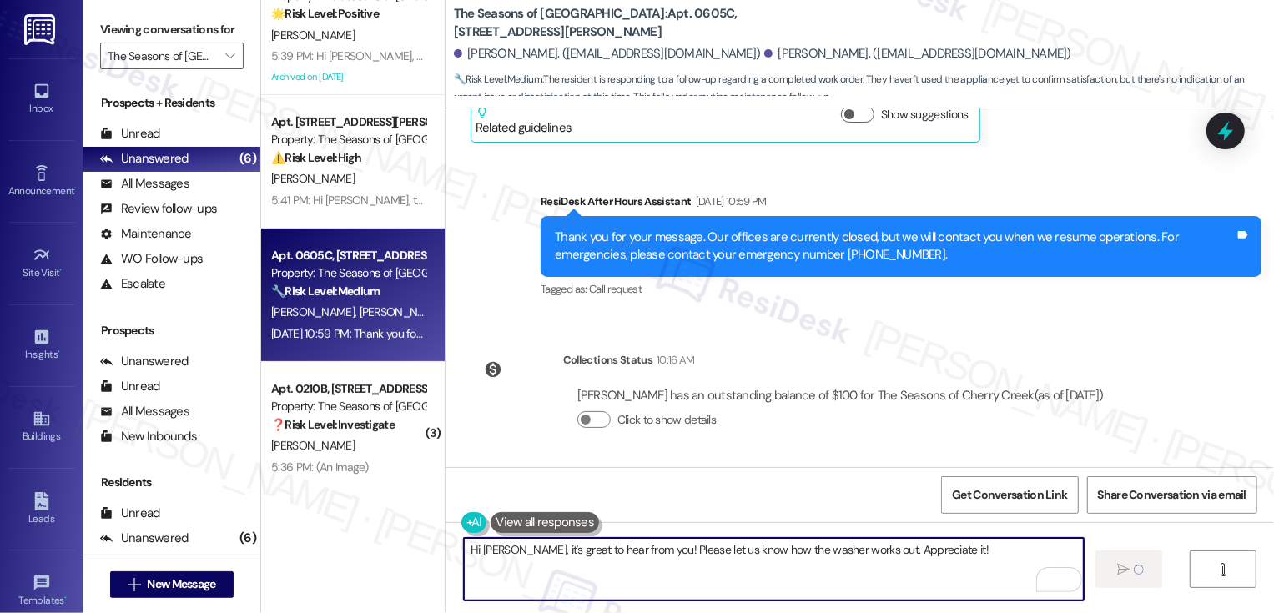
click at [905, 560] on textarea "Hi Toni, it's great to hear from you! Please let us know how the washer works o…" at bounding box center [774, 569] width 620 height 63
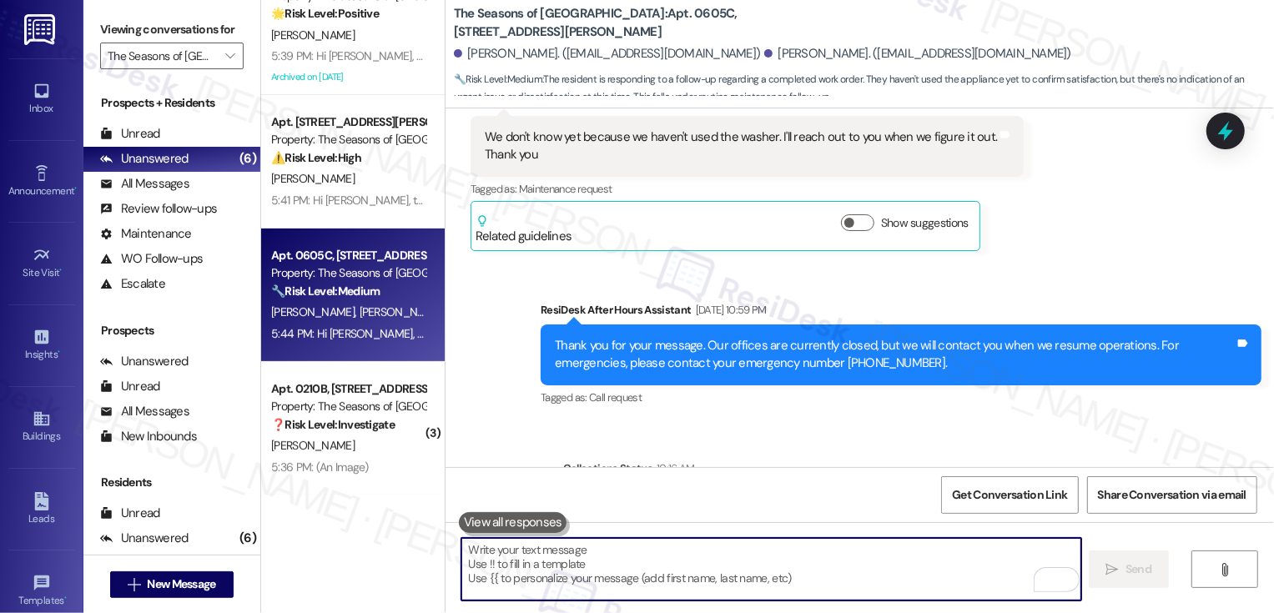
scroll to position [760, 0]
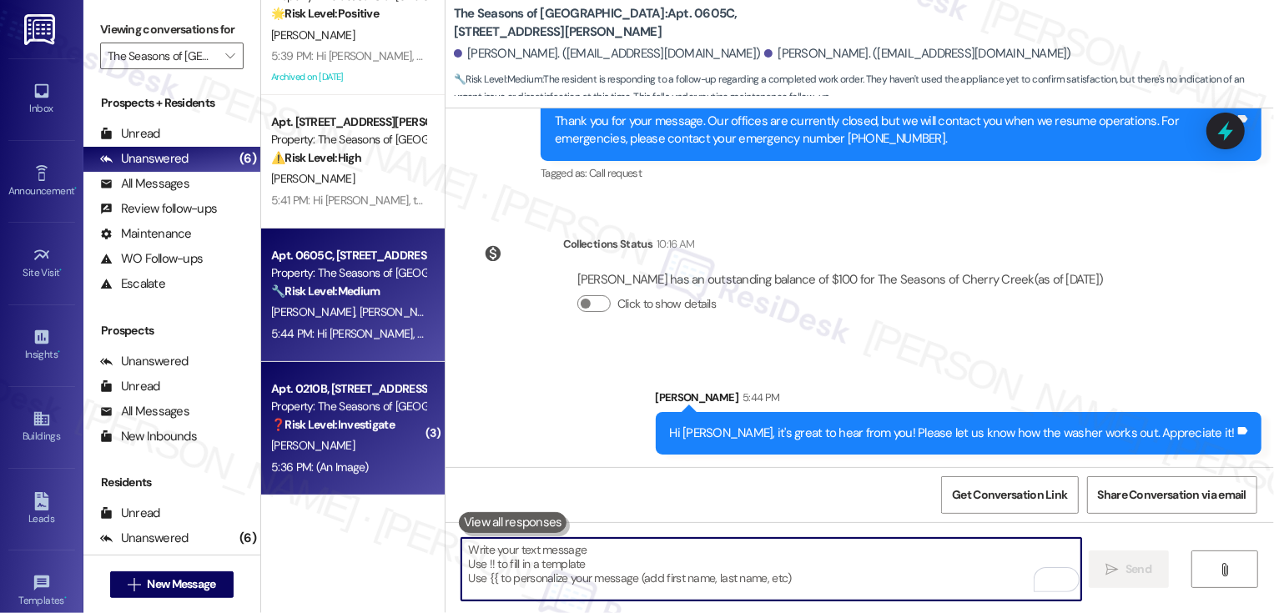
click at [338, 417] on strong "❓ Risk Level: Investigate" at bounding box center [333, 424] width 124 height 15
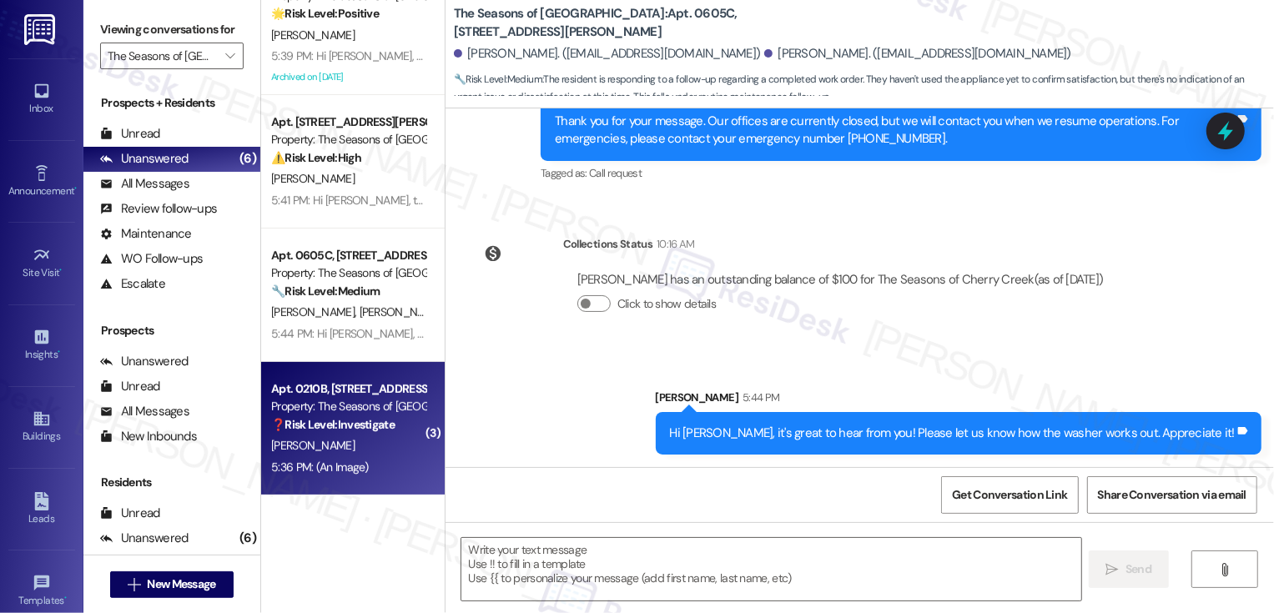
click at [338, 417] on strong "❓ Risk Level: Investigate" at bounding box center [333, 424] width 124 height 15
type textarea "Fetching suggested responses. Please feel free to read through the conversation…"
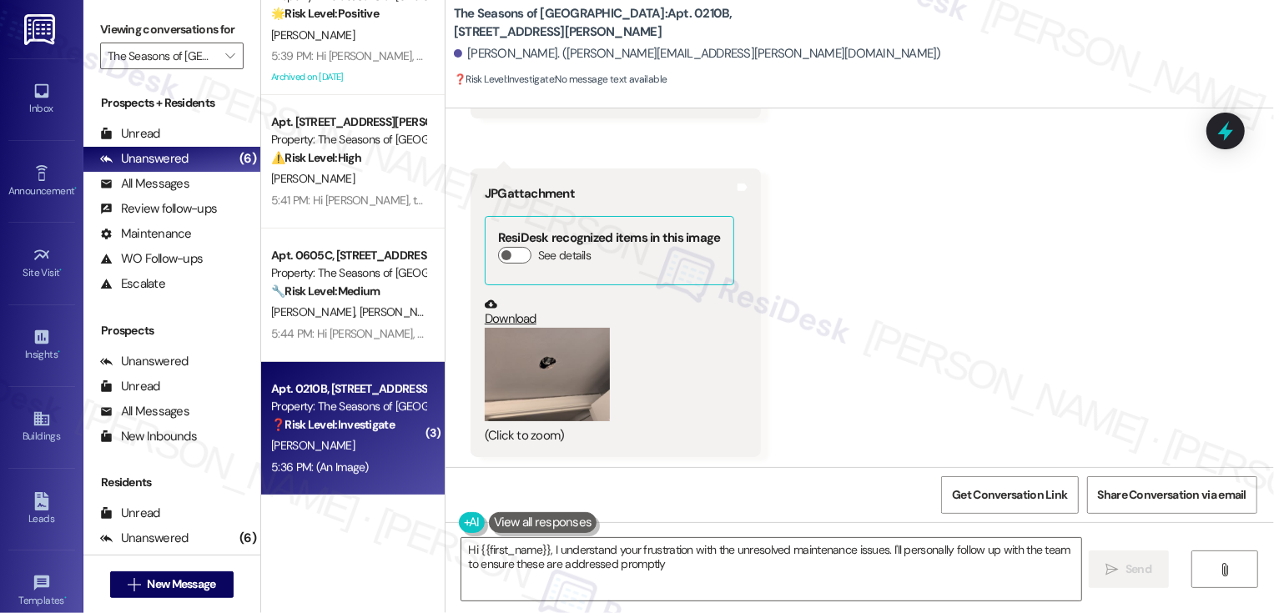
scroll to position [1744, 0]
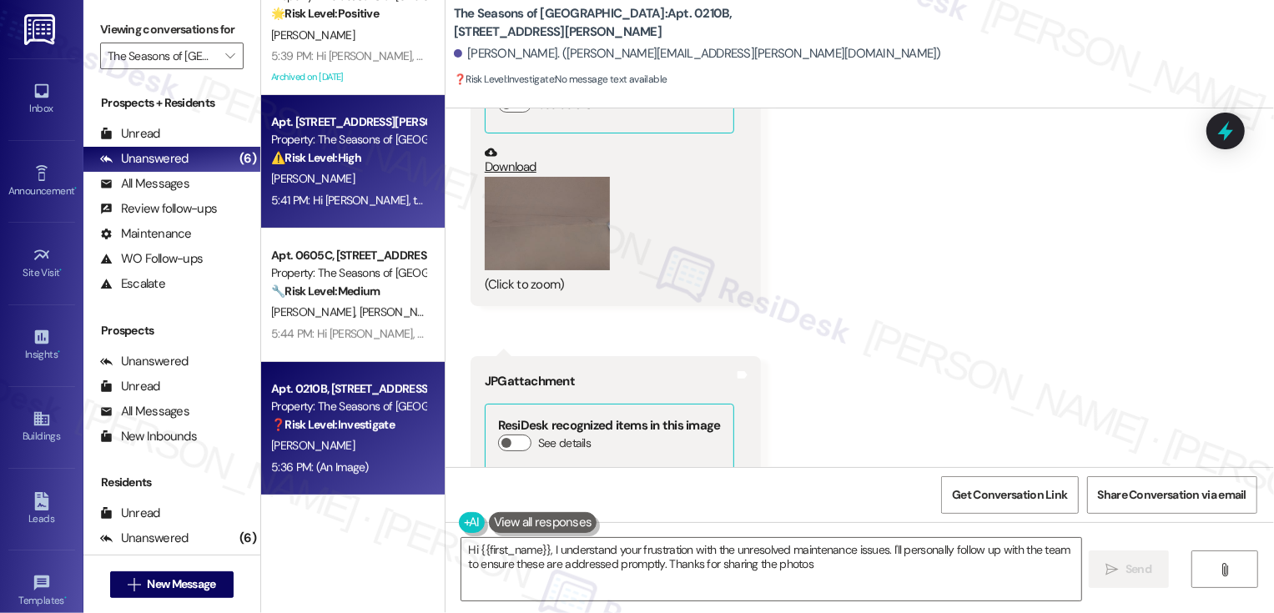
type textarea "Hi {{first_name}}, I understand your frustration with the unresolved maintenanc…"
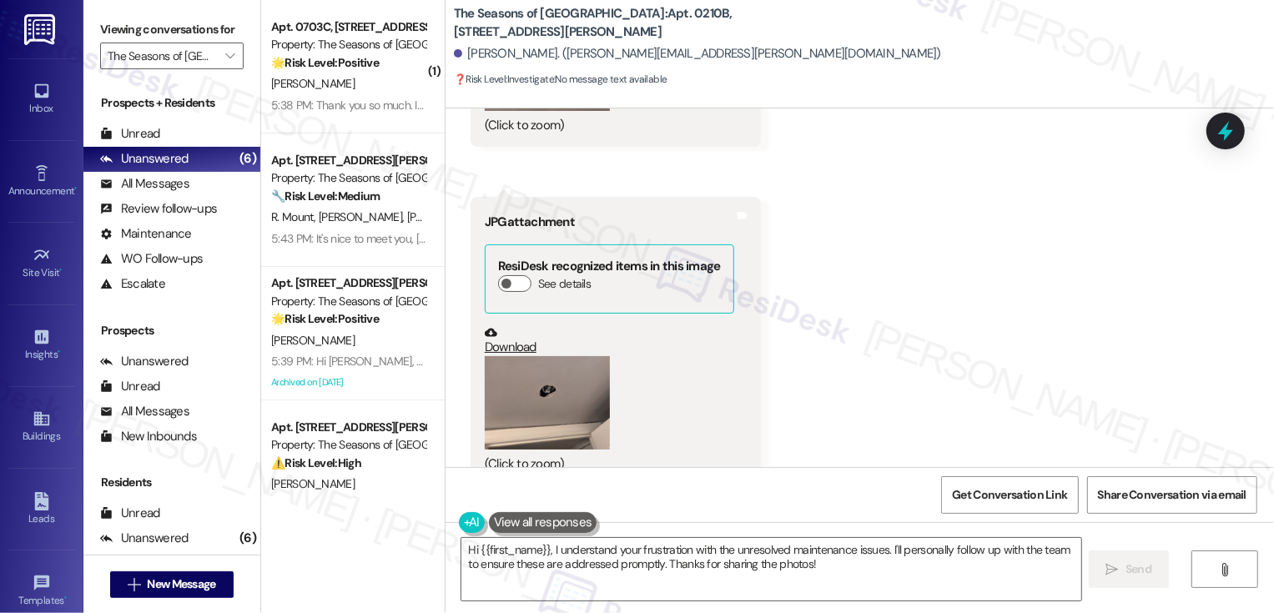
scroll to position [1932, 0]
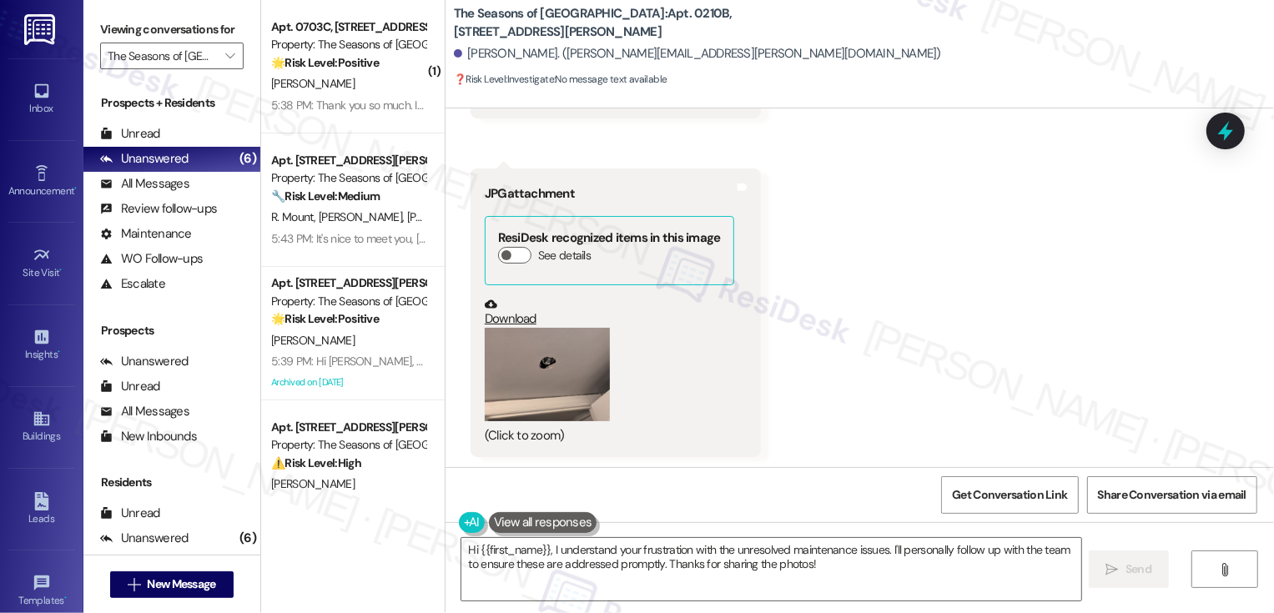
click at [529, 376] on button "Zoom image" at bounding box center [547, 375] width 125 height 94
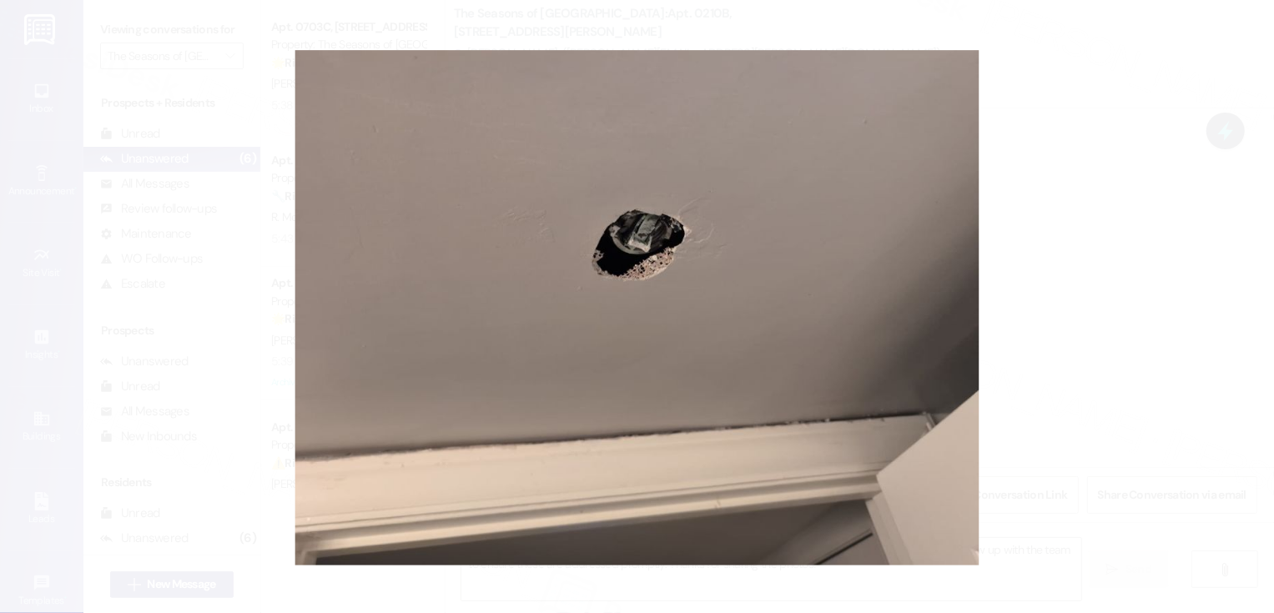
click at [1166, 355] on button "Unzoom image" at bounding box center [637, 306] width 1274 height 613
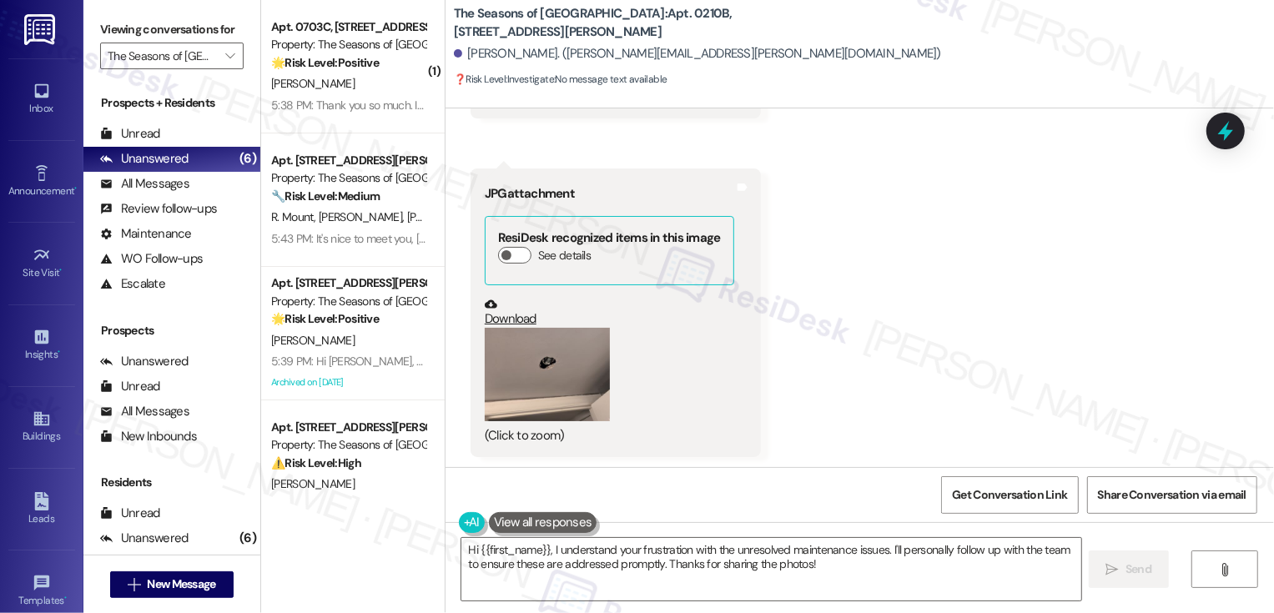
scroll to position [679, 0]
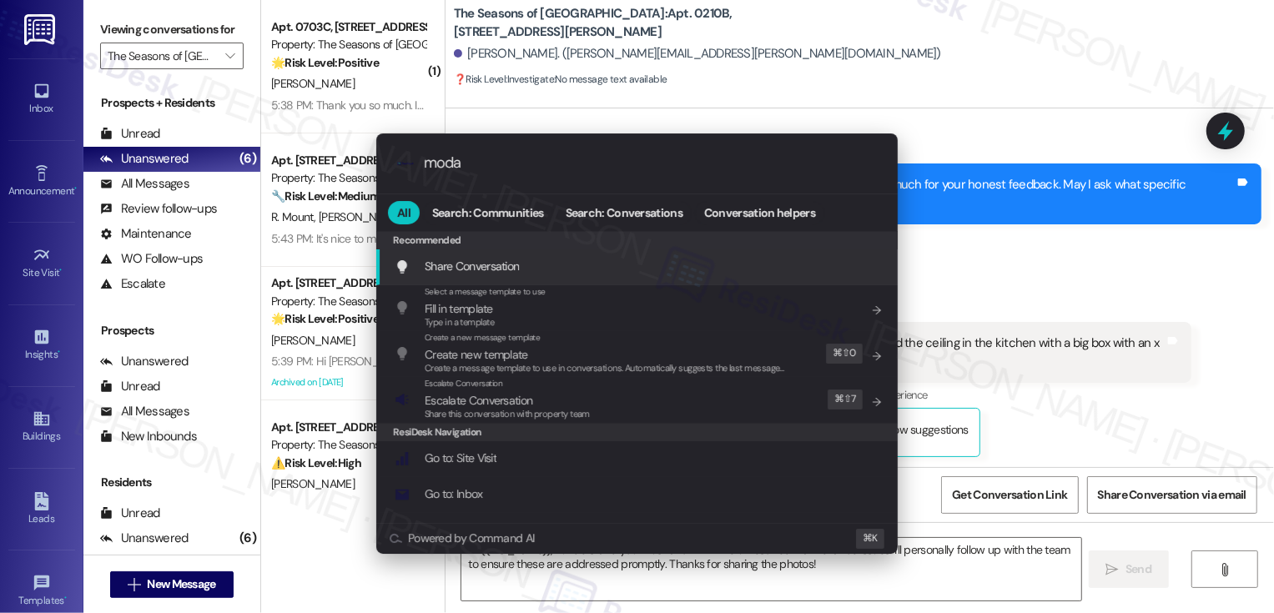
type input "modal"
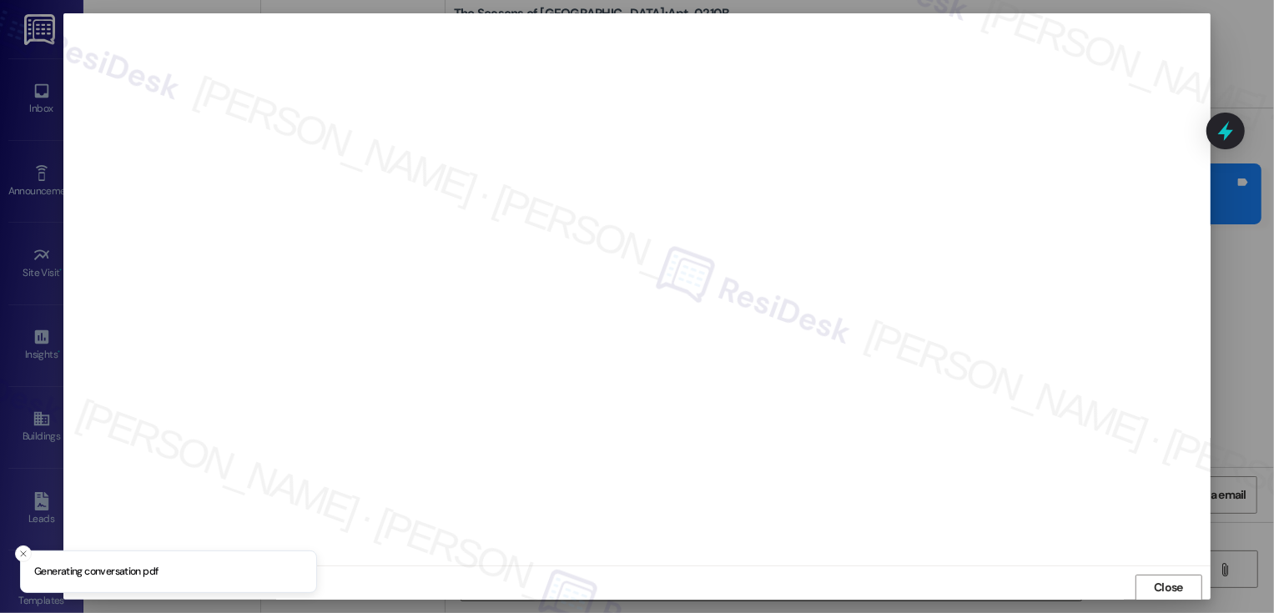
scroll to position [1, 0]
click at [1163, 588] on span "Close" at bounding box center [1168, 587] width 29 height 18
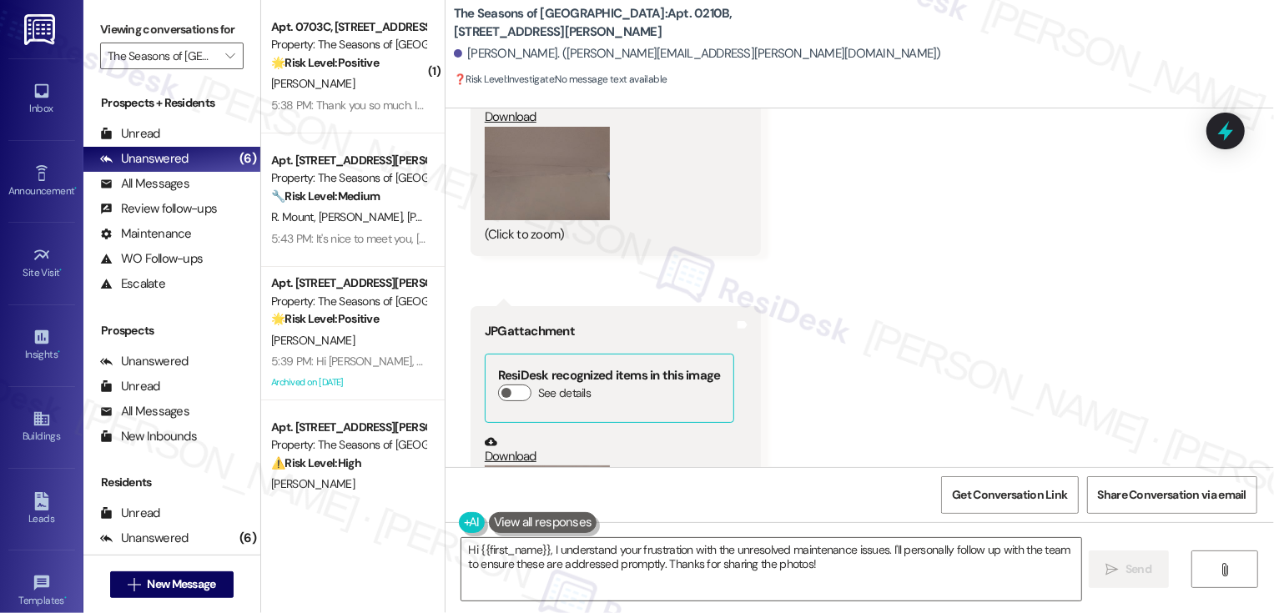
scroll to position [1822, 0]
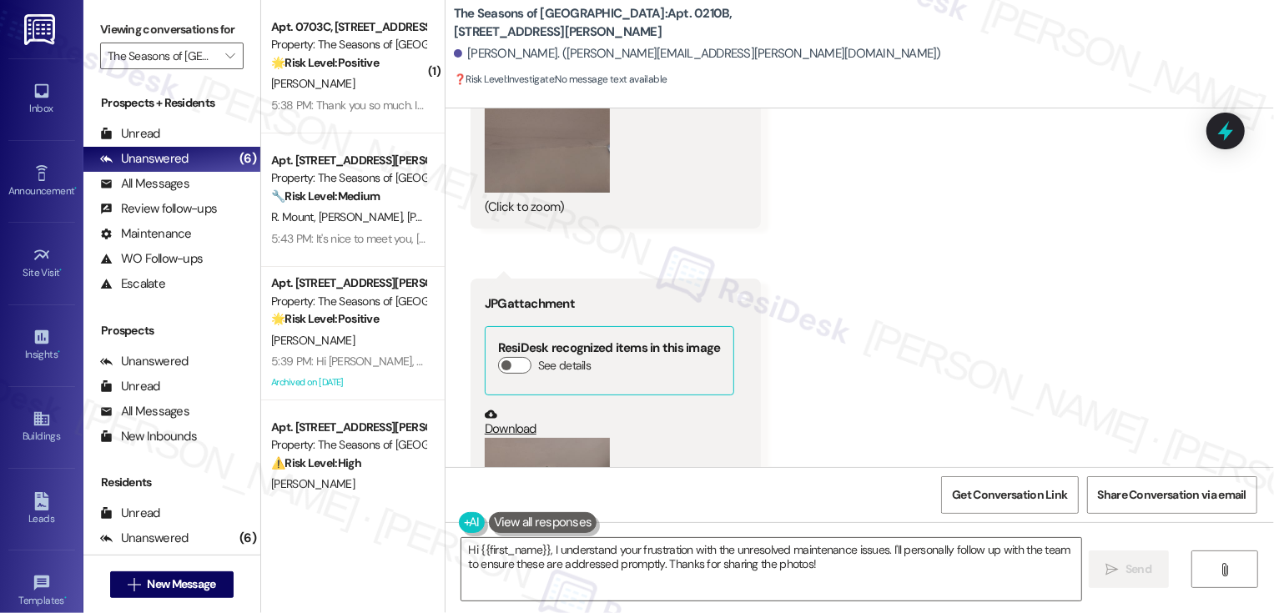
click at [558, 171] on button "Zoom image" at bounding box center [547, 146] width 125 height 94
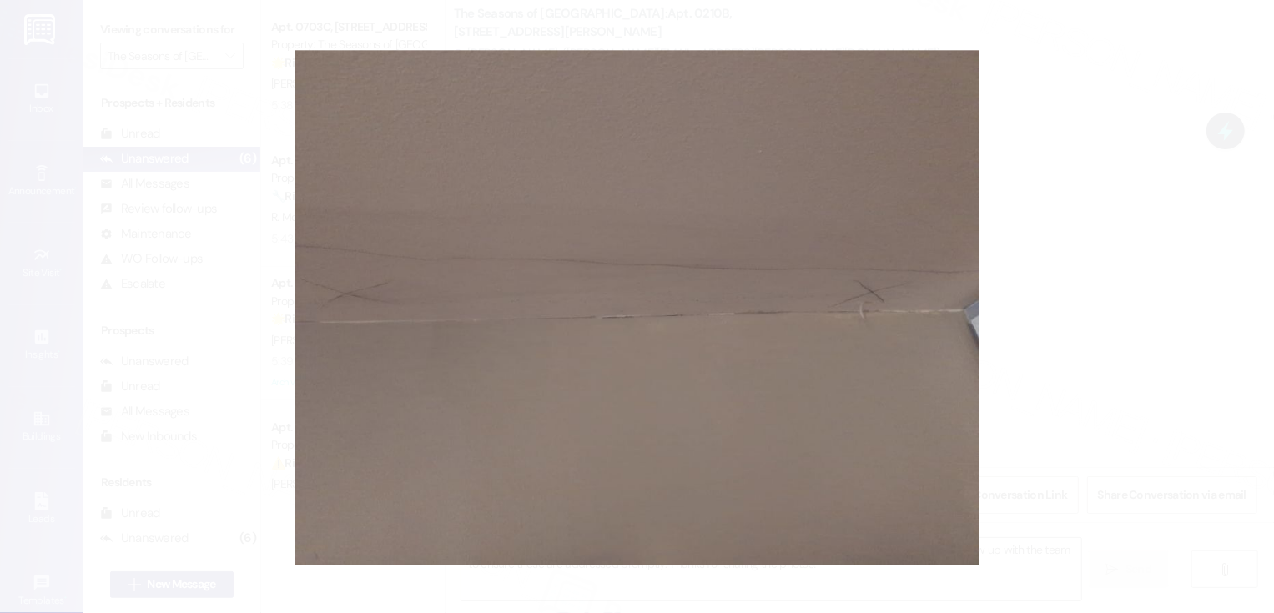
click at [1033, 308] on button "Unzoom image" at bounding box center [637, 306] width 1274 height 613
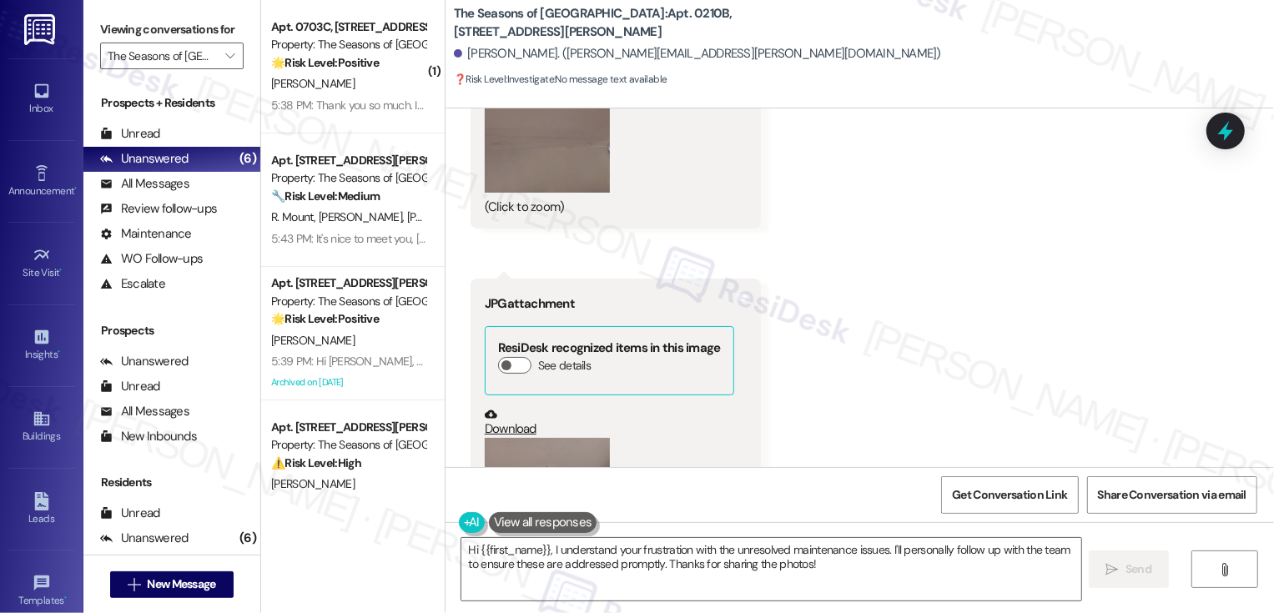
scroll to position [1932, 0]
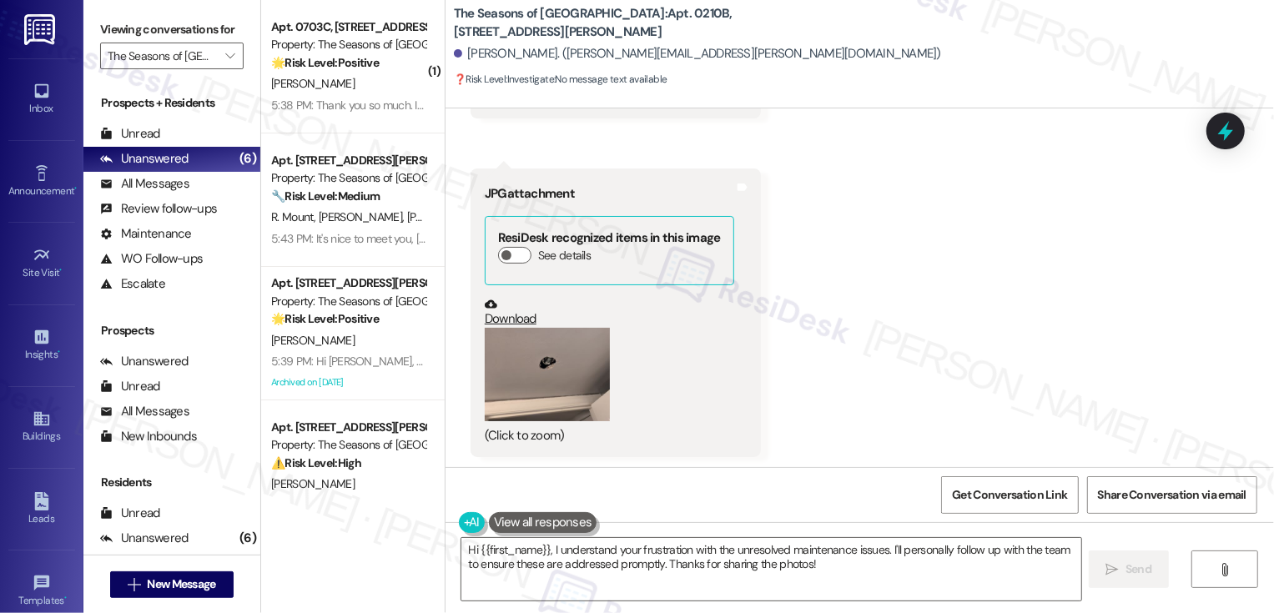
click at [538, 376] on button "Zoom image" at bounding box center [547, 375] width 125 height 94
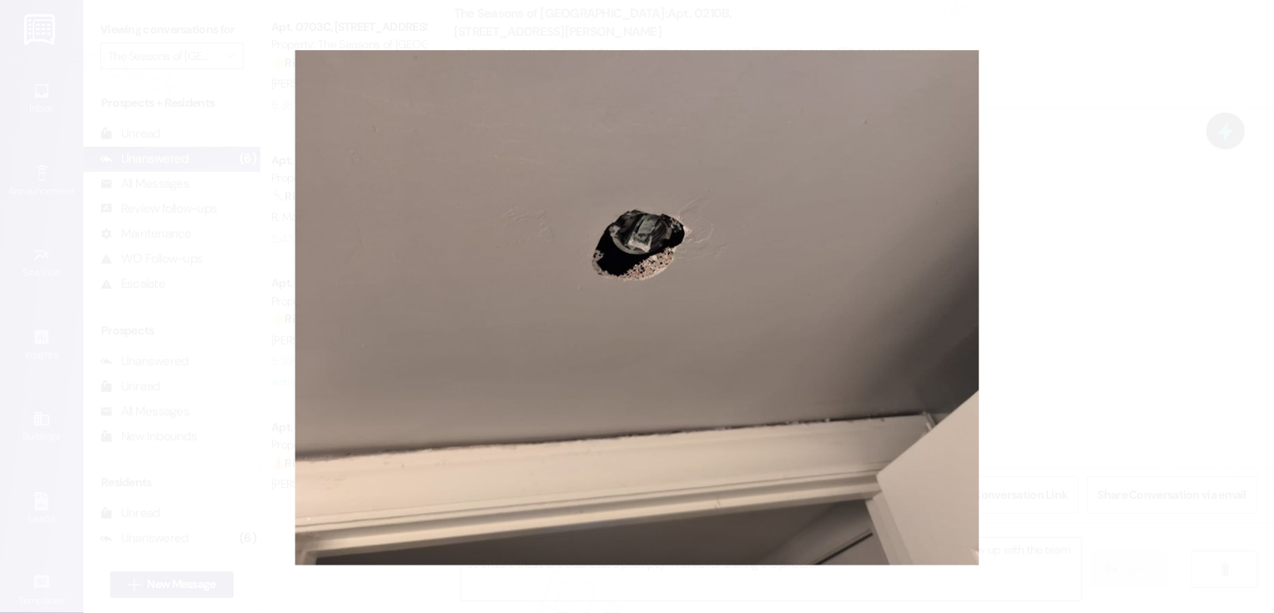
click at [1158, 356] on button "Unzoom image" at bounding box center [637, 306] width 1274 height 613
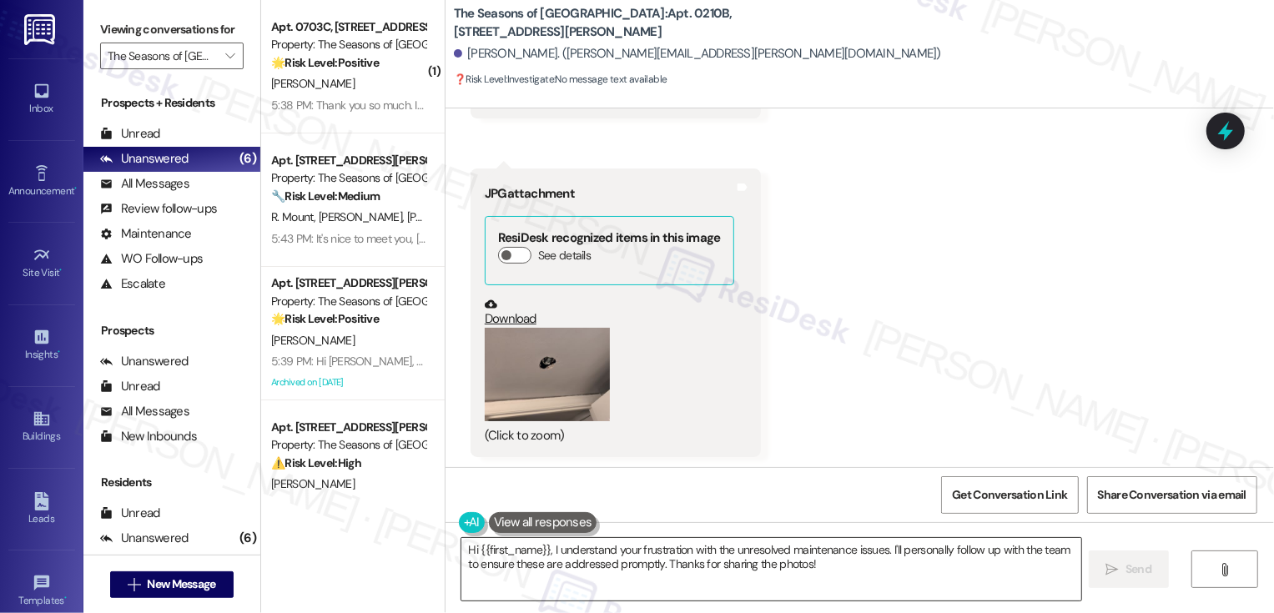
click at [654, 575] on textarea "Hi {{first_name}}, I understand your frustration with the unresolved maintenanc…" at bounding box center [772, 569] width 620 height 63
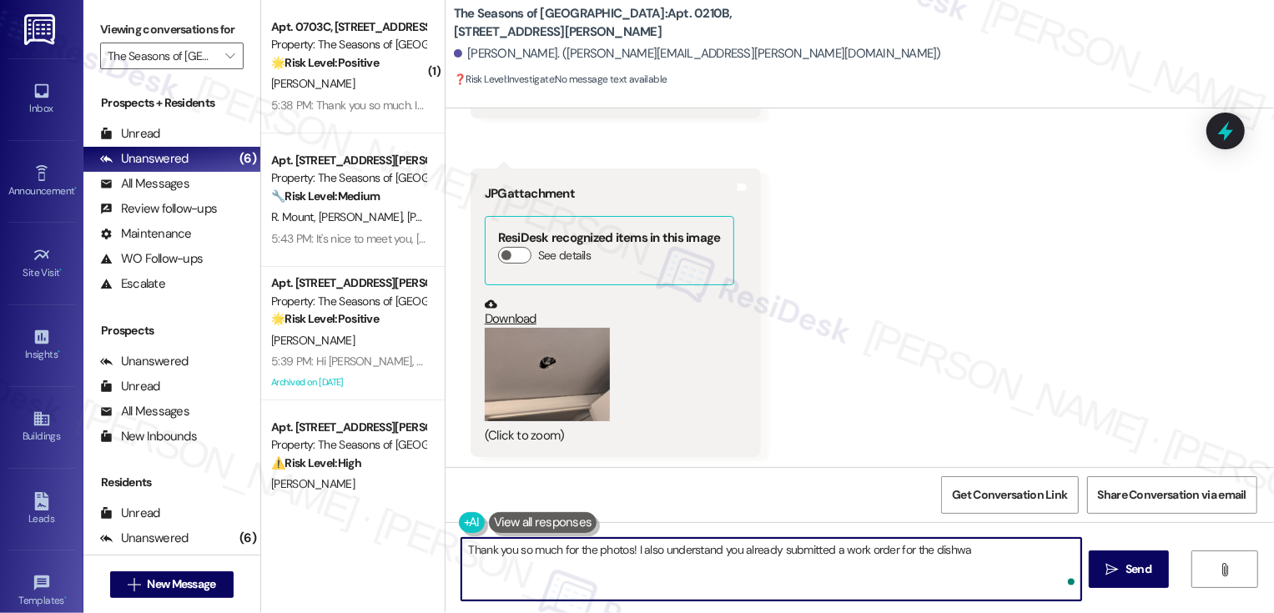
type textarea "Thank you so much for the photos! I also understand you already submitted a wor…"
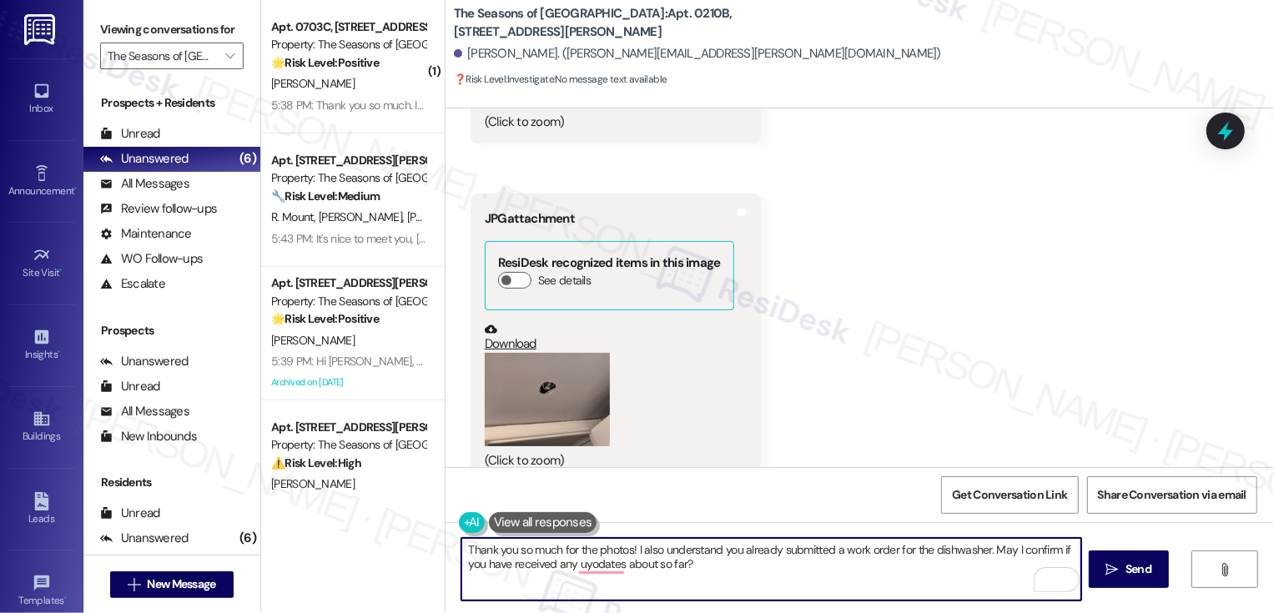
click at [986, 548] on textarea "Thank you so much for the photos! I also understand you already submitted a wor…" at bounding box center [772, 569] width 620 height 63
drag, startPoint x: 986, startPoint y: 548, endPoint x: 989, endPoint y: 563, distance: 14.6
click at [989, 563] on textarea "Thank you so much for the photos! I also understand you already submitted a wor…" at bounding box center [772, 569] width 620 height 63
click at [568, 567] on textarea "Thank you so much for the photos! I also understand you already submitted a wor…" at bounding box center [772, 569] width 620 height 63
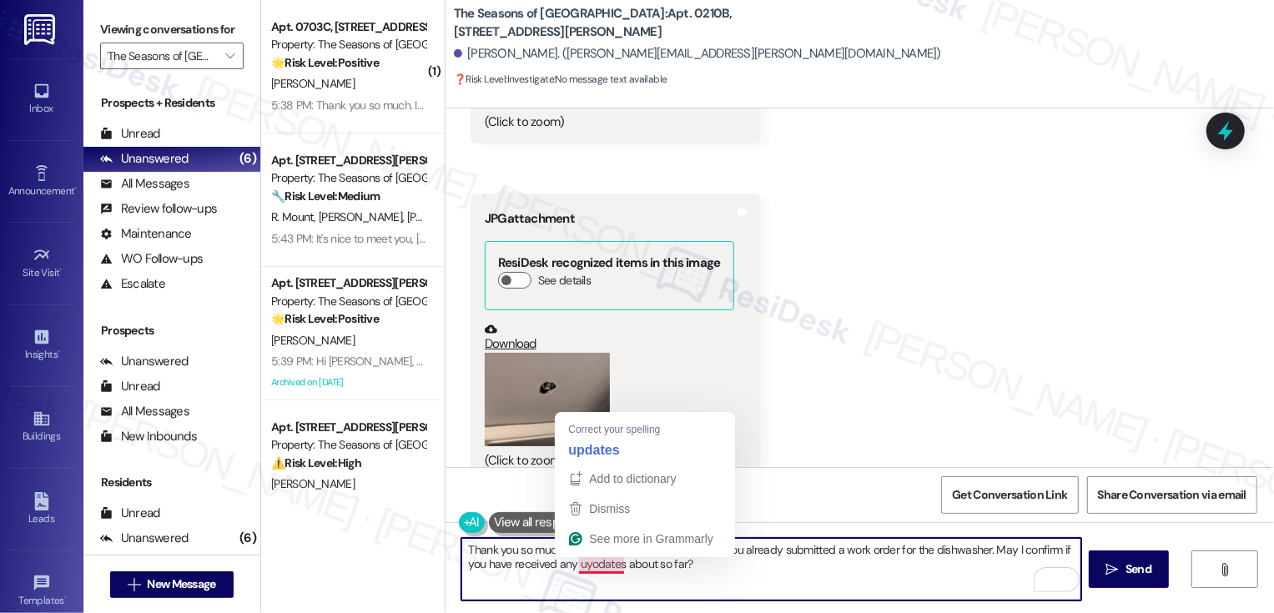
click at [588, 564] on textarea "Thank you so much for the photos! I also understand you already submitted a wor…" at bounding box center [772, 569] width 620 height 63
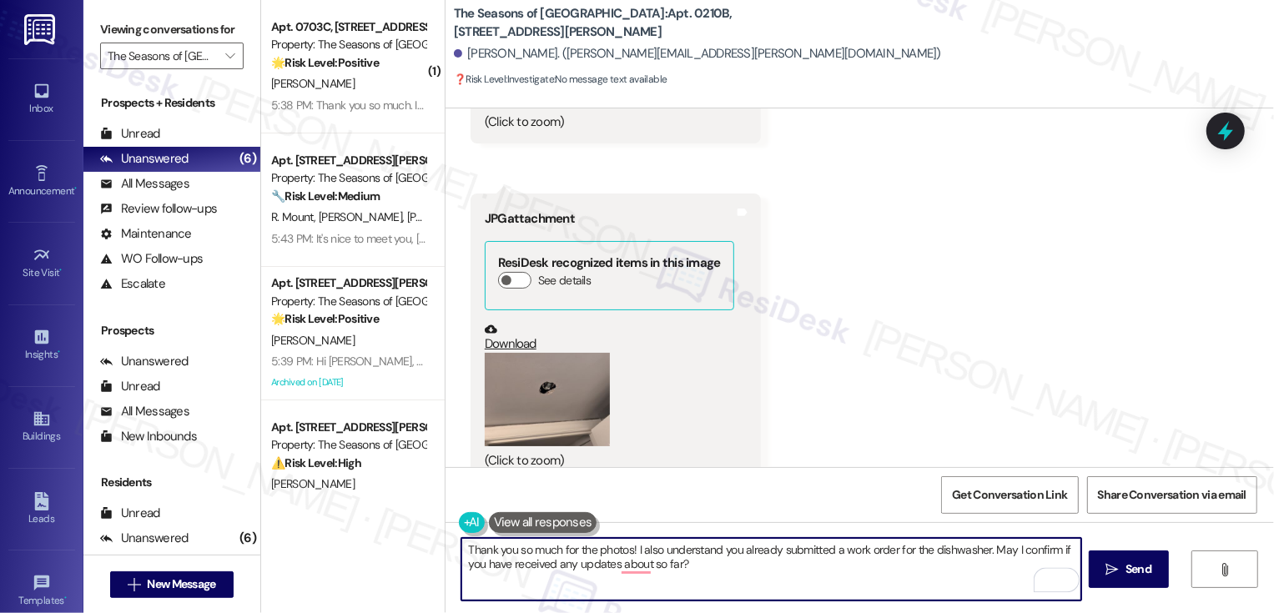
click at [709, 568] on textarea "Thank you so much for the photos! I also understand you already submitted a wor…" at bounding box center [772, 569] width 620 height 63
click at [629, 573] on textarea "Thank you so much for the photos! I also understand you already submitted a wor…" at bounding box center [772, 569] width 620 height 63
click at [704, 565] on textarea "Thank you so much for the photos! I also understand you already submitted a wor…" at bounding box center [772, 569] width 620 height 63
paste textarea "We’ve been getting a high volume of requests lately, so it may take a bit longe…"
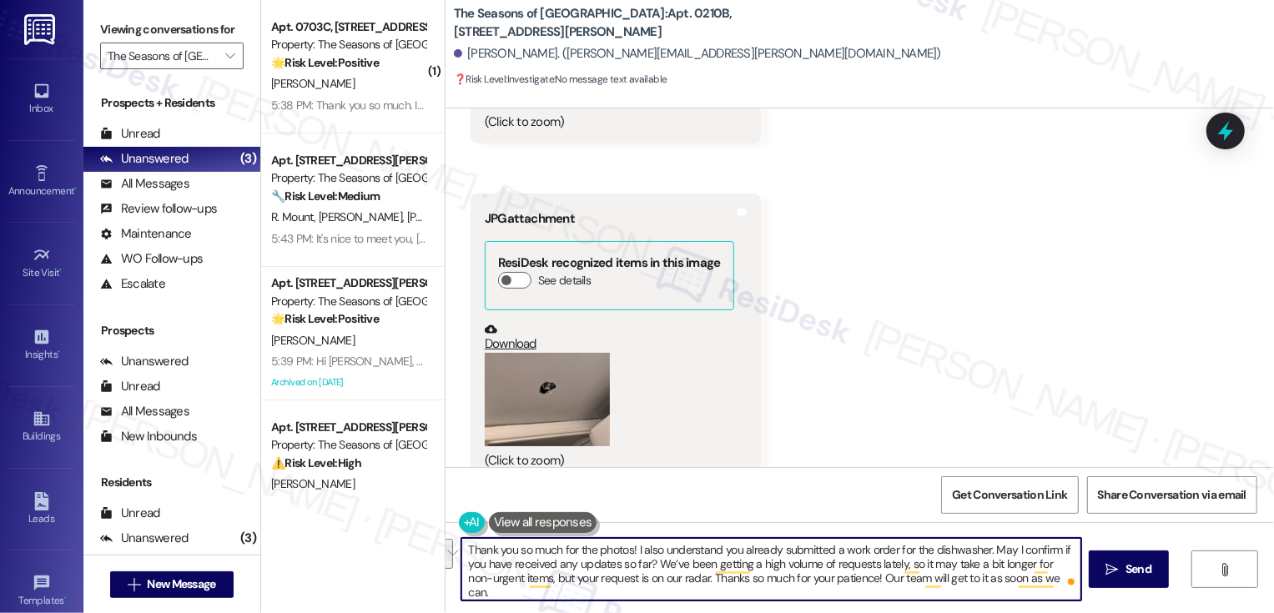
drag, startPoint x: 1022, startPoint y: 562, endPoint x: 517, endPoint y: 578, distance: 505.2
click at [517, 578] on textarea "Thank you so much for the photos! I also understand you already submitted a wor…" at bounding box center [772, 569] width 620 height 63
click at [571, 580] on textarea "Thank you so much for the photos! I also understand you already submitted a wor…" at bounding box center [772, 569] width 620 height 63
paste textarea "your work order is in our queue and will be completed in the order it was recei…"
click at [578, 578] on textarea "Thank you so much for the photos! I also understand you already submitted a wor…" at bounding box center [772, 569] width 620 height 63
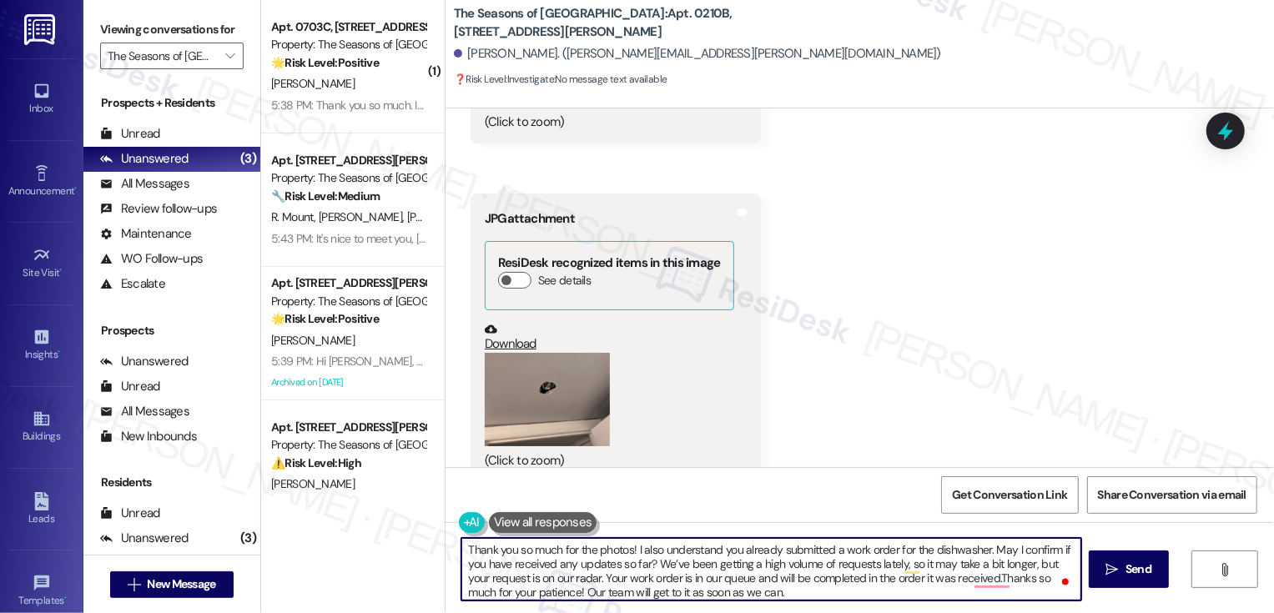
click at [626, 546] on textarea "Thank you so much for the photos! I also understand you already submitted a wor…" at bounding box center [772, 569] width 620 height 63
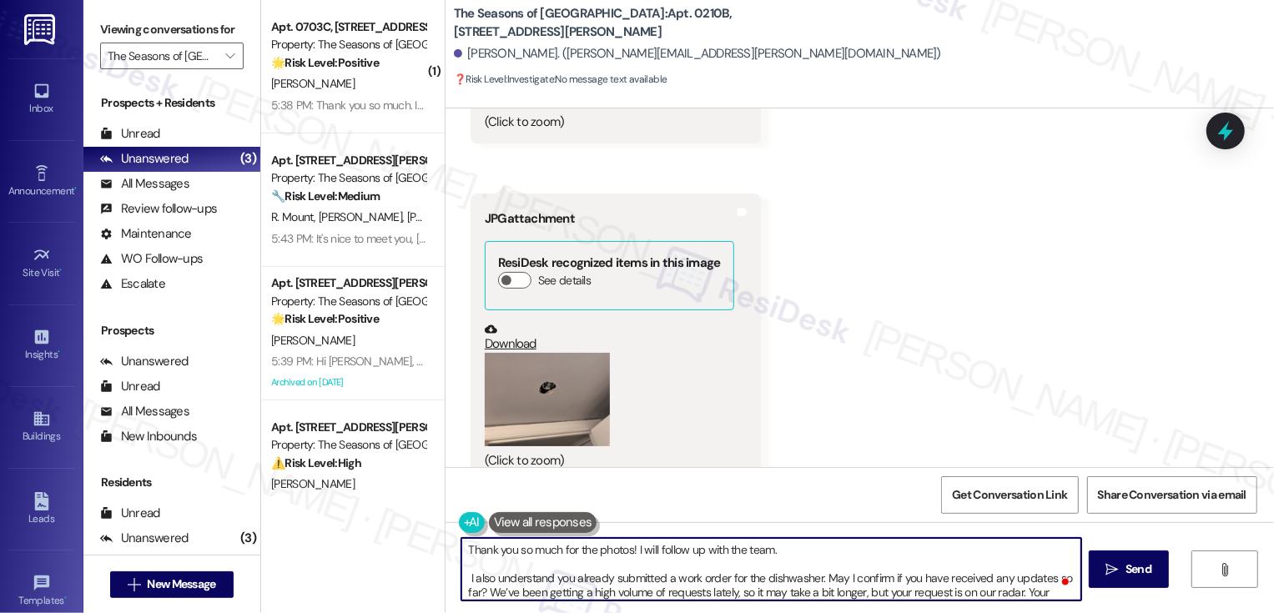
click at [462, 578] on textarea "Thank you so much for the photos! I will follow up with the team. I also unders…" at bounding box center [772, 569] width 620 height 63
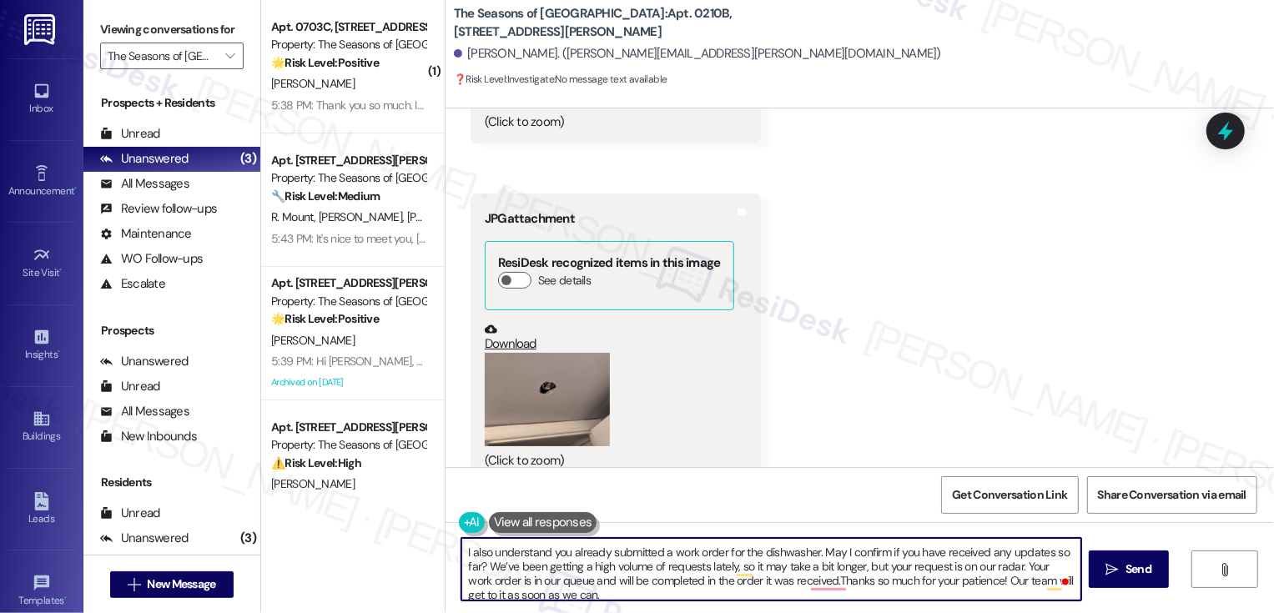
scroll to position [33, 0]
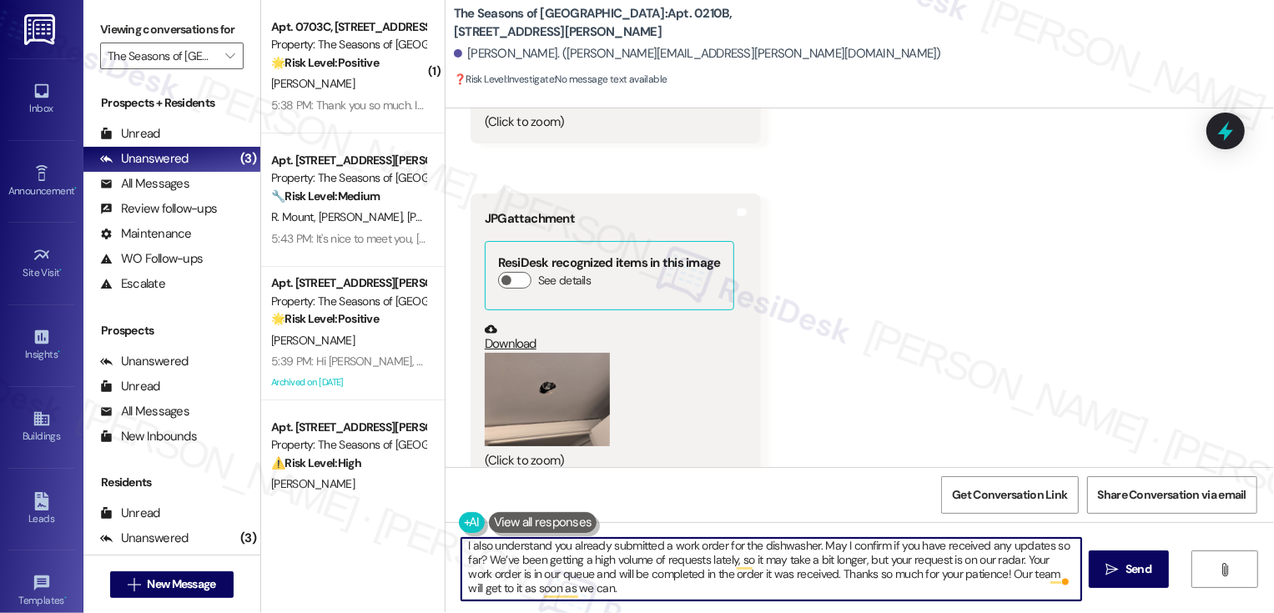
drag, startPoint x: 975, startPoint y: 573, endPoint x: 995, endPoint y: 618, distance: 50.1
click at [995, 613] on html "Inbox Go to Inbox Announcement • Send A Text Announcement Site Visit • Go to Si…" at bounding box center [637, 306] width 1274 height 613
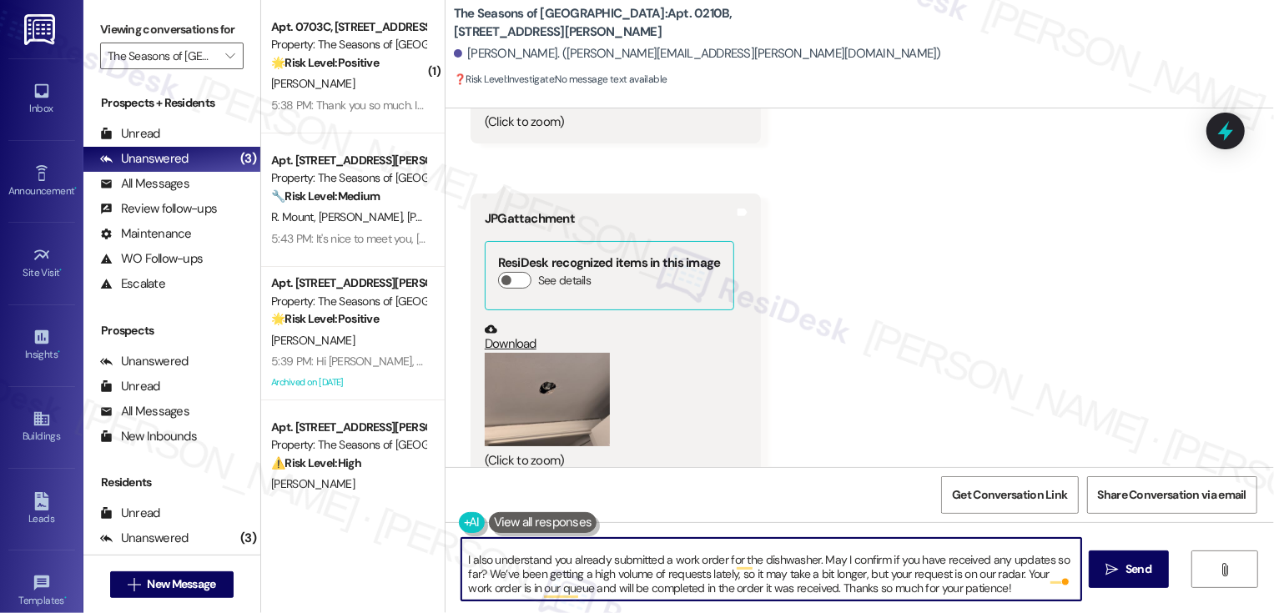
scroll to position [0, 0]
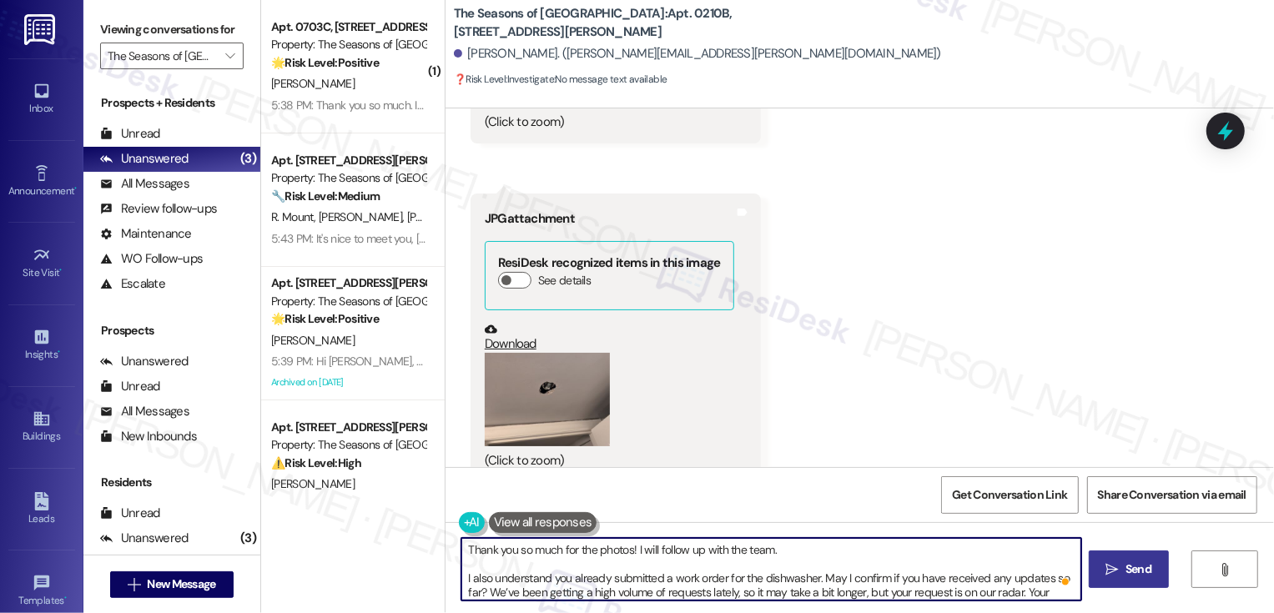
type textarea "Thank you so much for the photos! I will follow up with the team. I also unders…"
click at [1158, 579] on button " Send" at bounding box center [1129, 570] width 81 height 38
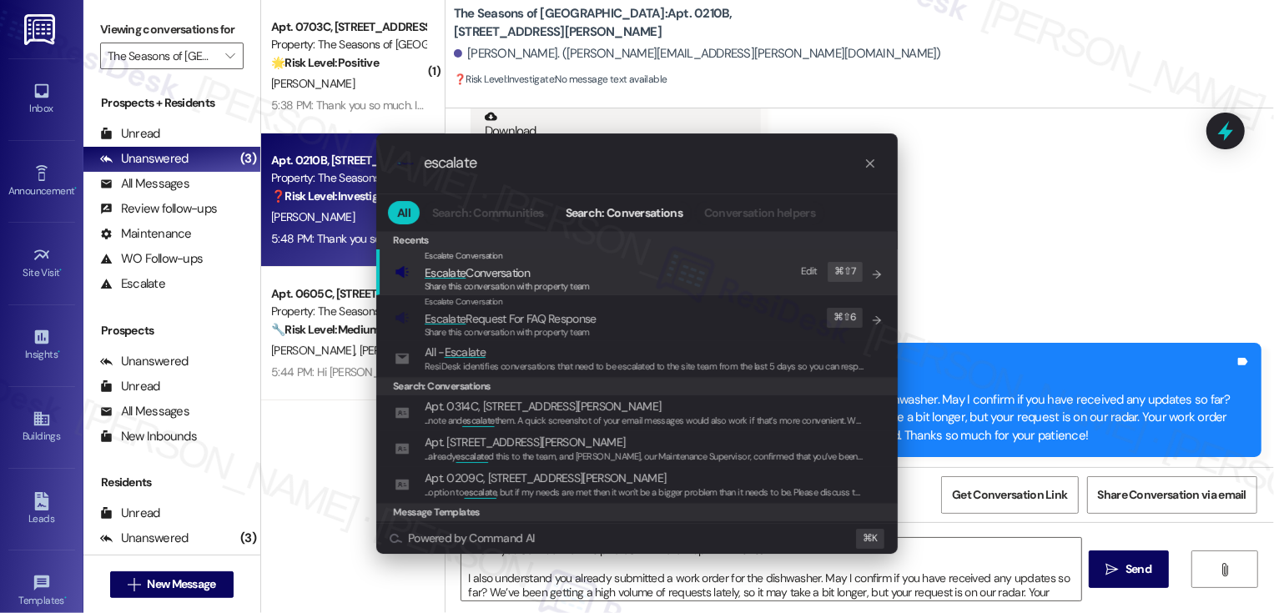
type input "escalate"
click at [466, 270] on span "Escalate Conversation" at bounding box center [477, 272] width 105 height 15
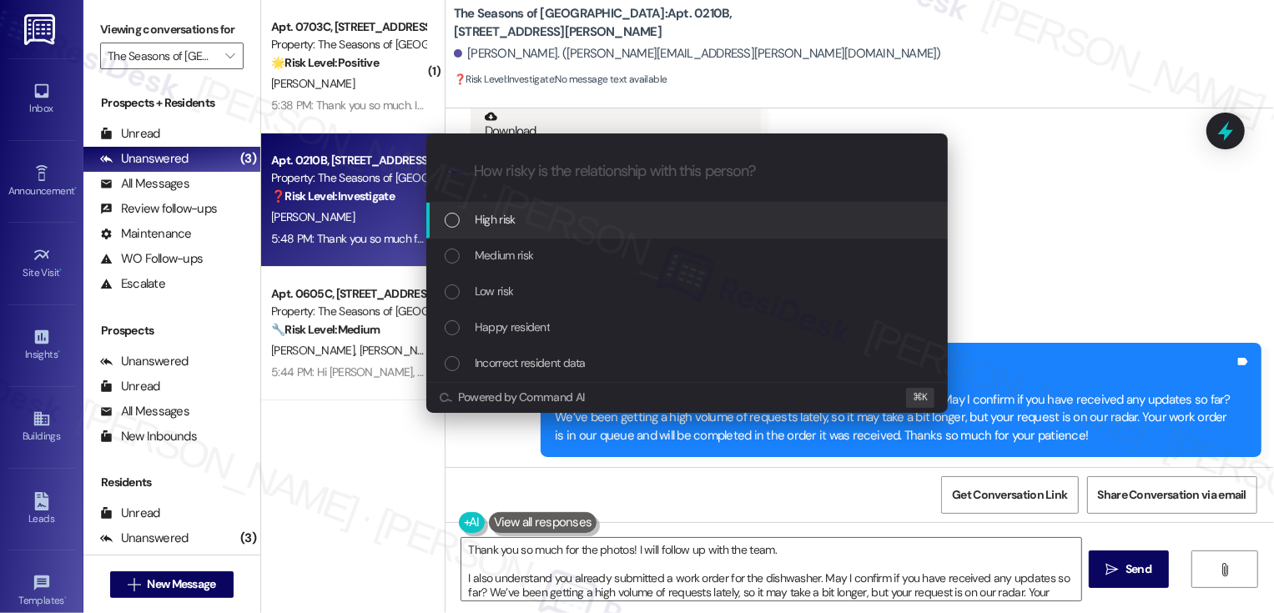
click at [502, 300] on span "Low risk" at bounding box center [494, 291] width 38 height 18
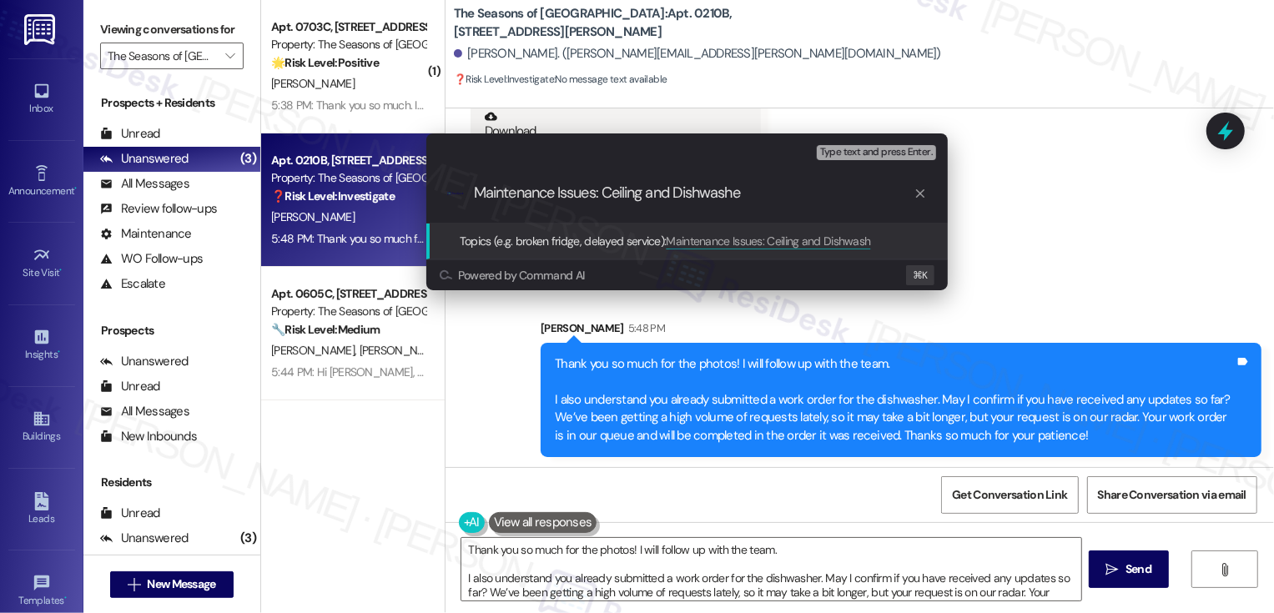
type input "Maintenance Issues: Ceiling and Dishwasher"
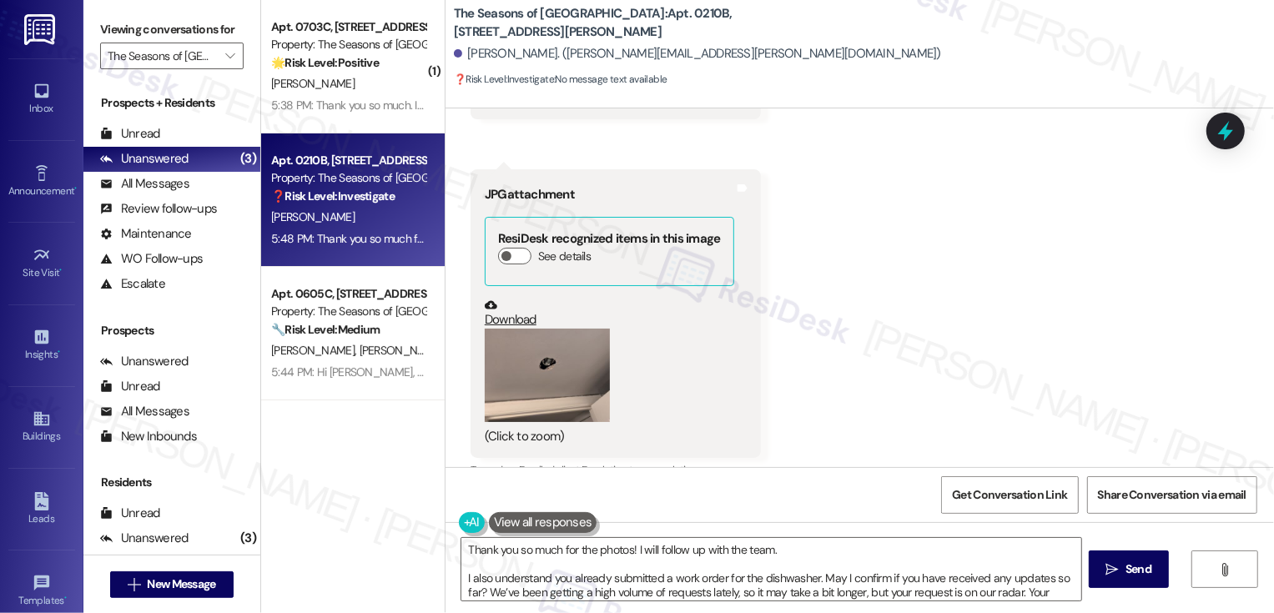
scroll to position [2169, 0]
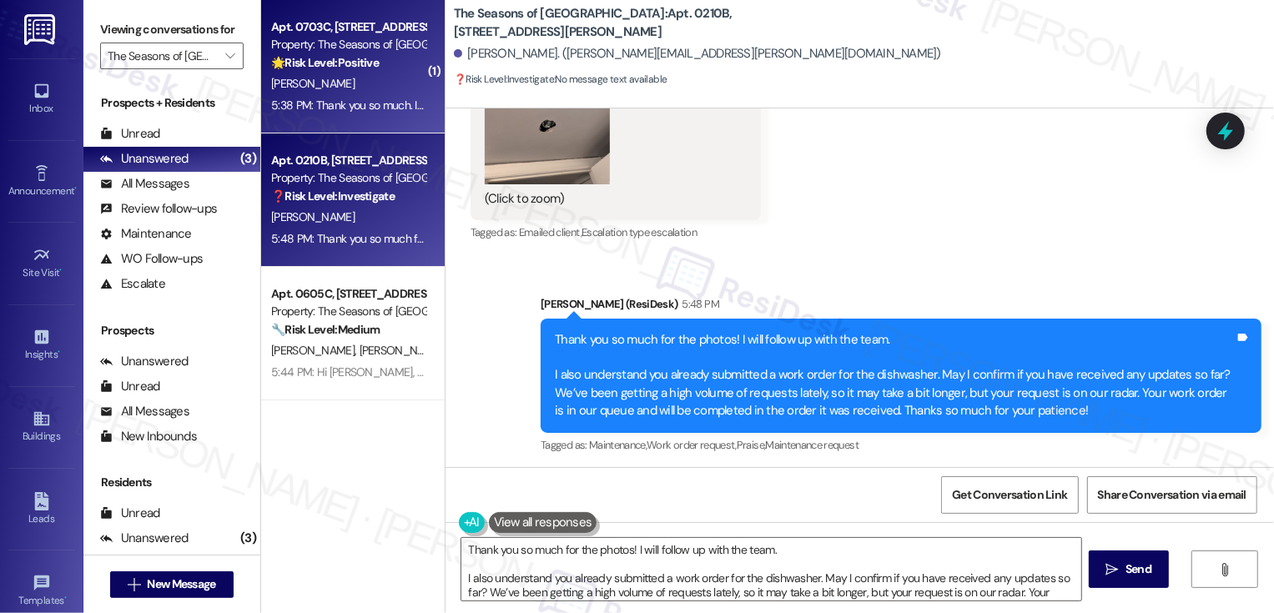
click at [307, 103] on div "5:38 PM: Thank you so much. I really appreciate that! 5:38 PM: Thank you so muc…" at bounding box center [398, 105] width 255 height 15
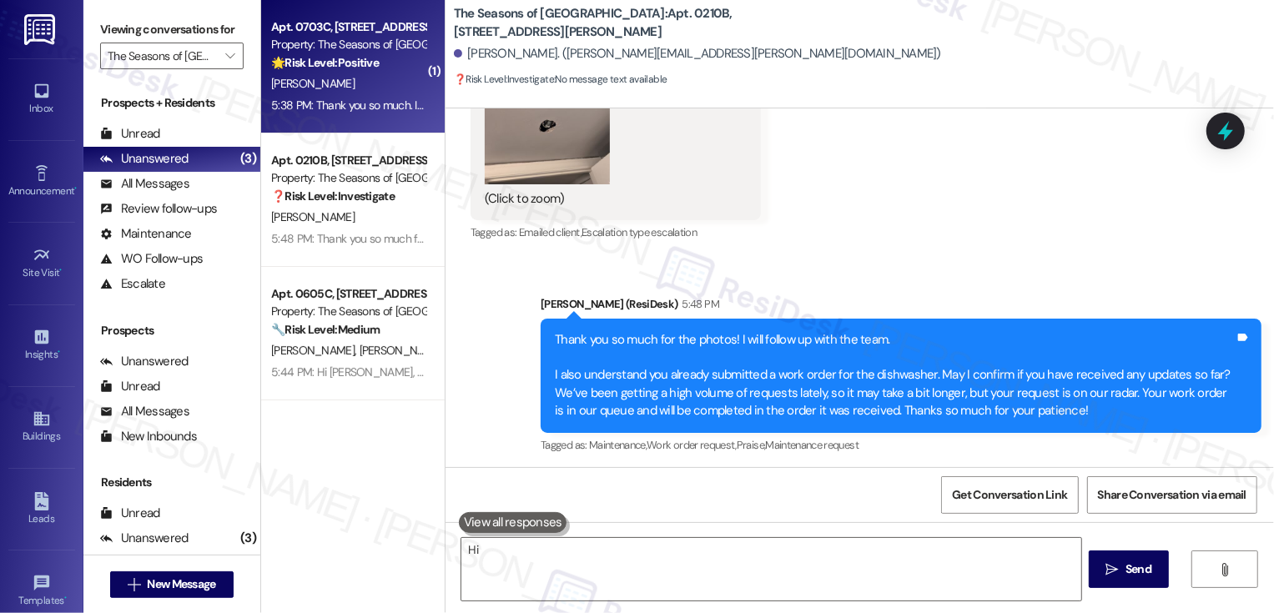
type textarea "Hi"
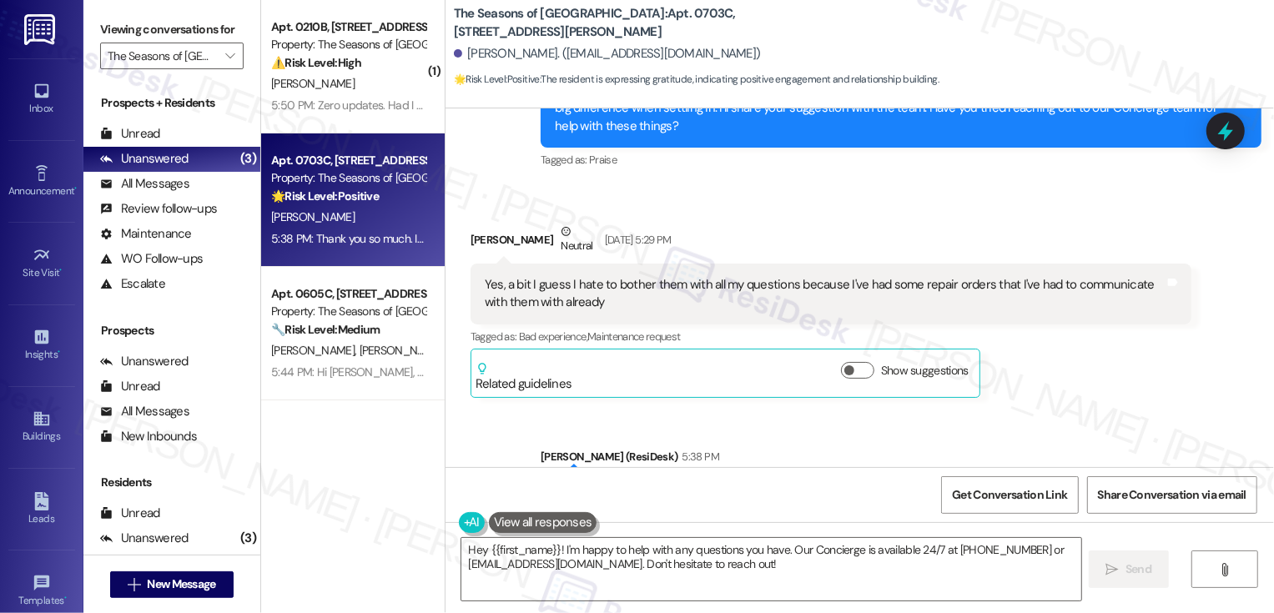
scroll to position [840, 0]
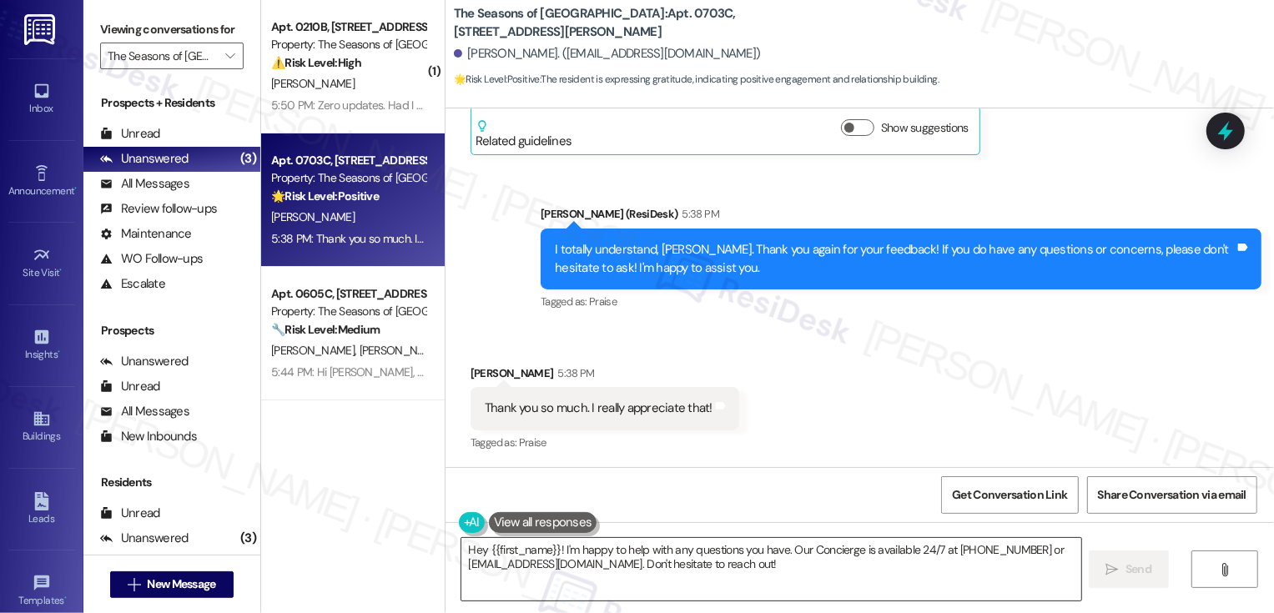
click at [693, 557] on textarea "Hey {{first_name}}! I'm happy to help with any questions you have. Our Concierg…" at bounding box center [772, 569] width 620 height 63
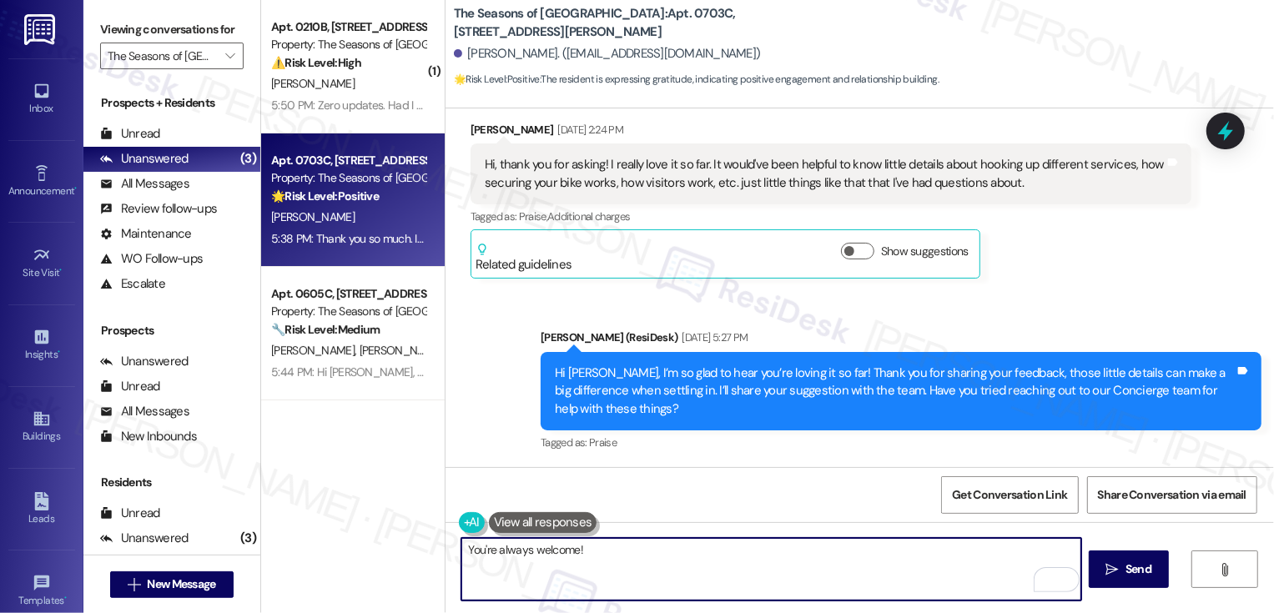
scroll to position [237, 0]
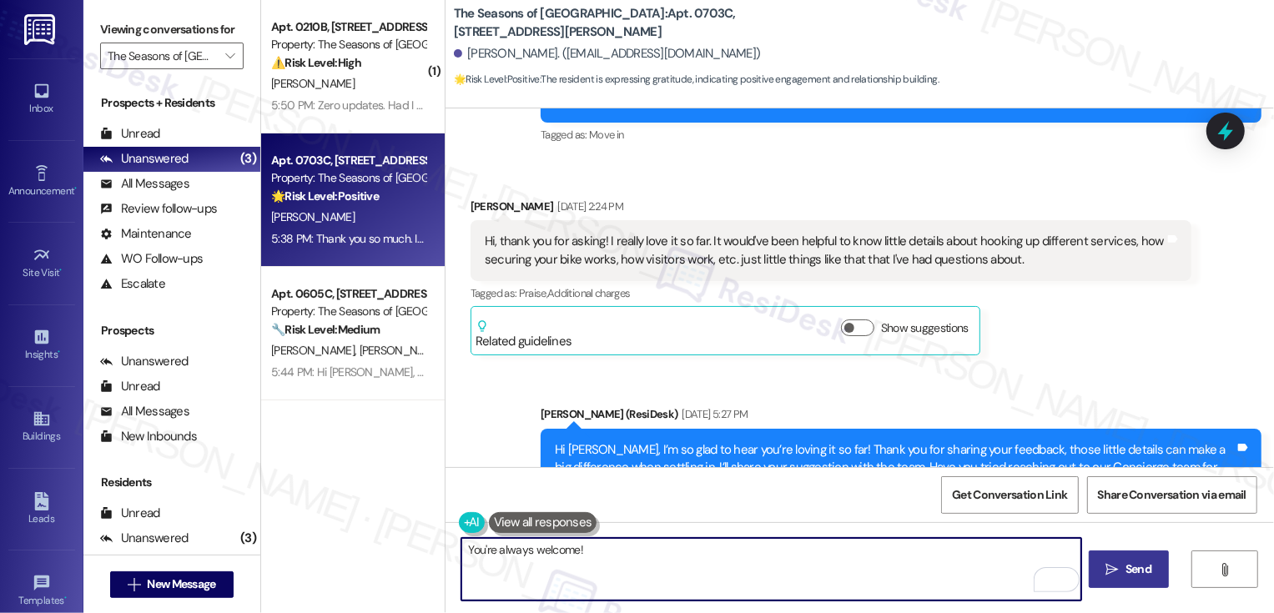
click at [1116, 568] on icon "" at bounding box center [1113, 569] width 13 height 13
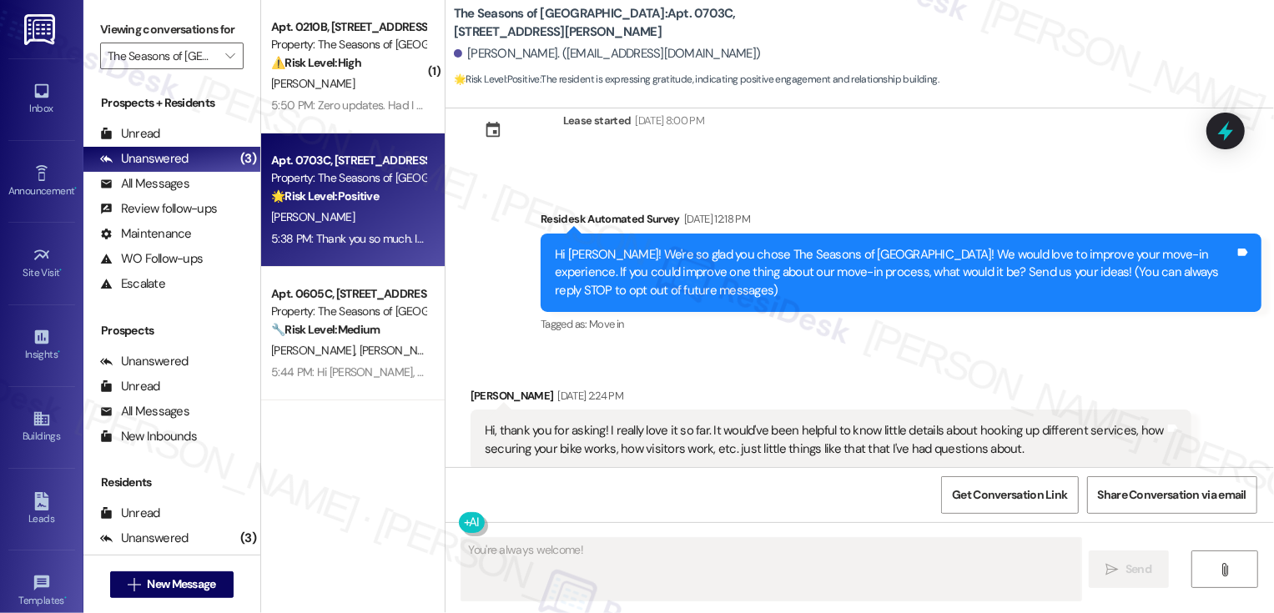
type textarea "Fetching suggested responses. Please feel free to read through the conversation…"
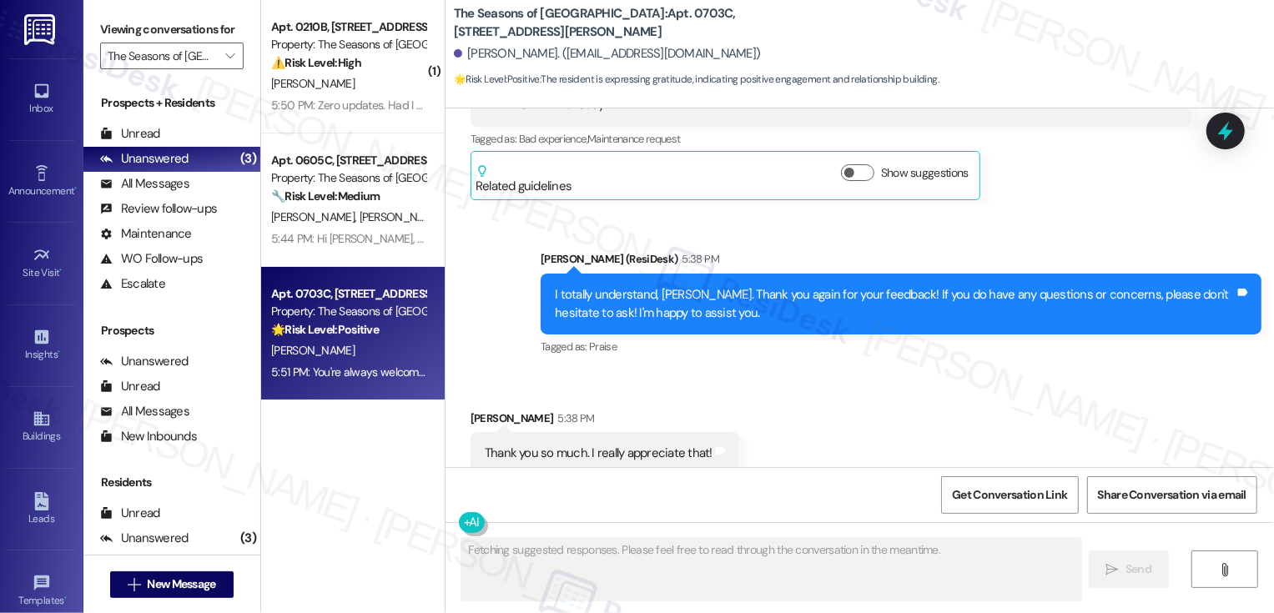
scroll to position [956, 0]
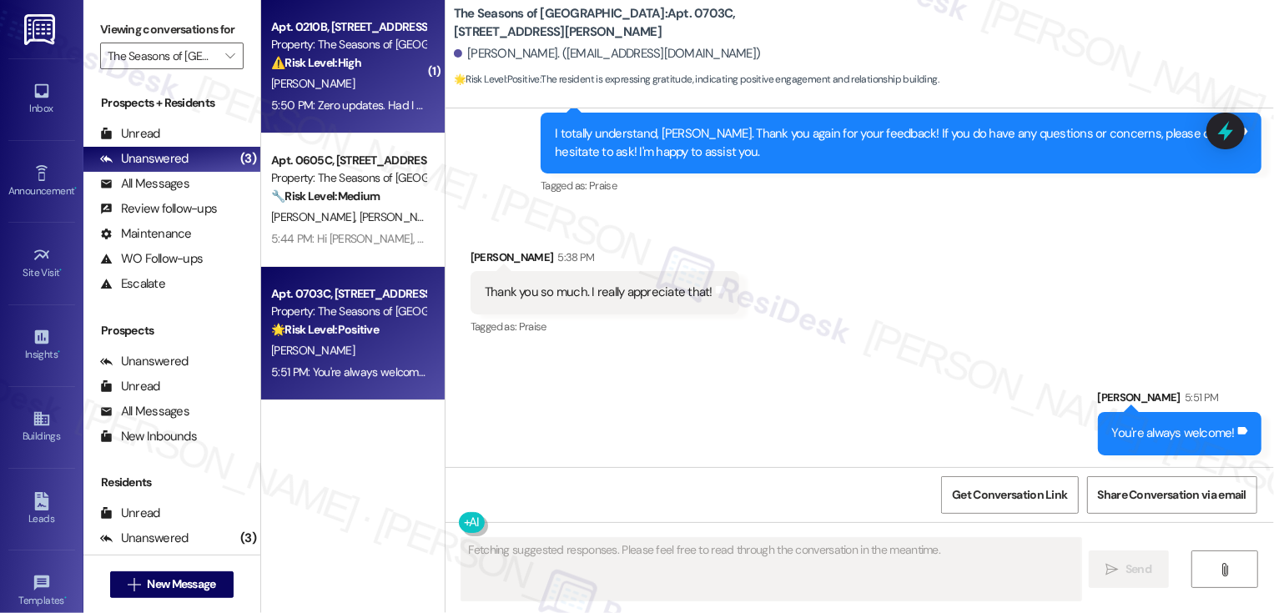
click at [384, 83] on div "L. Smith" at bounding box center [349, 83] width 158 height 21
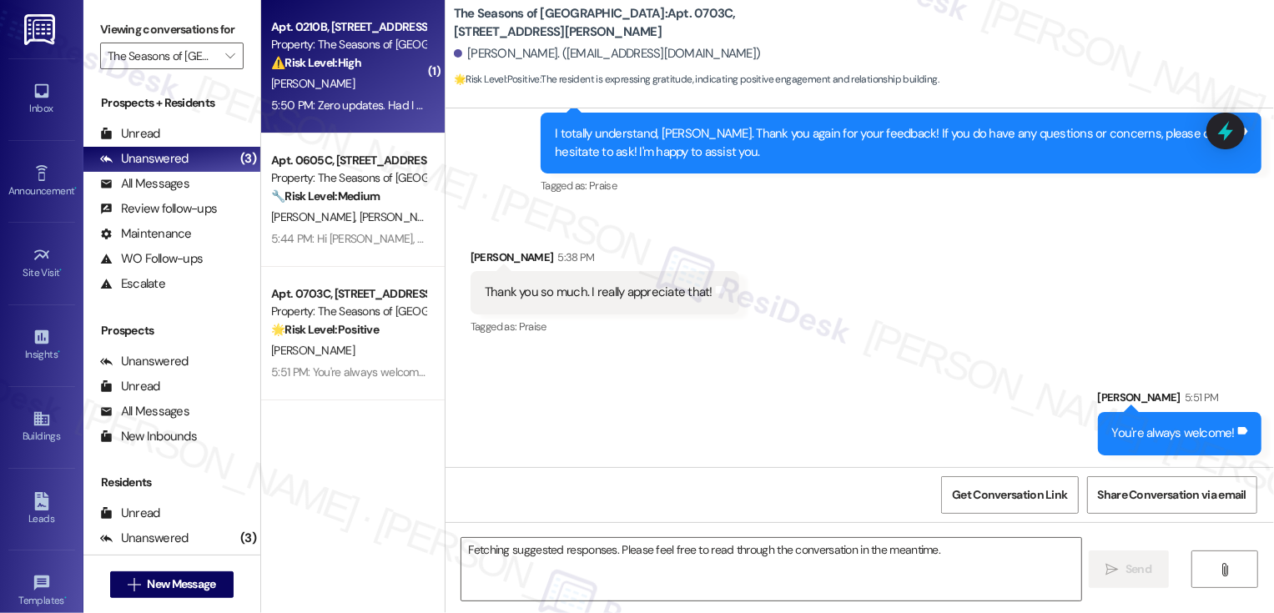
click at [384, 83] on div "L. Smith" at bounding box center [349, 83] width 158 height 21
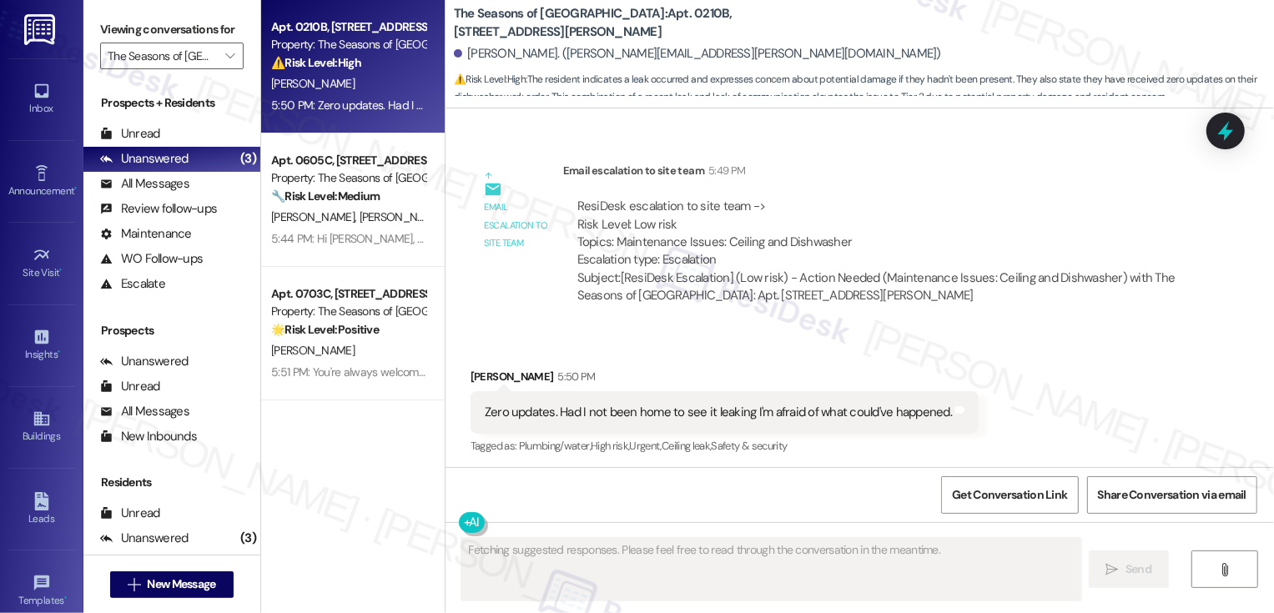
scroll to position [2516, 0]
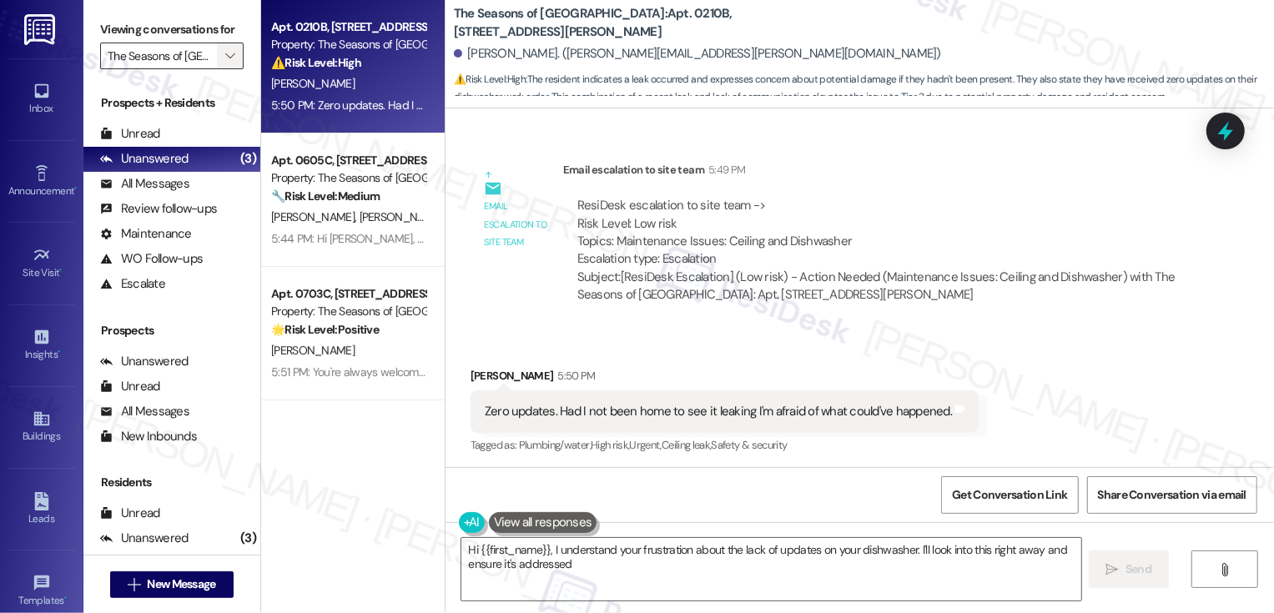
click at [222, 69] on span "" at bounding box center [230, 56] width 16 height 27
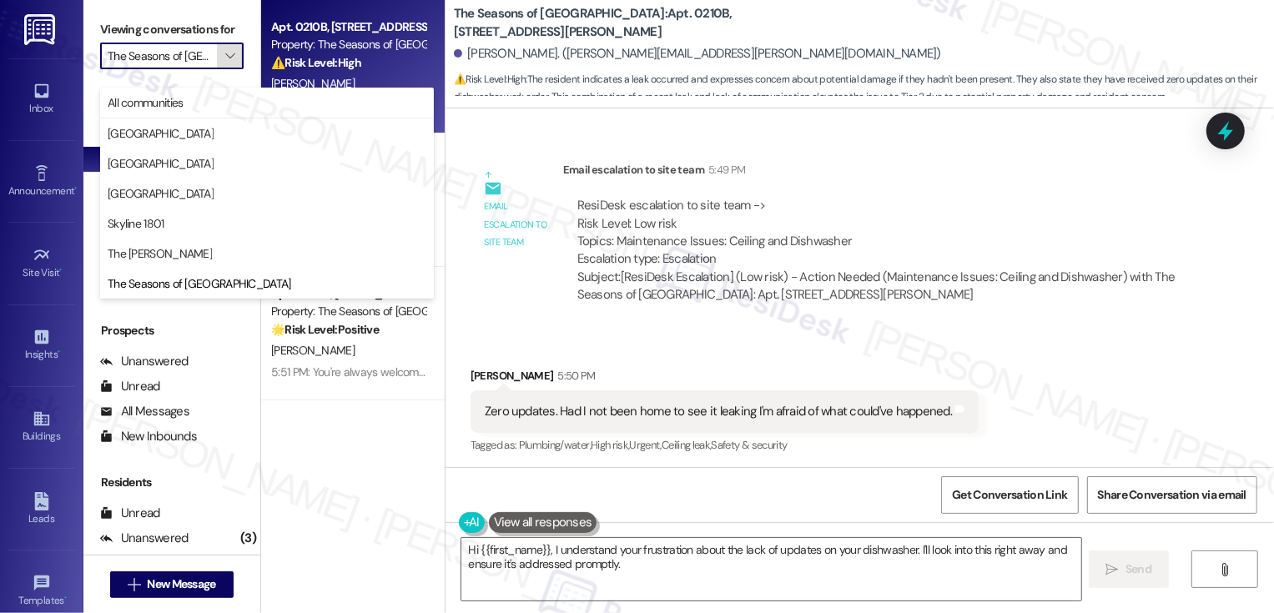
scroll to position [0, 42]
type textarea "Hi {{first_name}}, I understand your frustration about the lack of updates on y…"
click at [200, 94] on span "All communities" at bounding box center [267, 102] width 319 height 17
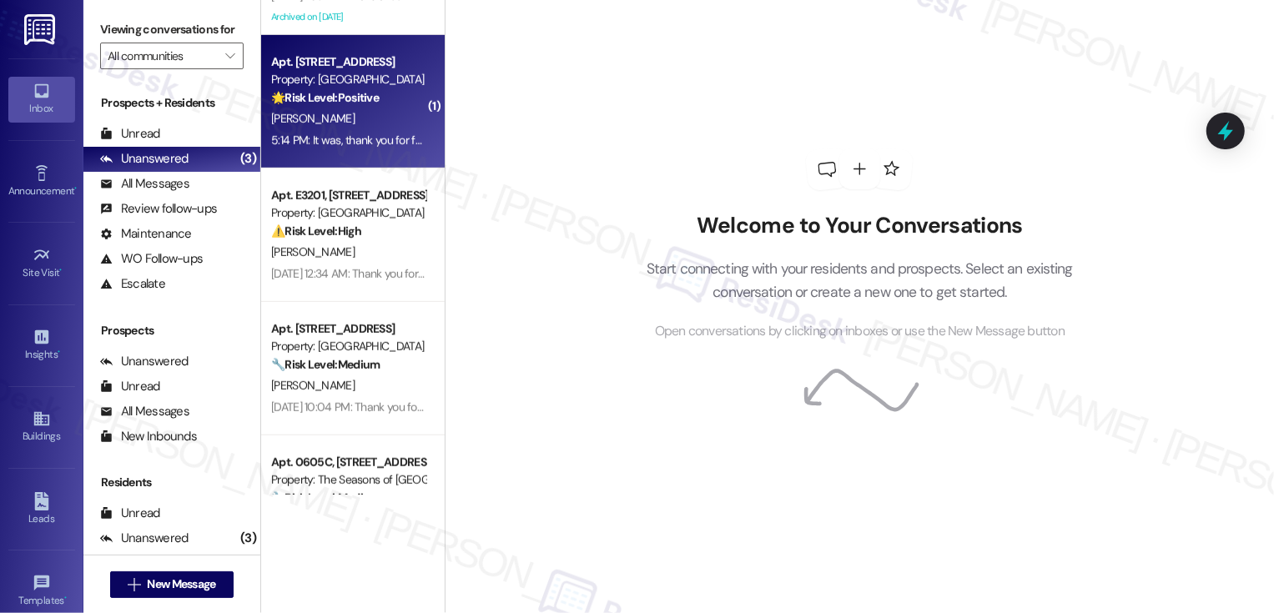
scroll to position [820, 0]
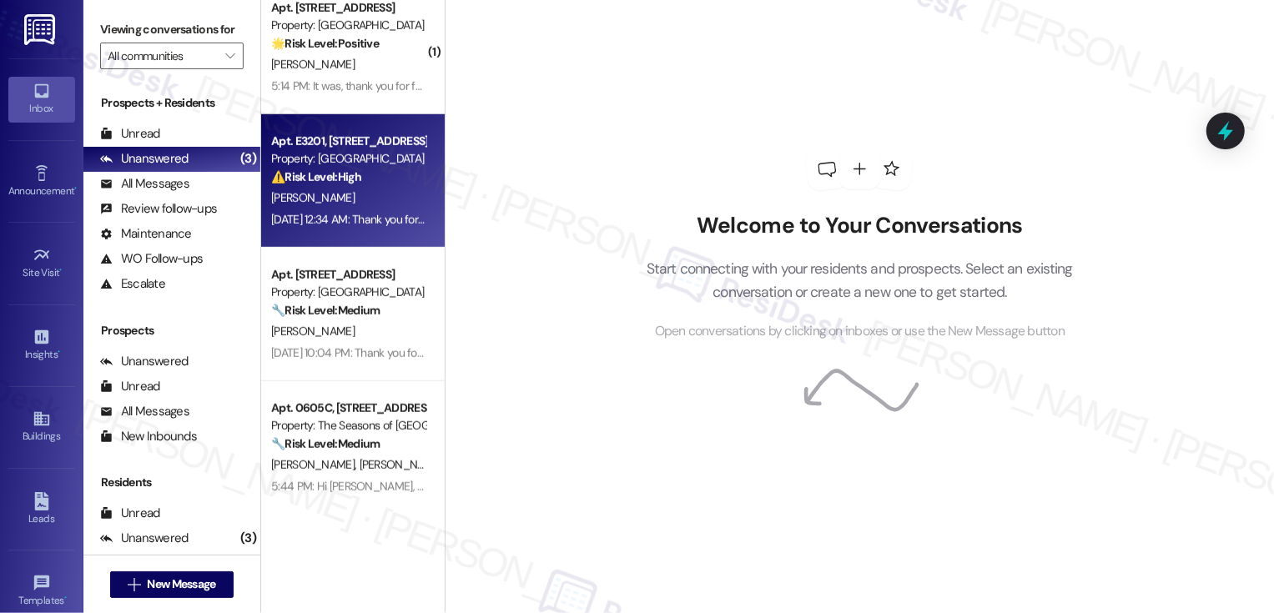
click at [366, 203] on div "[PERSON_NAME]" at bounding box center [349, 198] width 158 height 21
click at [366, 203] on div "J. Hensley" at bounding box center [349, 198] width 158 height 21
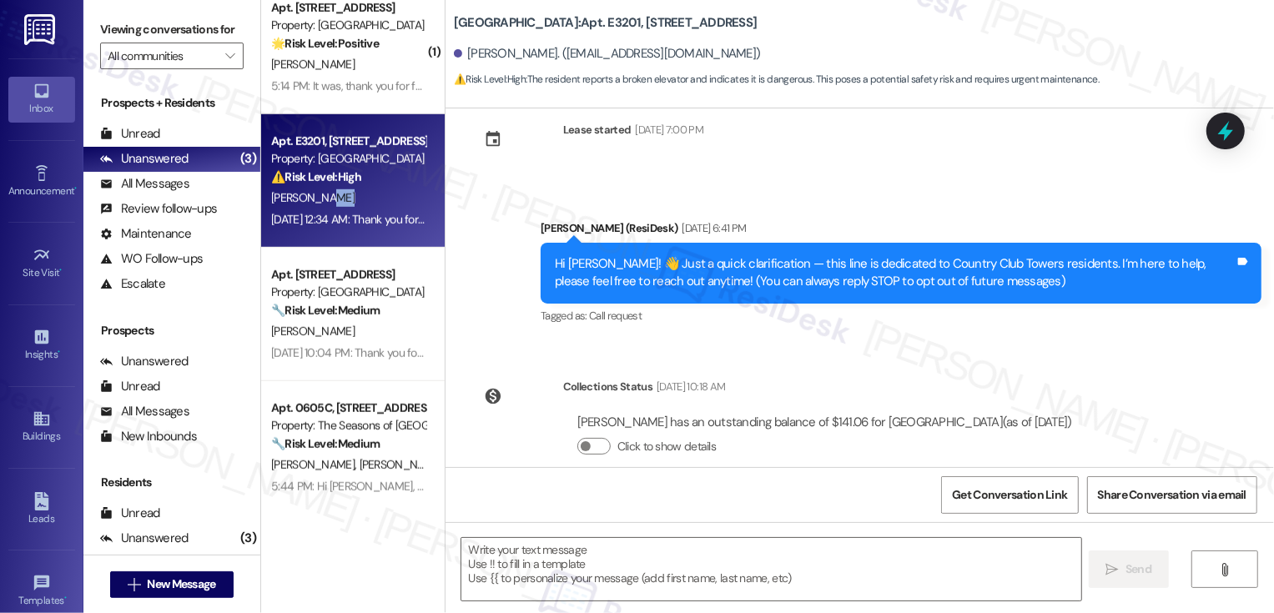
type textarea "Fetching suggested responses. Please feel free to read through the conversation…"
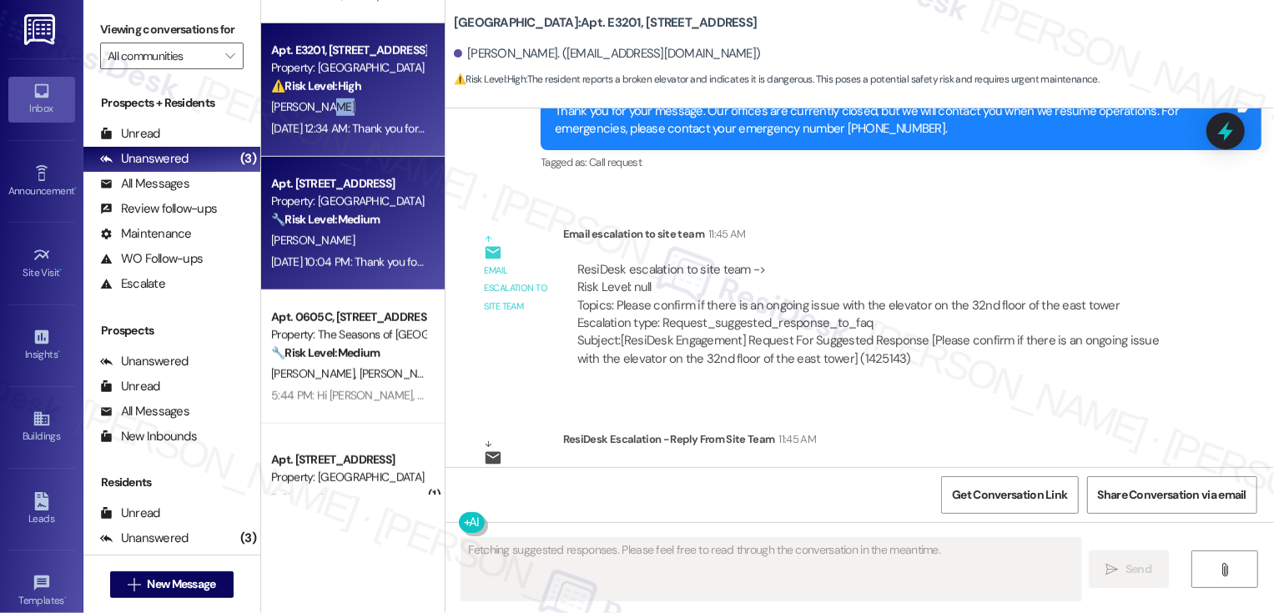
scroll to position [976, 0]
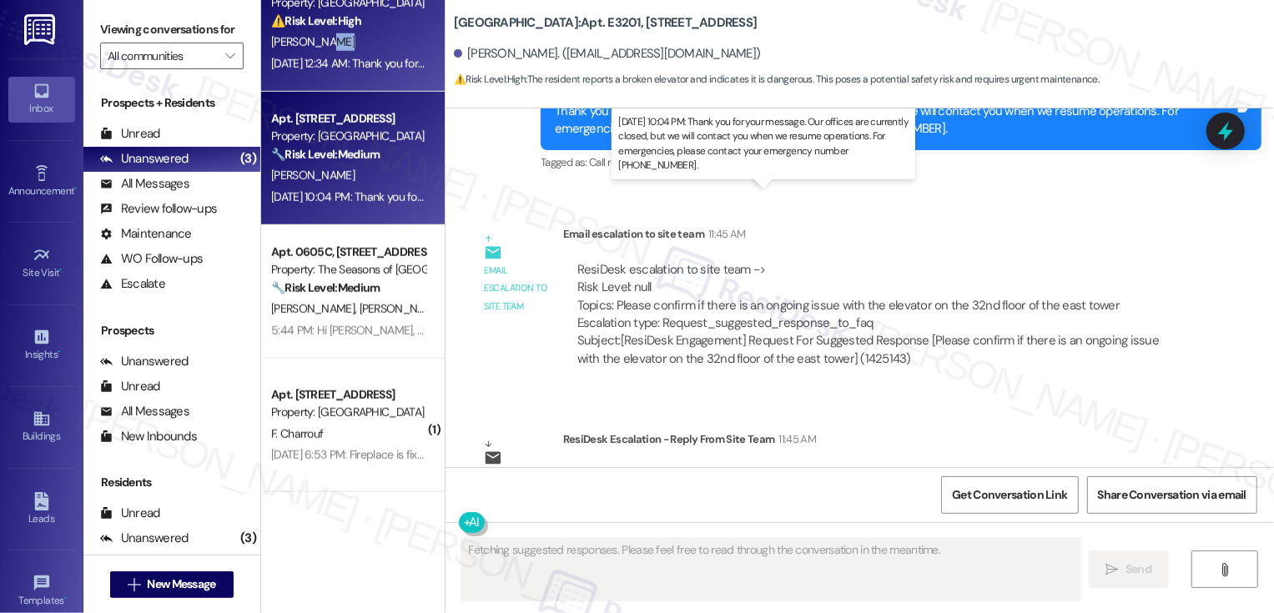
click at [357, 194] on div "Aug 15, 2025 at 10:04 PM: Thank you for your message. Our offices are currently…" at bounding box center [779, 196] width 1017 height 15
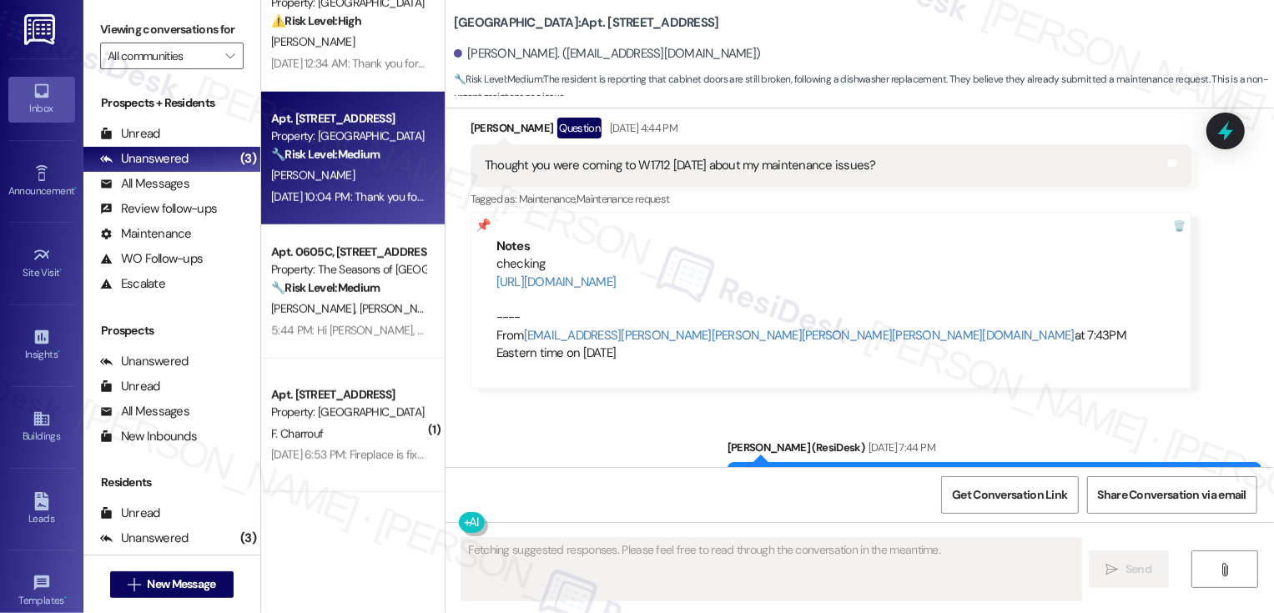
scroll to position [8349, 0]
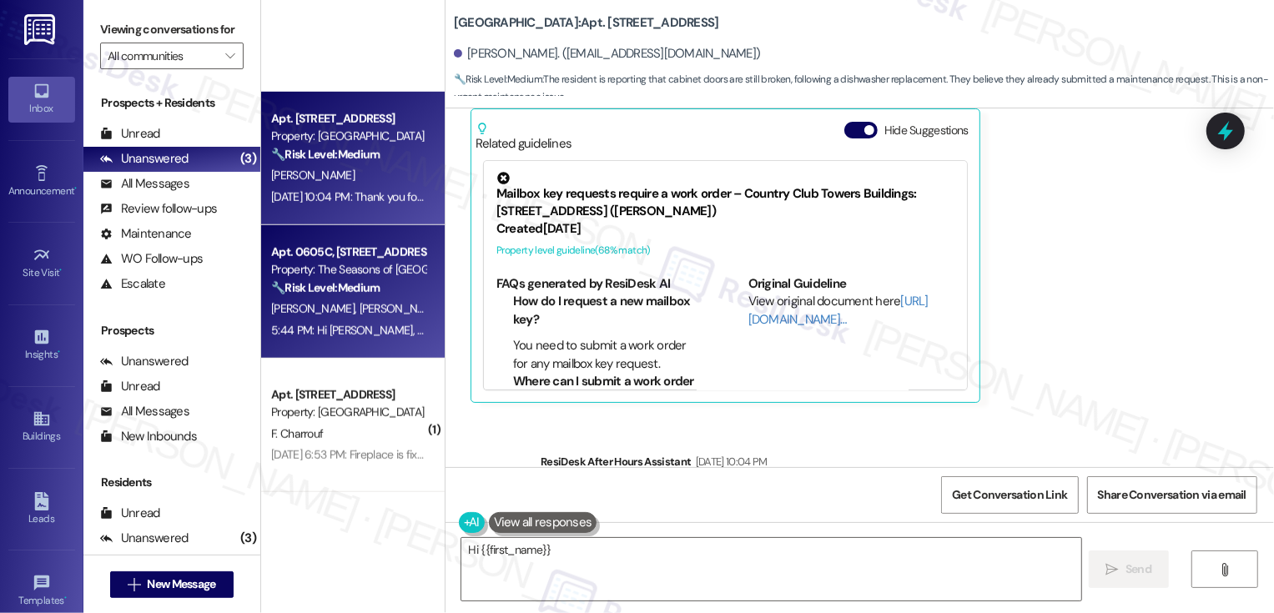
type textarea "Hi {{first_name}},"
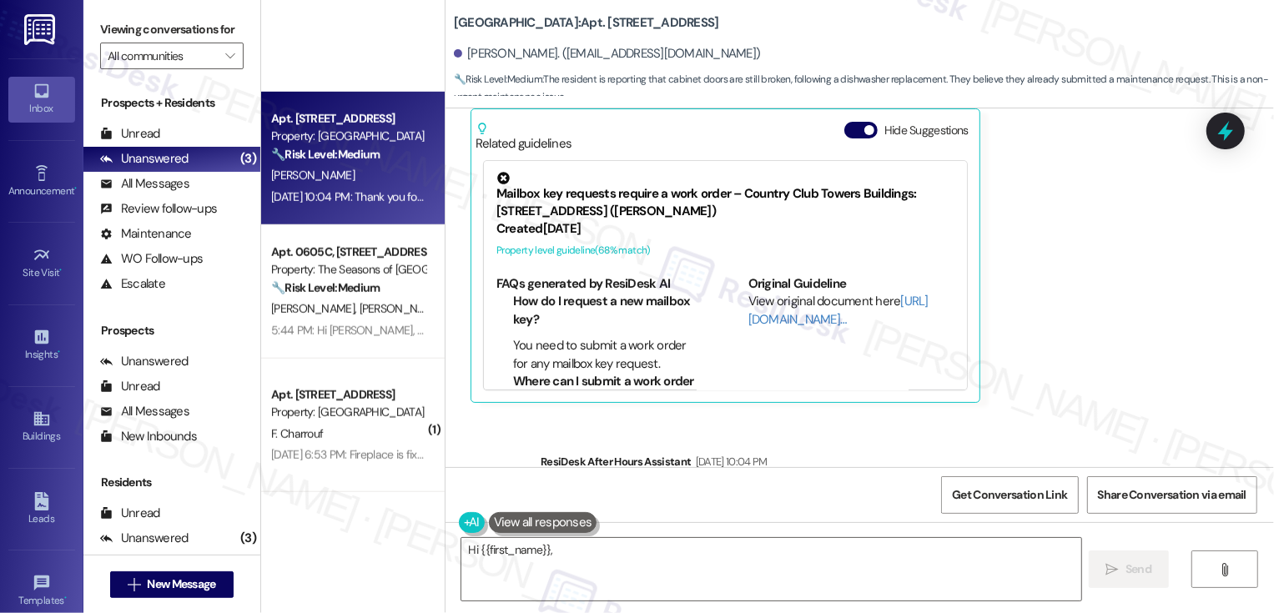
scroll to position [1362, 0]
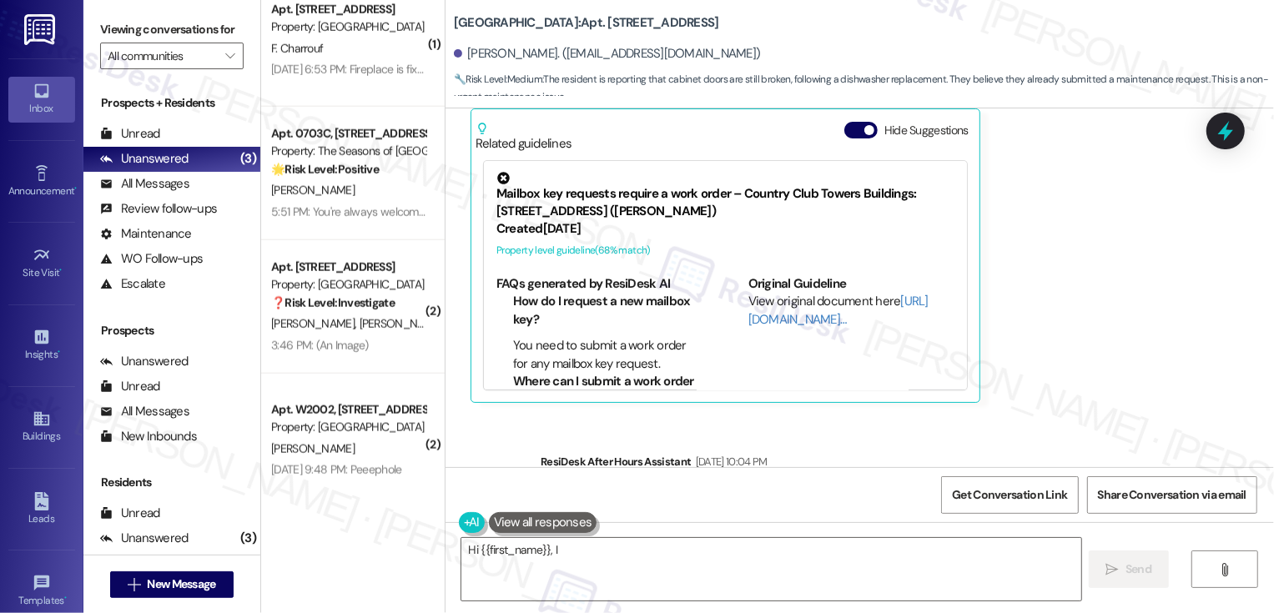
click at [332, 59] on div "F. Charrouf" at bounding box center [349, 48] width 158 height 21
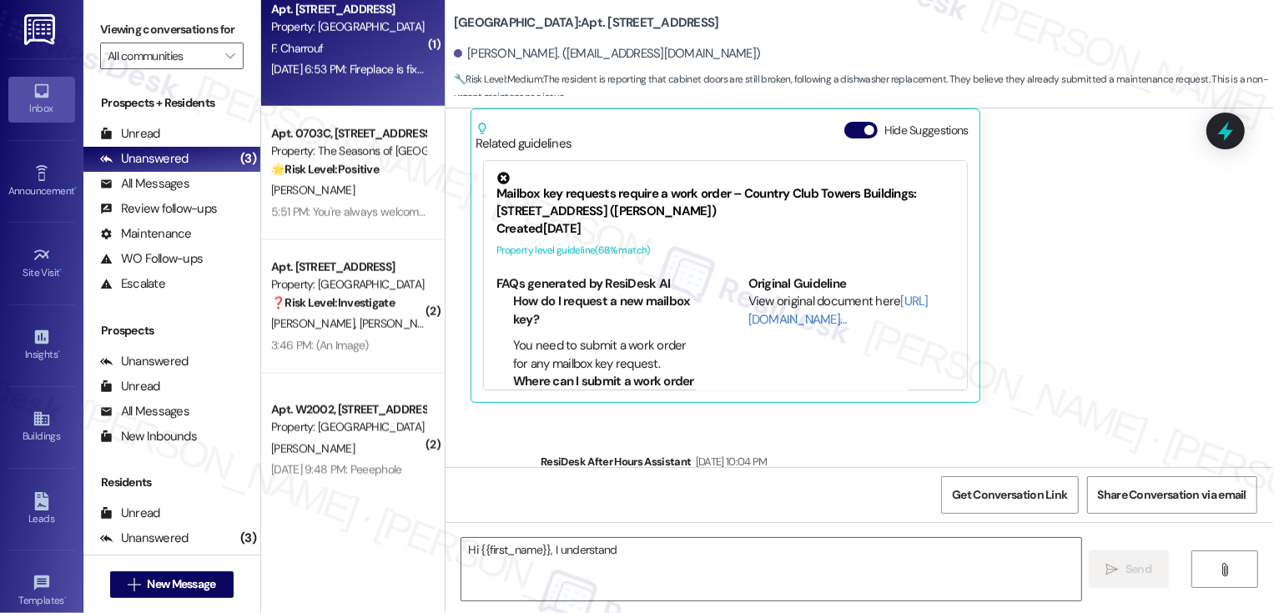
click at [361, 59] on div "F. Charrouf" at bounding box center [349, 48] width 158 height 21
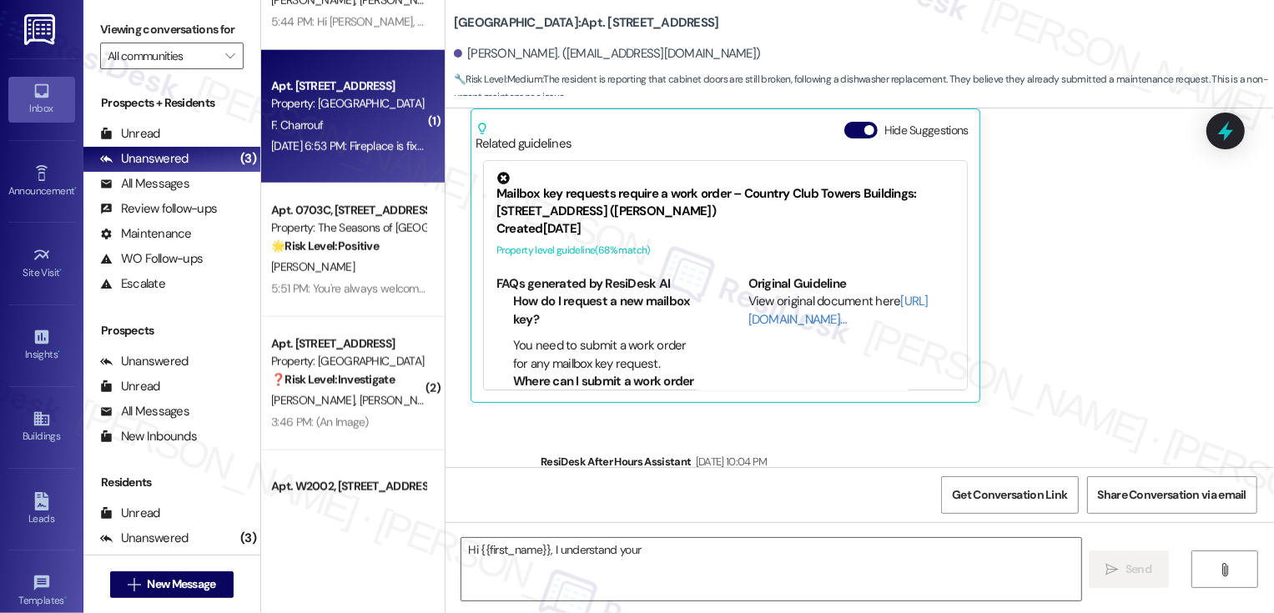
click at [372, 144] on div "Aug 14, 2025 at 6:53 PM: Fireplace is fixed now and I think it was thanks to yo…" at bounding box center [508, 146] width 475 height 15
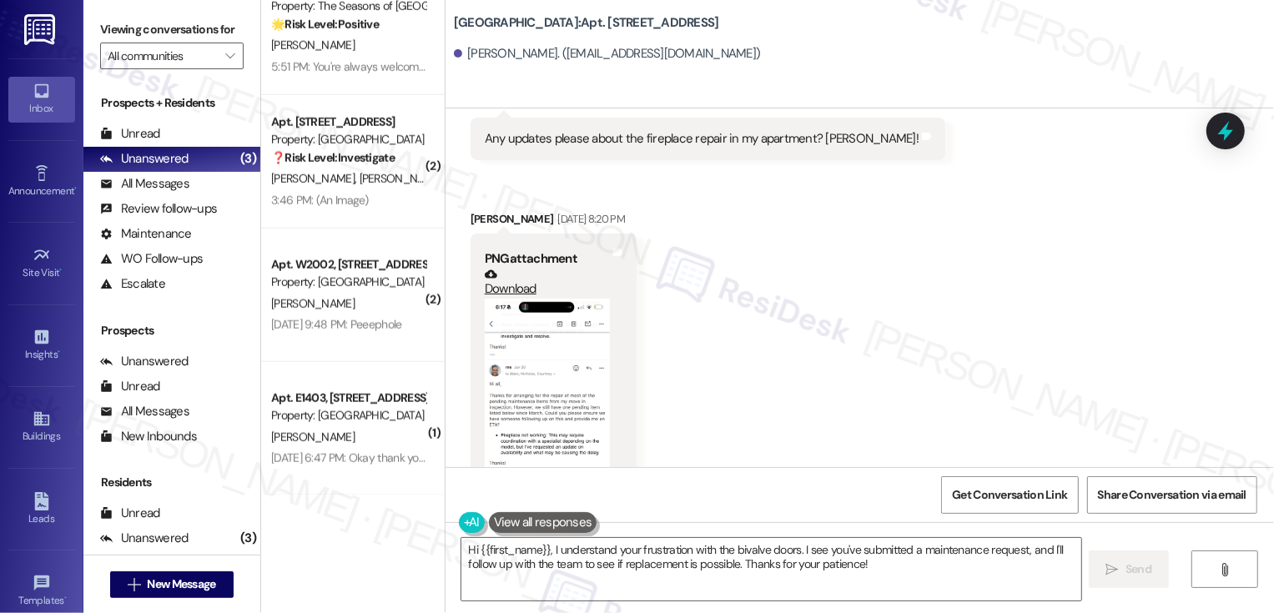
scroll to position [3453, 0]
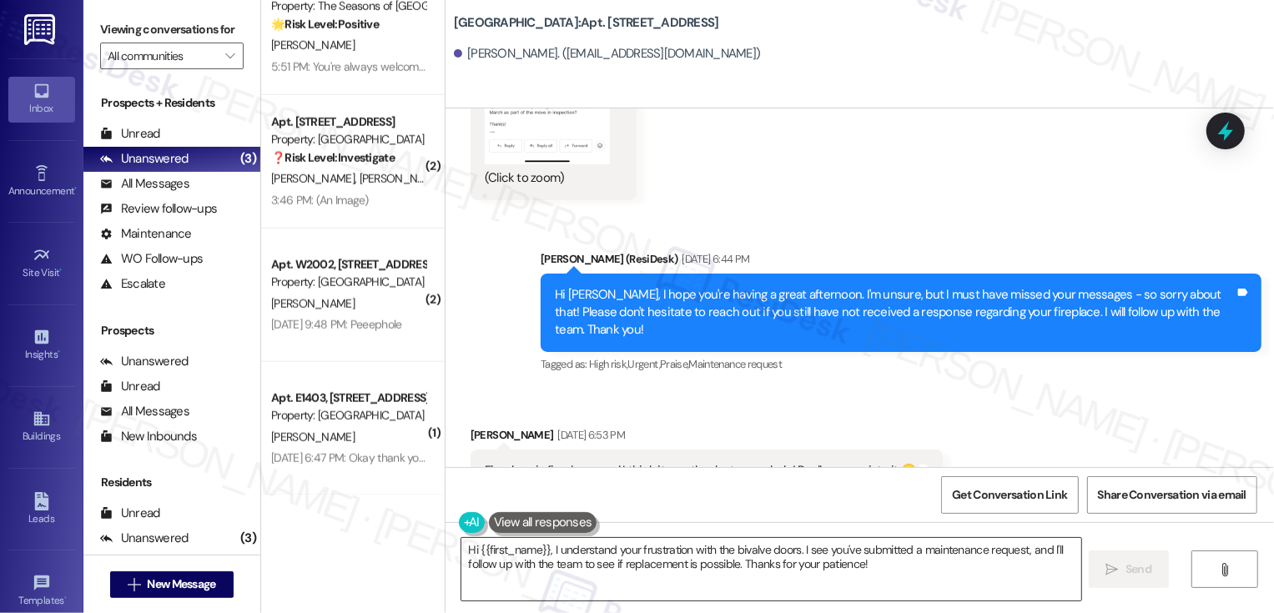
click at [610, 563] on textarea "Hi {{first_name}}, I understand your frustration with the bivalve doors. I see …" at bounding box center [772, 569] width 620 height 63
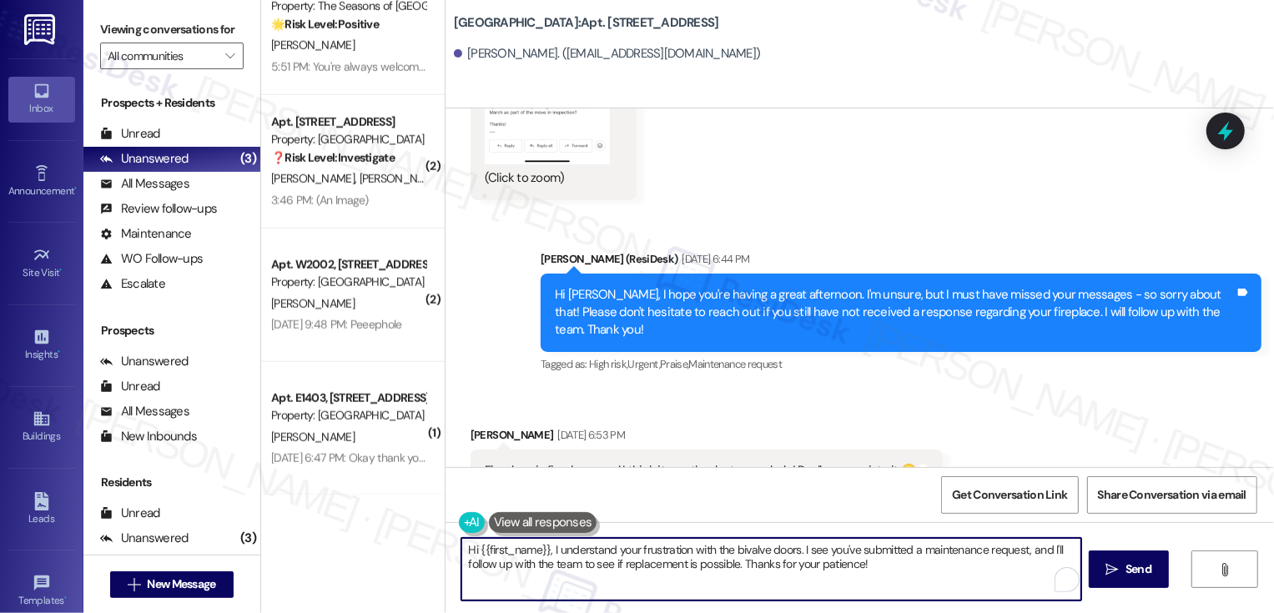
click at [682, 586] on textarea "Hi {{first_name}}, I understand your frustration with the bivalve doors. I see …" at bounding box center [772, 569] width 620 height 63
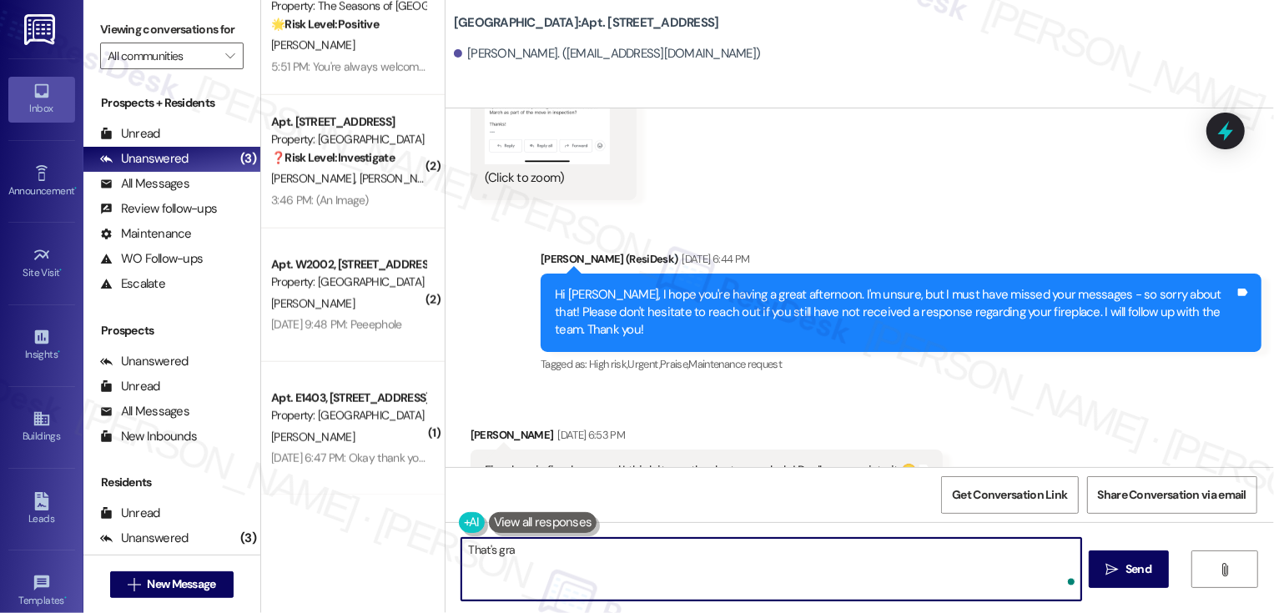
type textarea "That's gr"
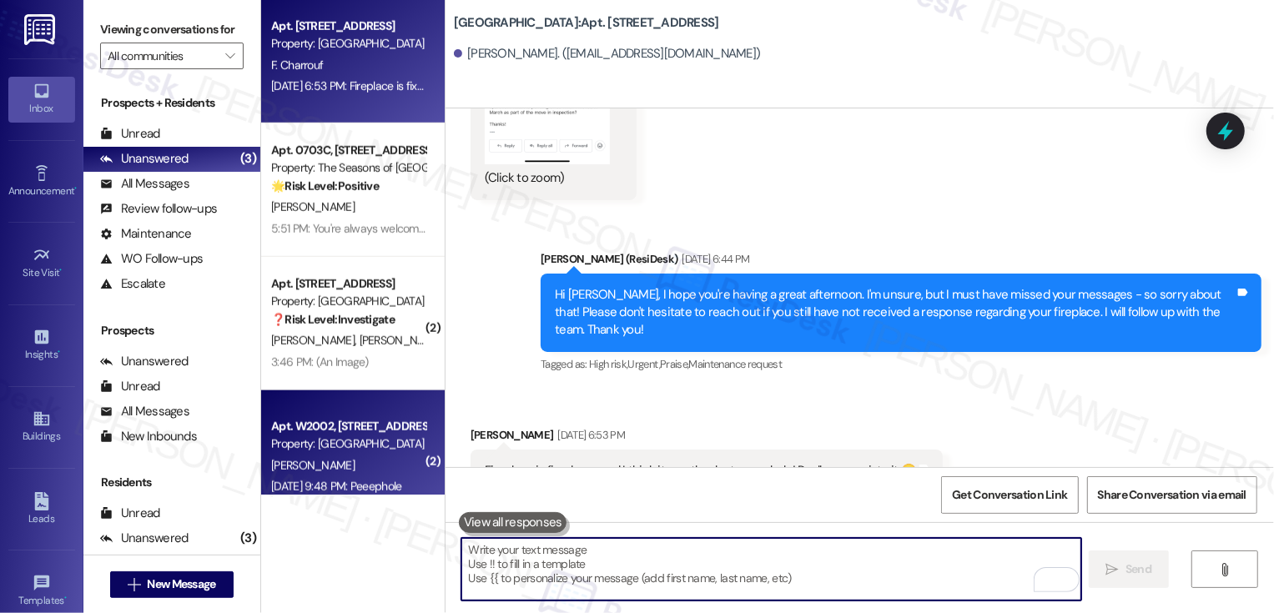
scroll to position [939, 0]
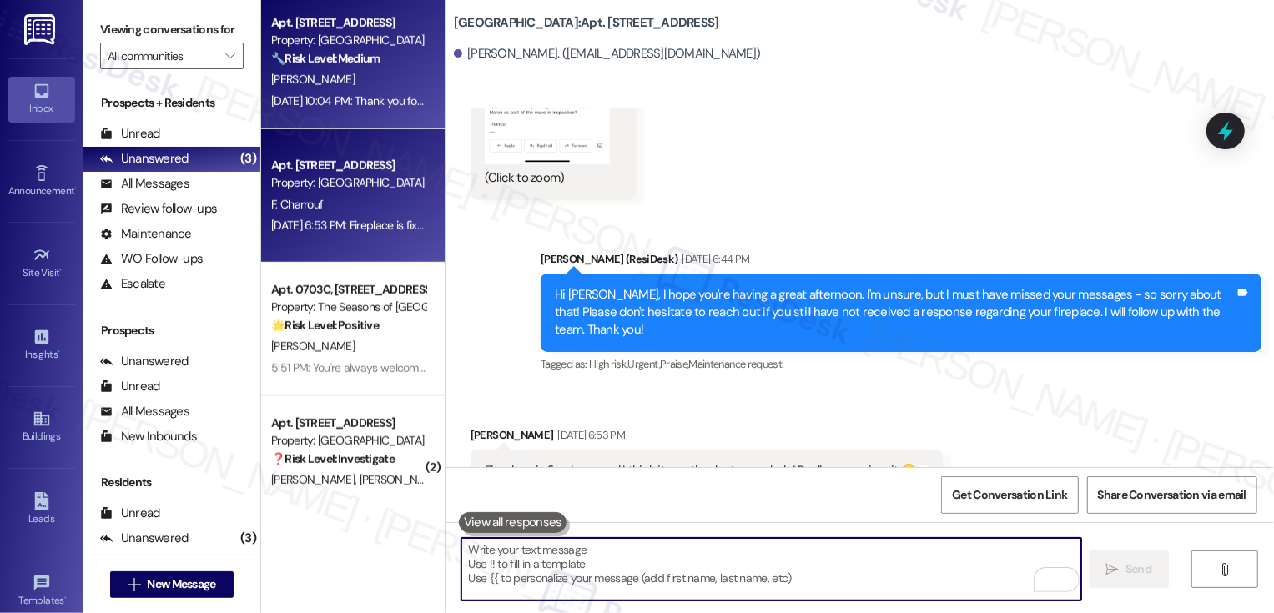
click at [339, 54] on strong "🔧 Risk Level: Medium" at bounding box center [325, 58] width 108 height 15
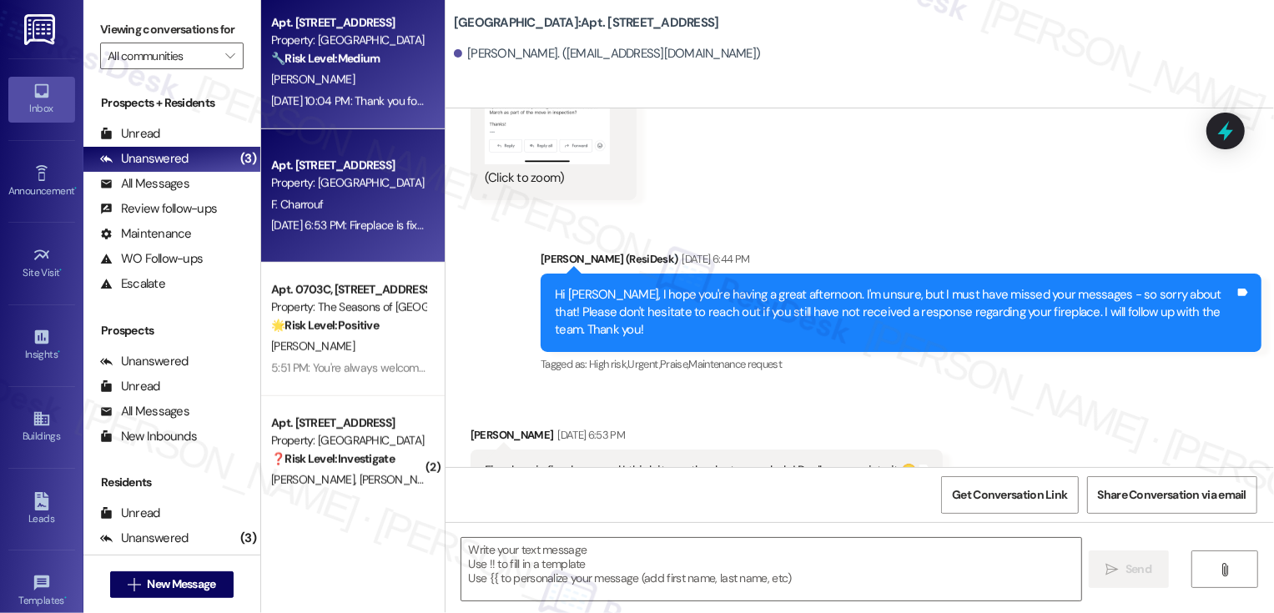
type textarea "Fetching suggested responses. Please feel free to read through the conversation…"
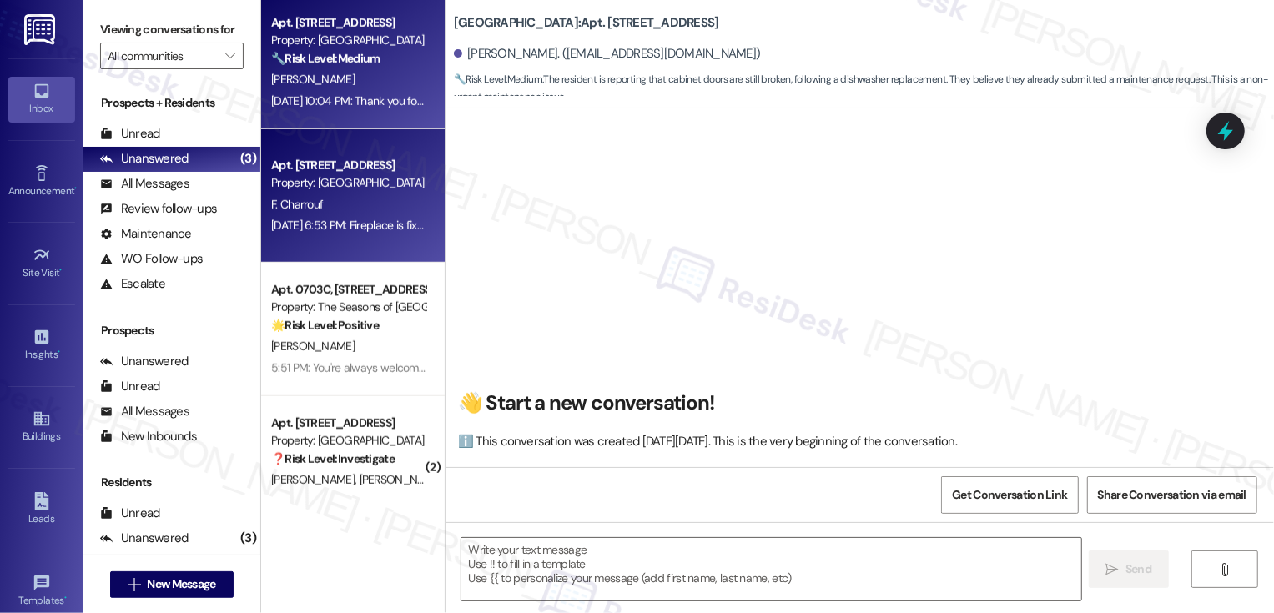
click at [350, 221] on div "Aug 14, 2025 at 6:53 PM: Fireplace is fixed now and I think it was thanks to yo…" at bounding box center [508, 225] width 475 height 15
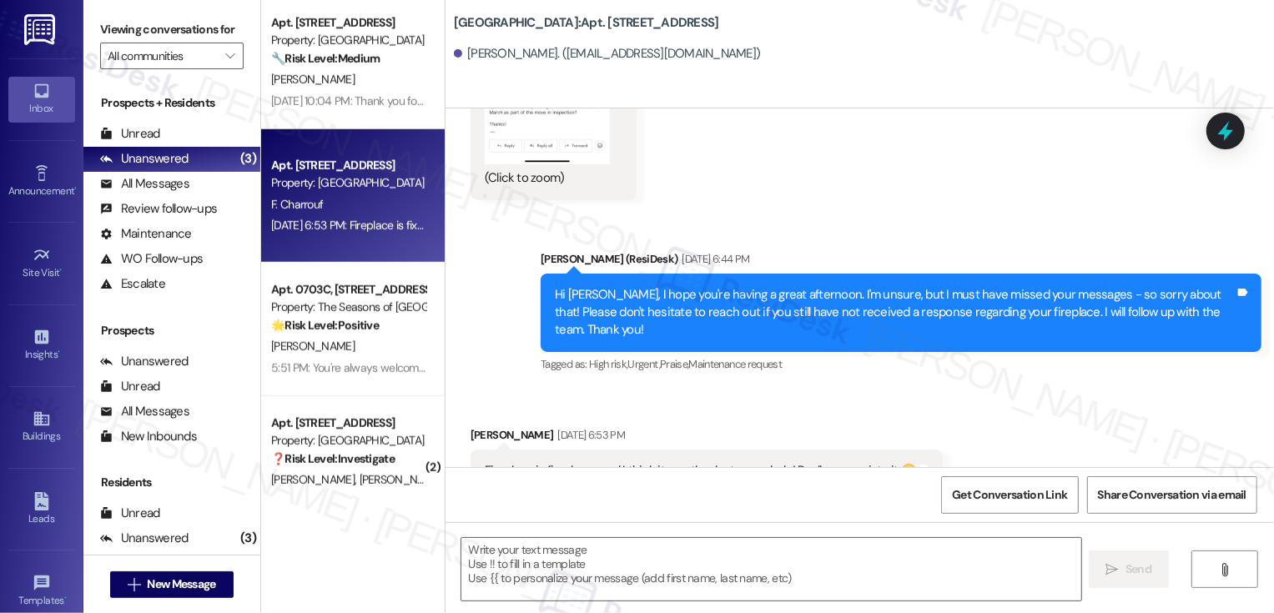
scroll to position [3452, 0]
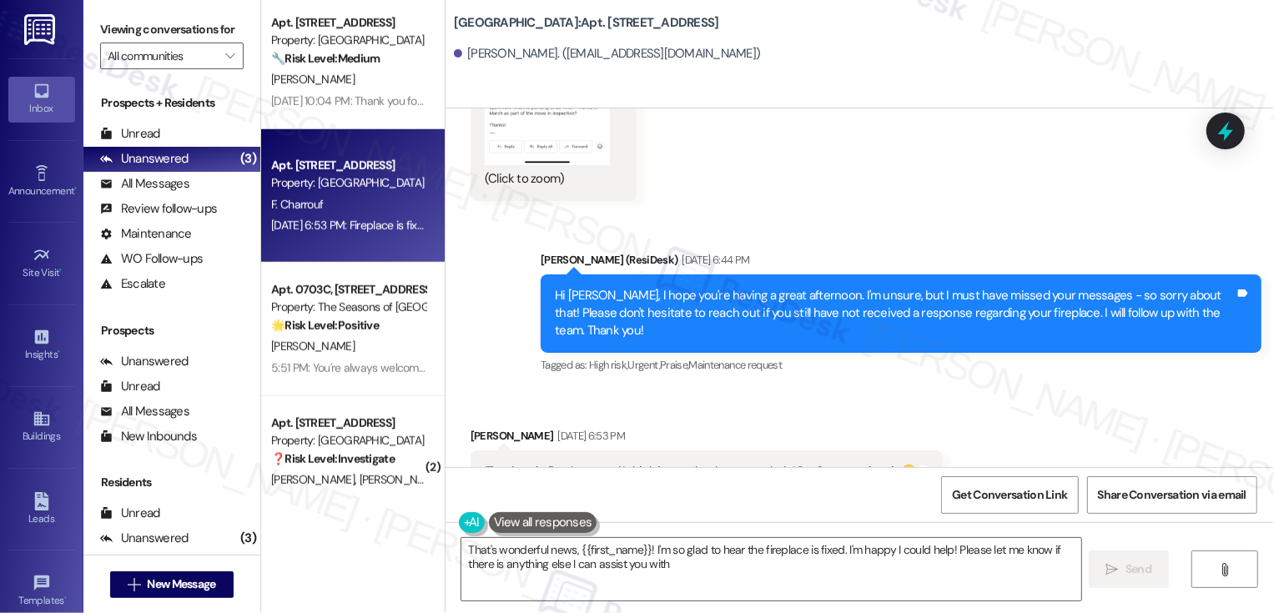
type textarea "That's wonderful news, {{first_name}}! I'm so glad to hear the fireplace is fix…"
click at [752, 575] on textarea "That's wonderful news, {{first_name}}! I'm so glad to hear the fireplace is fix…" at bounding box center [772, 569] width 620 height 63
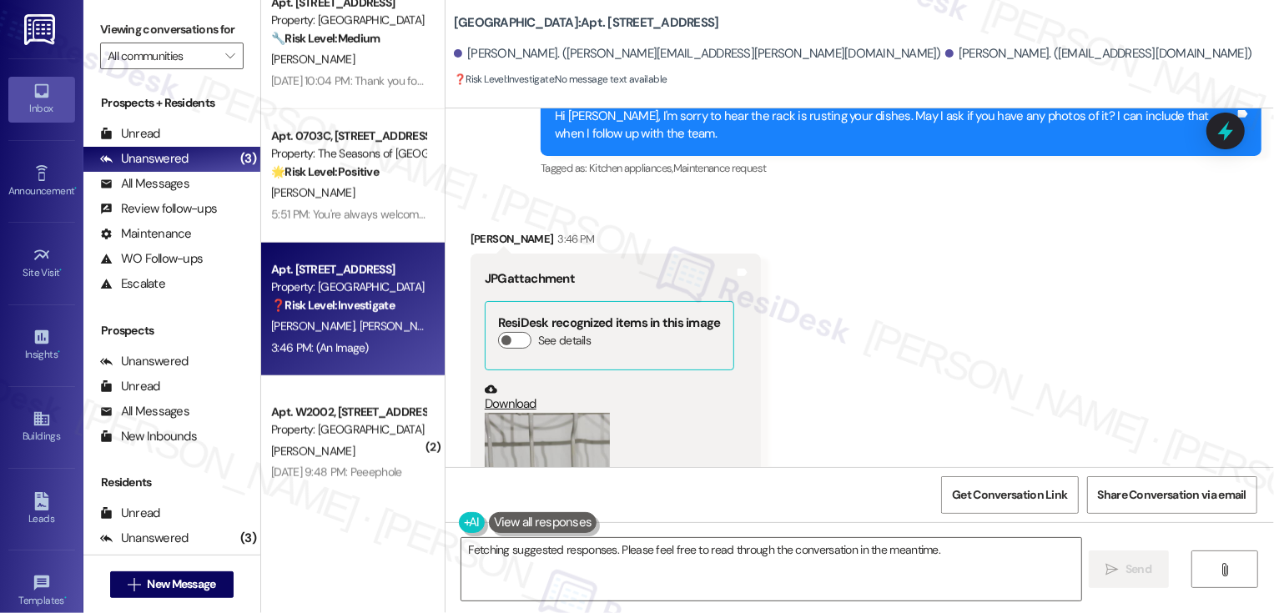
scroll to position [2263, 0]
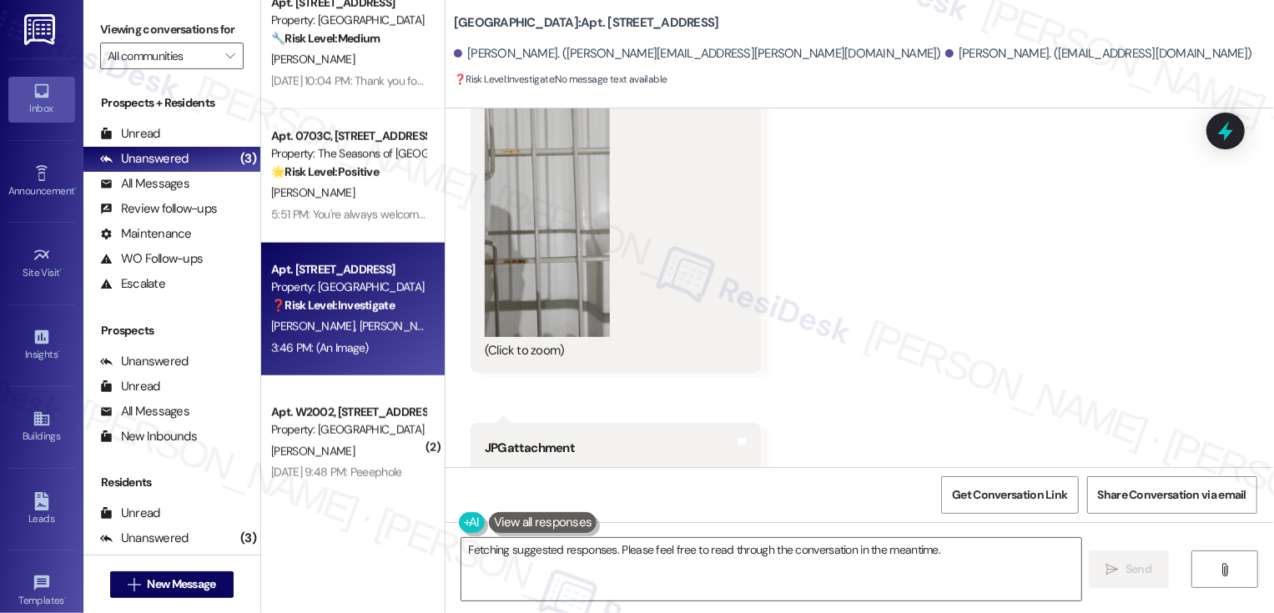
click at [544, 269] on button "Zoom image" at bounding box center [547, 198] width 125 height 278
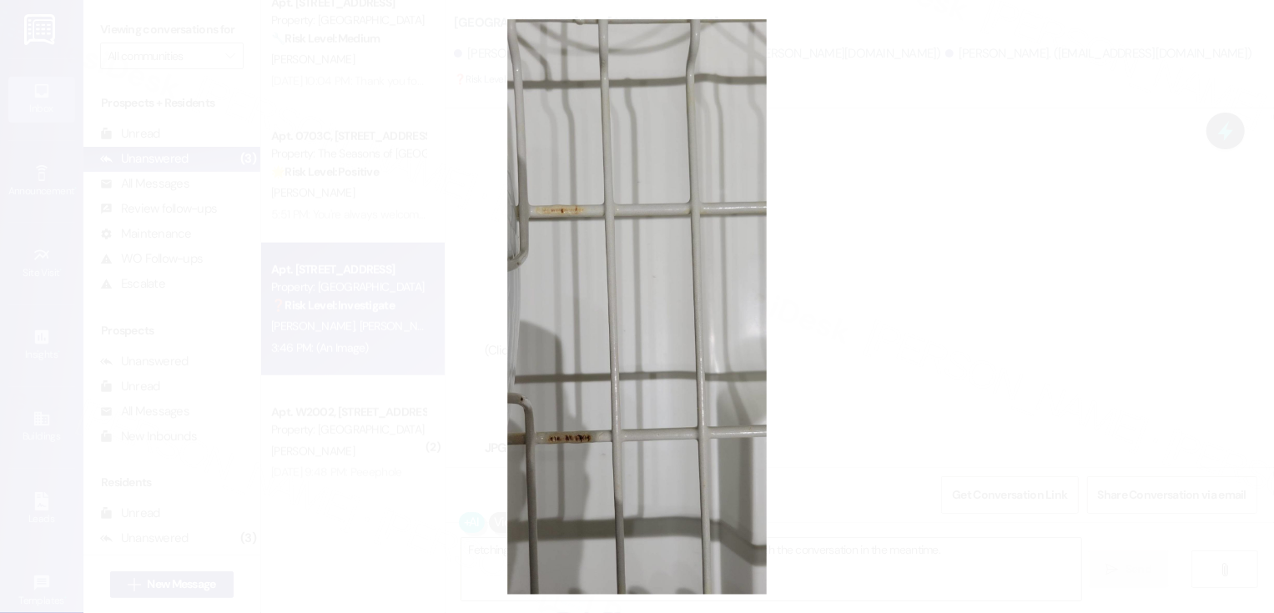
click at [946, 341] on button "Unzoom image" at bounding box center [637, 306] width 1274 height 613
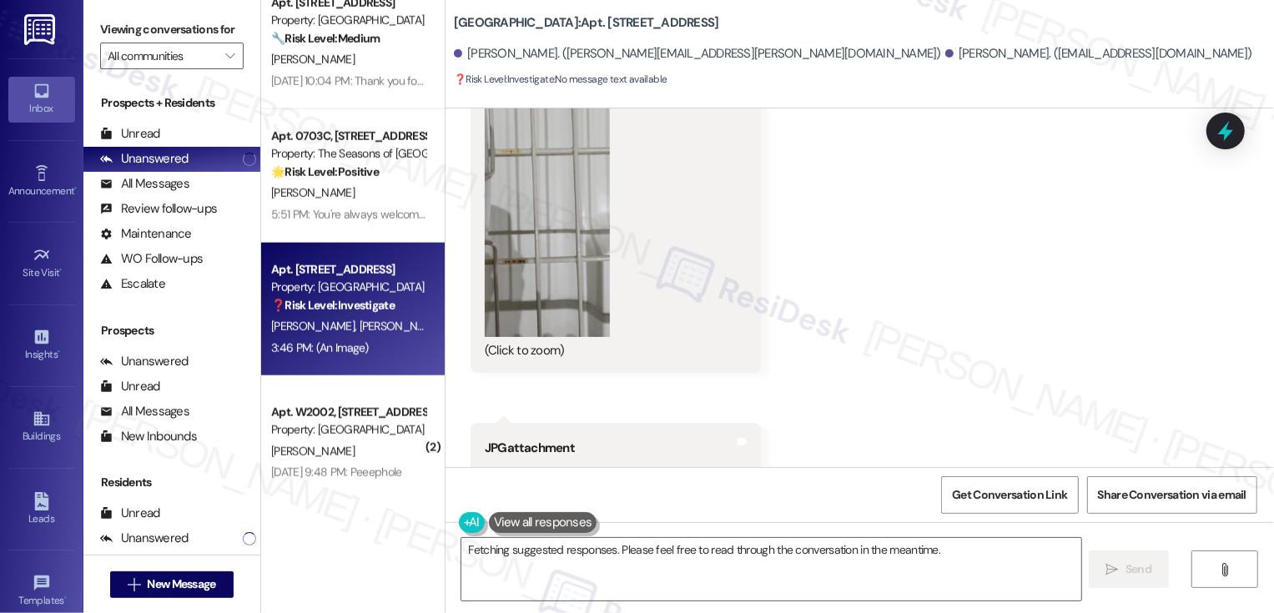
scroll to position [2480, 0]
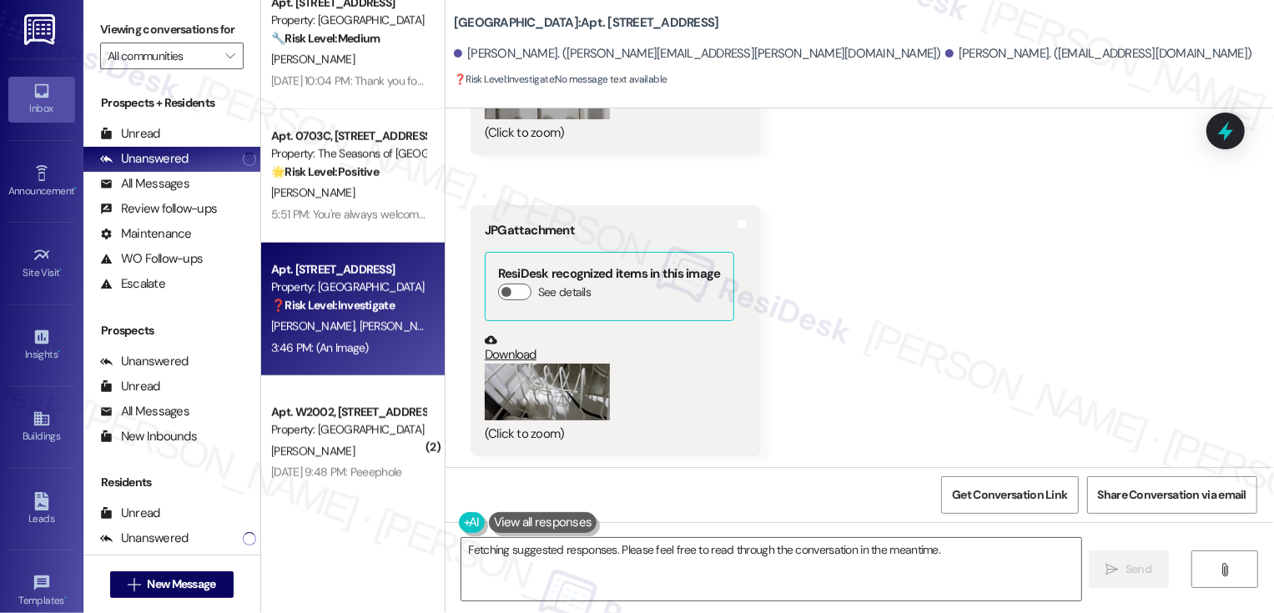
click at [537, 395] on button "Zoom image" at bounding box center [547, 392] width 125 height 57
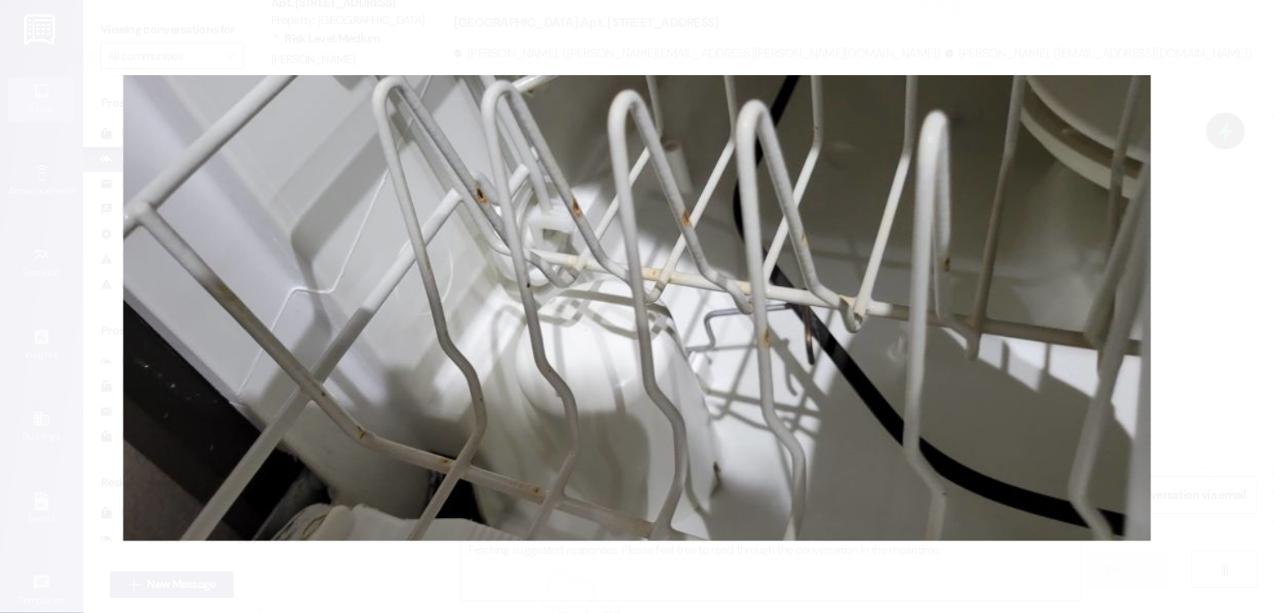
click at [1198, 393] on button "Unzoom image" at bounding box center [637, 306] width 1274 height 613
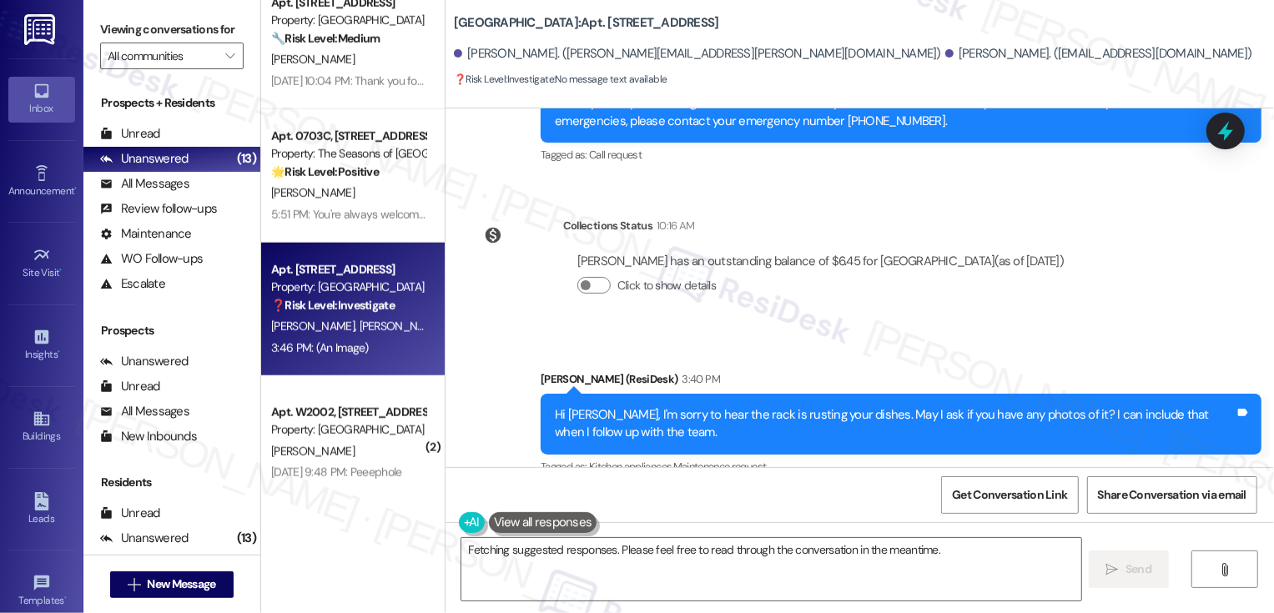
scroll to position [1609, 0]
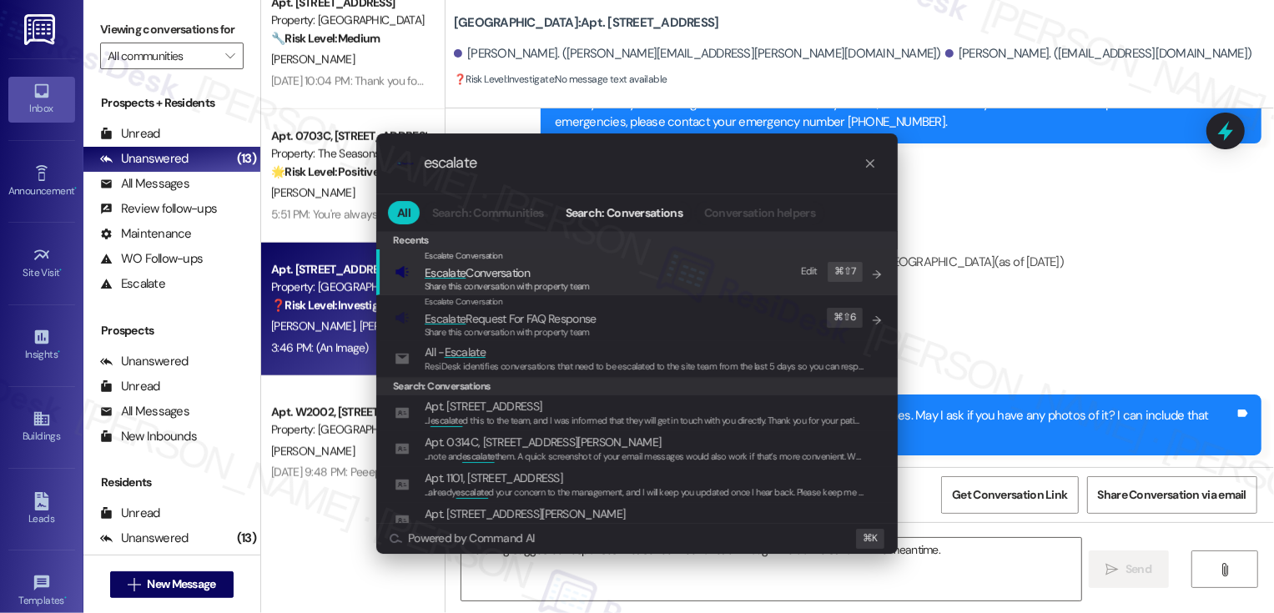
type input "escalate"
click at [647, 275] on div "Escalate Conversation Escalate Conversation Share this conversation with proper…" at bounding box center [639, 272] width 488 height 45
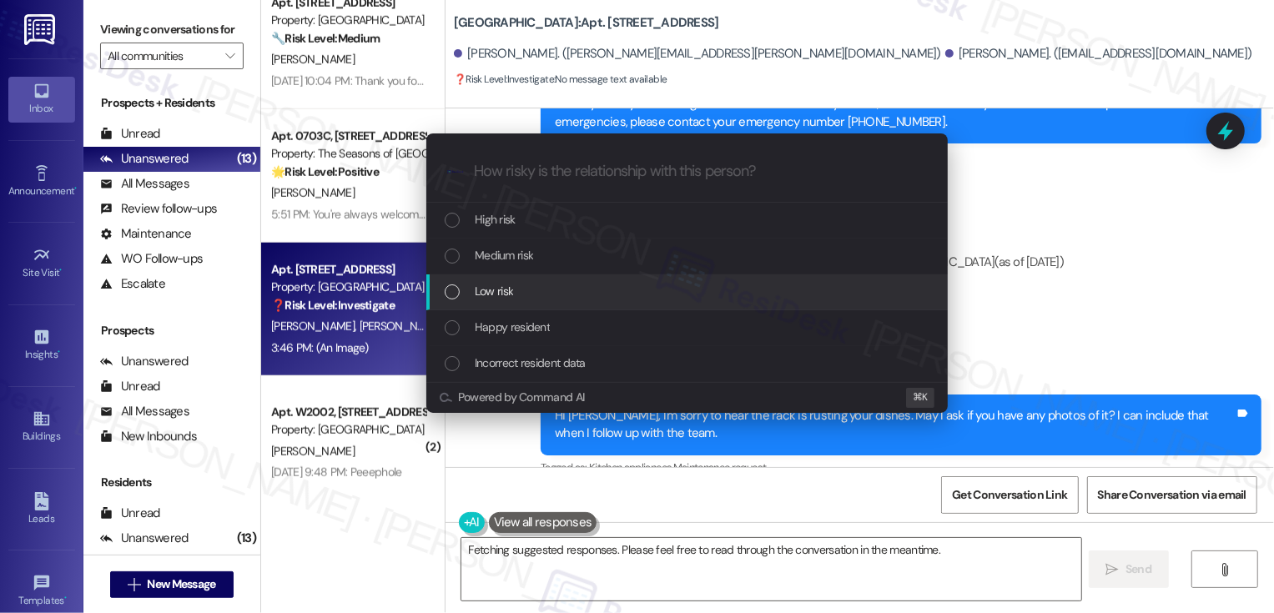
click at [577, 302] on div "Low risk" at bounding box center [687, 293] width 522 height 36
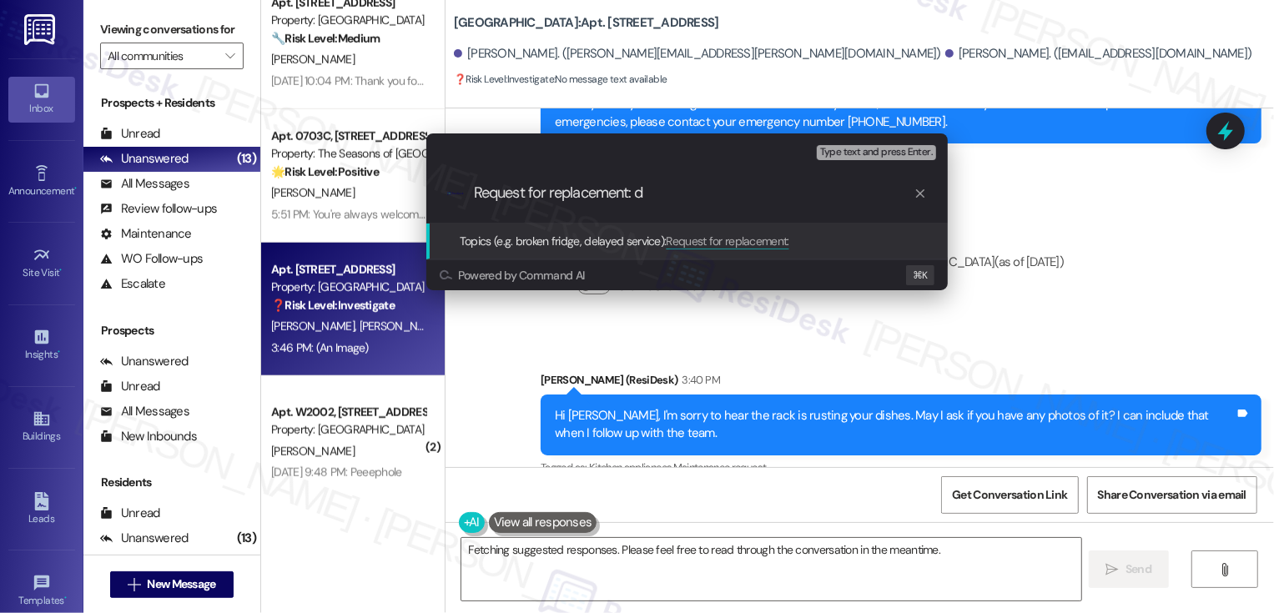
type input "Request for replacement: di"
click at [1101, 326] on div "Escalate Conversation Low risk Topics (e.g. broken fridge, delayed service) Any…" at bounding box center [637, 306] width 1274 height 613
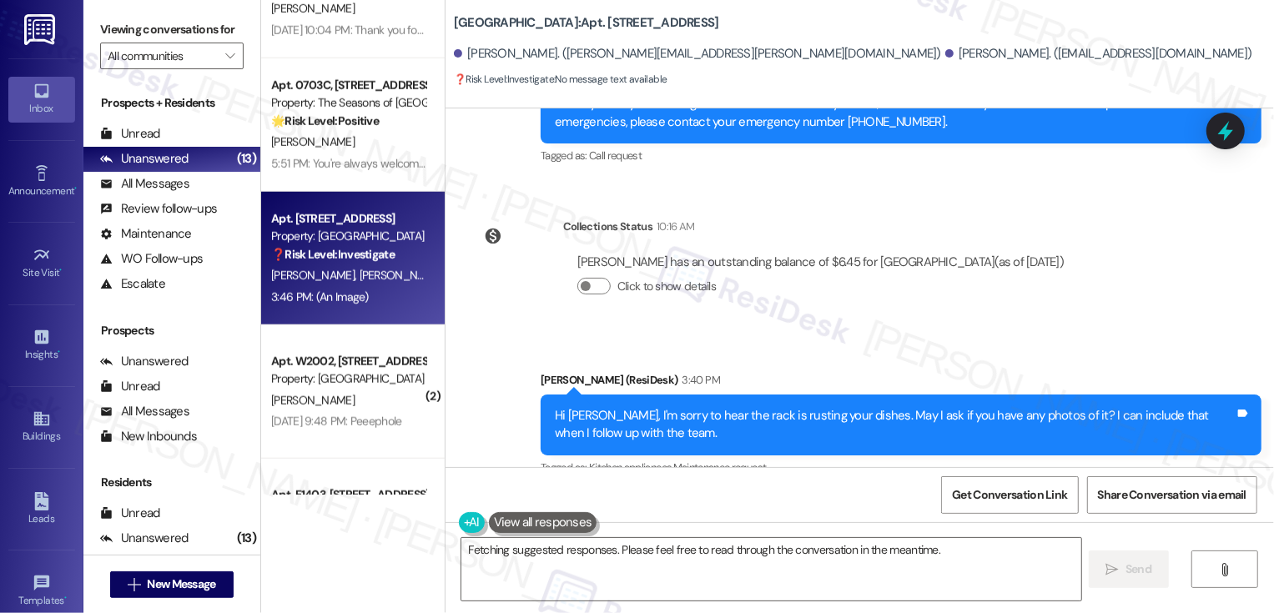
scroll to position [1162, 0]
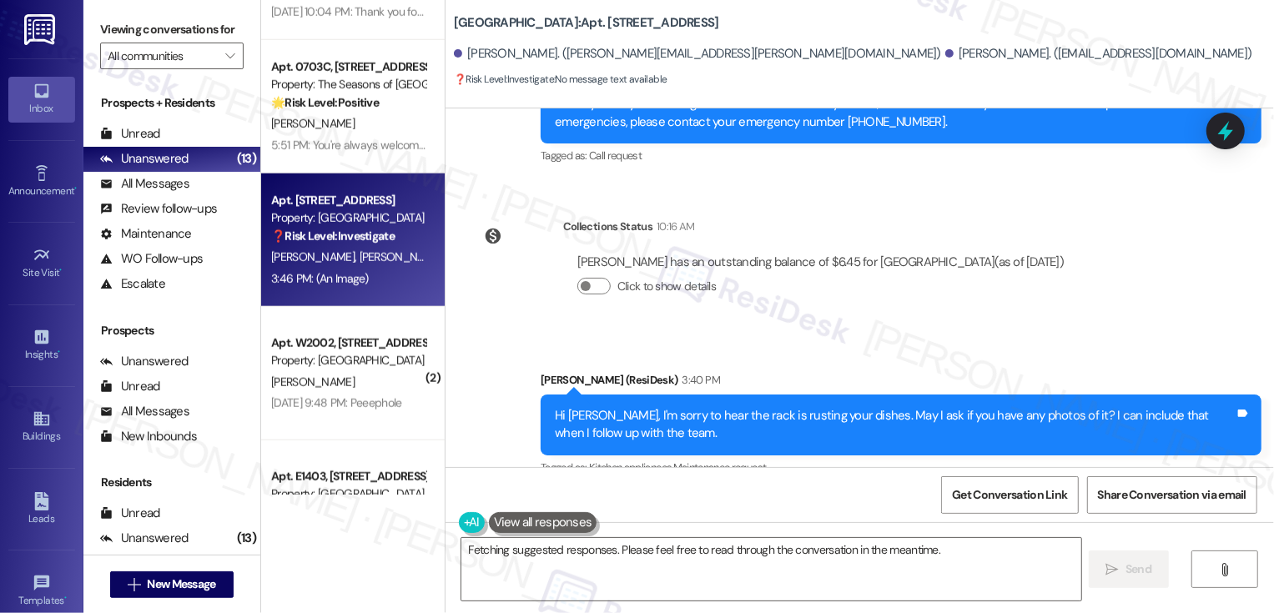
click at [317, 387] on div "[PERSON_NAME]" at bounding box center [349, 382] width 158 height 21
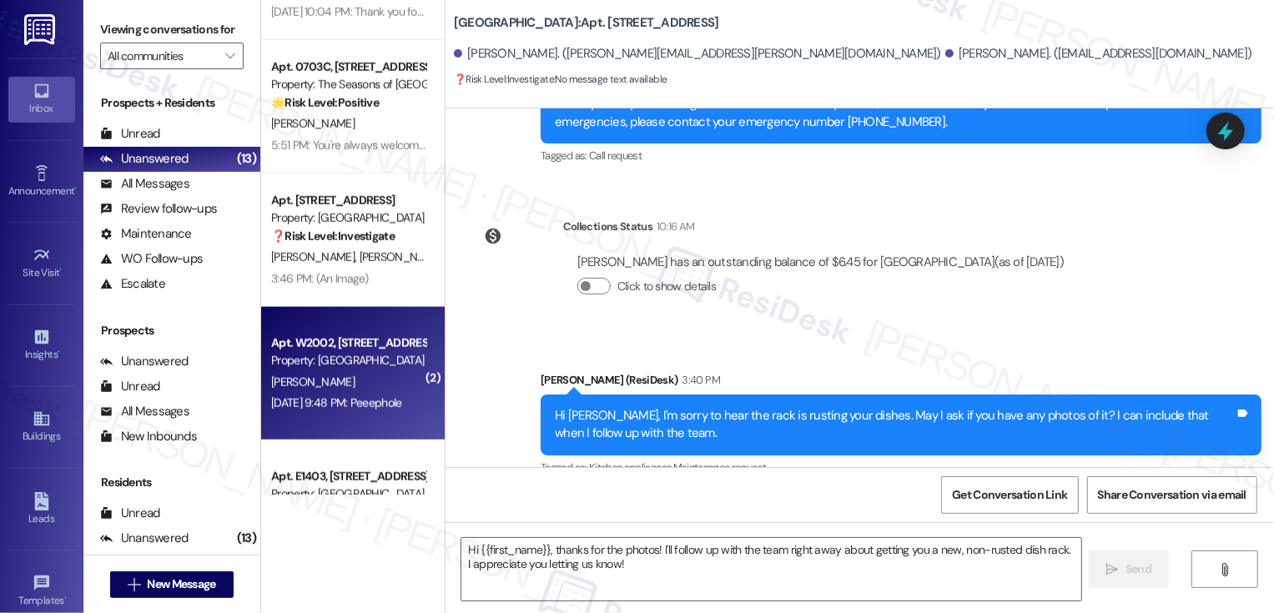
click at [317, 387] on div "[PERSON_NAME]" at bounding box center [349, 382] width 158 height 21
type textarea "Fetching suggested responses. Please feel free to read through the conversation…"
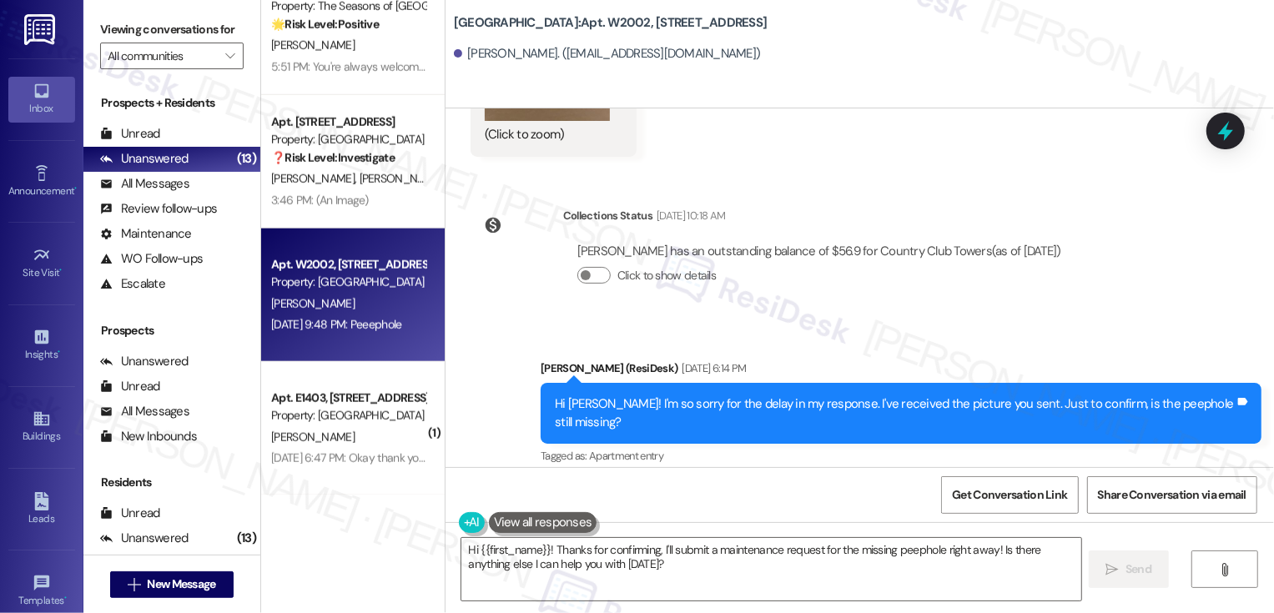
scroll to position [1670, 0]
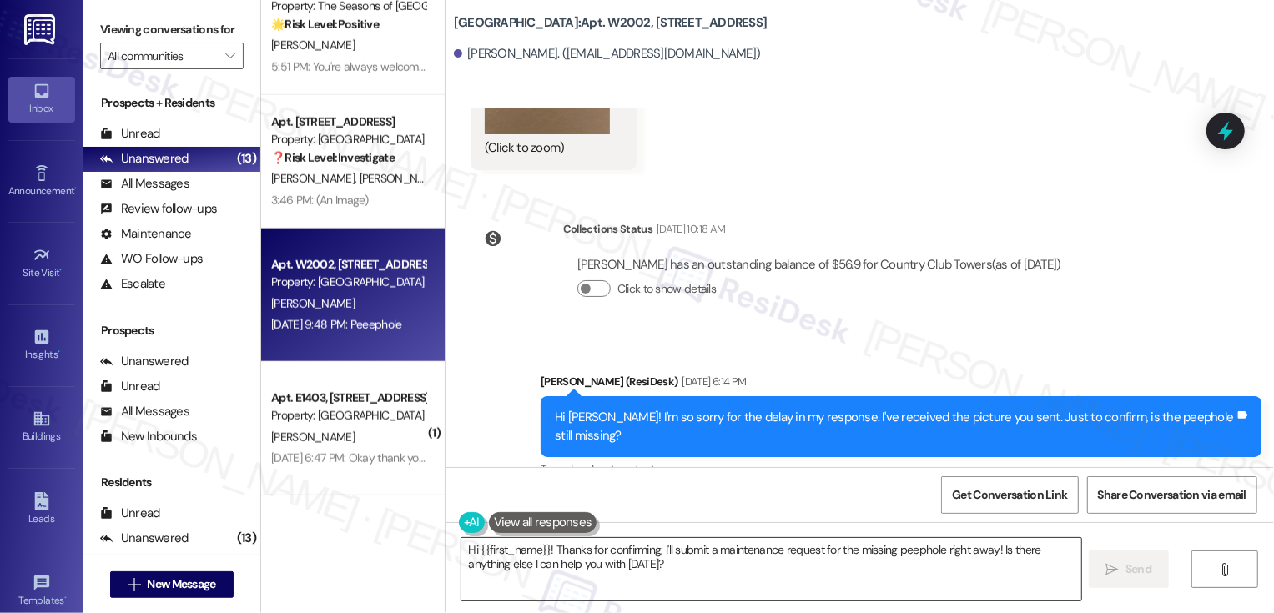
click at [651, 554] on textarea "Hi {{first_name}}! Thanks for confirming, I'll submit a maintenance request for…" at bounding box center [772, 569] width 620 height 63
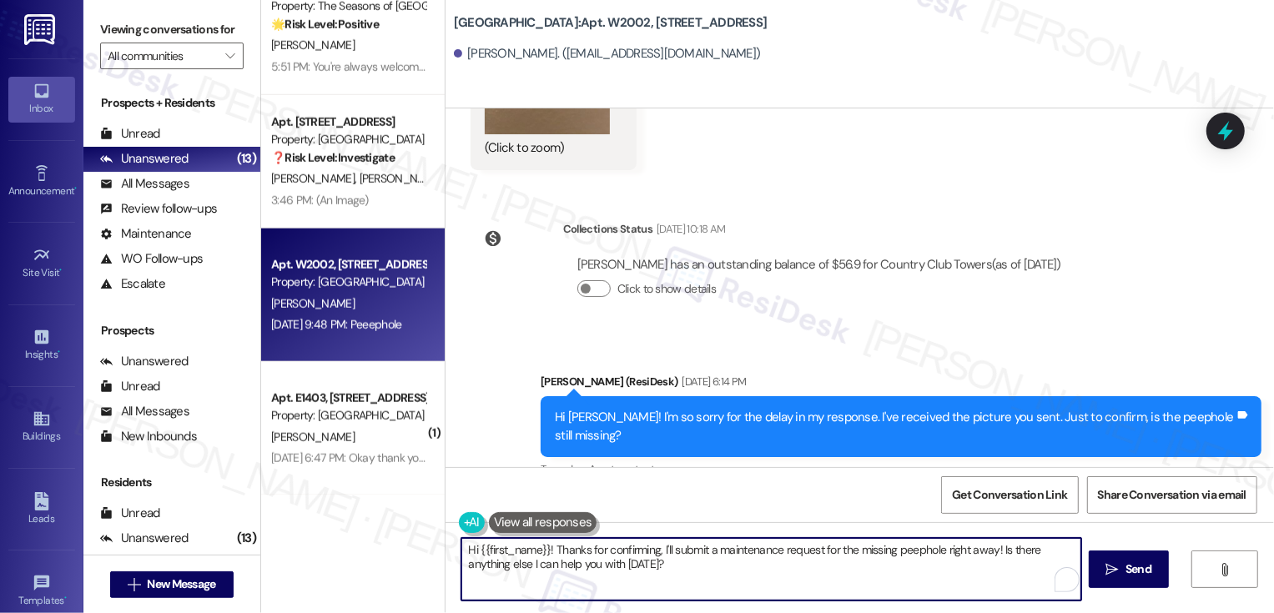
click at [452, 547] on div "Hi {{first_name}}! Thanks for confirming, I'll submit a maintenance request for…" at bounding box center [763, 569] width 622 height 64
click at [856, 577] on textarea "[PERSON_NAME] for confirming, I'll submit a maintenance request for the missing…" at bounding box center [772, 569] width 620 height 63
drag, startPoint x: 891, startPoint y: 551, endPoint x: 846, endPoint y: 553, distance: 45.1
click at [846, 553] on textarea "[PERSON_NAME] for confirming, I'll submit a maintenance request for the missing…" at bounding box center [772, 569] width 620 height 63
drag, startPoint x: 846, startPoint y: 559, endPoint x: 855, endPoint y: 575, distance: 17.9
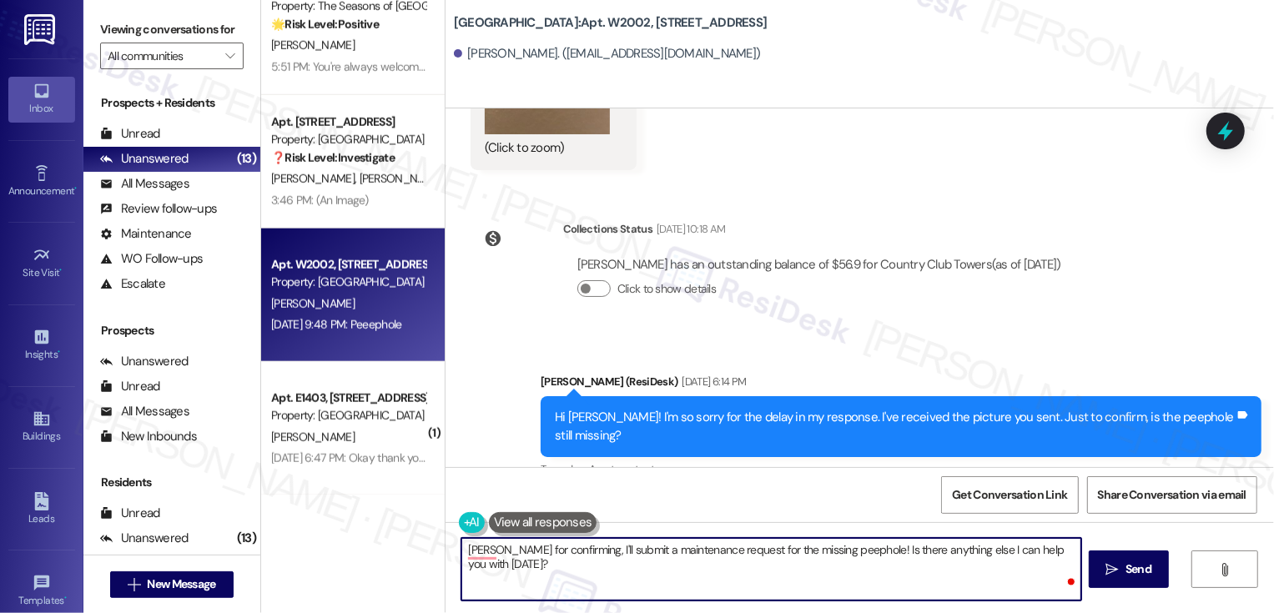
click at [855, 574] on textarea "[PERSON_NAME] for confirming, I'll submit a maintenance request for the missing…" at bounding box center [772, 569] width 620 height 63
click at [941, 557] on textarea "[PERSON_NAME] for confirming, I'll submit a maintenance request for the missing…" at bounding box center [772, 569] width 620 height 63
click at [953, 550] on textarea "[PERSON_NAME] for confirming, I'll submit a maintenance request for the missing…" at bounding box center [772, 569] width 620 height 63
click at [1018, 561] on textarea "Thanks for confirming, I'll submit a maintenance request for the missing peepho…" at bounding box center [772, 569] width 620 height 63
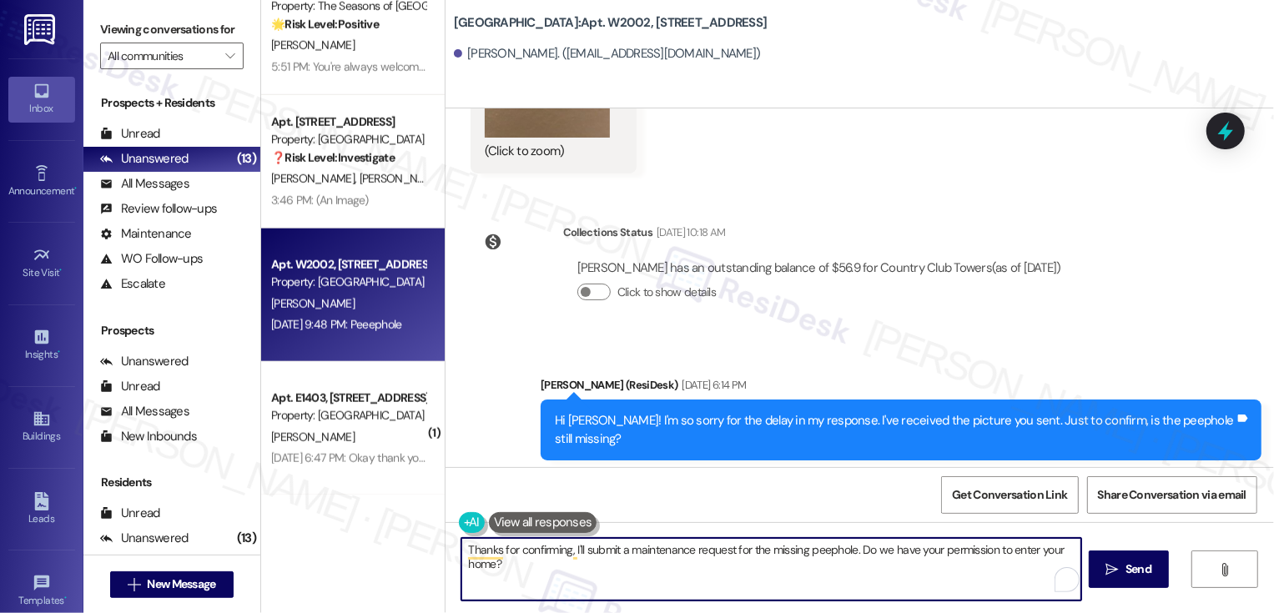
scroll to position [1817, 0]
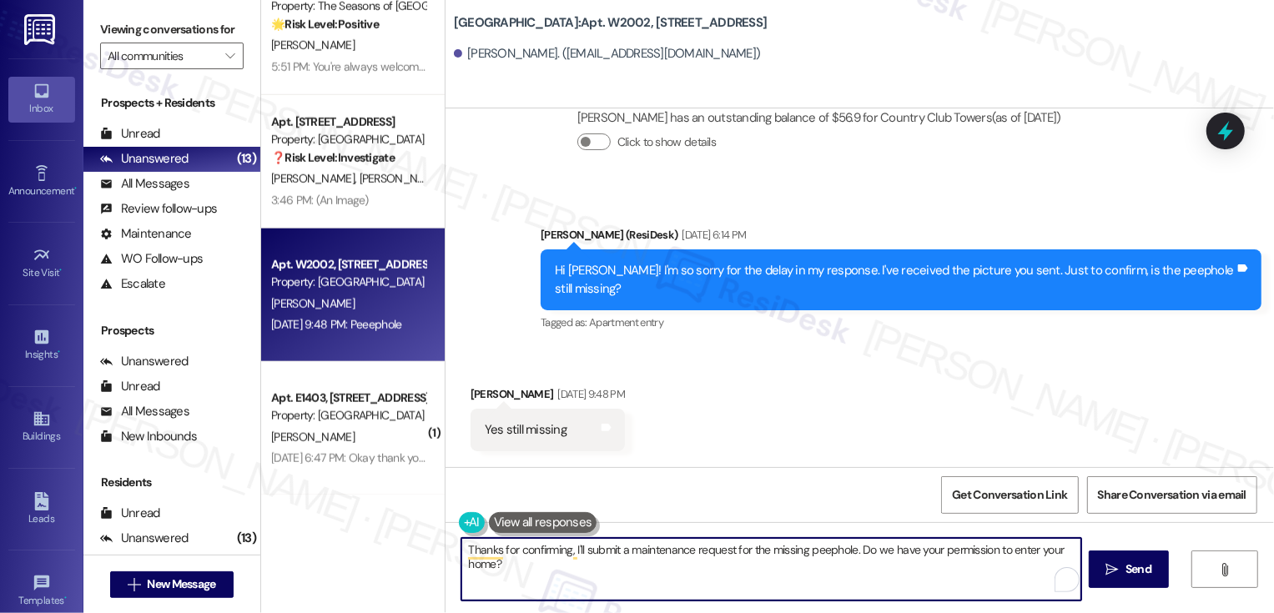
click at [588, 578] on textarea "Thanks for confirming, I'll submit a maintenance request for the missing peepho…" at bounding box center [772, 569] width 620 height 63
type textarea "Thanks for confirming, I'll submit a maintenance request for the missing peepho…"
click at [1137, 562] on span "Send" at bounding box center [1139, 570] width 26 height 18
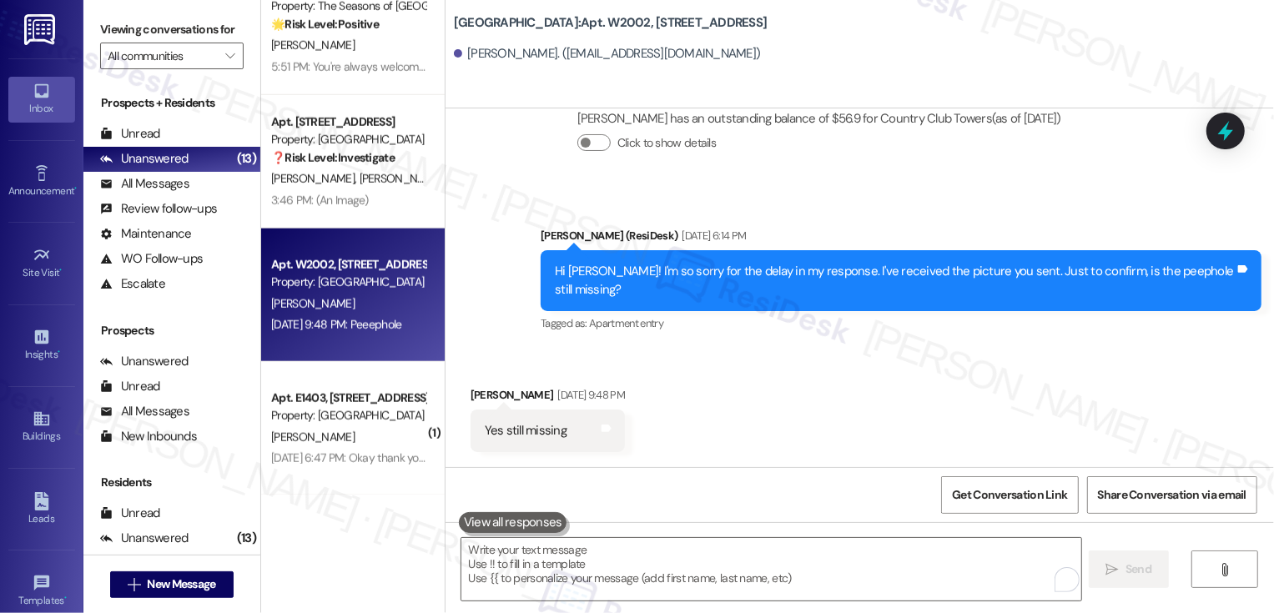
scroll to position [1933, 0]
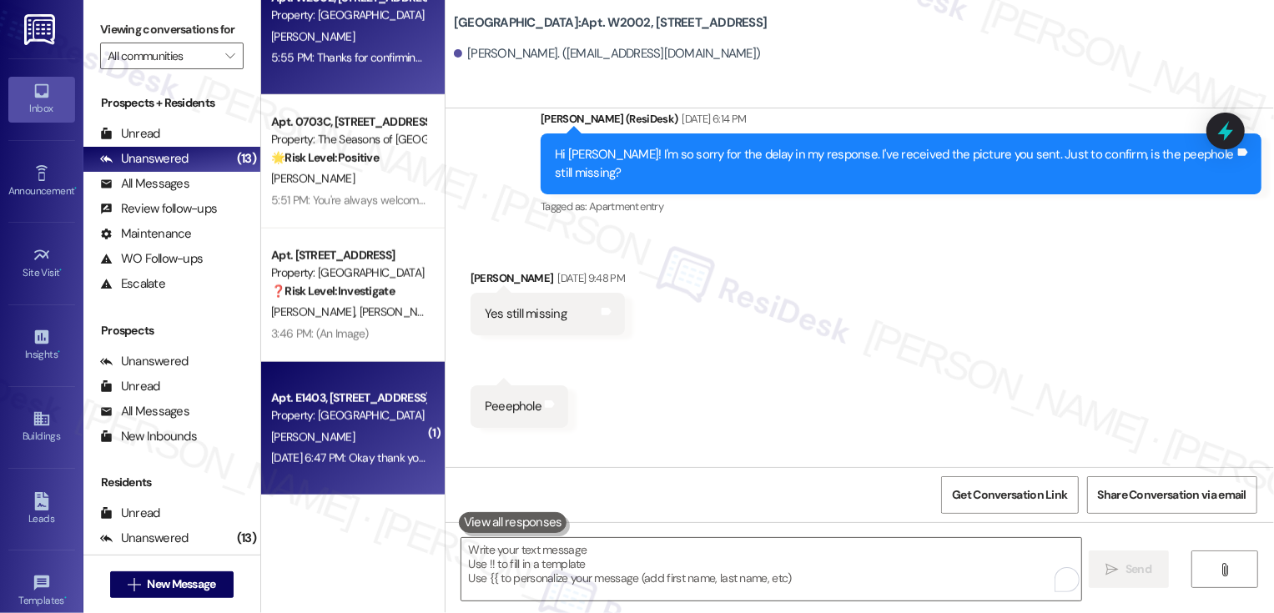
click at [346, 424] on div "Property: [GEOGRAPHIC_DATA]" at bounding box center [348, 416] width 154 height 18
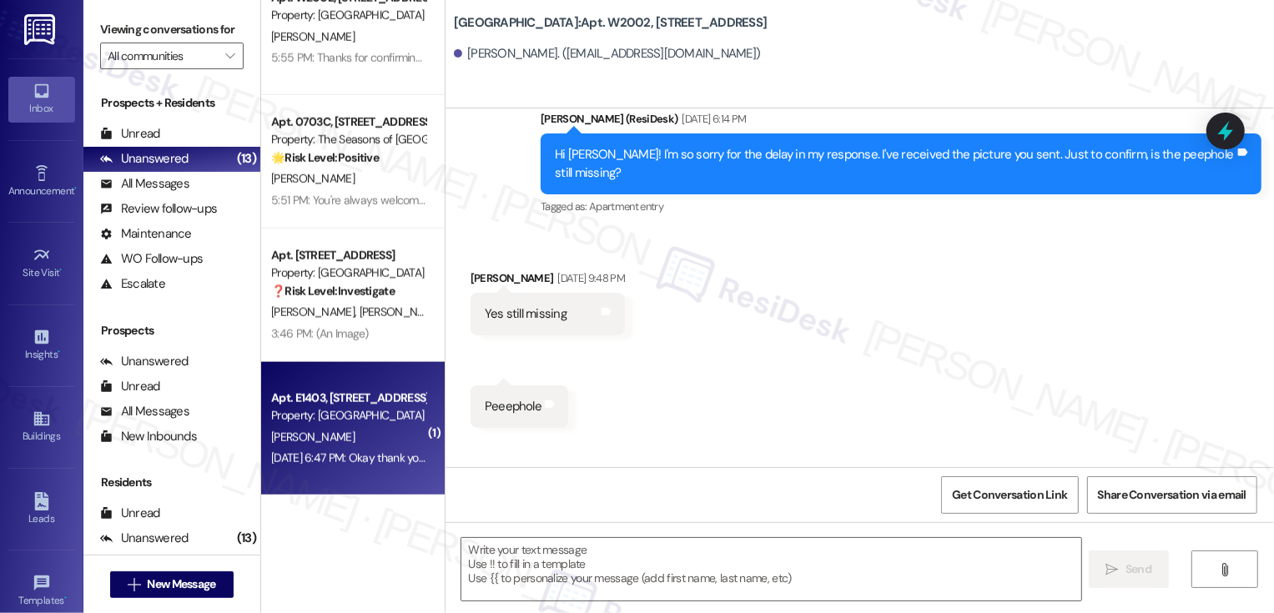
click at [346, 424] on div "Property: [GEOGRAPHIC_DATA]" at bounding box center [348, 416] width 154 height 18
type textarea "Fetching suggested responses. Please feel free to read through the conversation…"
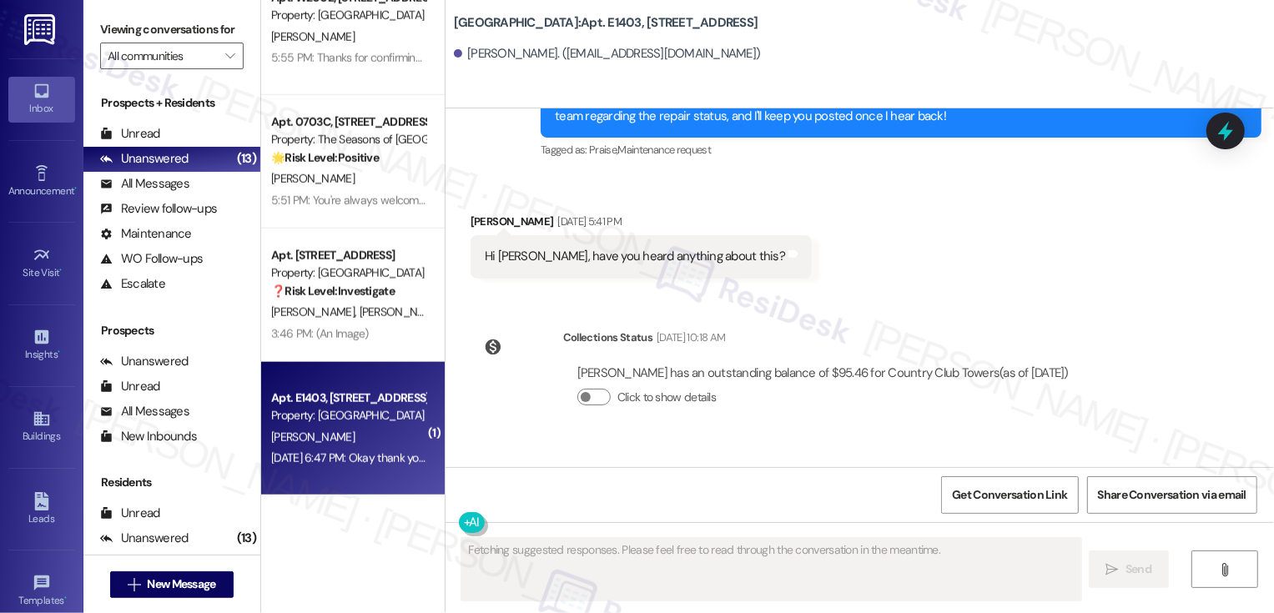
scroll to position [1260, 0]
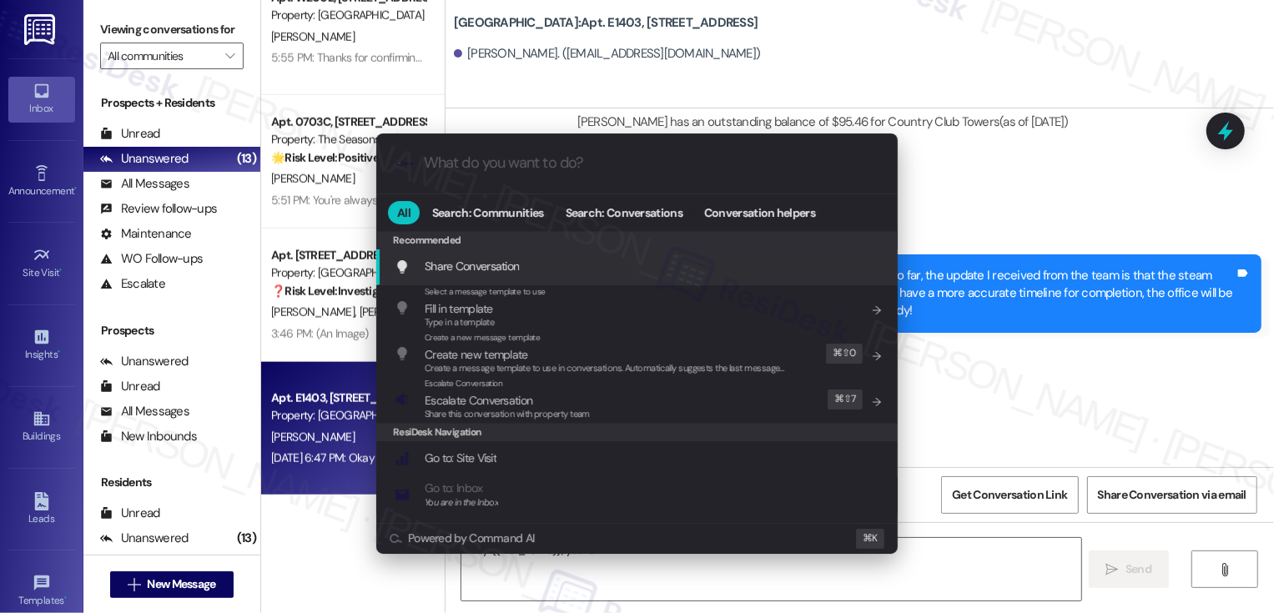
type textarea "Hey {{first_name}}, you're welcome"
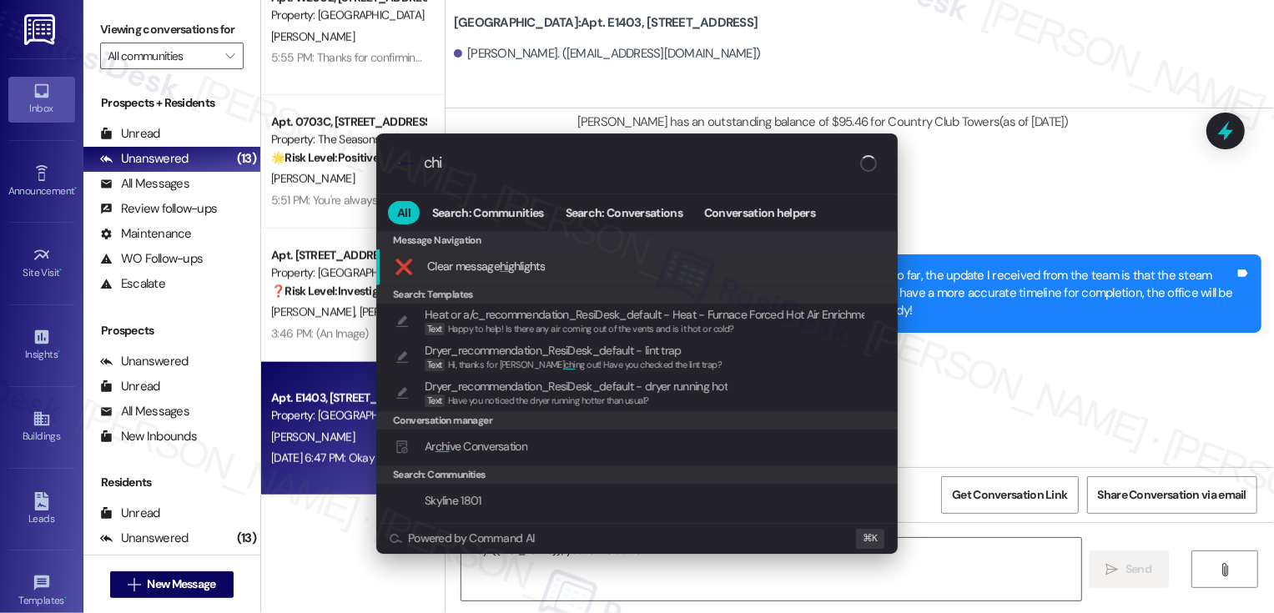
type input "chiv"
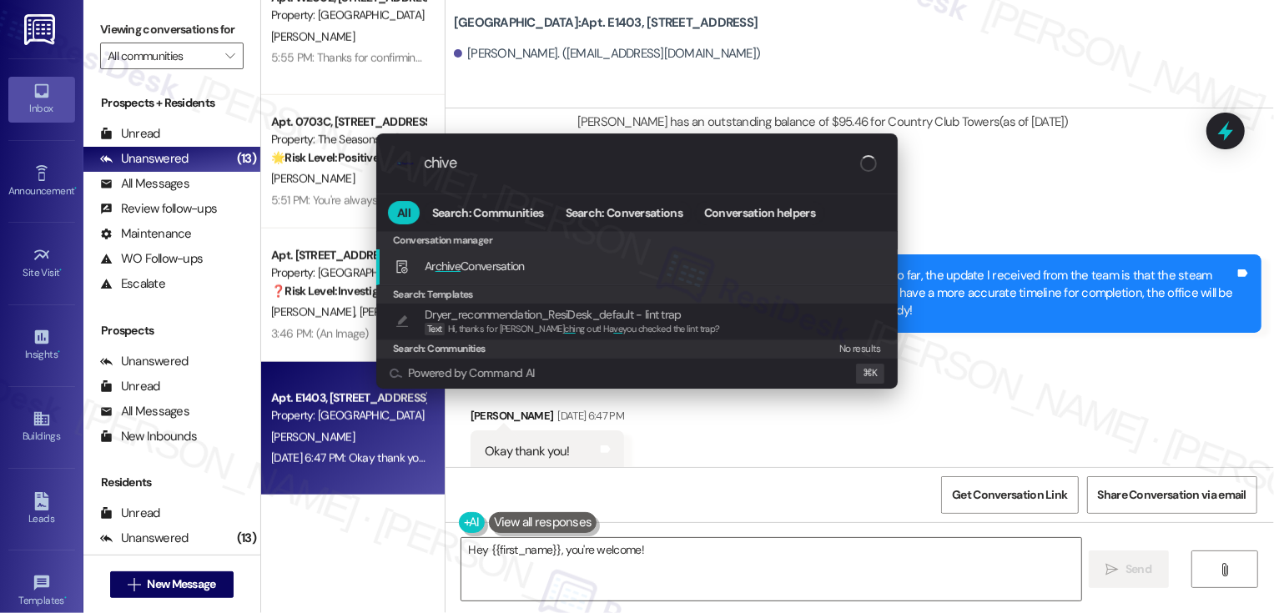
click at [464, 270] on span "Ar chive Conversation" at bounding box center [475, 266] width 100 height 15
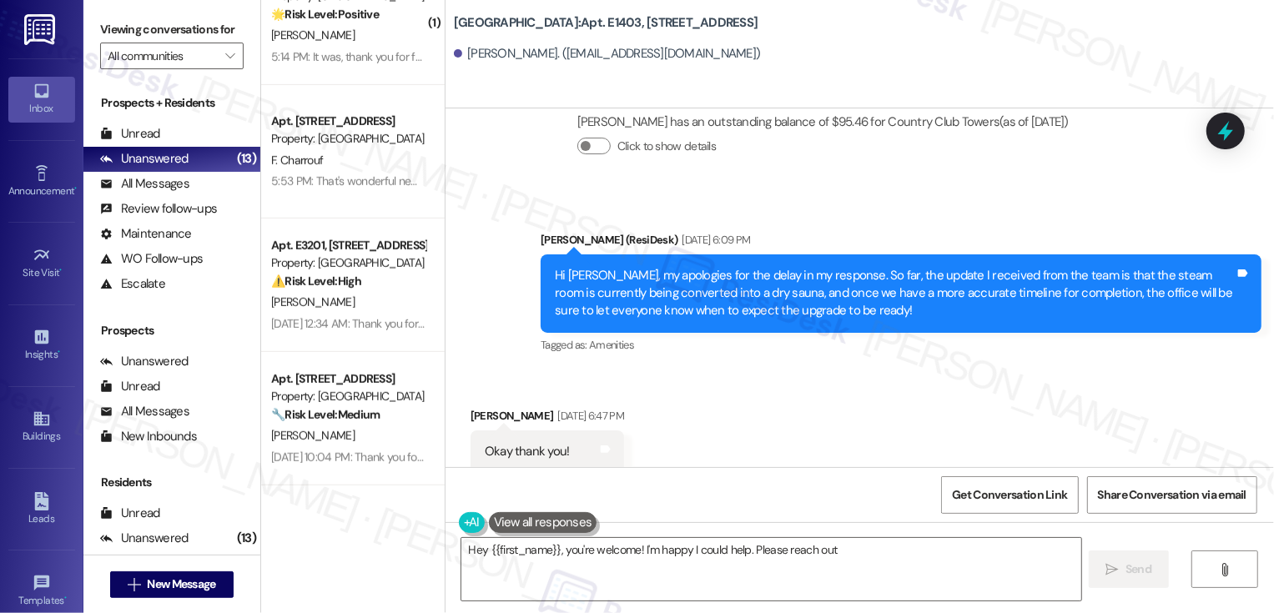
scroll to position [63, 0]
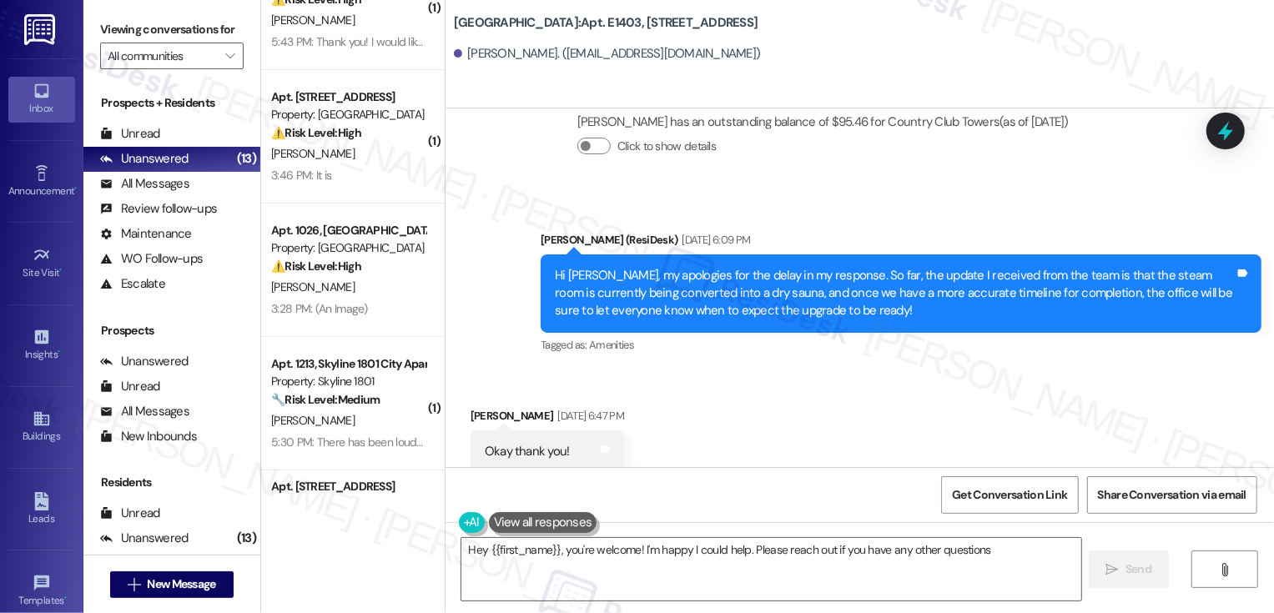
type textarea "Hey {{first_name}}, you're welcome! I'm happy I could help. Please reach out if…"
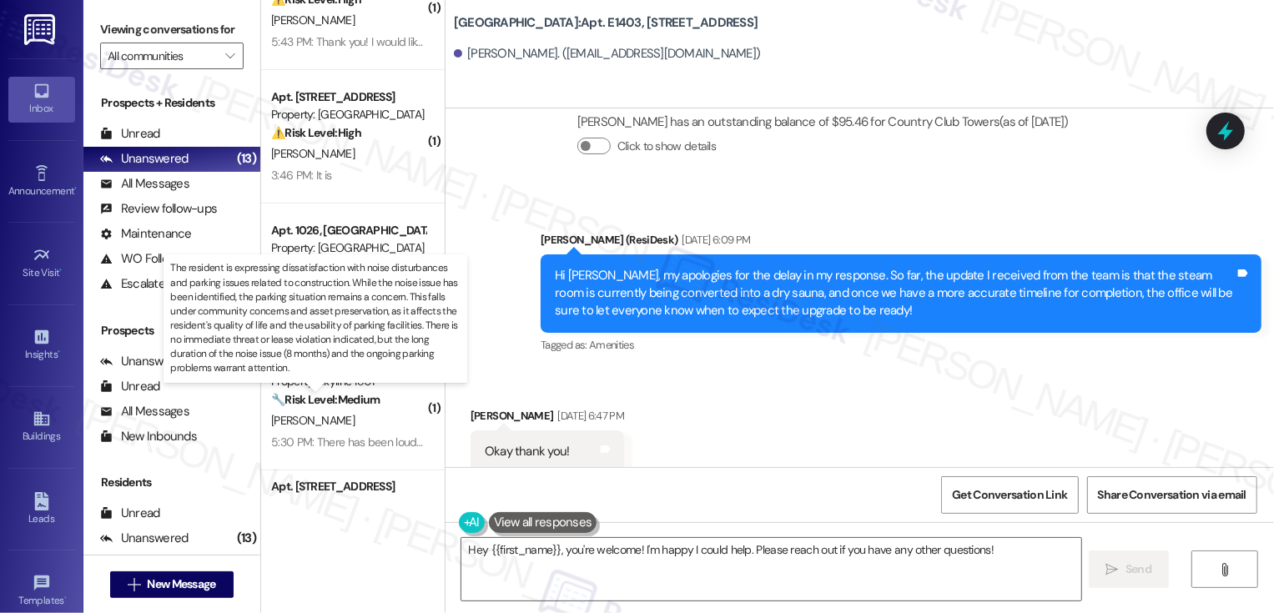
scroll to position [0, 0]
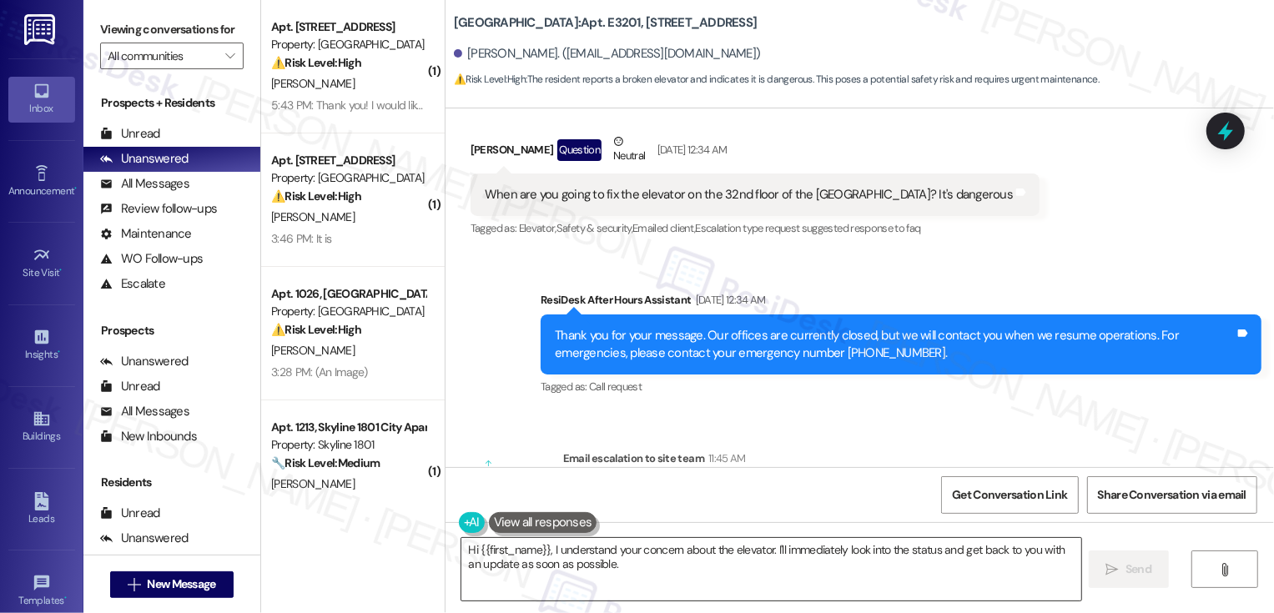
scroll to position [435, 0]
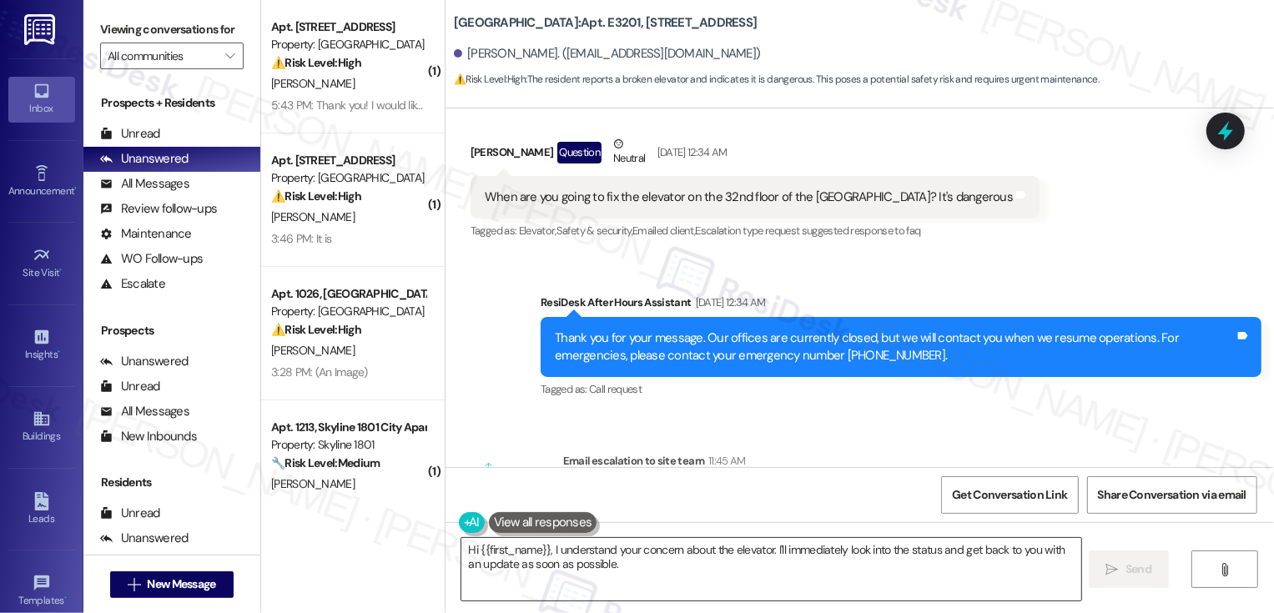
click at [617, 593] on textarea "Hi {{first_name}}, I understand your concern about the elevator. I'll immediate…" at bounding box center [772, 569] width 620 height 63
click at [613, 567] on textarea "Hi {{first_name}}, I understand your concern about the elevator. I'll immediate…" at bounding box center [772, 569] width 620 height 63
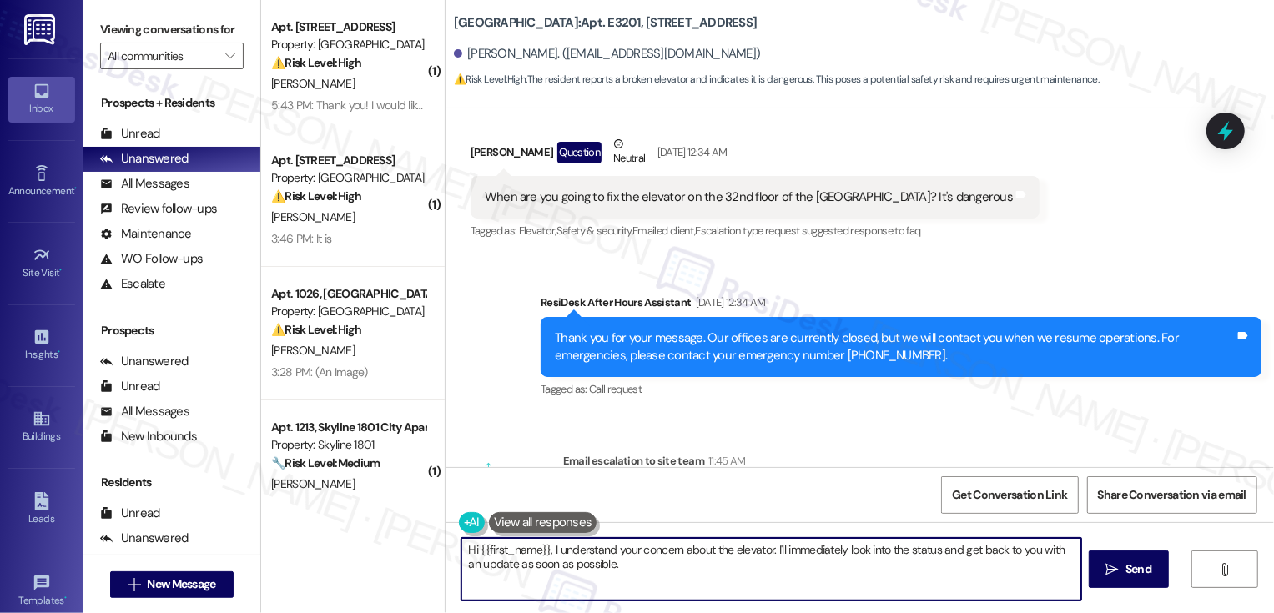
click at [769, 553] on textarea "Hi {{first_name}}, I understand your concern about the elevator. I'll immediate…" at bounding box center [772, 569] width 620 height 63
click at [769, 548] on textarea "Hi {{first_name}}, I understand your concern about the elevator. I'll immediate…" at bounding box center [772, 569] width 620 height 63
click at [766, 548] on textarea "Hi {{first_name}}, I understand your concern about the elevator. I'll immediate…" at bounding box center [772, 569] width 620 height 63
click at [778, 563] on textarea "Hi {{first_name}}, I understand your concern about the elevator. I'll immediate…" at bounding box center [772, 569] width 620 height 63
click at [768, 548] on textarea "Hi {{first_name}}, I understand your concern about the elevator. I'll immediate…" at bounding box center [772, 569] width 620 height 63
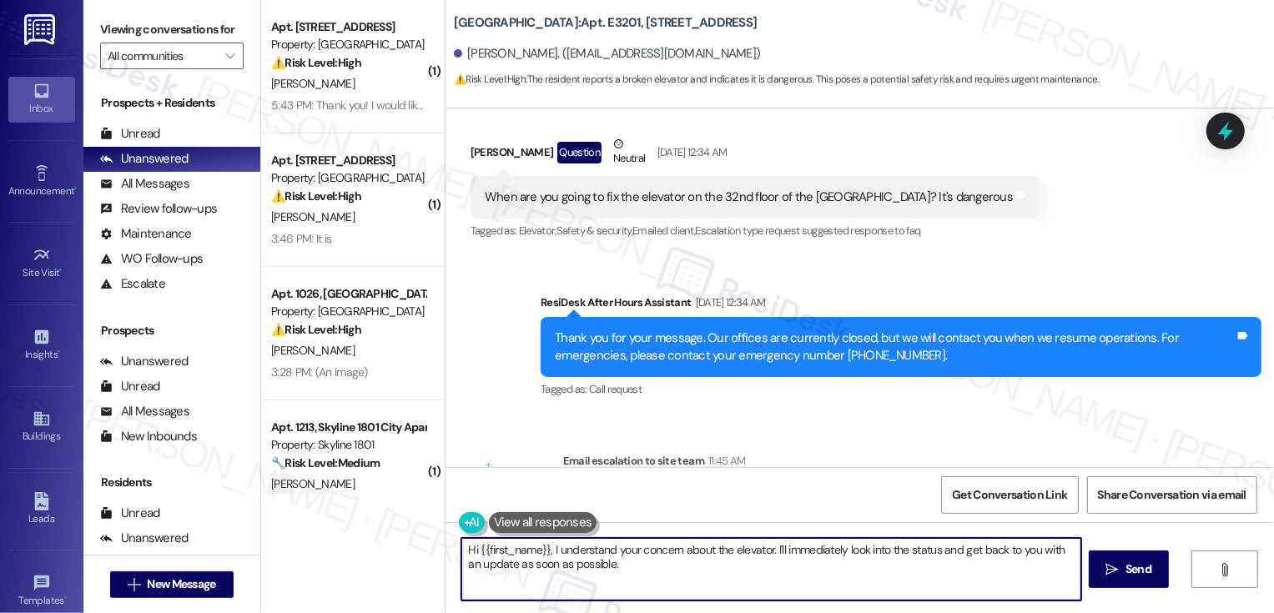
click at [777, 558] on textarea "Hi {{first_name}}, I understand your concern about the elevator. I'll immediate…" at bounding box center [772, 569] width 620 height 63
click at [797, 552] on textarea "Hi {{first_name}}, I understand your concern about the elevator. I'll immediate…" at bounding box center [772, 569] width 620 height 63
drag, startPoint x: 770, startPoint y: 548, endPoint x: 788, endPoint y: 564, distance: 24.8
click at [789, 565] on textarea "Hi {{first_name}}, I understand your concern about the elevator. I'll immediate…" at bounding box center [772, 569] width 620 height 63
paste textarea "Our maintenance team is currently working with [PERSON_NAME] Group to have the …"
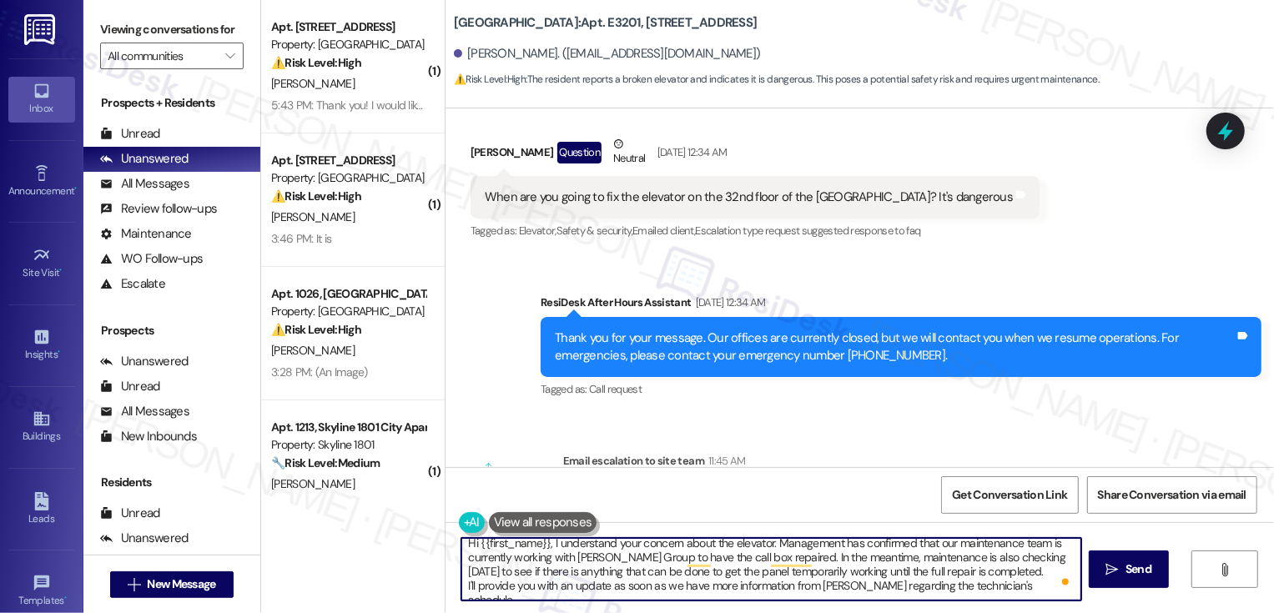
scroll to position [14, 0]
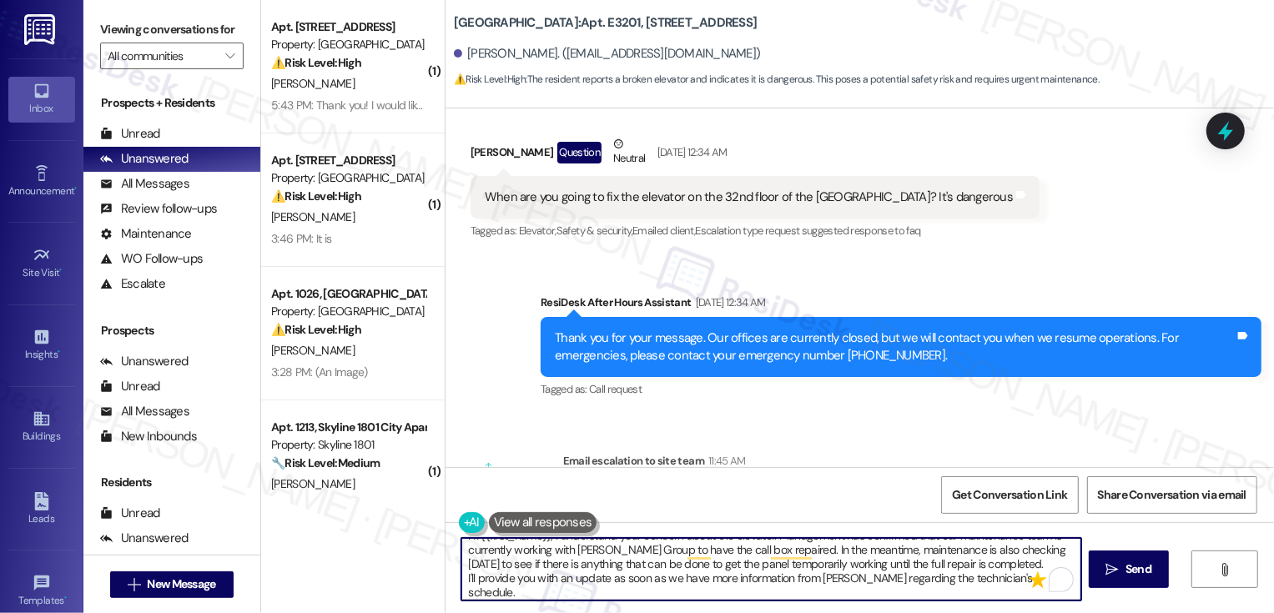
click at [1007, 558] on textarea "Hi {{first_name}}, I understand your concern about the elevator. Management has…" at bounding box center [772, 569] width 620 height 63
click at [1006, 561] on textarea "Hi {{first_name}}, I understand your concern about the elevator. Management has…" at bounding box center [772, 569] width 620 height 63
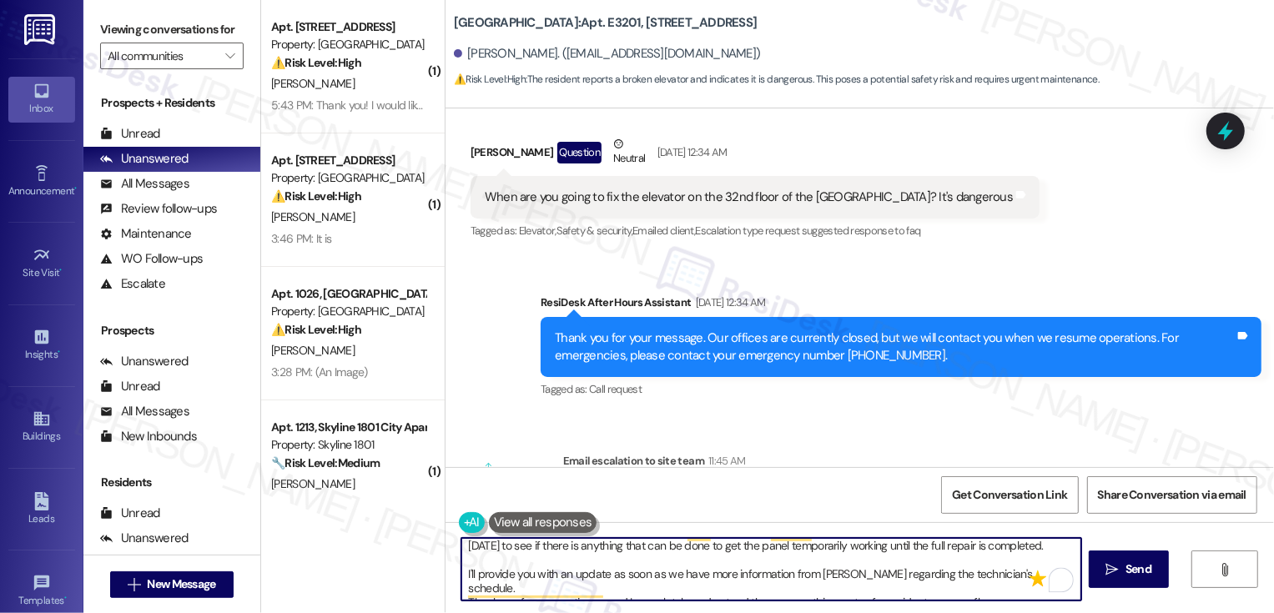
click at [462, 575] on textarea "Hi {{first_name}}, I understand your concern about the elevator. Management has…" at bounding box center [772, 569] width 620 height 63
click at [547, 574] on textarea "Hi {{first_name}}, I understand your concern about the elevator. Management has…" at bounding box center [772, 569] width 620 height 63
click at [553, 579] on textarea "Hi {{first_name}}, I understand your concern about the elevator. Management has…" at bounding box center [772, 569] width 620 height 63
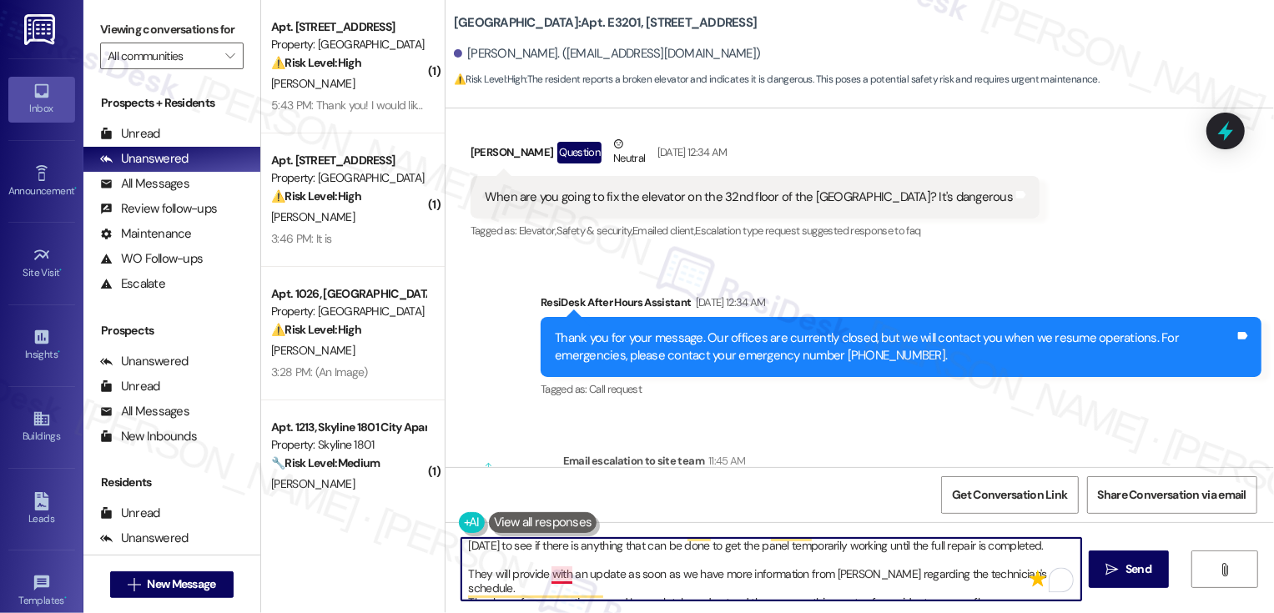
click at [553, 579] on textarea "Hi {{first_name}}, I understand your concern about the elevator. Management has…" at bounding box center [772, 569] width 620 height 63
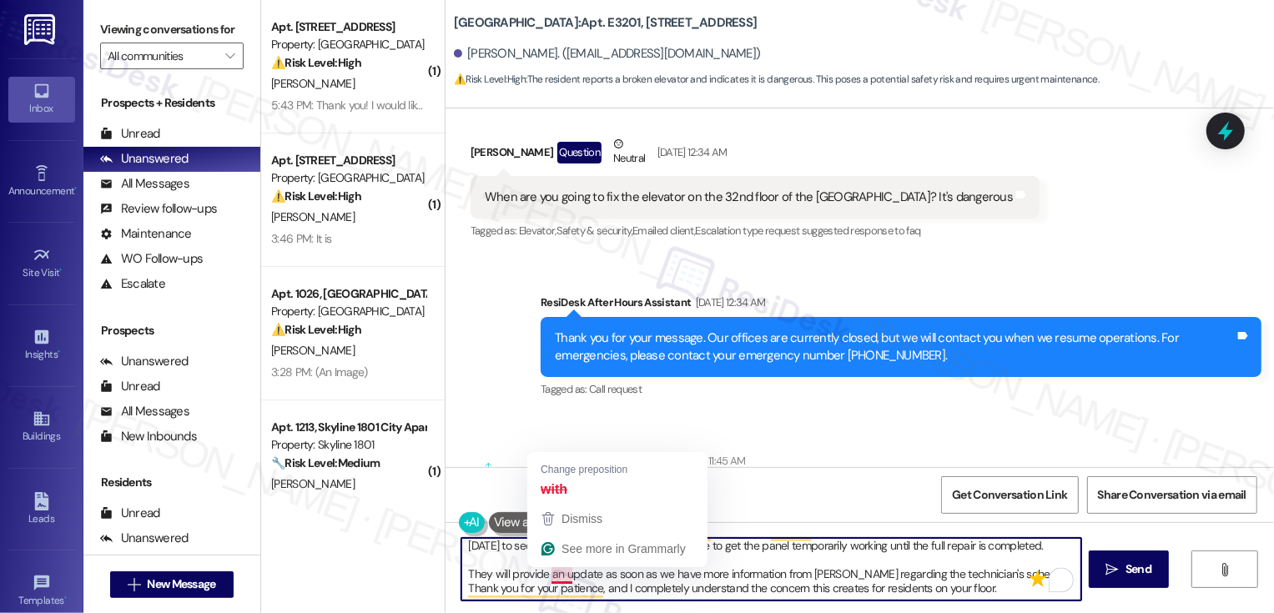
click at [555, 581] on textarea "Hi {{first_name}}, I understand your concern about the elevator. Management has…" at bounding box center [772, 569] width 620 height 63
click at [557, 573] on textarea "Hi {{first_name}}, I understand your concern about the elevator. Management has…" at bounding box center [772, 569] width 620 height 63
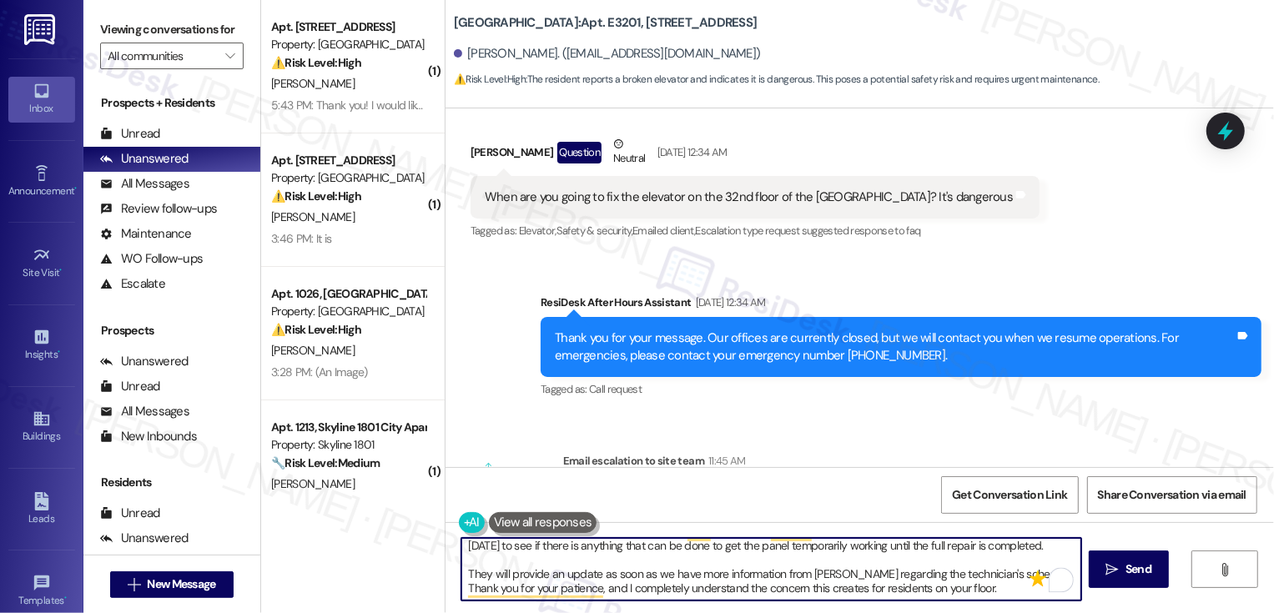
click at [656, 576] on textarea "Hi {{first_name}}, I understand your concern about the elevator. Management has…" at bounding box center [772, 569] width 620 height 63
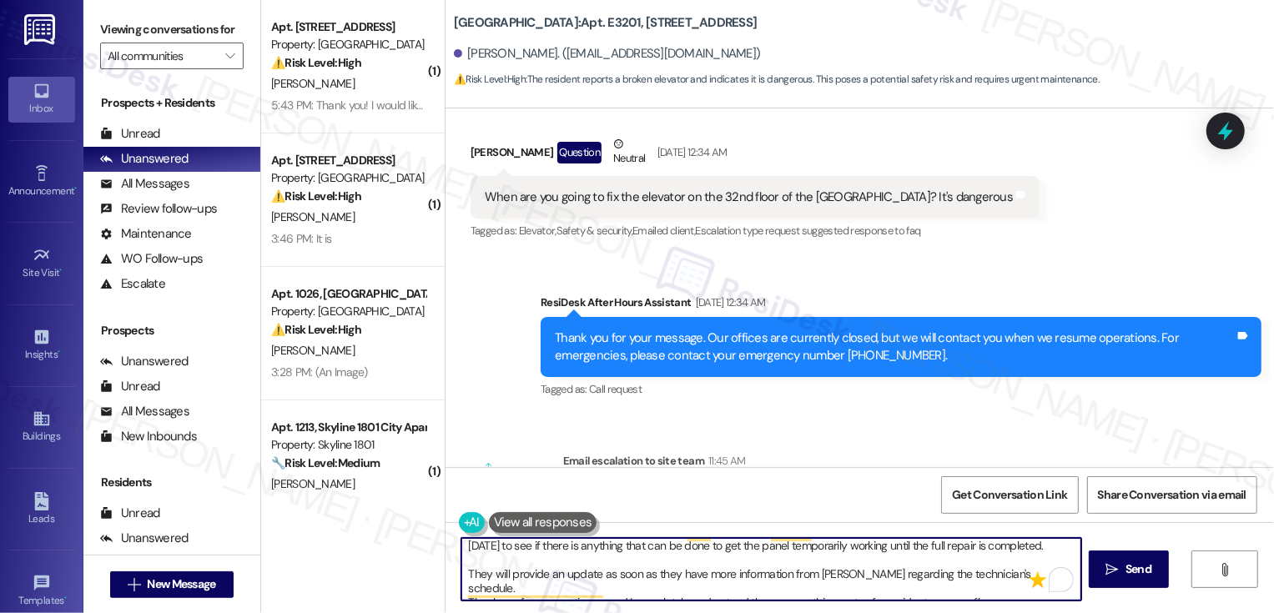
scroll to position [0, 0]
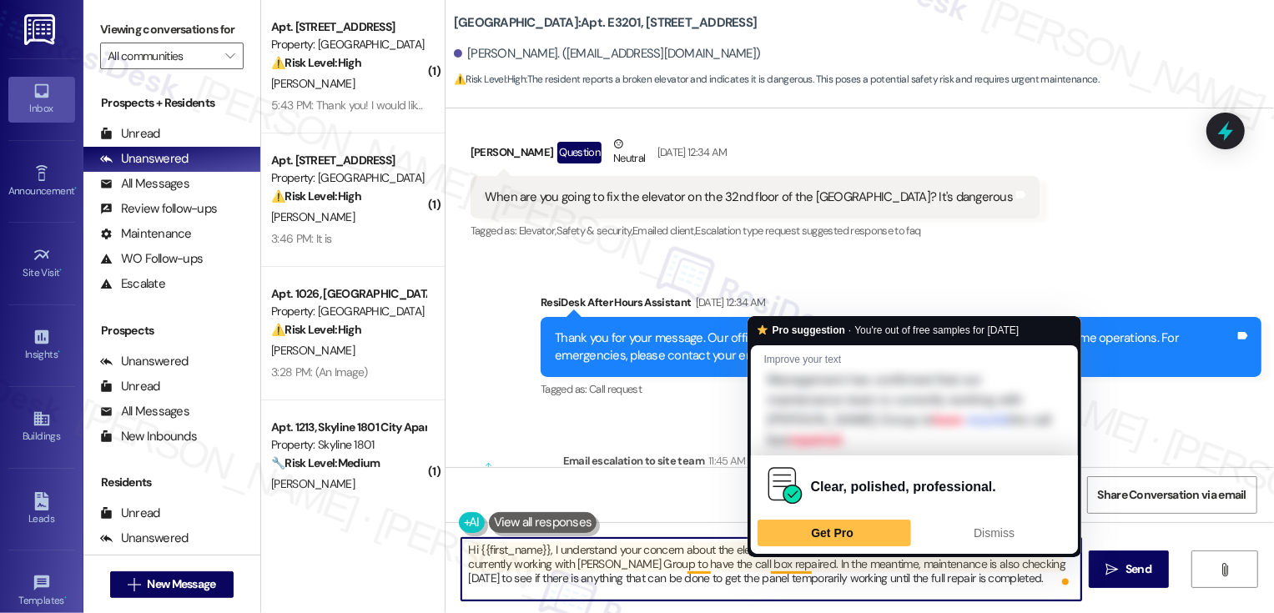
click at [705, 569] on textarea "Hi {{first_name}}, I understand your concern about the elevator. Management has…" at bounding box center [772, 569] width 620 height 63
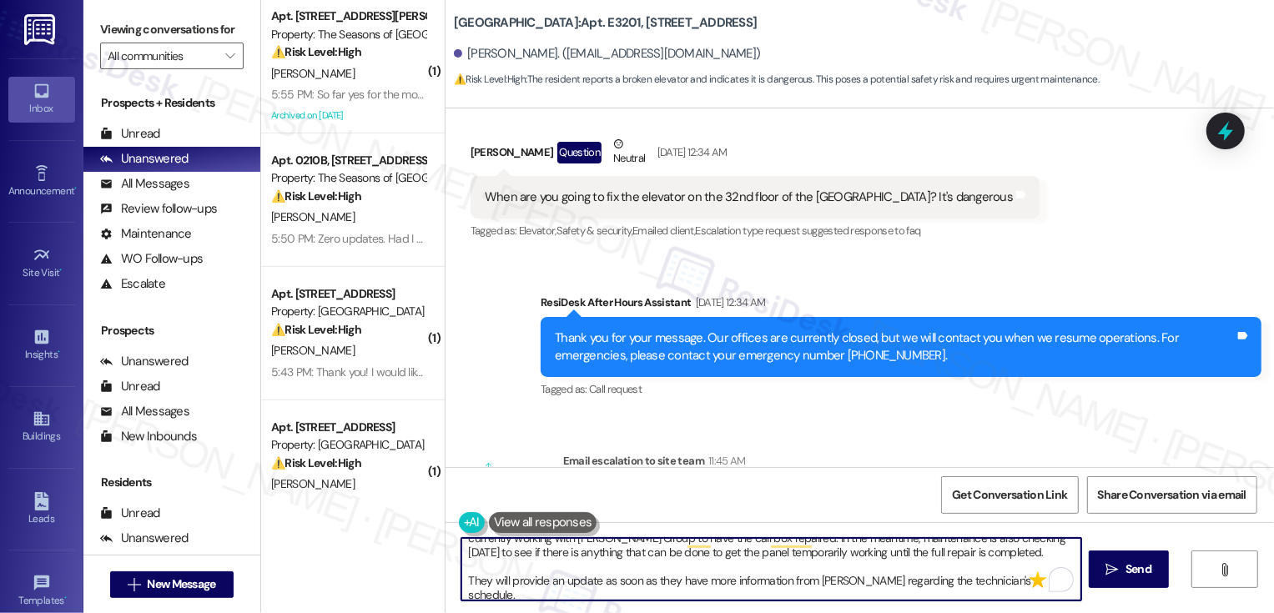
scroll to position [33, 0]
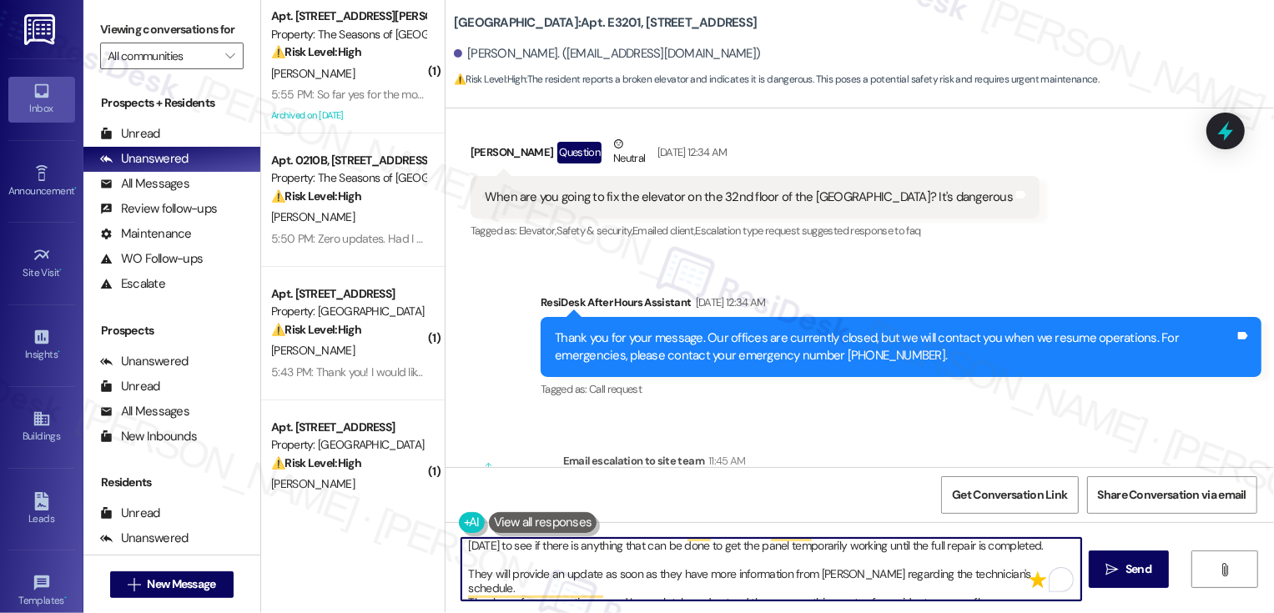
click at [955, 587] on textarea "Hi {{first_name}}, I understand your concern about the elevator. Management has…" at bounding box center [772, 569] width 620 height 63
type textarea "Hi {{first_name}}, I understand your concern about the elevator. Management has…"
click at [1158, 573] on button " Send" at bounding box center [1129, 570] width 81 height 38
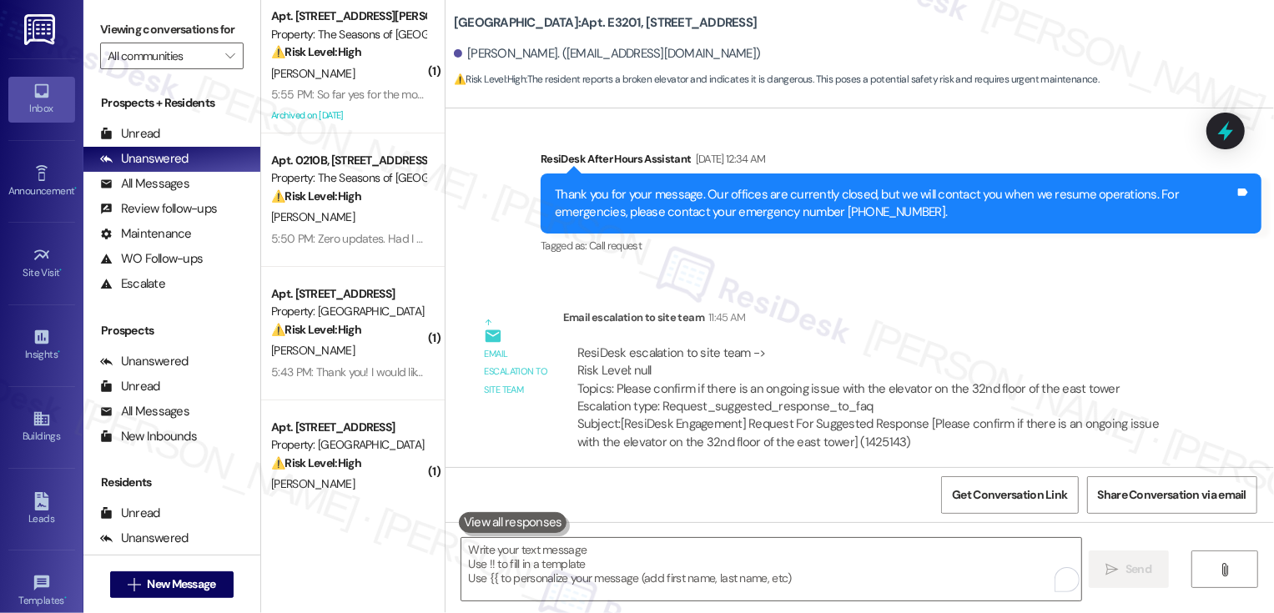
scroll to position [1098, 0]
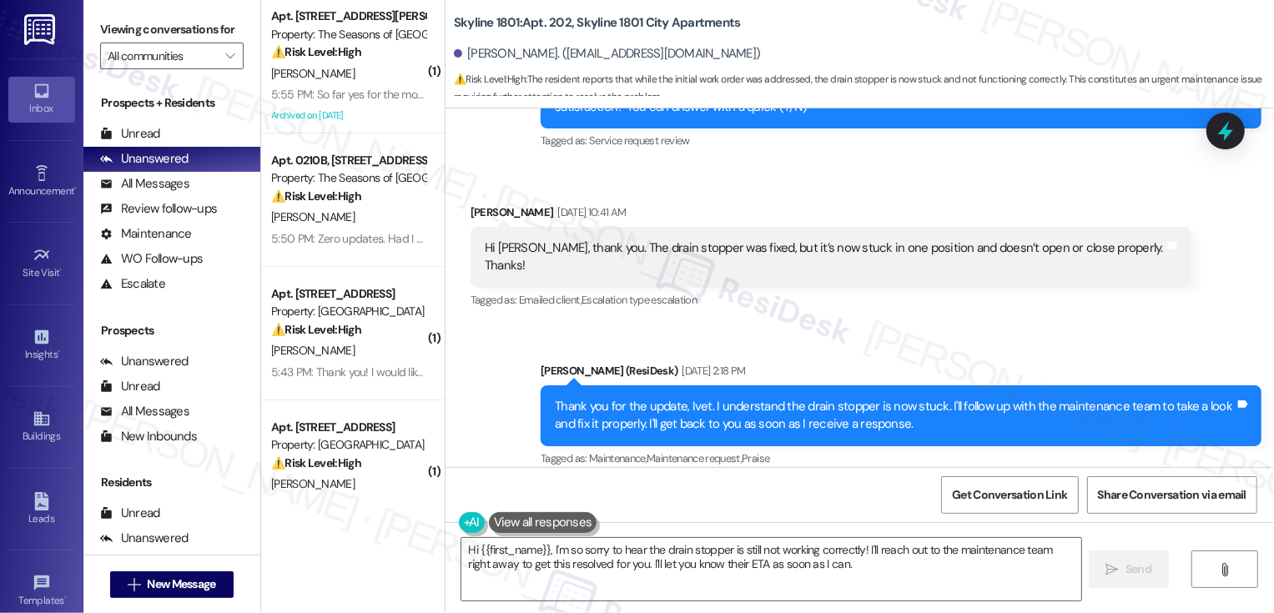
scroll to position [568, 0]
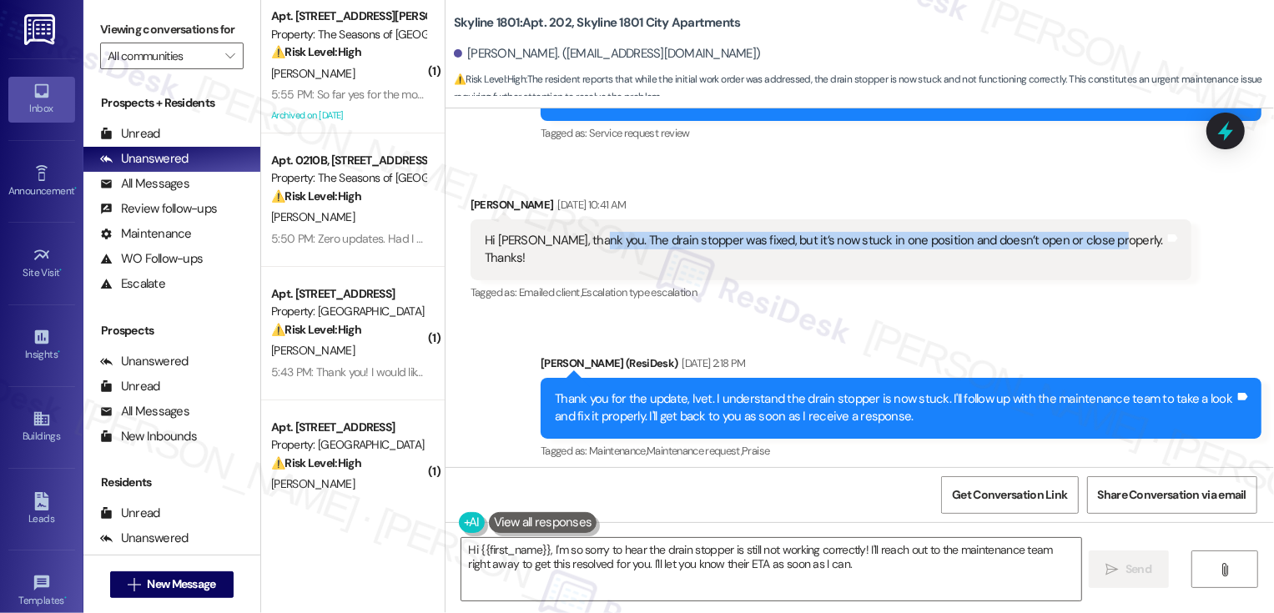
drag, startPoint x: 576, startPoint y: 220, endPoint x: 1081, endPoint y: 228, distance: 505.0
click at [1081, 232] on div "Hi [PERSON_NAME], thank you. The drain stopper was fixed, but it’s now stuck in…" at bounding box center [825, 250] width 680 height 36
copy div "The drain stopper was fixed, but it’s now stuck in one position and doesn’t ope…"
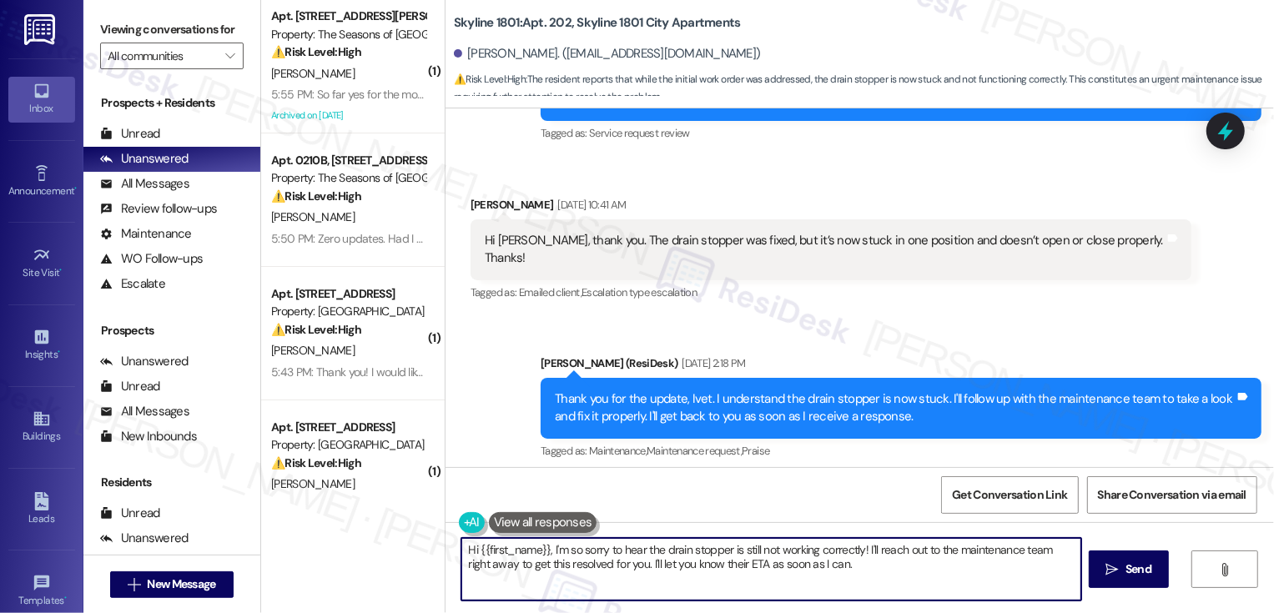
drag, startPoint x: 543, startPoint y: 550, endPoint x: 890, endPoint y: 567, distance: 346.8
click at [890, 567] on textarea "Hi {{first_name}}, I'm so sorry to hear the drain stopper is still not working …" at bounding box center [772, 569] width 620 height 63
click at [899, 571] on textarea "Hi {{first_name}}, thank you again for letting me know about the drain stopper.…" at bounding box center [772, 569] width 620 height 63
type textarea "Hi {{first_name}}, thank you again for letting me know about the drain stopper.…"
click at [1110, 564] on icon "" at bounding box center [1113, 569] width 13 height 13
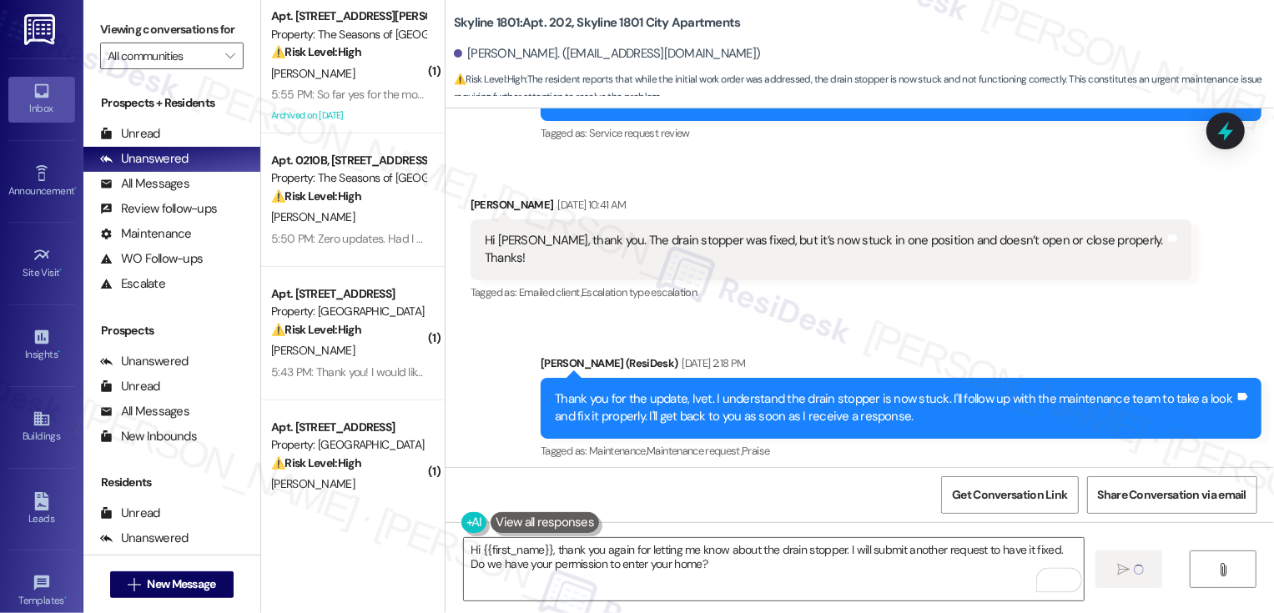
click at [1023, 280] on div "Tagged as: Emailed client , Click to highlight conversations about Emailed clie…" at bounding box center [831, 292] width 721 height 24
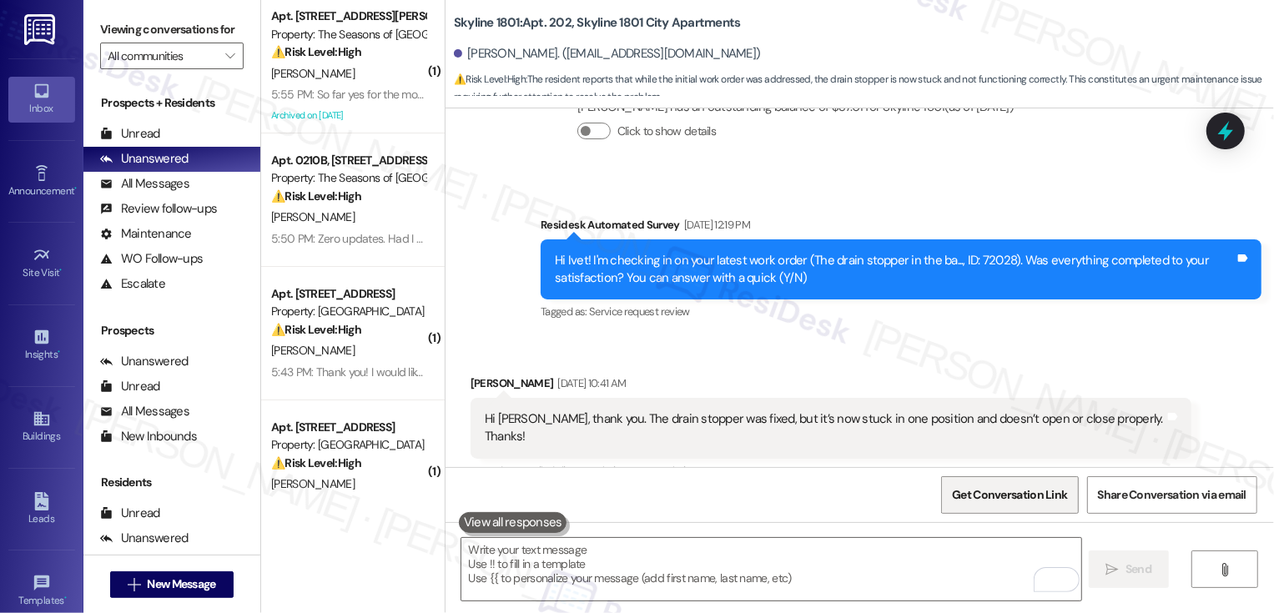
scroll to position [381, 0]
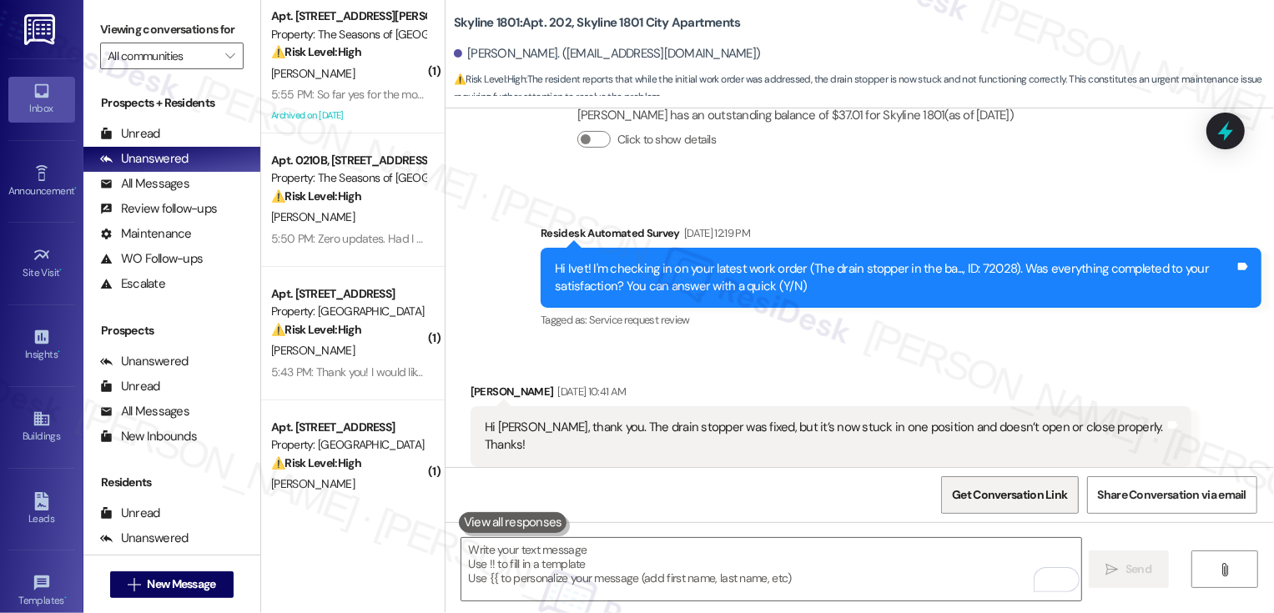
click at [1011, 509] on span "Get Conversation Link" at bounding box center [1010, 495] width 122 height 36
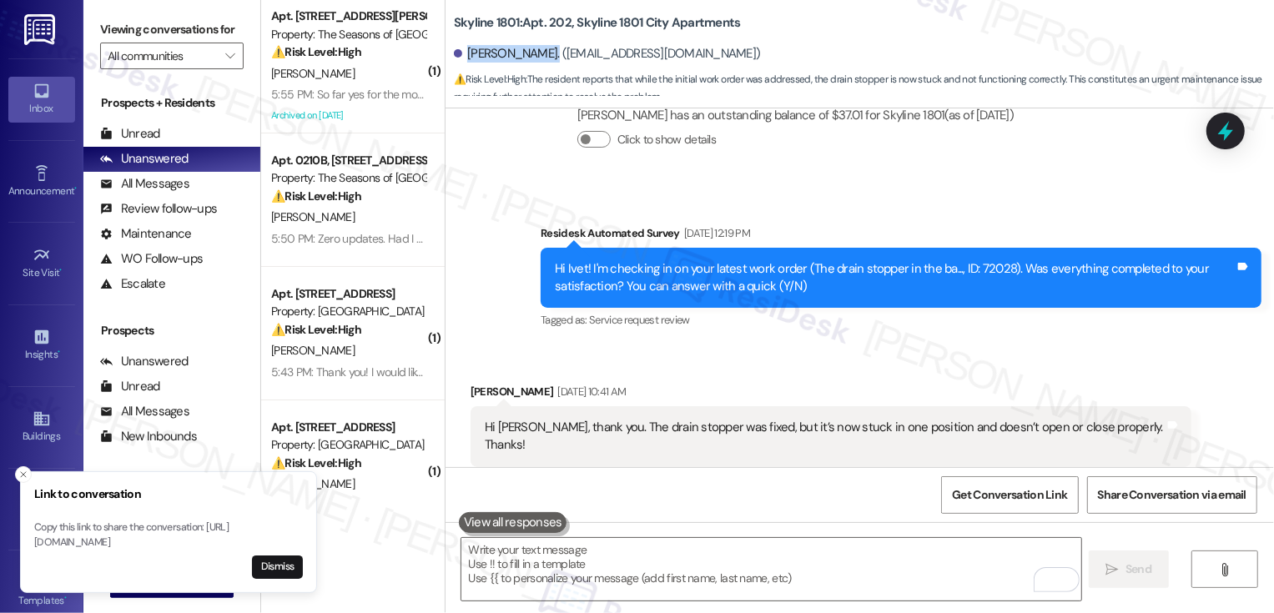
drag, startPoint x: 456, startPoint y: 54, endPoint x: 525, endPoint y: 59, distance: 69.5
click at [525, 59] on div "[PERSON_NAME]. ([EMAIL_ADDRESS][DOMAIN_NAME])" at bounding box center [607, 54] width 307 height 18
copy div "[PERSON_NAME]"
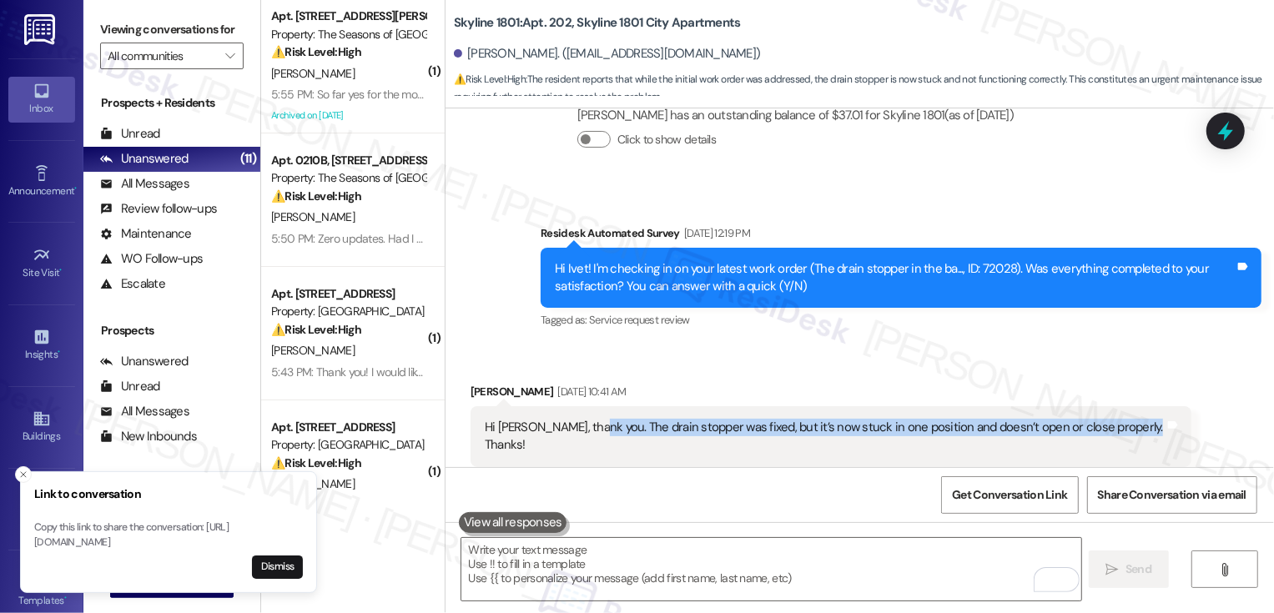
drag, startPoint x: 578, startPoint y: 407, endPoint x: 988, endPoint y: 423, distance: 410.9
click at [989, 424] on div "Hi [PERSON_NAME], thank you. The drain stopper was fixed, but it’s now stuck in…" at bounding box center [831, 436] width 721 height 61
copy div "The drain stopper was fixed, but it’s now stuck in one position and doesn’t ope…"
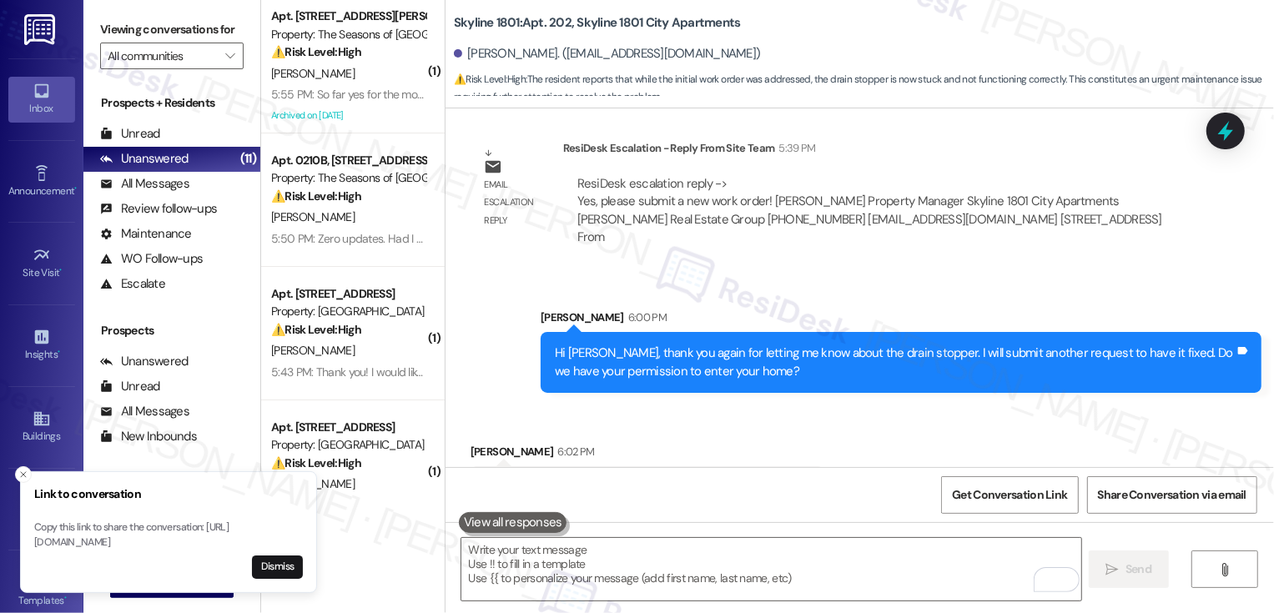
scroll to position [1149, 0]
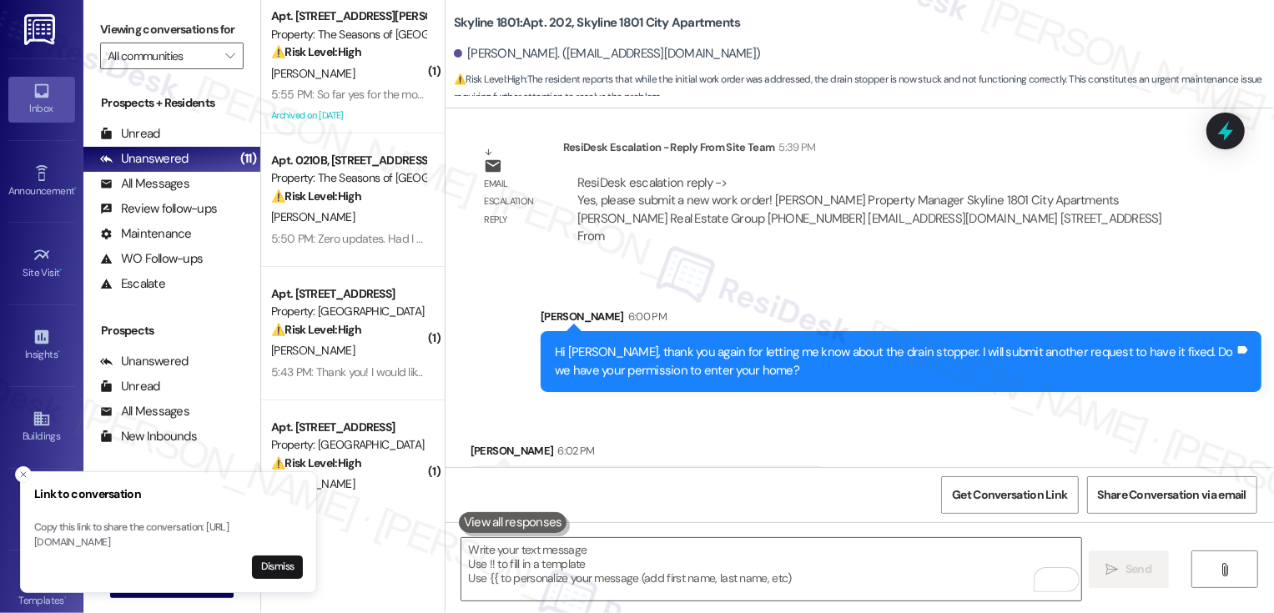
drag, startPoint x: 472, startPoint y: 432, endPoint x: 798, endPoint y: 442, distance: 325.6
click at [798, 466] on div "I will be at home this days. But yes, you have my permission. Tags and notes" at bounding box center [648, 487] width 354 height 43
copy div "I will be at home this days. But yes, you have my permission. Tags and notes"
click at [554, 405] on div "Received [STREET_ADDRESS][PERSON_NAME]:02 PM I will be at home this days. But y…" at bounding box center [860, 463] width 829 height 116
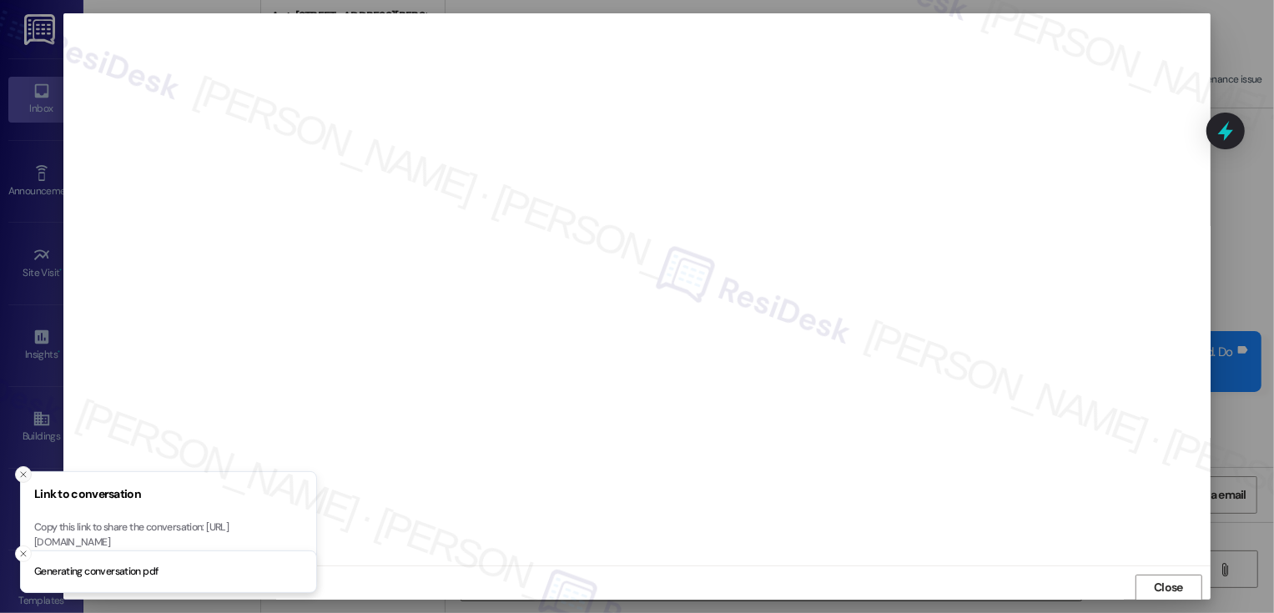
scroll to position [1, 0]
click at [24, 472] on line "Close toast" at bounding box center [23, 474] width 5 height 5
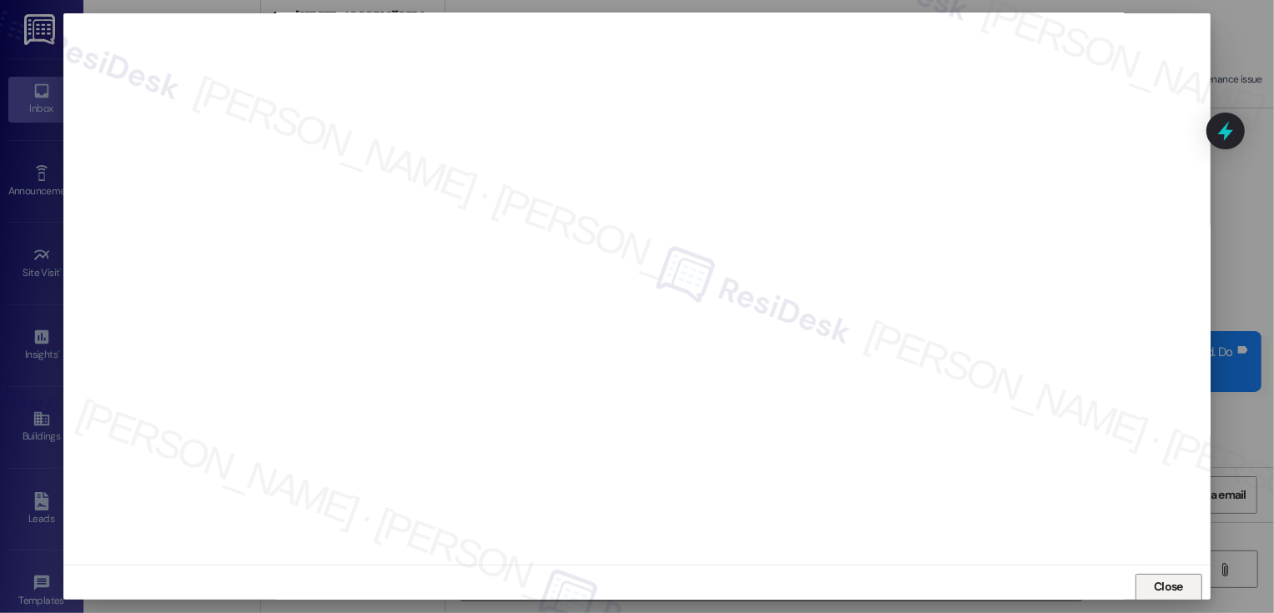
click at [1161, 588] on span "Close" at bounding box center [1168, 587] width 29 height 18
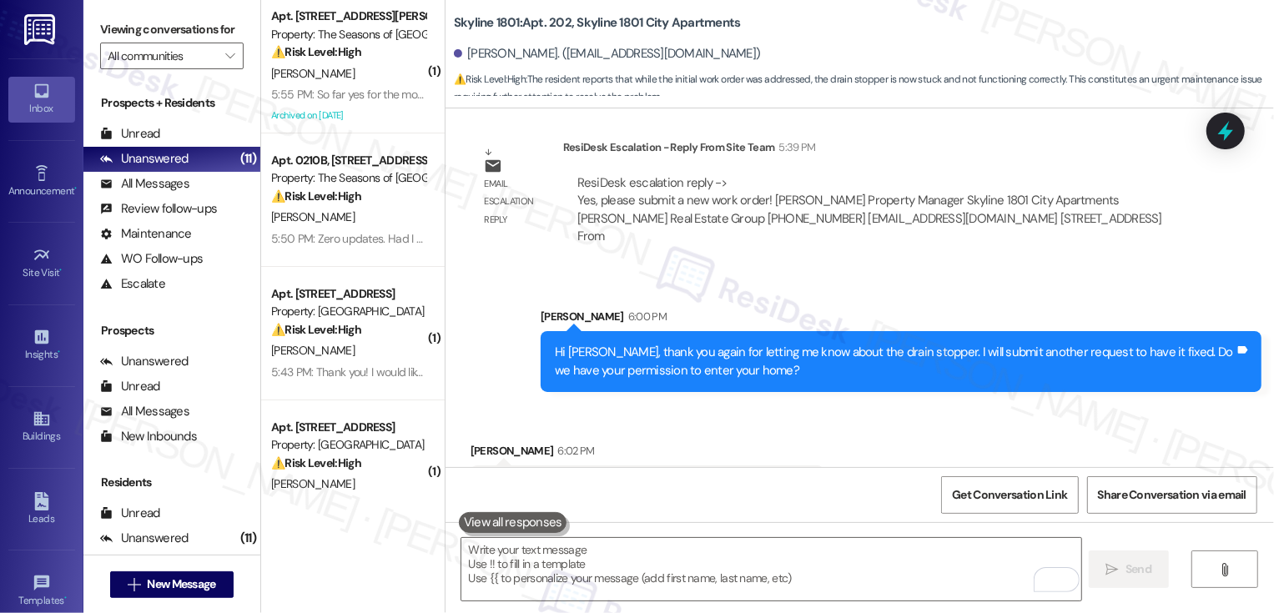
click at [931, 405] on div "Received [STREET_ADDRESS][PERSON_NAME]:02 PM I will be at home this days. But y…" at bounding box center [860, 463] width 829 height 116
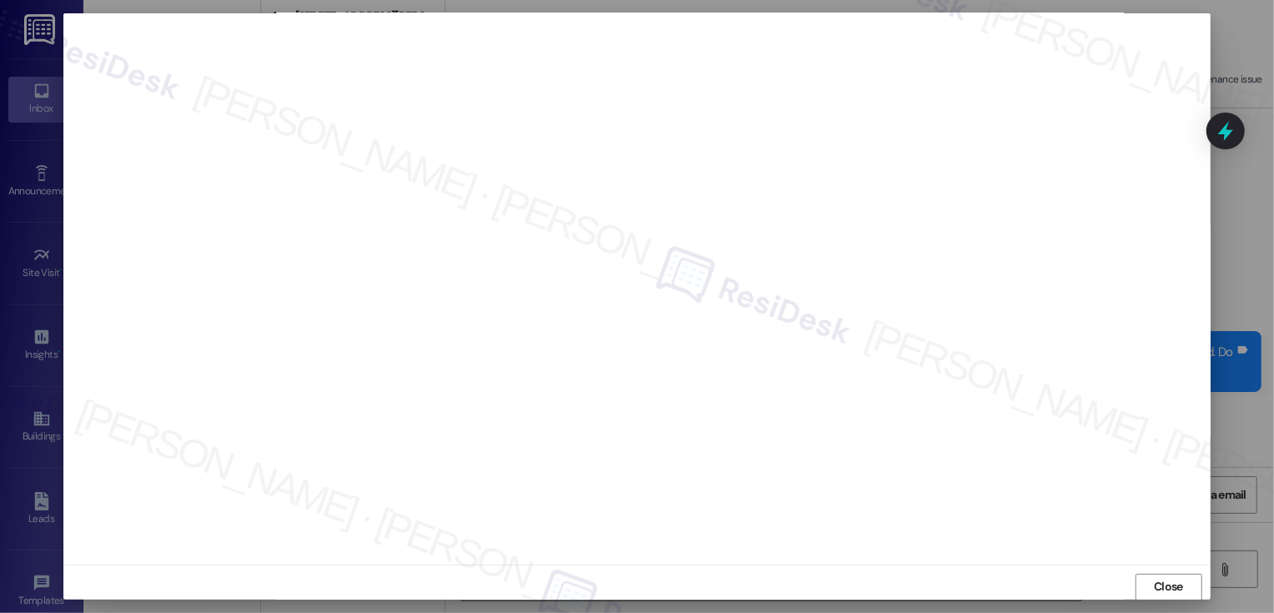
scroll to position [9, 0]
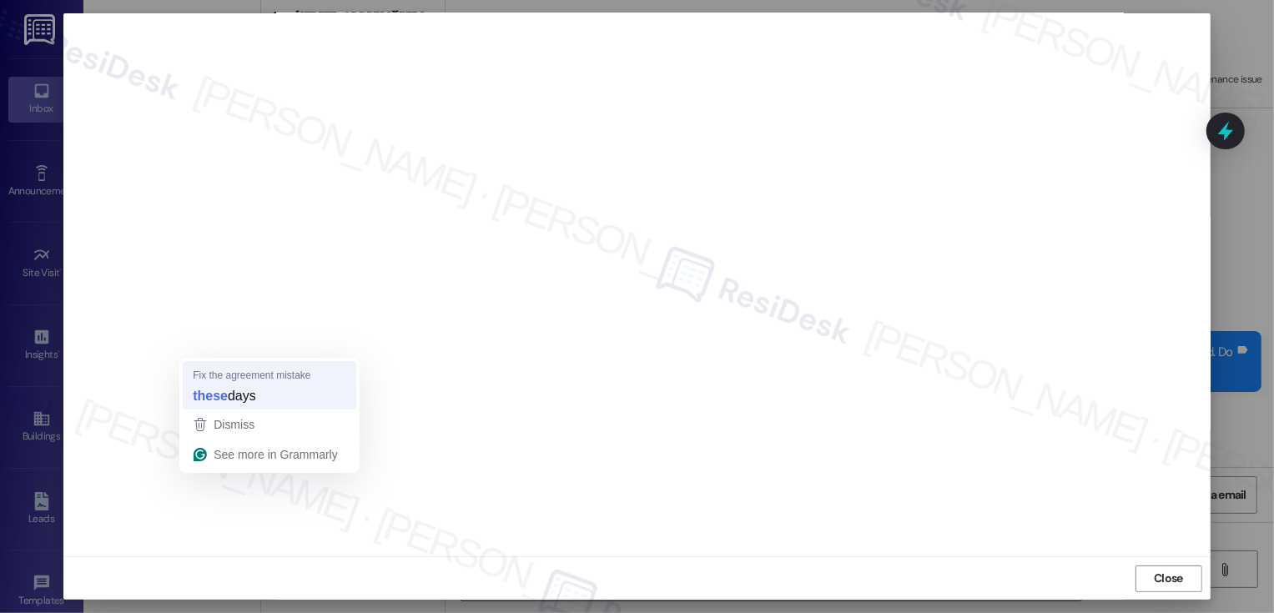
click at [223, 381] on span "Fix the agreement mistake" at bounding box center [252, 376] width 118 height 16
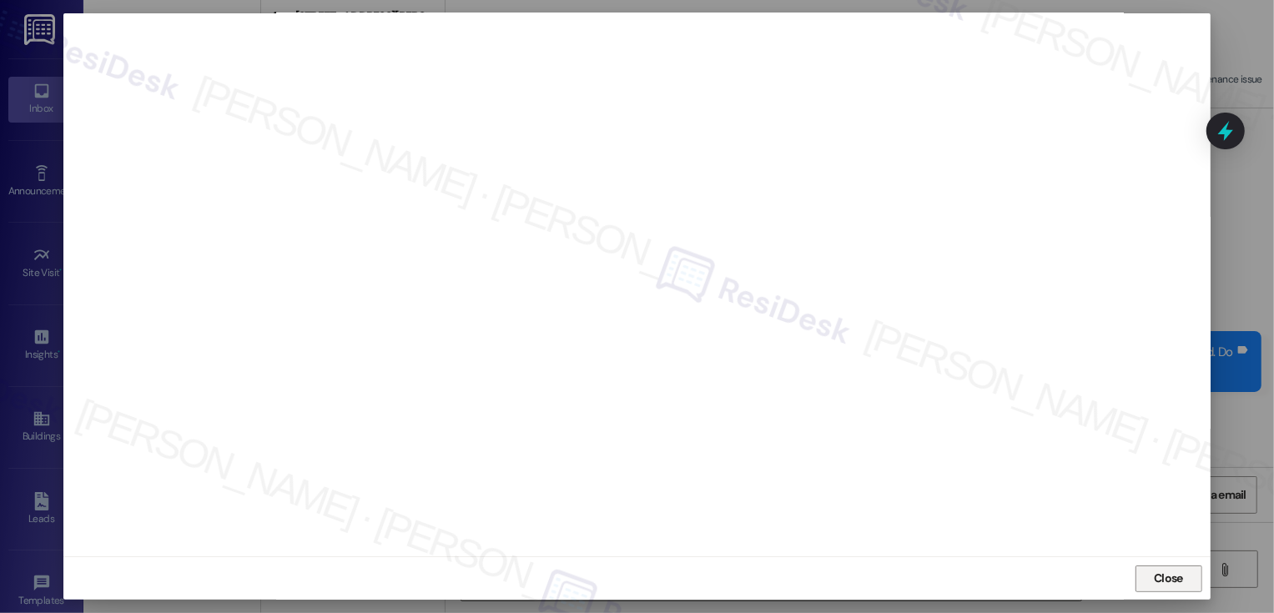
click at [1164, 578] on span "Close" at bounding box center [1168, 579] width 29 height 18
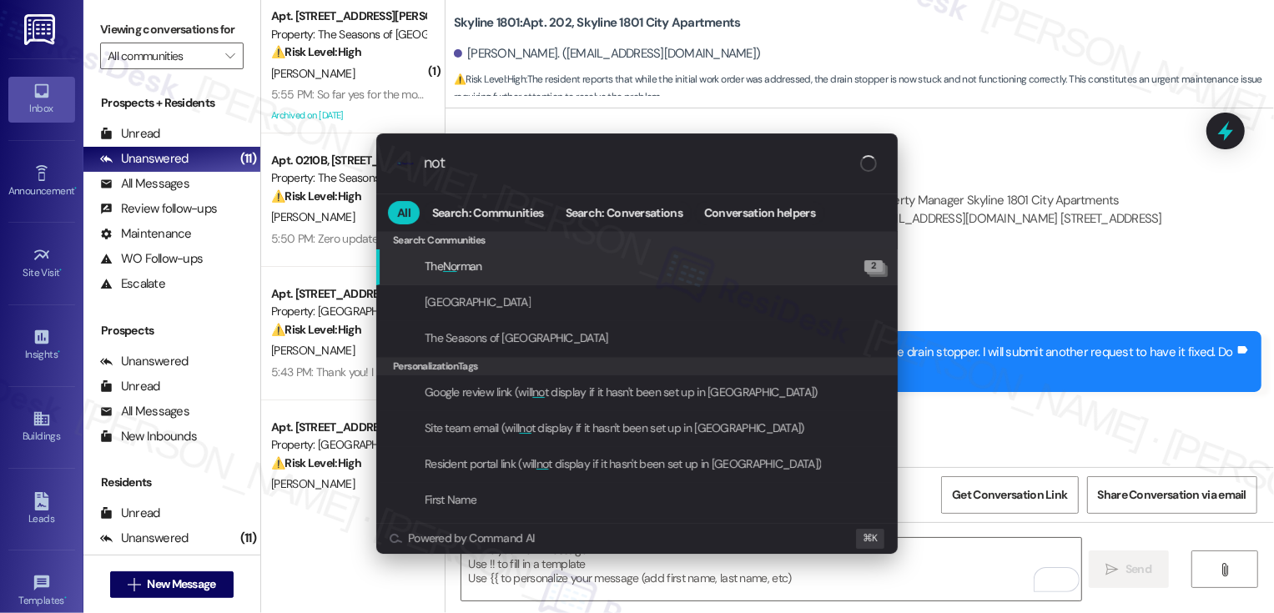
type input "note"
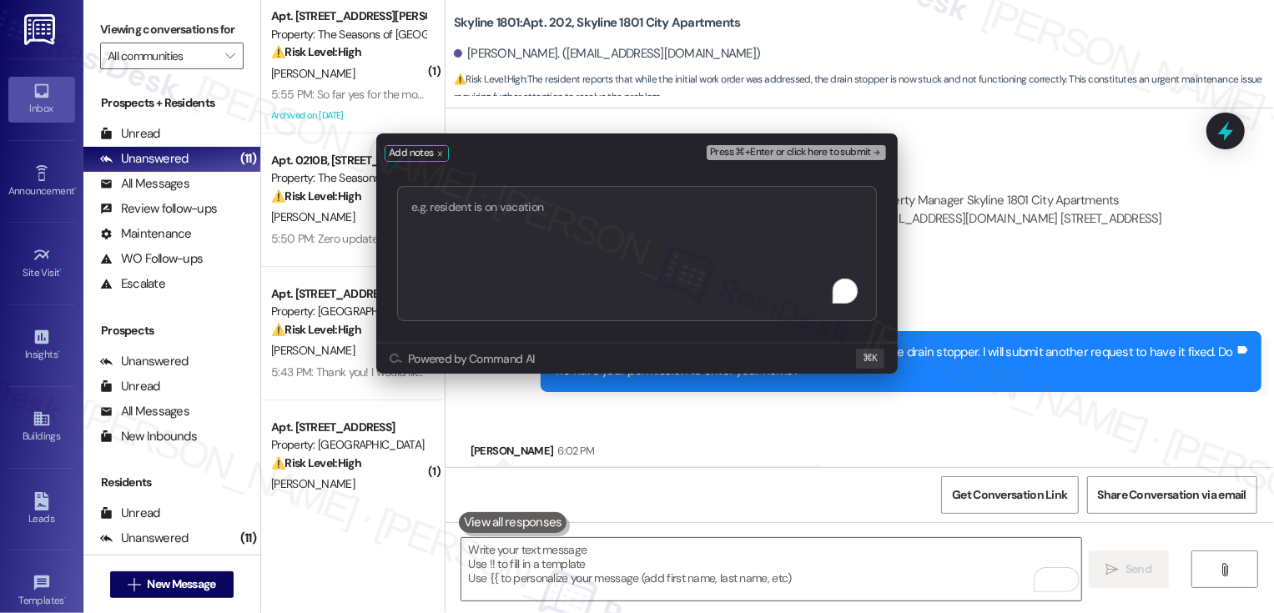
type textarea "Work order 72232"
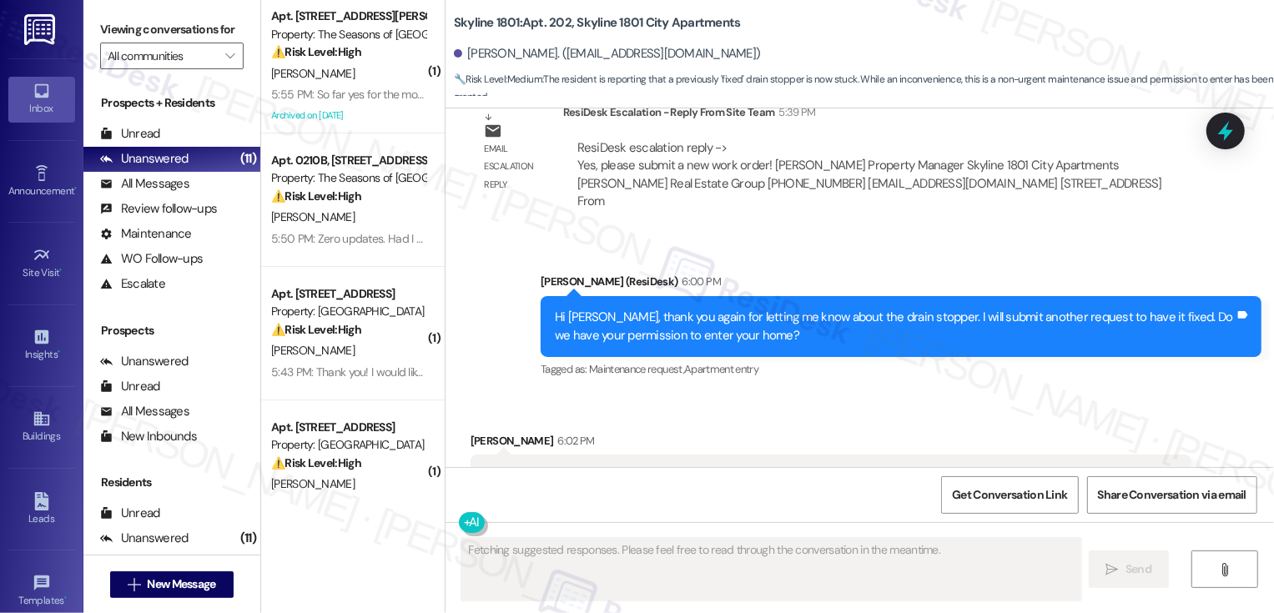
scroll to position [1339, 0]
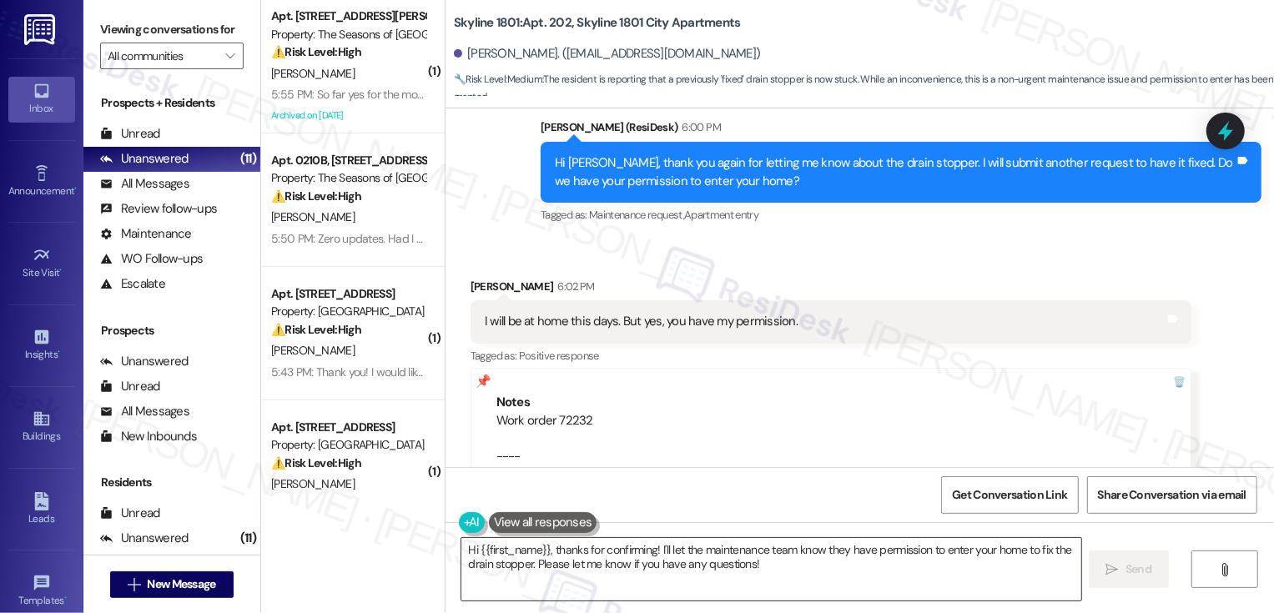
click at [577, 578] on textarea "Hi {{first_name}}, thanks for confirming! I'll let the maintenance team know th…" at bounding box center [772, 569] width 620 height 63
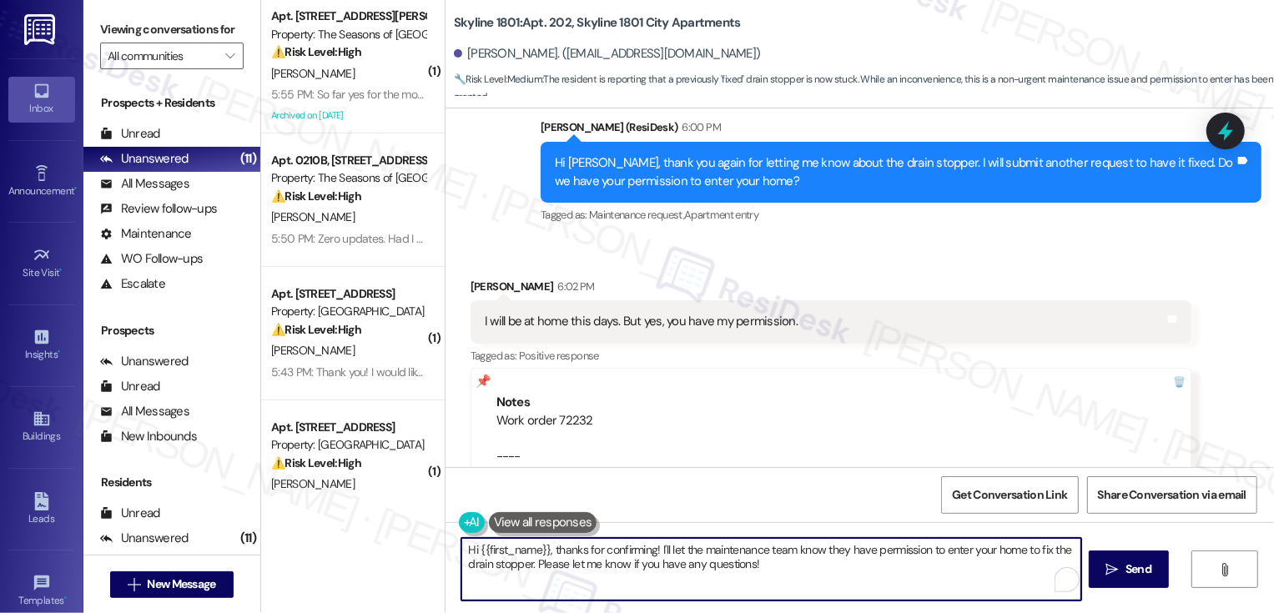
drag, startPoint x: 550, startPoint y: 551, endPoint x: 383, endPoint y: 549, distance: 166.9
click at [383, 550] on div "( 1 ) Apt. 0606B, 3498 Seasons E Ellsworth Ave Property: The Seasons of Cherry …" at bounding box center [767, 306] width 1013 height 613
drag, startPoint x: 570, startPoint y: 547, endPoint x: 1047, endPoint y: 549, distance: 477.4
click at [1049, 551] on textarea "Thanks for confirming! I'll let the maintenance team know they have permission …" at bounding box center [772, 569] width 620 height 63
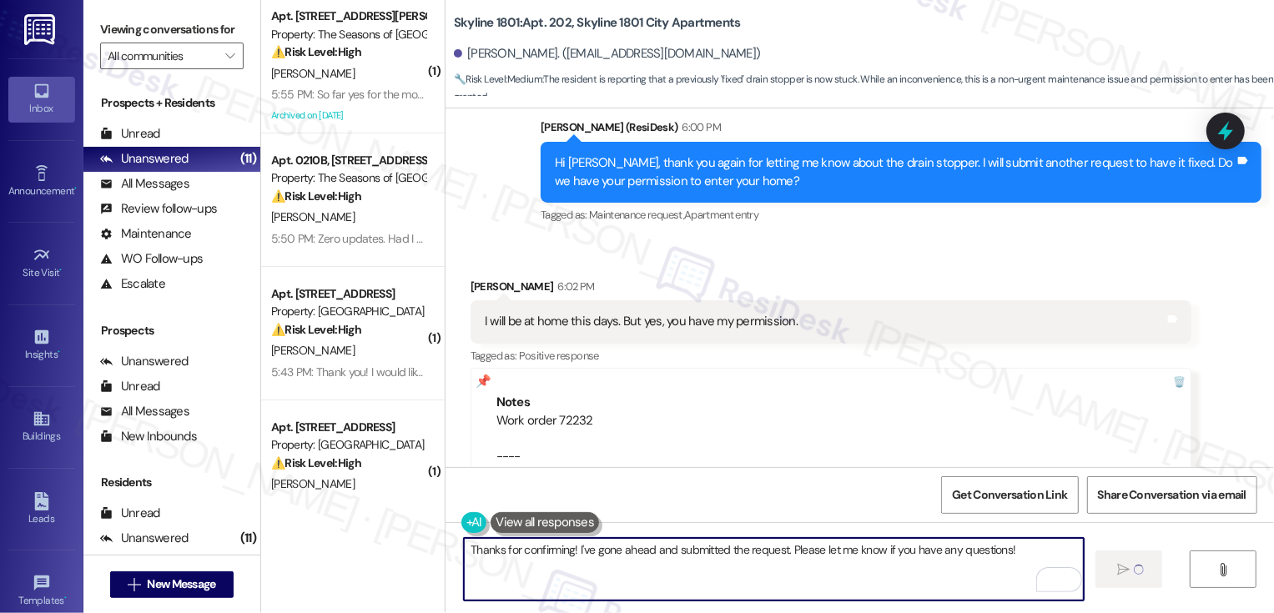
type textarea "Thanks for confirming! I've gone ahead and submitted the request. Please let me…"
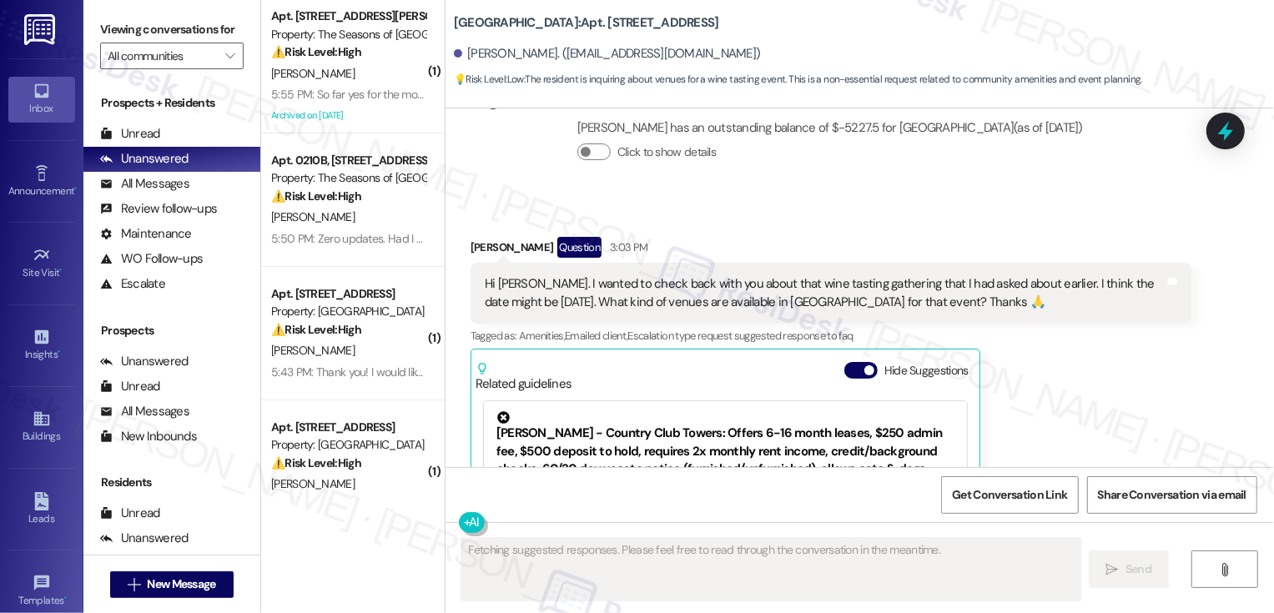
scroll to position [5044, 0]
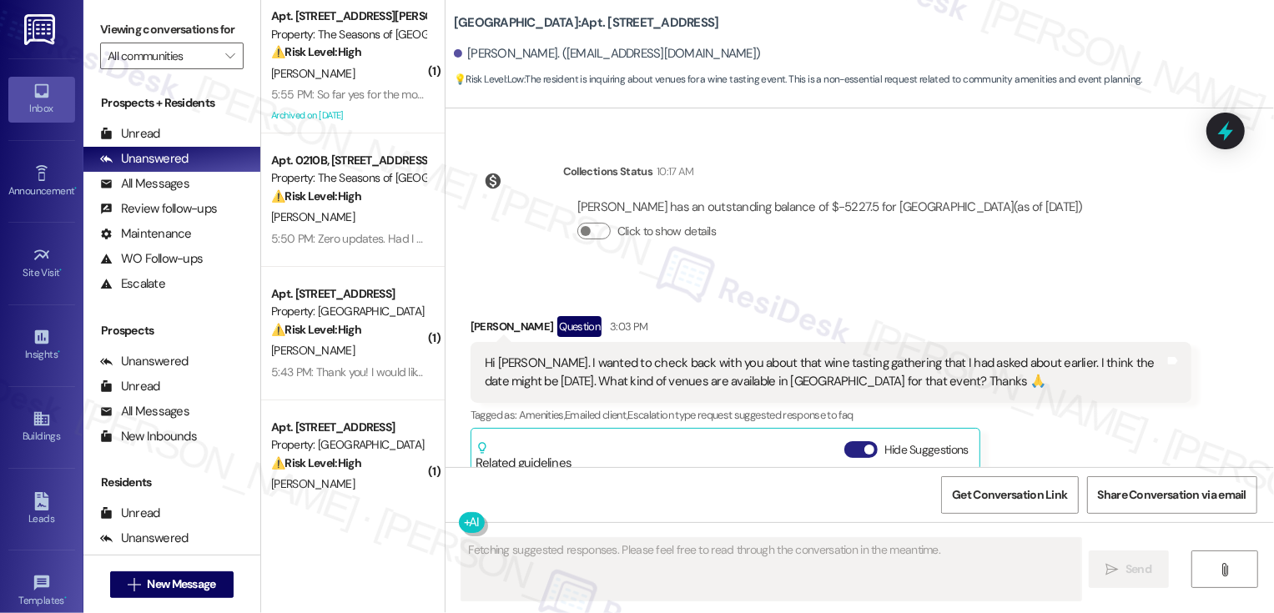
click at [865, 445] on span "button" at bounding box center [870, 450] width 10 height 10
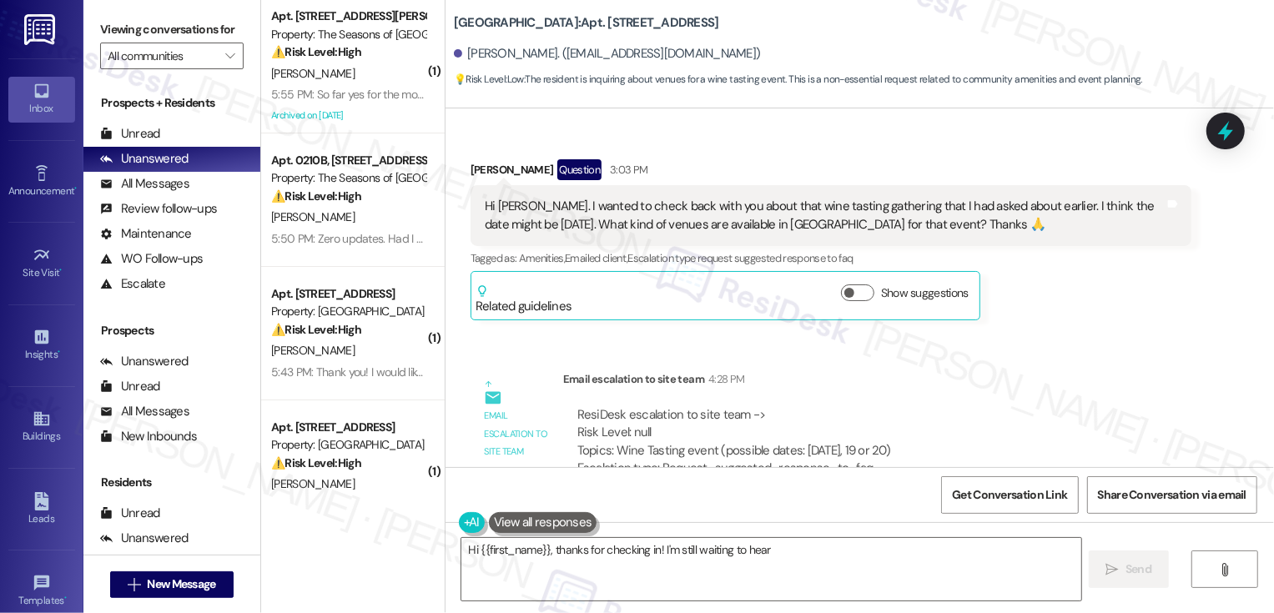
scroll to position [5475, 0]
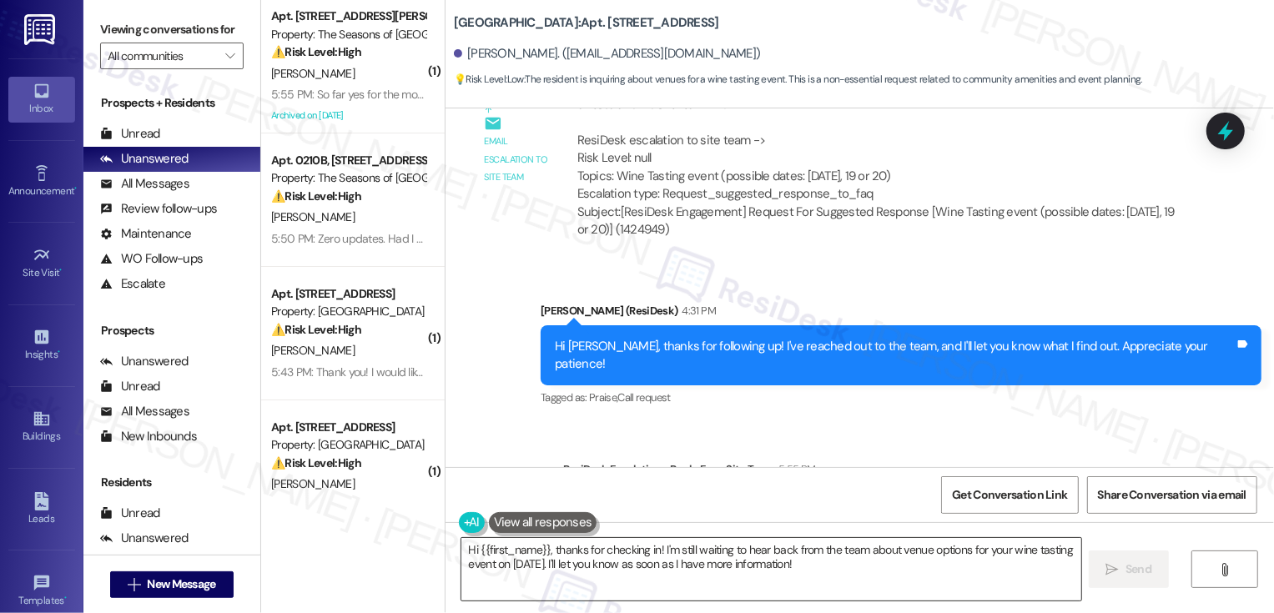
click at [855, 568] on textarea "Hi {{first_name}}, thanks for checking in! I'm still waiting to hear back from …" at bounding box center [772, 569] width 620 height 63
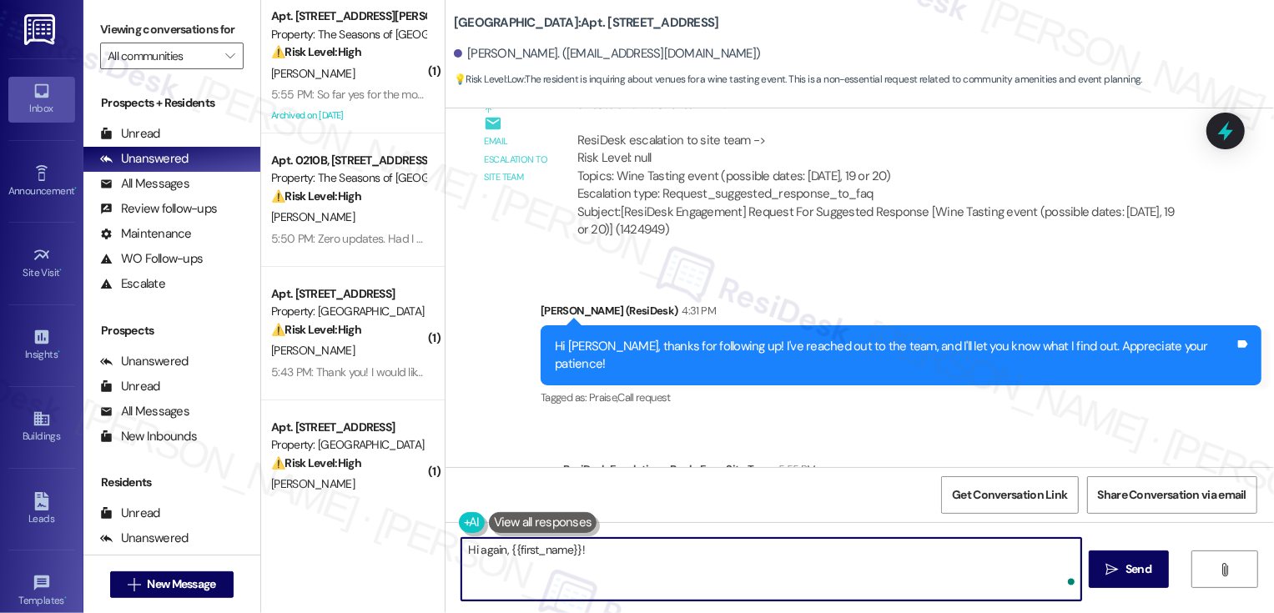
paste textarea "[PERSON_NAME] will be reaching out to [PERSON_NAME] directly to discuss options…"
click at [775, 549] on textarea "Hi again, {{first_name}}! [PERSON_NAME] will be reaching out to [PERSON_NAME] d…" at bounding box center [772, 569] width 620 height 63
click at [998, 568] on textarea "Hi again, {{first_name}}! [PERSON_NAME] will be reaching out to you directly to…" at bounding box center [772, 569] width 620 height 63
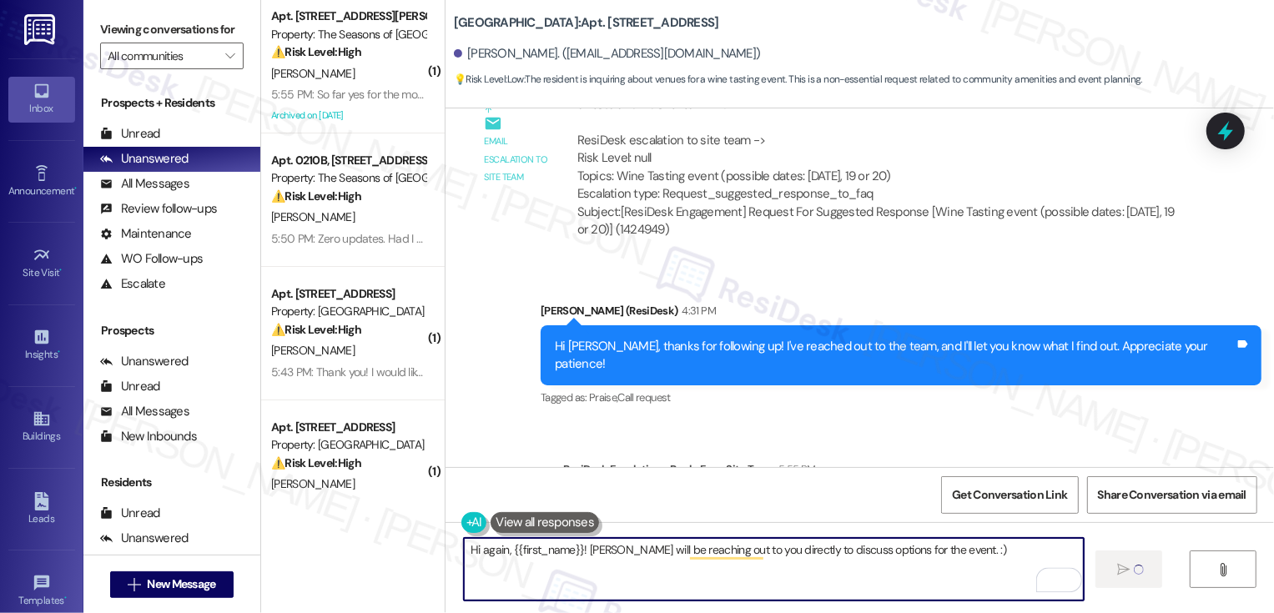
type textarea "Hi again, {{first_name}}! [PERSON_NAME] will be reaching out to you directly to…"
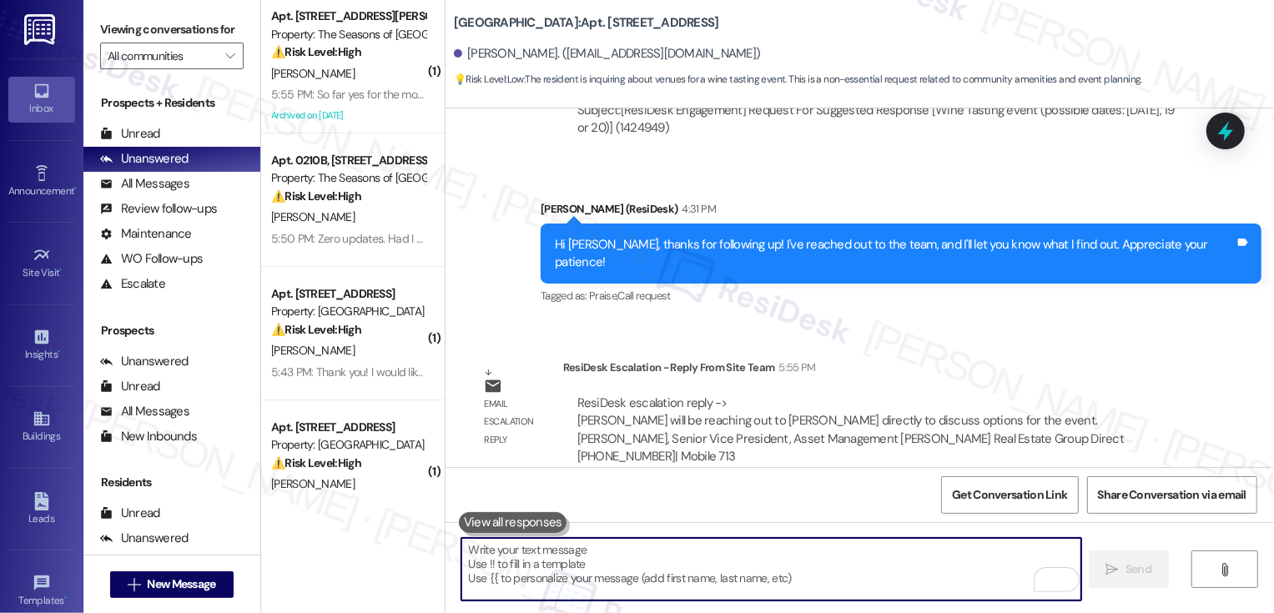
scroll to position [5591, 0]
